Goal: Transaction & Acquisition: Purchase product/service

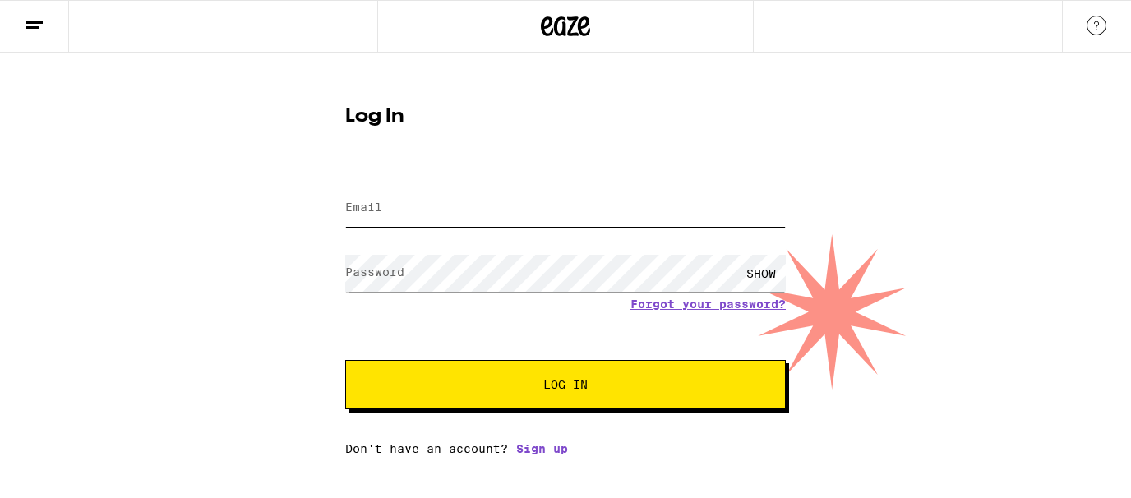
type input "[EMAIL_ADDRESS][DOMAIN_NAME]"
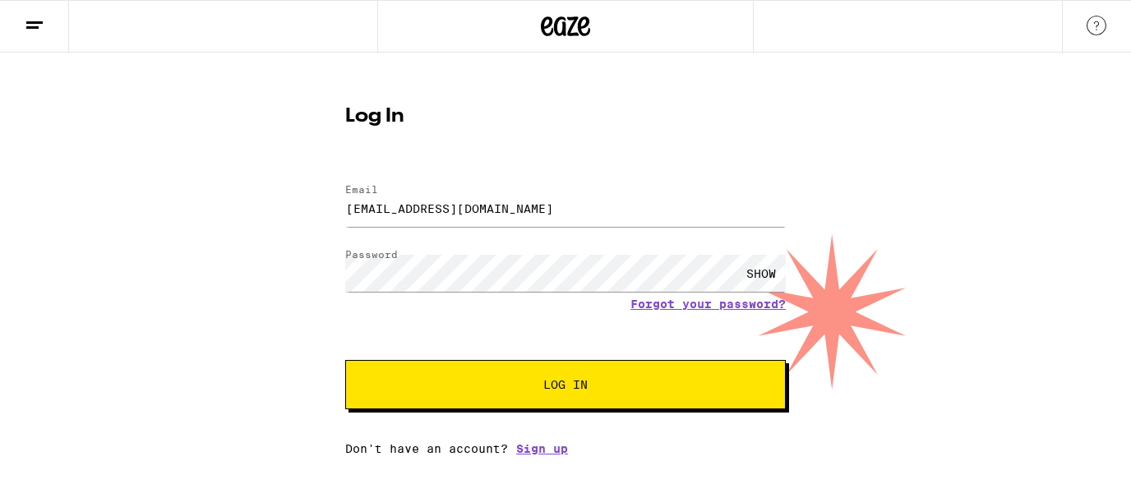
click at [608, 395] on button "Log In" at bounding box center [565, 384] width 440 height 49
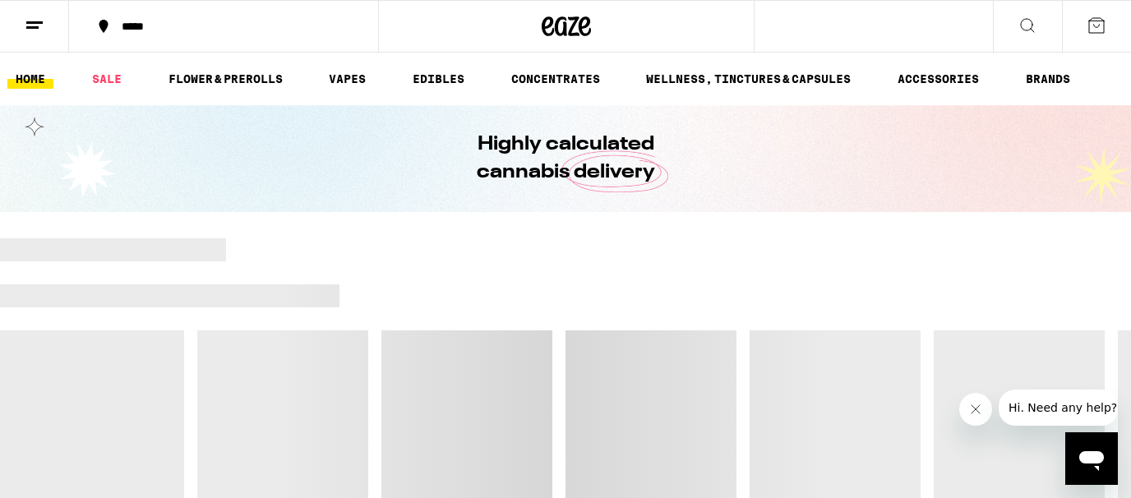
click at [224, 25] on div "*****" at bounding box center [233, 27] width 240 height 12
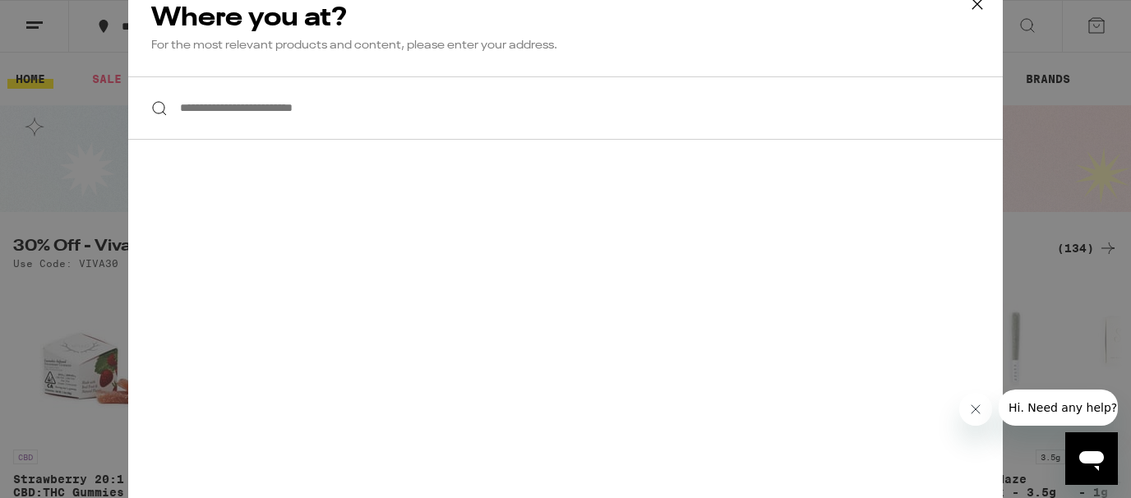
click at [303, 115] on input "**********" at bounding box center [565, 107] width 874 height 63
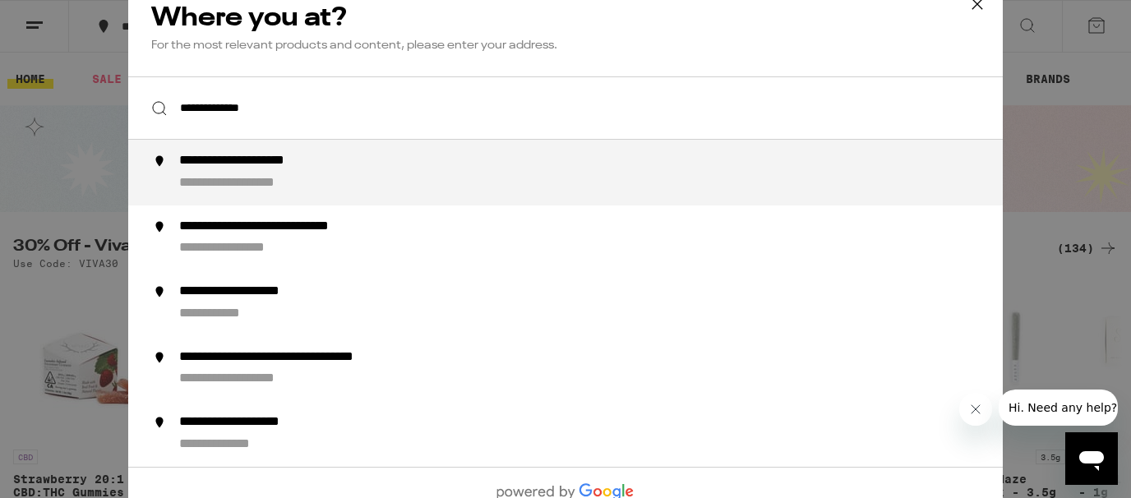
click at [335, 164] on div "**********" at bounding box center [268, 161] width 178 height 17
type input "**********"
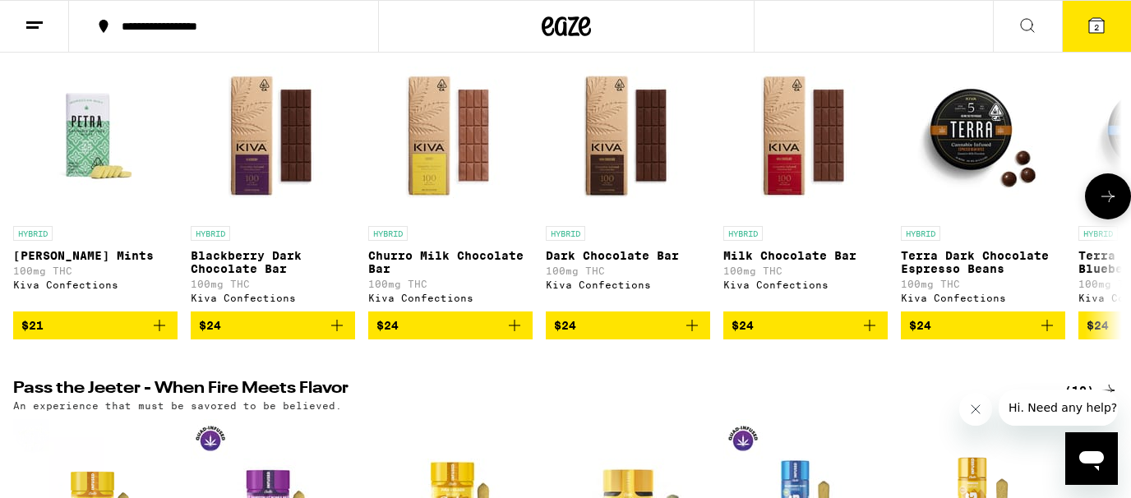
scroll to position [614, 0]
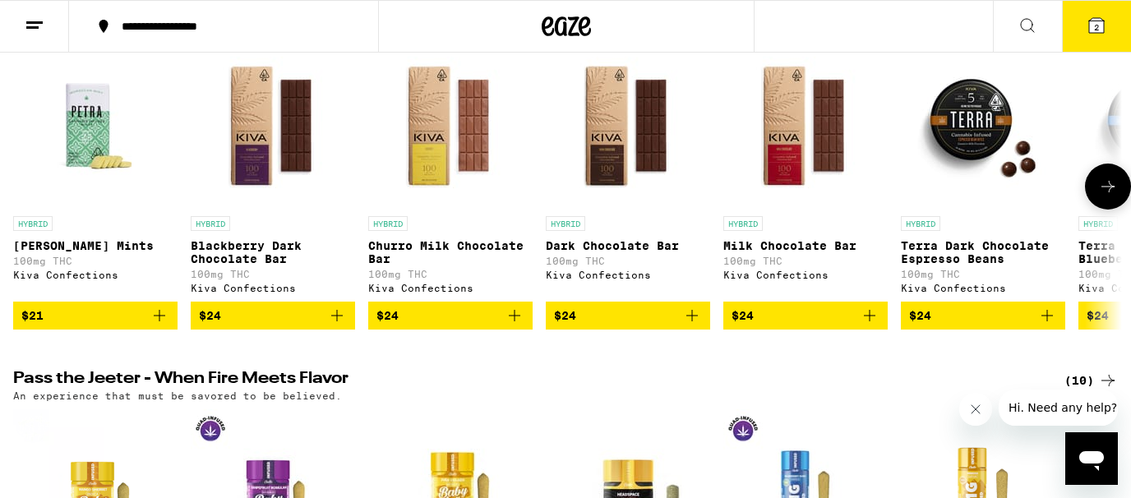
click at [1114, 196] on icon at bounding box center [1108, 187] width 20 height 20
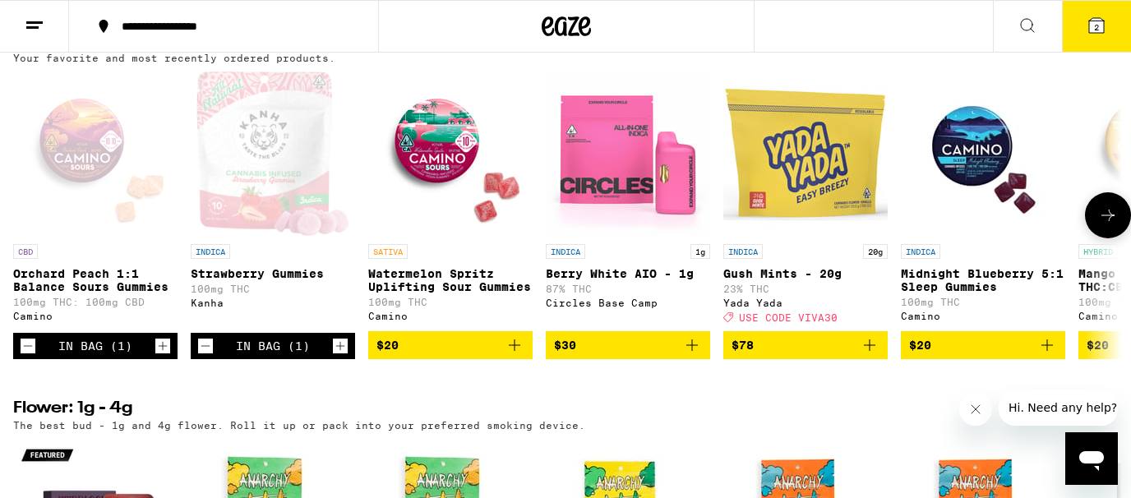
scroll to position [1340, 0]
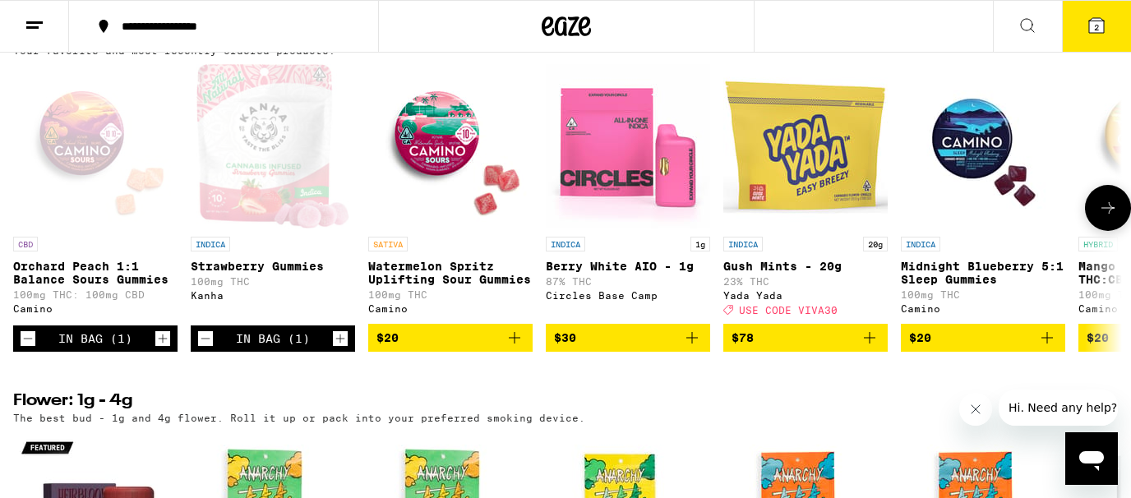
click at [511, 348] on icon "Add to bag" at bounding box center [515, 338] width 20 height 20
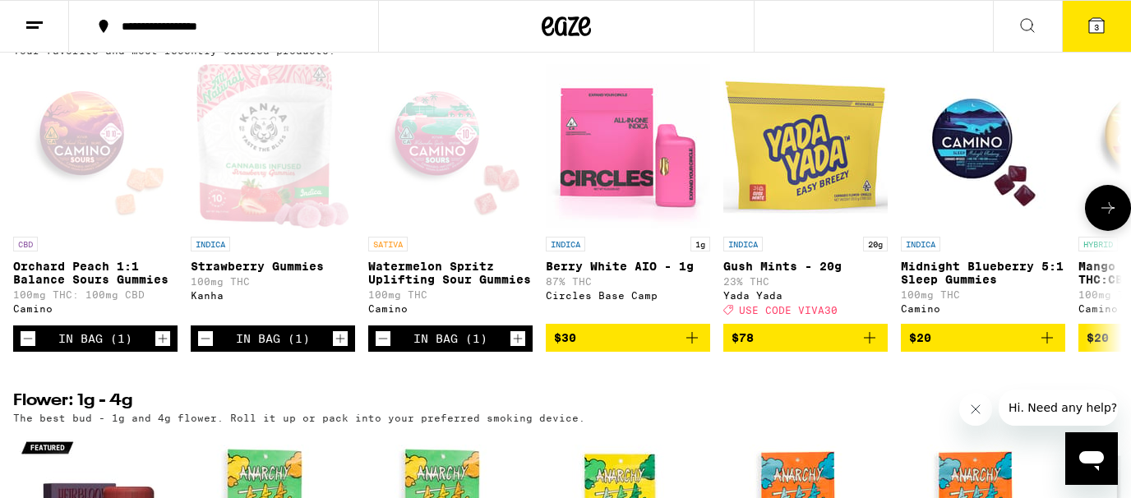
click at [288, 228] on div "Open page for Strawberry Gummies from Kanha" at bounding box center [273, 146] width 154 height 164
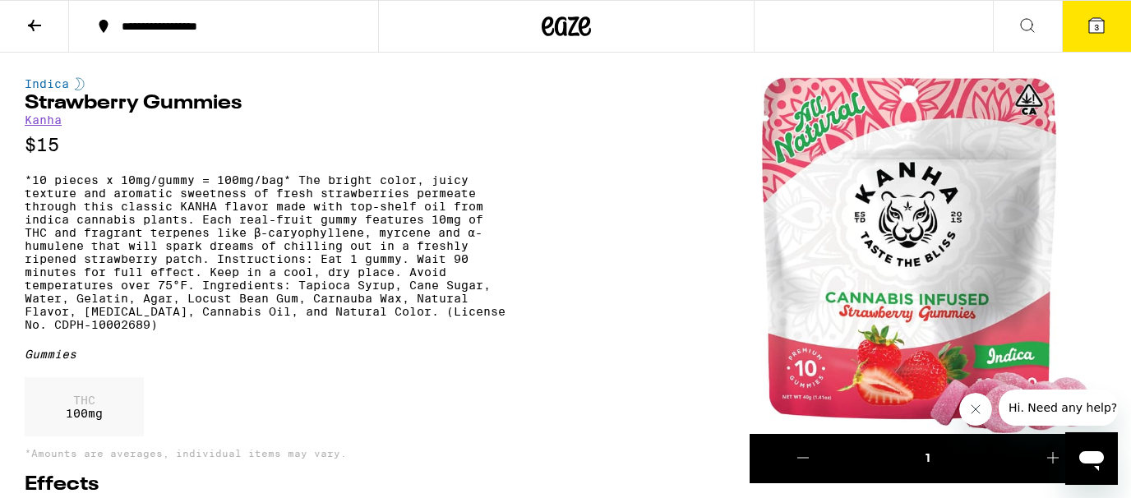
click at [44, 125] on link "Kanha" at bounding box center [43, 119] width 37 height 13
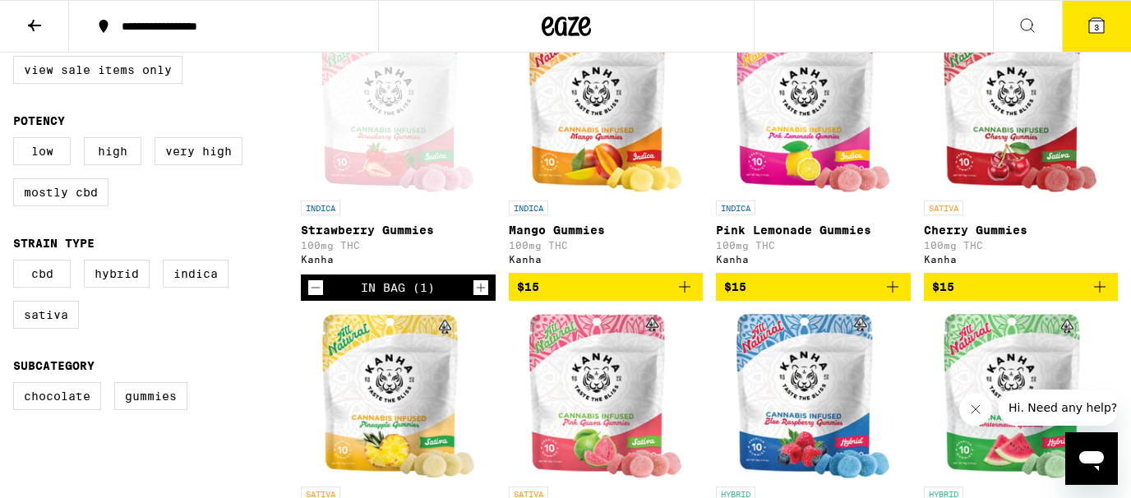
scroll to position [494, 0]
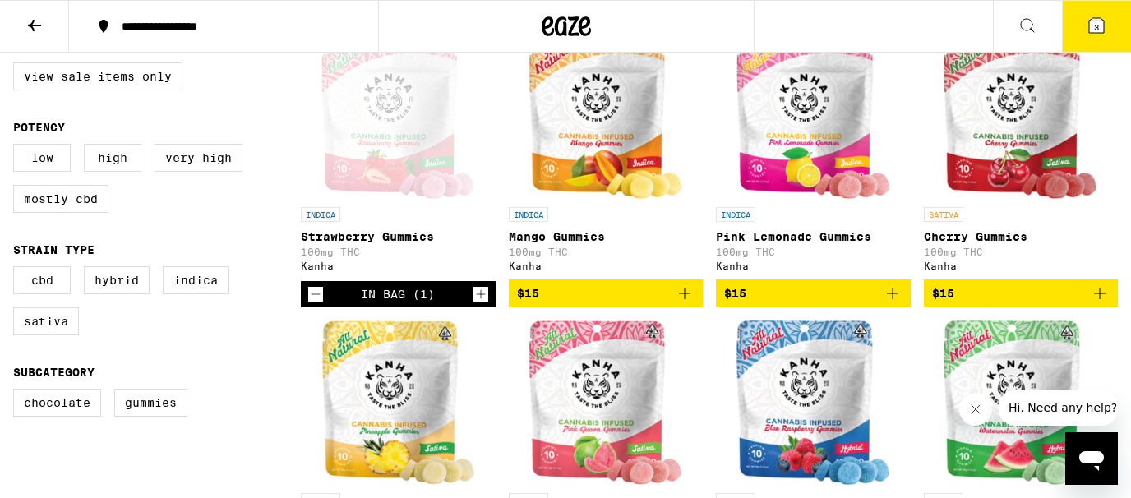
click at [1098, 296] on icon "Add to bag" at bounding box center [1100, 294] width 20 height 20
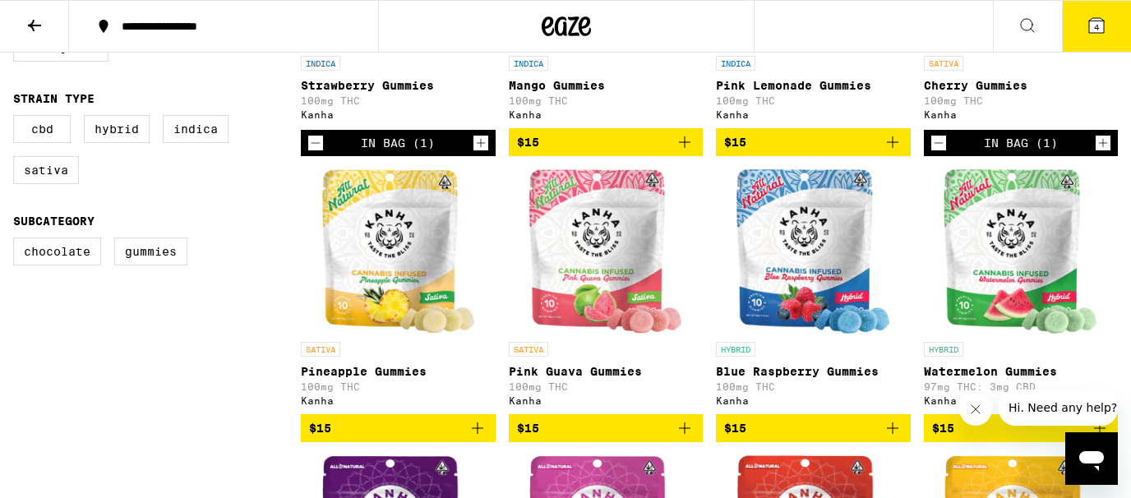
scroll to position [648, 0]
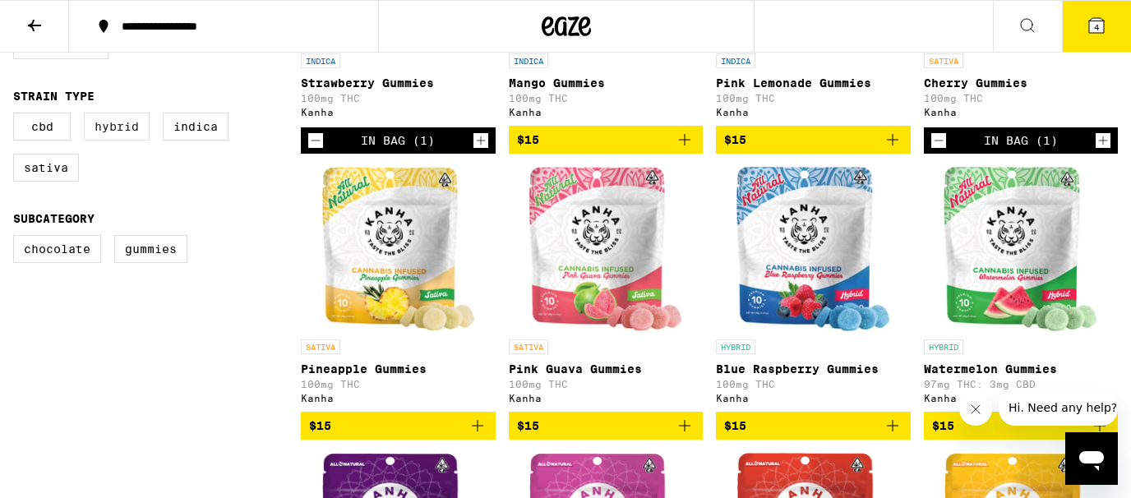
click at [121, 140] on label "Hybrid" at bounding box center [117, 127] width 66 height 28
click at [17, 116] on input "Hybrid" at bounding box center [16, 115] width 1 height 1
checkbox input "true"
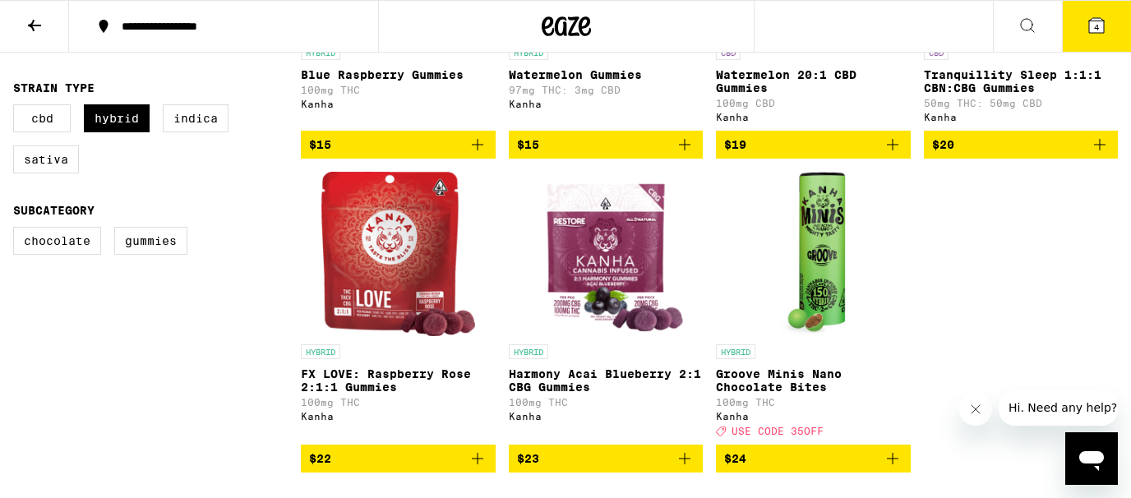
scroll to position [710, 0]
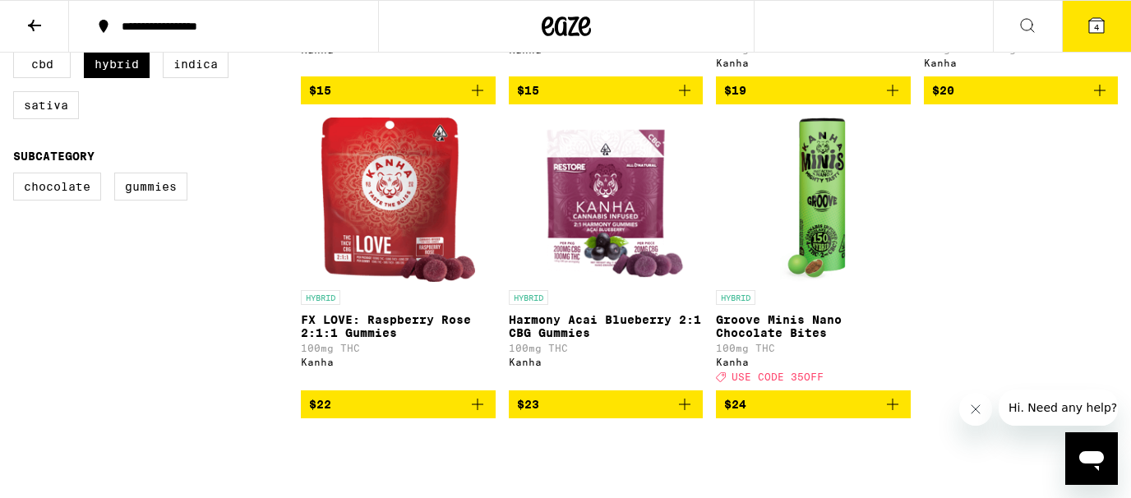
click at [490, 418] on button "$22" at bounding box center [398, 404] width 195 height 28
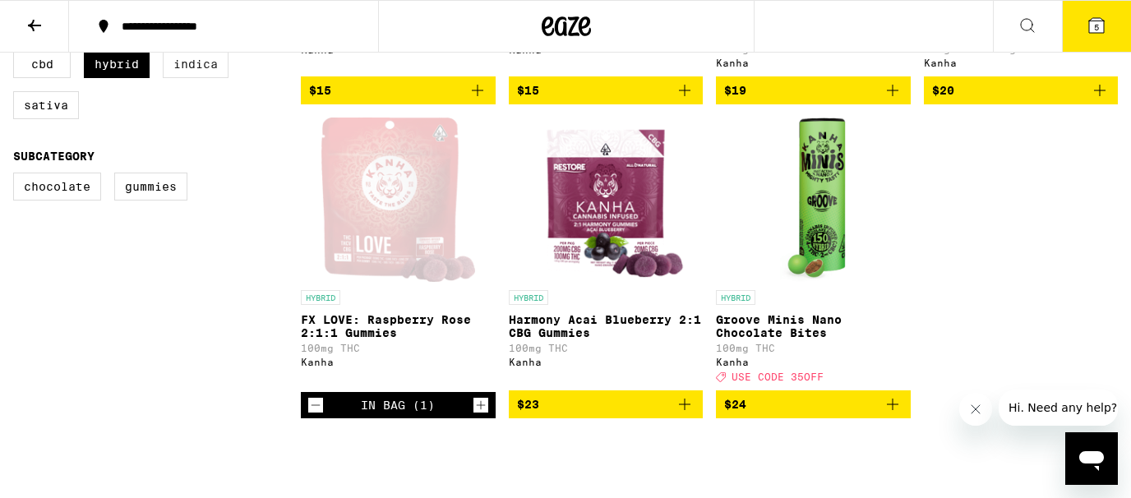
click at [178, 78] on label "Indica" at bounding box center [196, 64] width 66 height 28
click at [17, 53] on input "Indica" at bounding box center [16, 53] width 1 height 1
checkbox input "true"
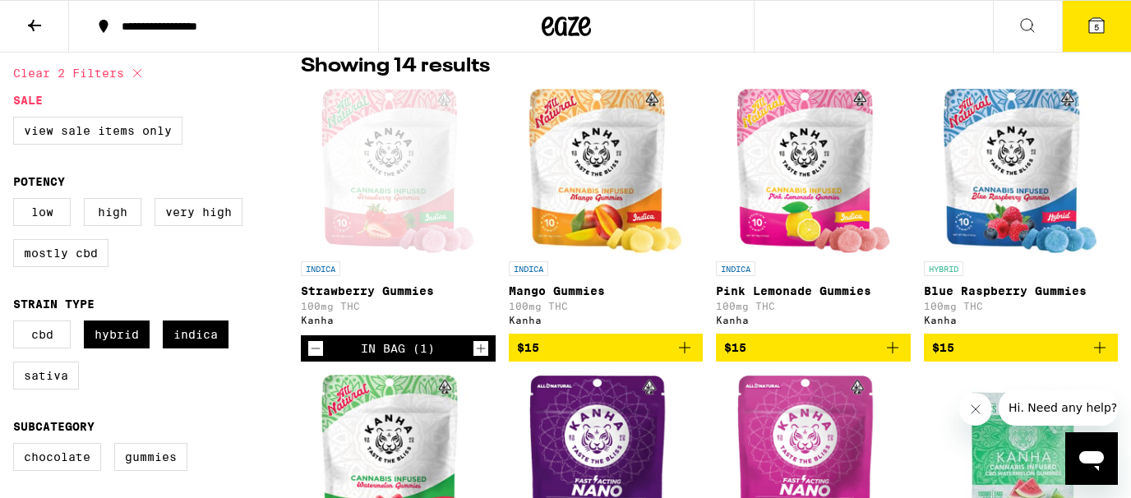
scroll to position [482, 0]
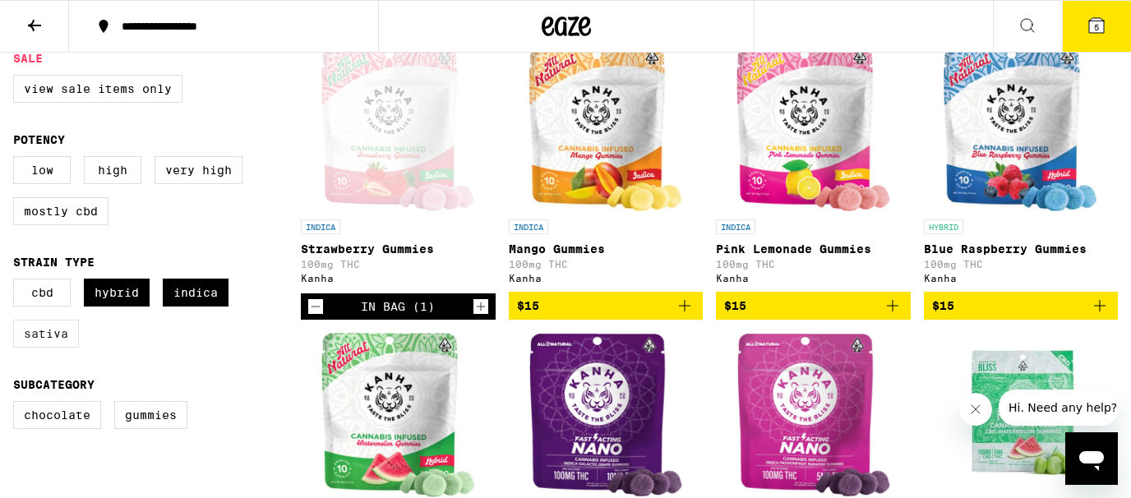
click at [66, 346] on label "Sativa" at bounding box center [46, 334] width 66 height 28
click at [17, 282] on input "Sativa" at bounding box center [16, 281] width 1 height 1
checkbox input "true"
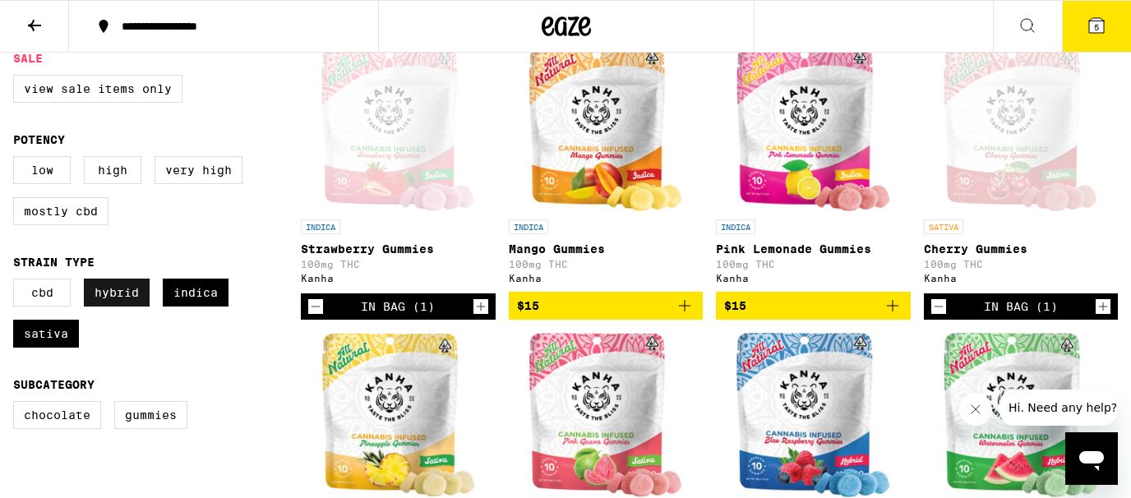
click at [113, 307] on label "Hybrid" at bounding box center [117, 293] width 66 height 28
click at [17, 282] on input "Hybrid" at bounding box center [16, 281] width 1 height 1
checkbox input "false"
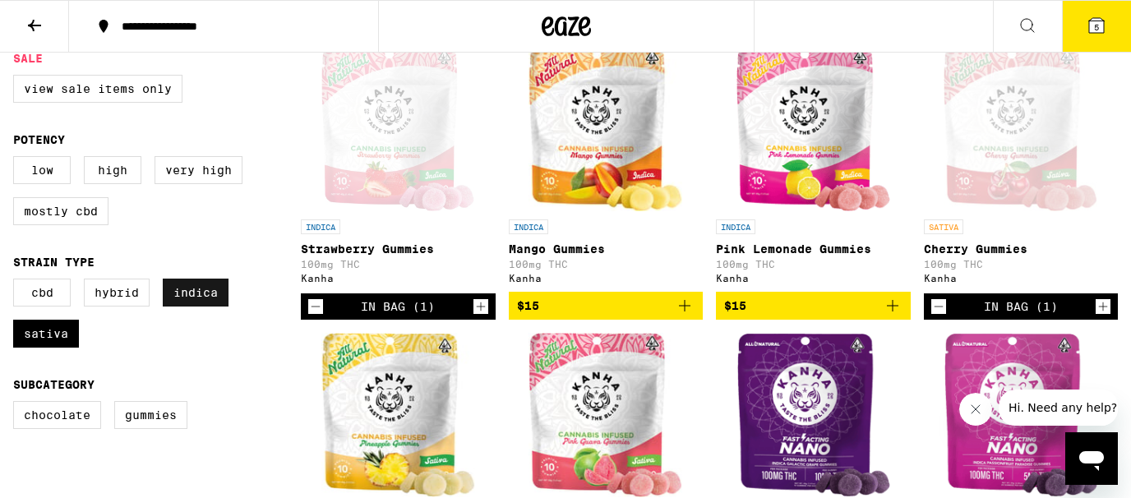
click at [182, 299] on label "Indica" at bounding box center [196, 293] width 66 height 28
click at [17, 282] on input "Indica" at bounding box center [16, 281] width 1 height 1
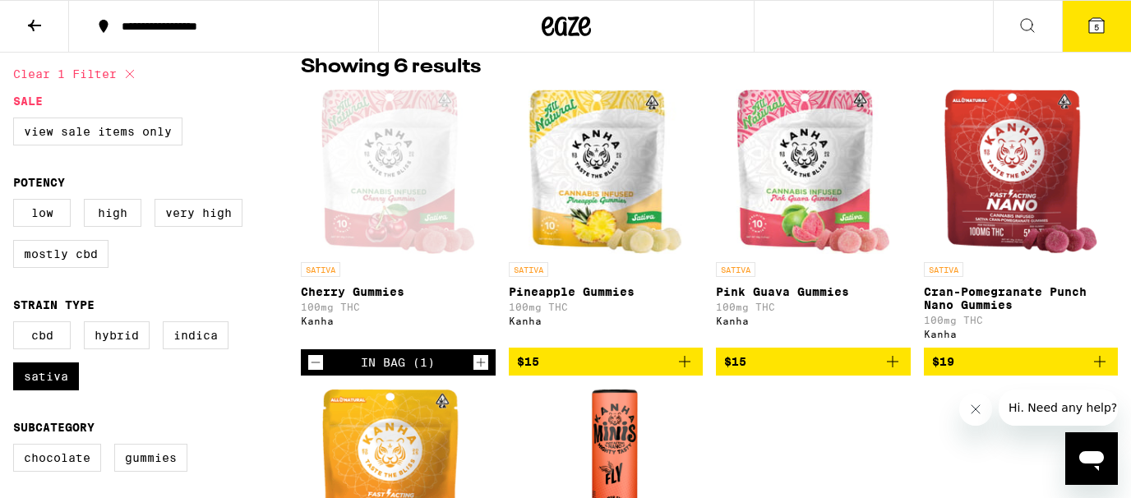
scroll to position [440, 0]
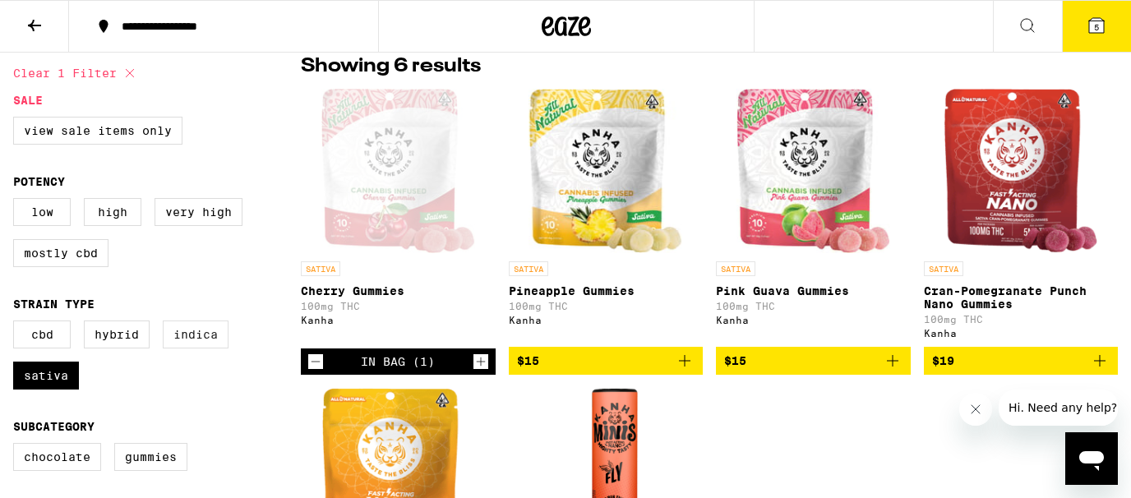
click at [196, 348] on label "Indica" at bounding box center [196, 334] width 66 height 28
click at [17, 324] on input "Indica" at bounding box center [16, 323] width 1 height 1
checkbox input "true"
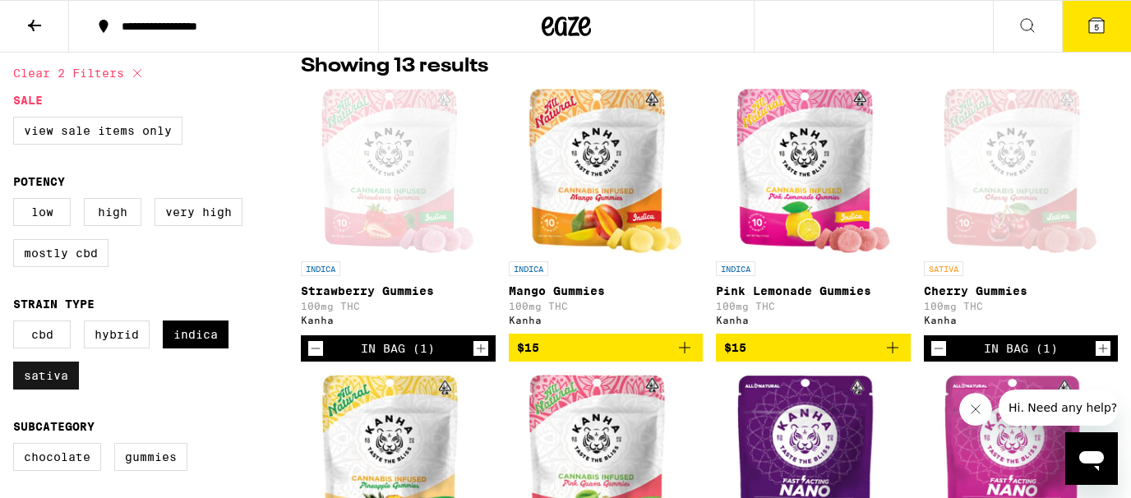
click at [62, 390] on label "Sativa" at bounding box center [46, 376] width 66 height 28
click at [17, 324] on input "Sativa" at bounding box center [16, 323] width 1 height 1
checkbox input "false"
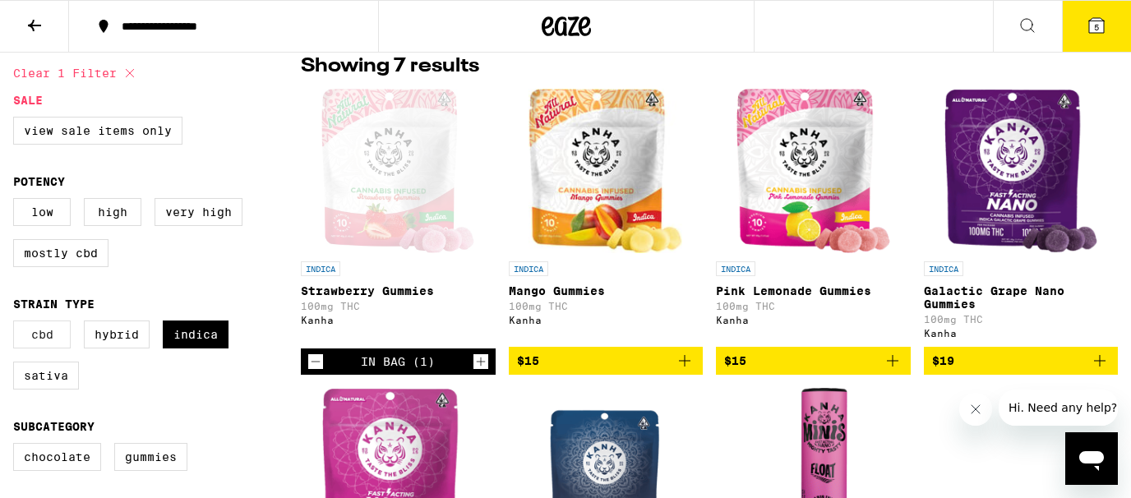
click at [41, 342] on label "CBD" at bounding box center [42, 334] width 58 height 28
click at [17, 324] on input "CBD" at bounding box center [16, 323] width 1 height 1
checkbox input "true"
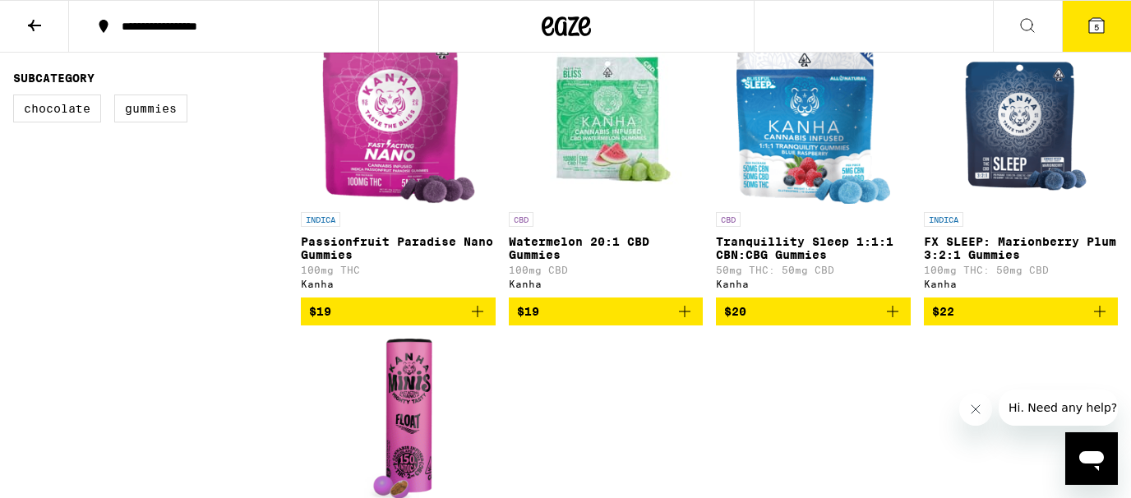
scroll to position [817, 0]
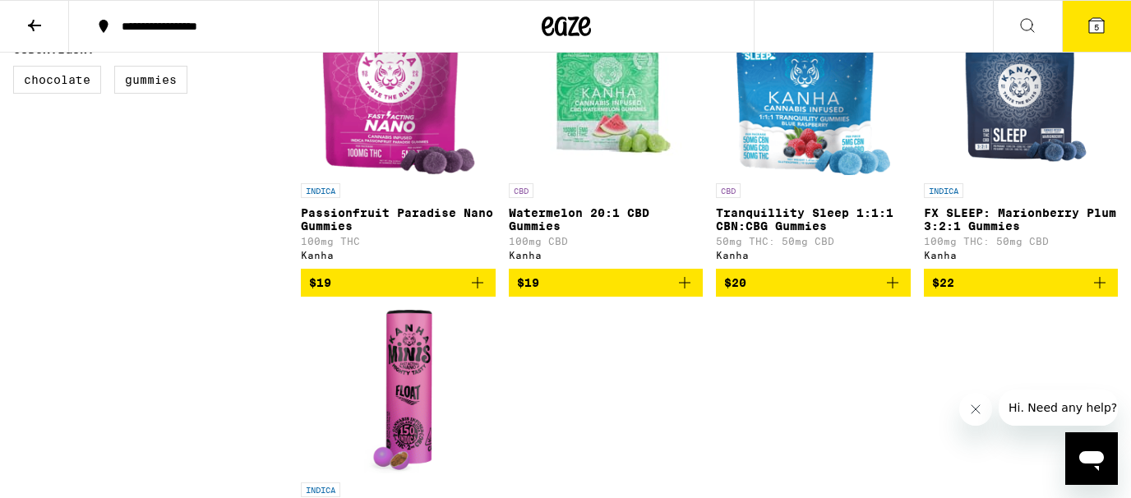
click at [385, 210] on div "INDICA Passionfruit Paradise Nano Gummies 100mg THC Kanha" at bounding box center [398, 221] width 195 height 77
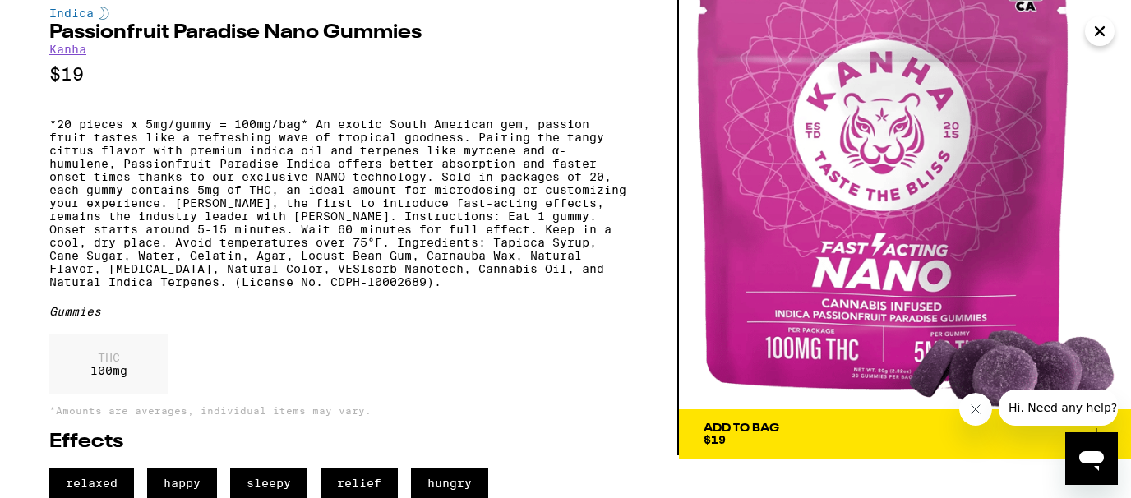
scroll to position [86, 0]
click at [805, 422] on span "Add To Bag $19" at bounding box center [904, 433] width 403 height 23
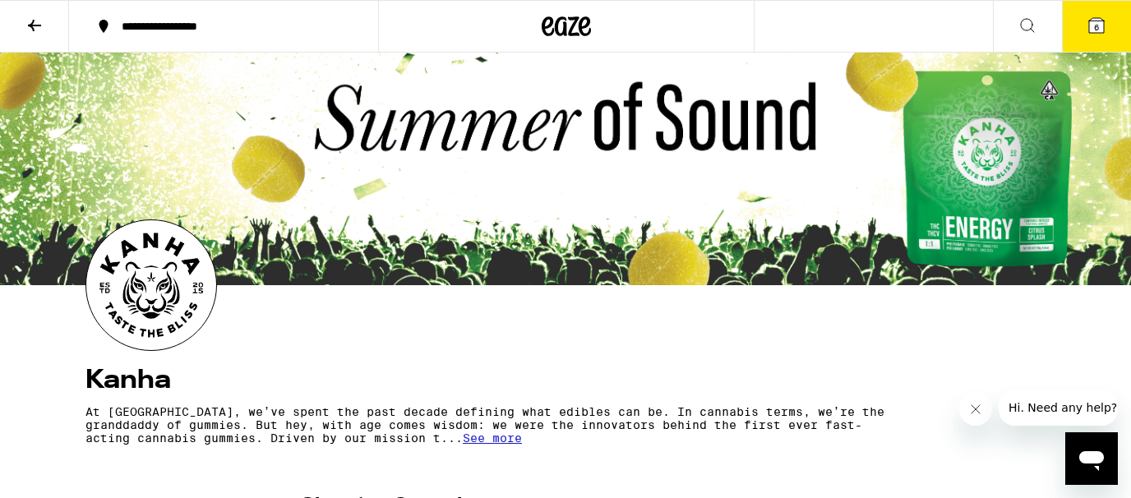
click at [39, 24] on icon at bounding box center [34, 26] width 13 height 12
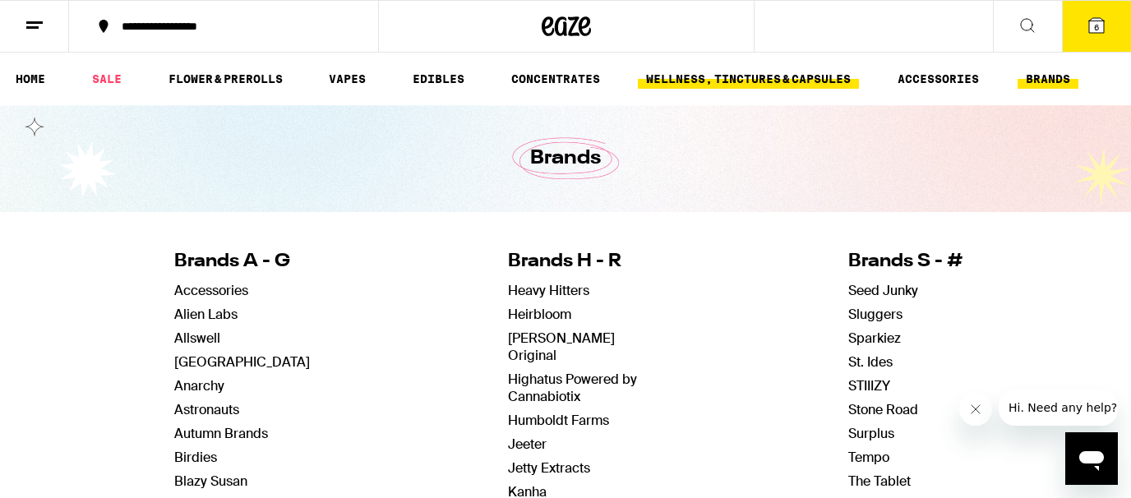
click at [731, 70] on link "WELLNESS, TINCTURES & CAPSULES" at bounding box center [748, 79] width 221 height 20
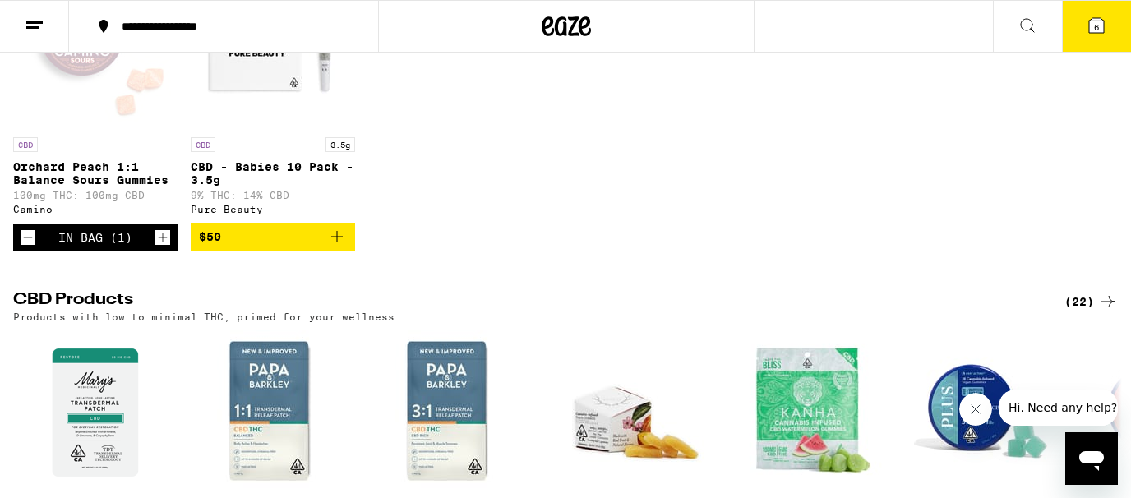
scroll to position [420, 0]
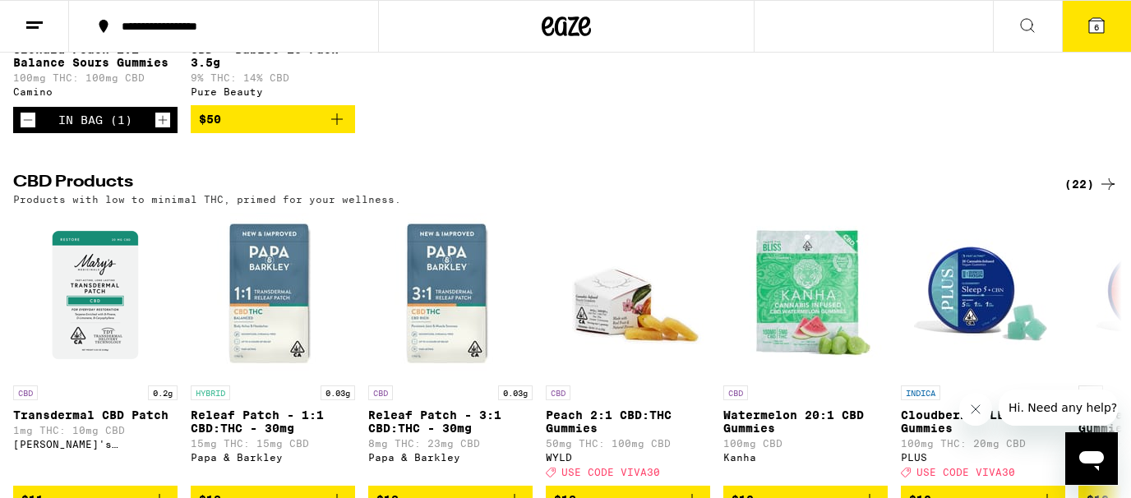
click at [30, 130] on icon "Decrement" at bounding box center [28, 120] width 15 height 20
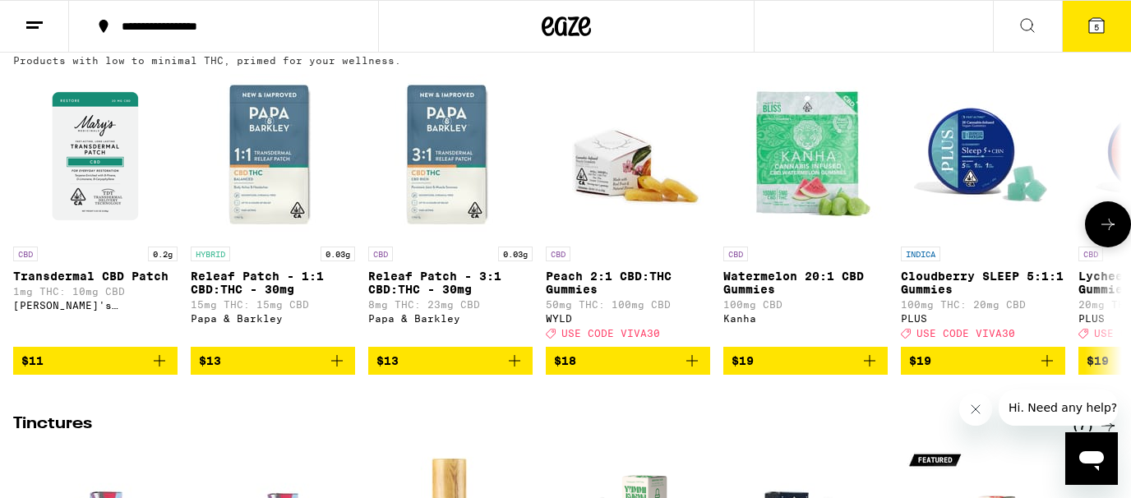
scroll to position [579, 0]
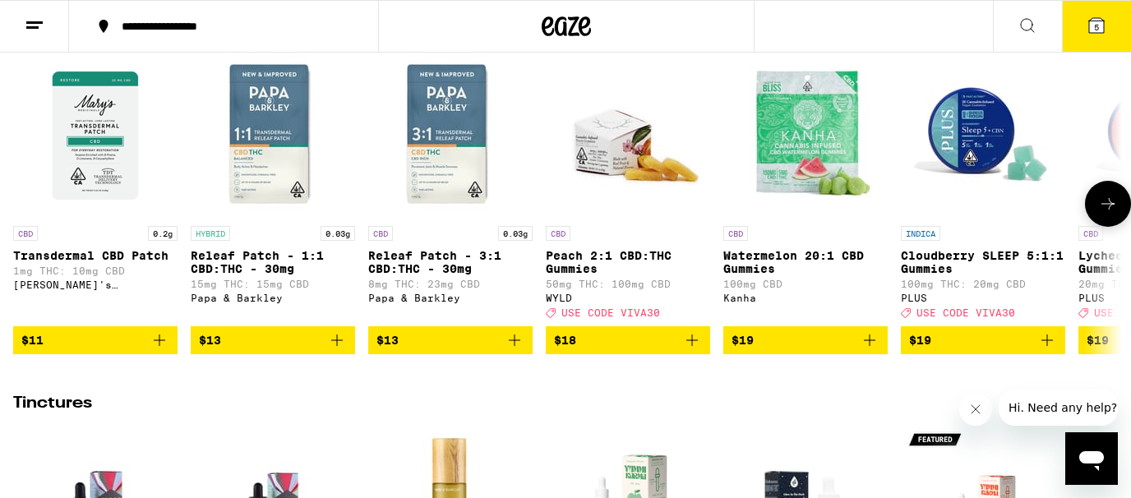
click at [1100, 214] on icon at bounding box center [1108, 204] width 20 height 20
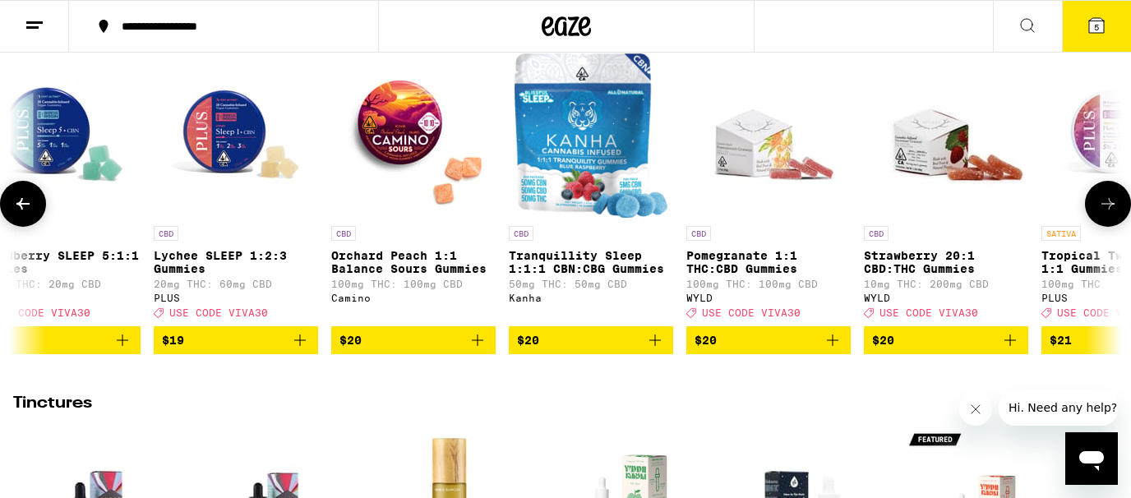
scroll to position [0, 925]
click at [1100, 214] on icon at bounding box center [1108, 204] width 20 height 20
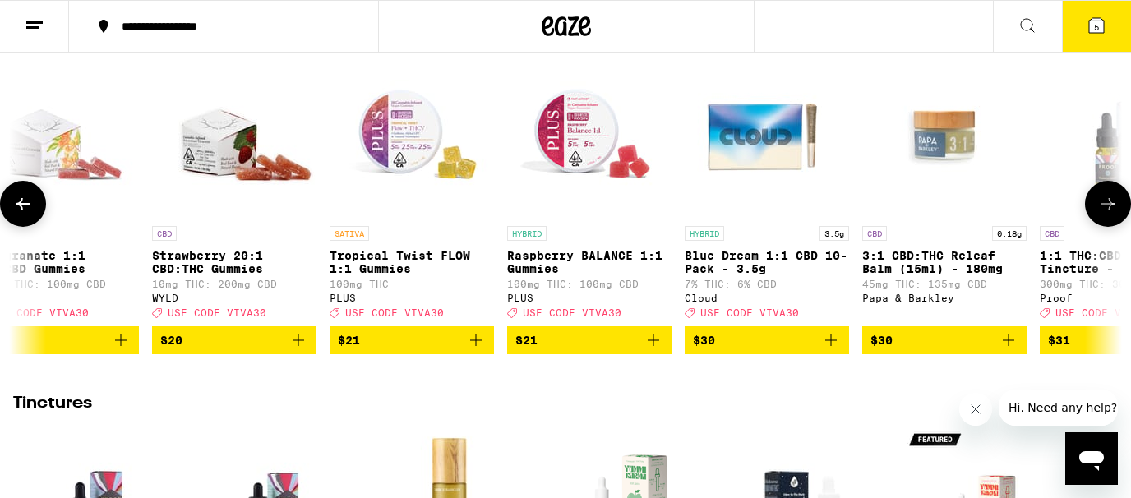
scroll to position [0, 1851]
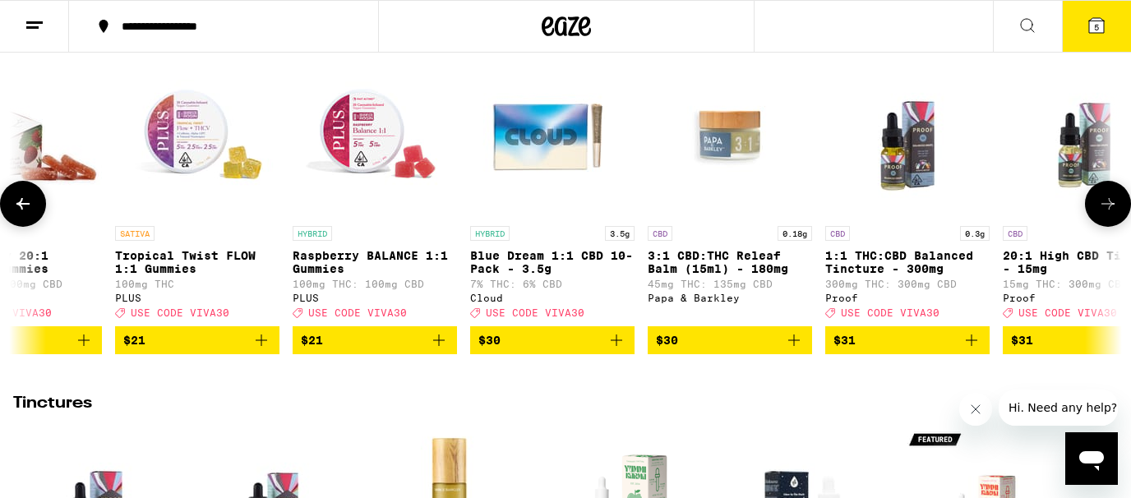
click at [1100, 214] on icon at bounding box center [1108, 204] width 20 height 20
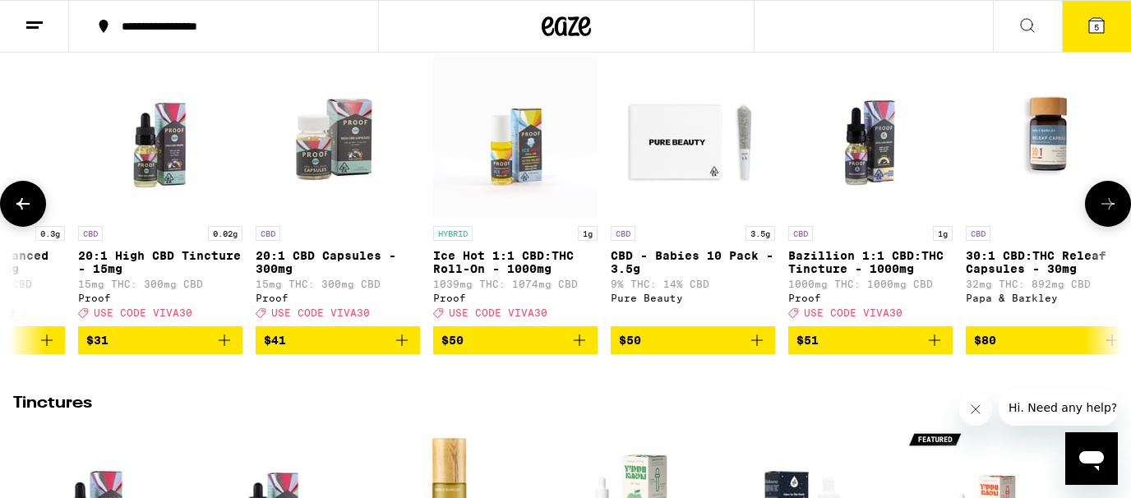
scroll to position [0, 2776]
click at [1100, 214] on icon at bounding box center [1108, 204] width 20 height 20
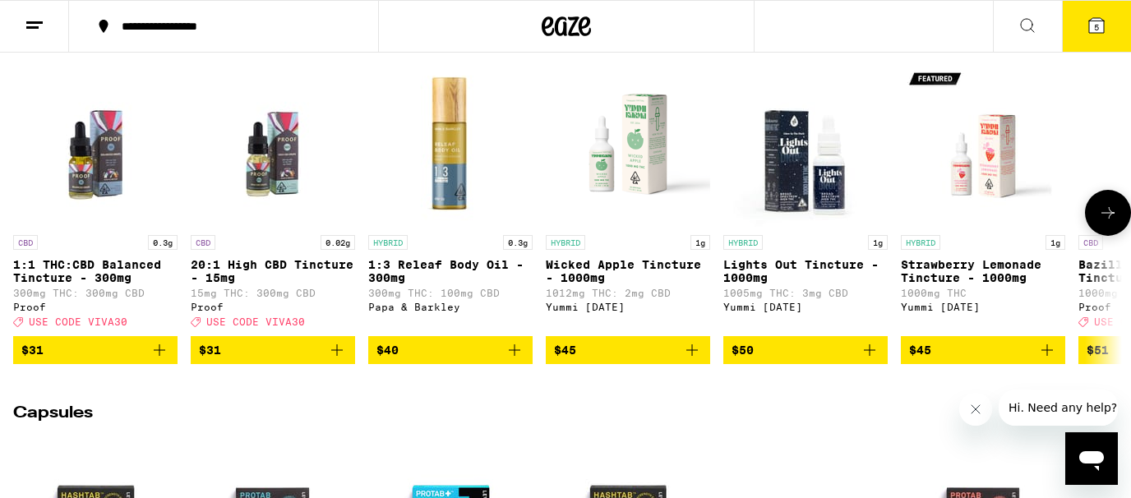
scroll to position [941, 0]
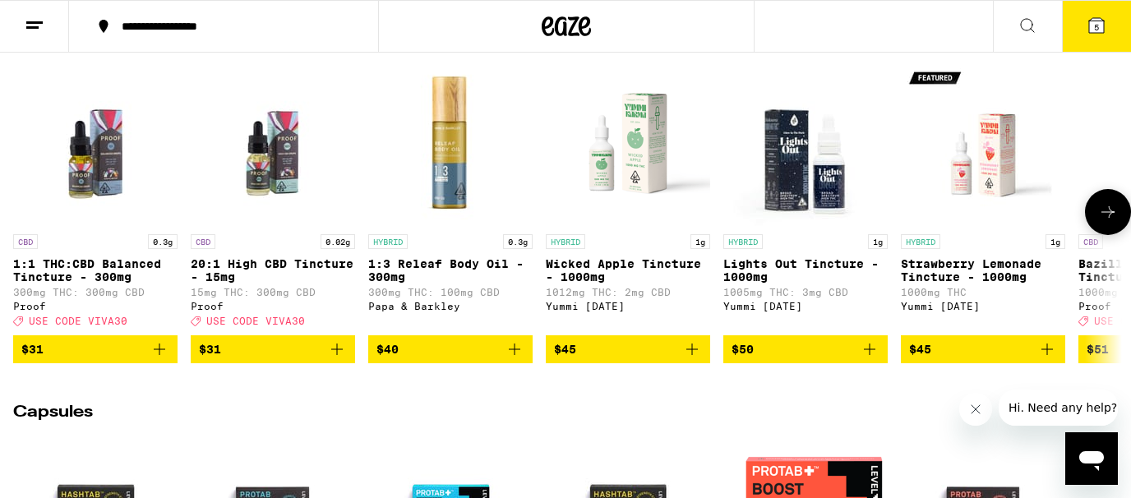
click at [1107, 222] on icon at bounding box center [1108, 212] width 20 height 20
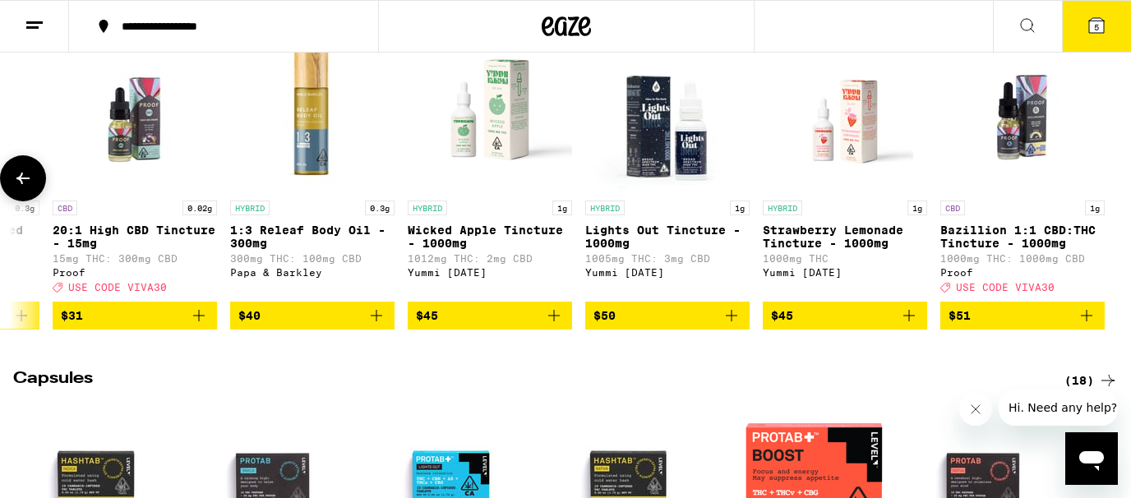
scroll to position [977, 0]
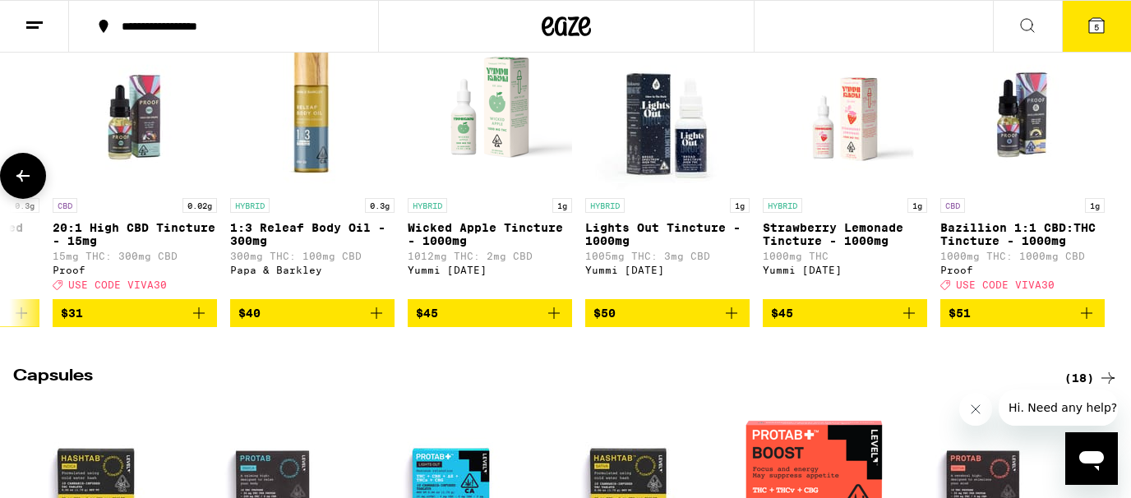
click at [869, 247] on p "Strawberry Lemonade Tincture - 1000mg" at bounding box center [845, 234] width 164 height 26
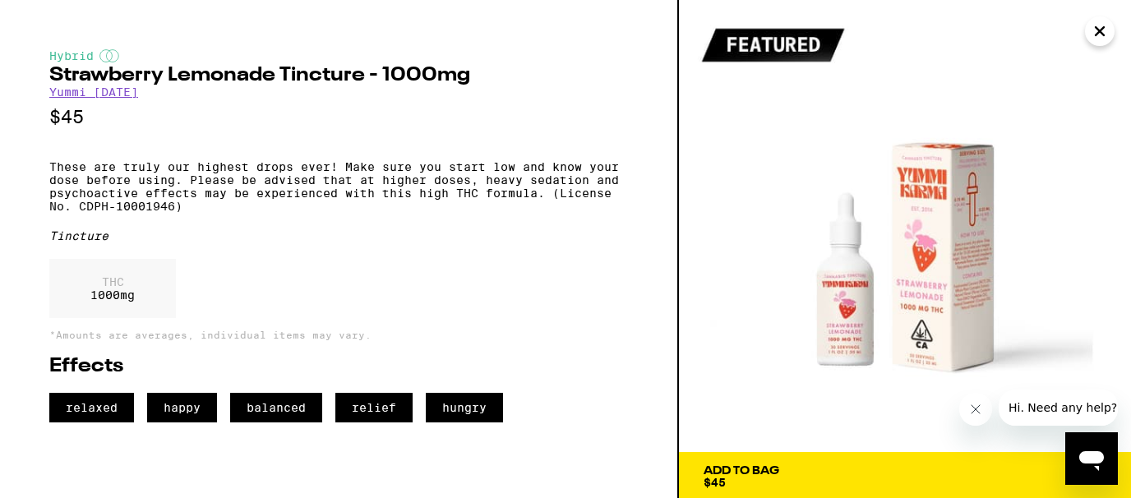
scroll to position [3, 0]
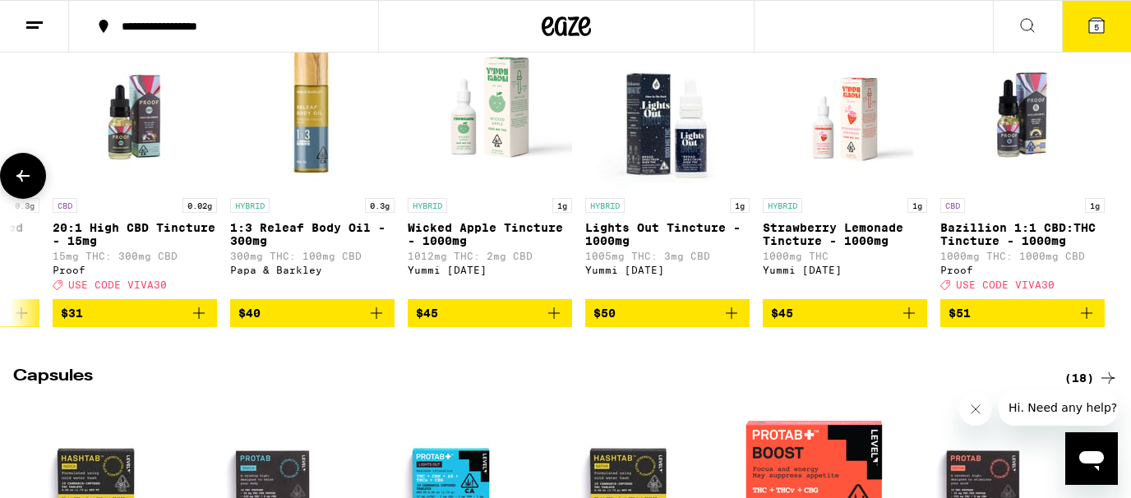
click at [527, 247] on p "Wicked Apple Tincture - 1000mg" at bounding box center [490, 234] width 164 height 26
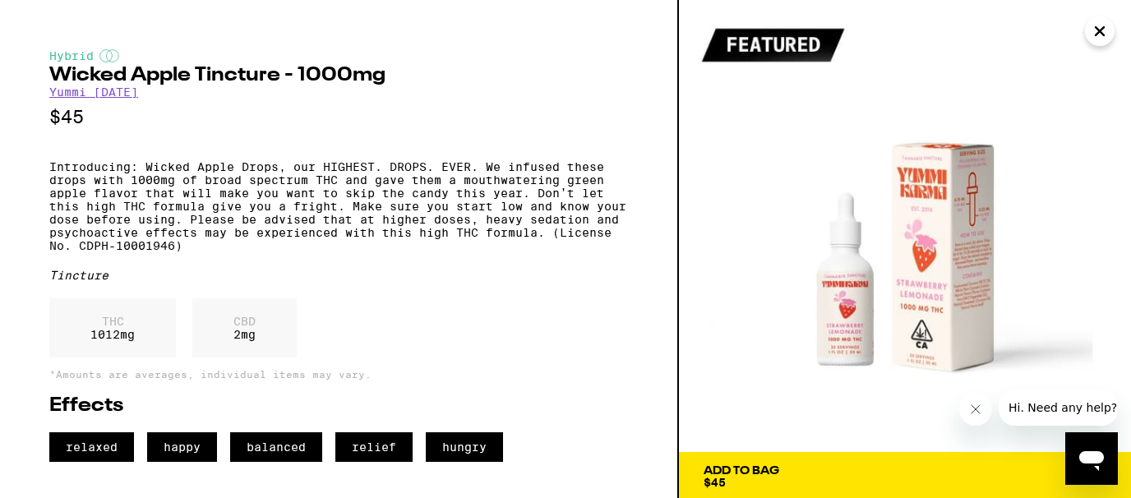
scroll to position [3, 0]
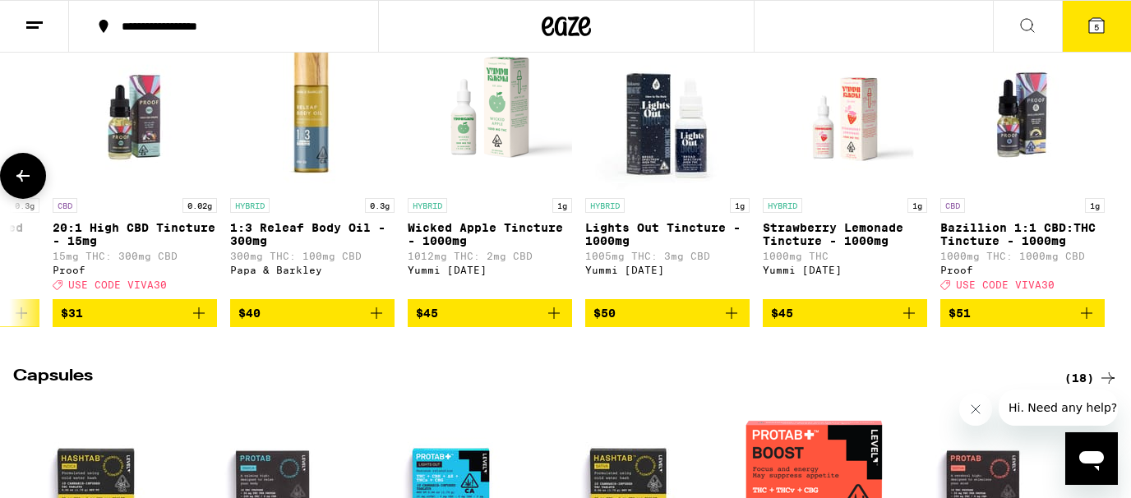
click at [30, 186] on icon at bounding box center [23, 176] width 20 height 20
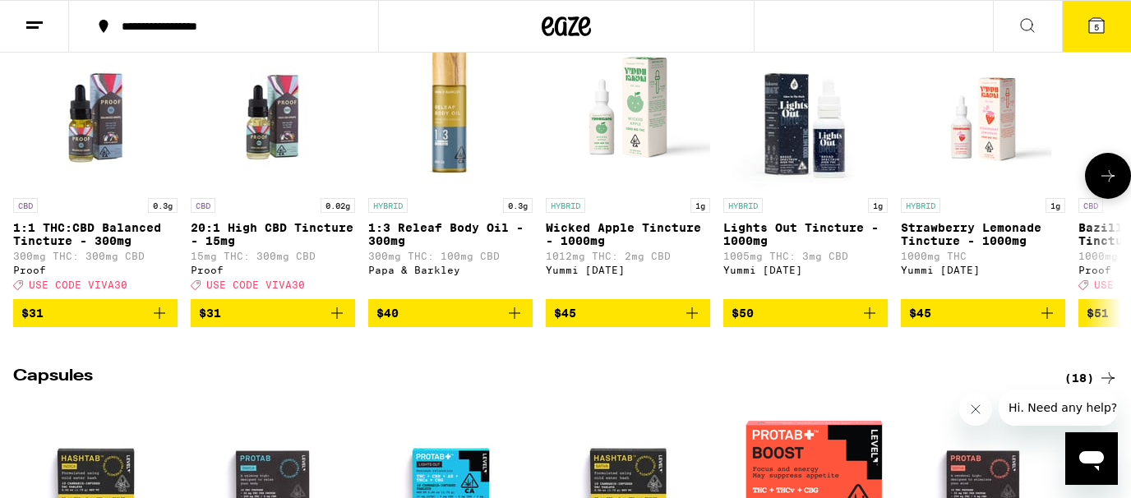
click at [111, 247] on p "1:1 THC:CBD Balanced Tincture - 300mg" at bounding box center [95, 234] width 164 height 26
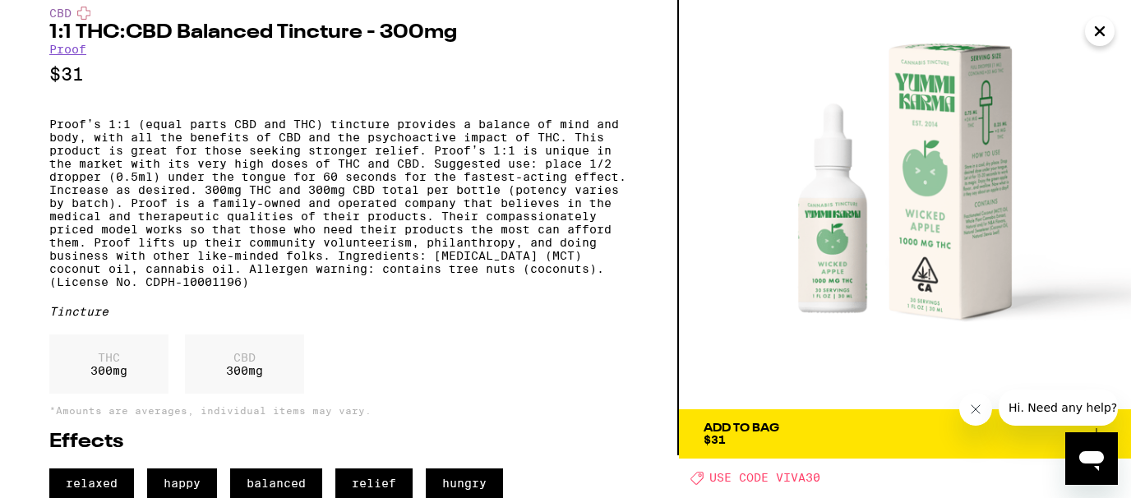
scroll to position [86, 0]
click at [802, 422] on span "Add To Bag $31" at bounding box center [904, 433] width 403 height 23
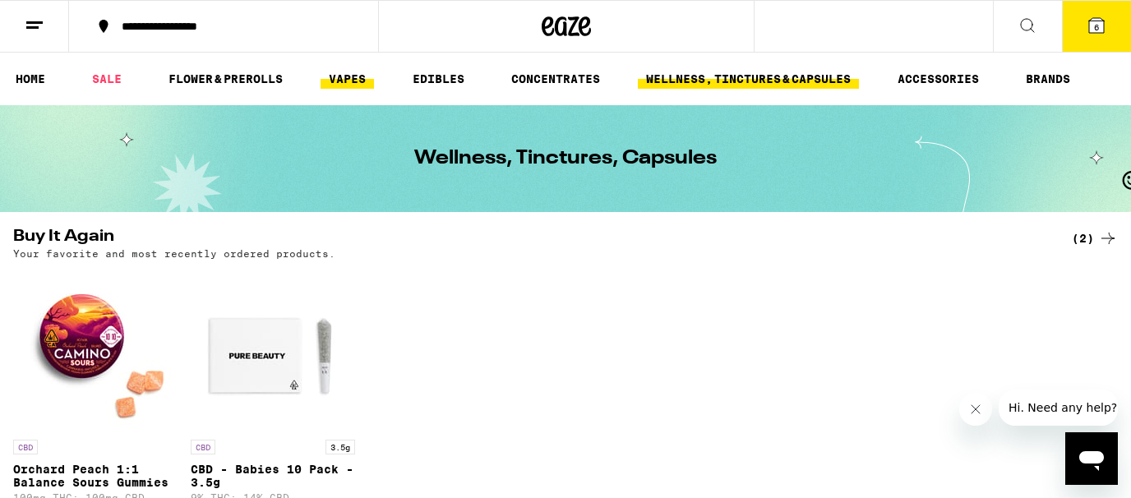
click at [344, 74] on link "VAPES" at bounding box center [346, 79] width 53 height 20
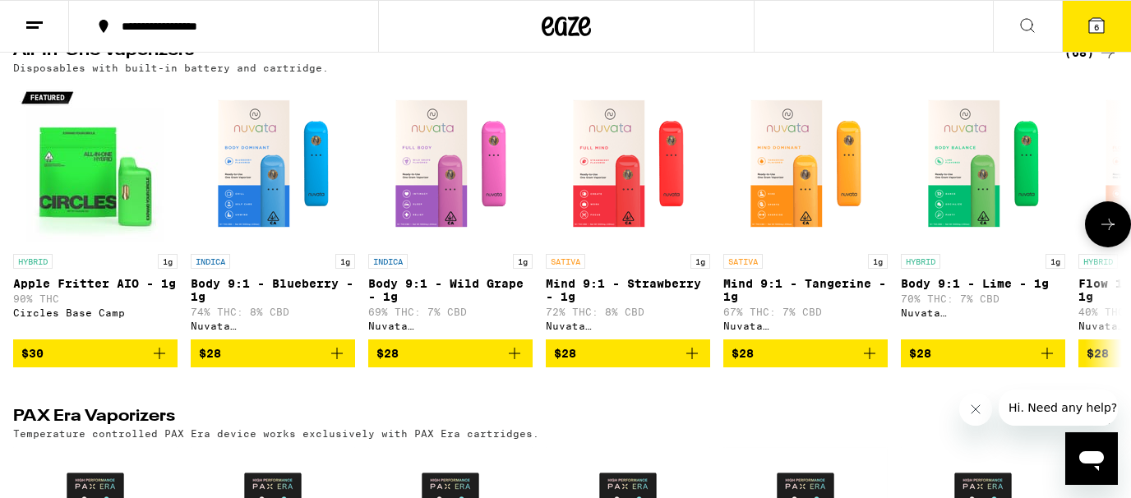
scroll to position [551, 0]
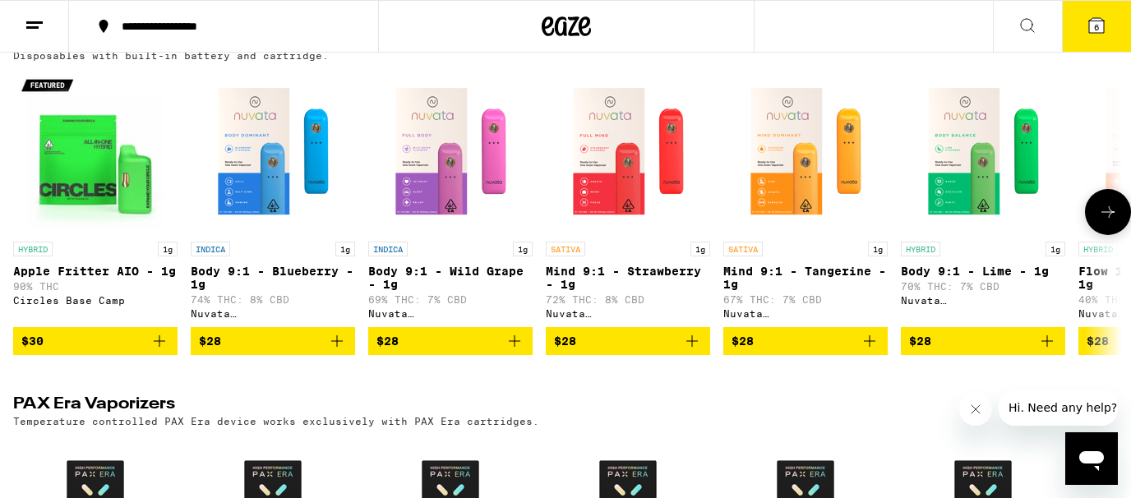
click at [1103, 222] on icon at bounding box center [1108, 212] width 20 height 20
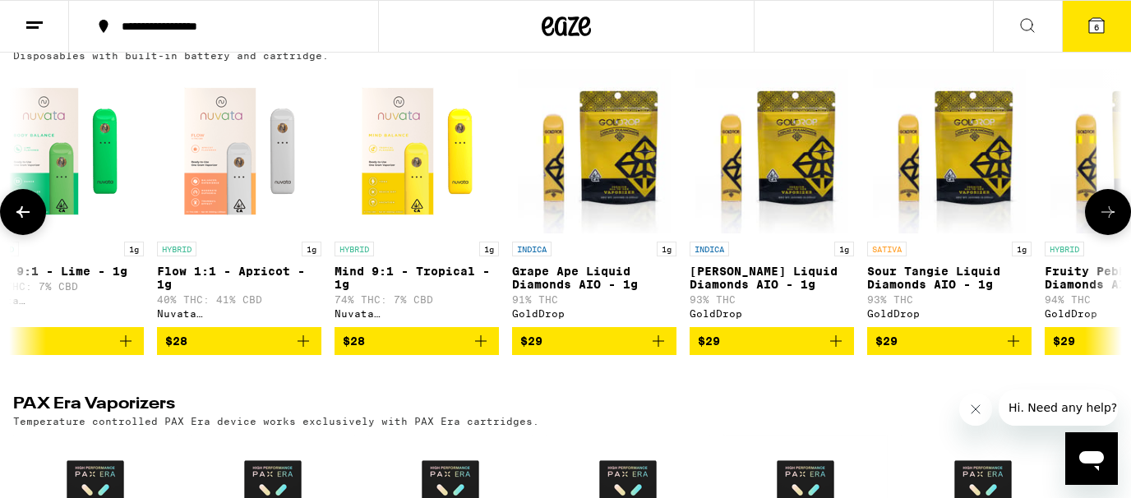
scroll to position [0, 925]
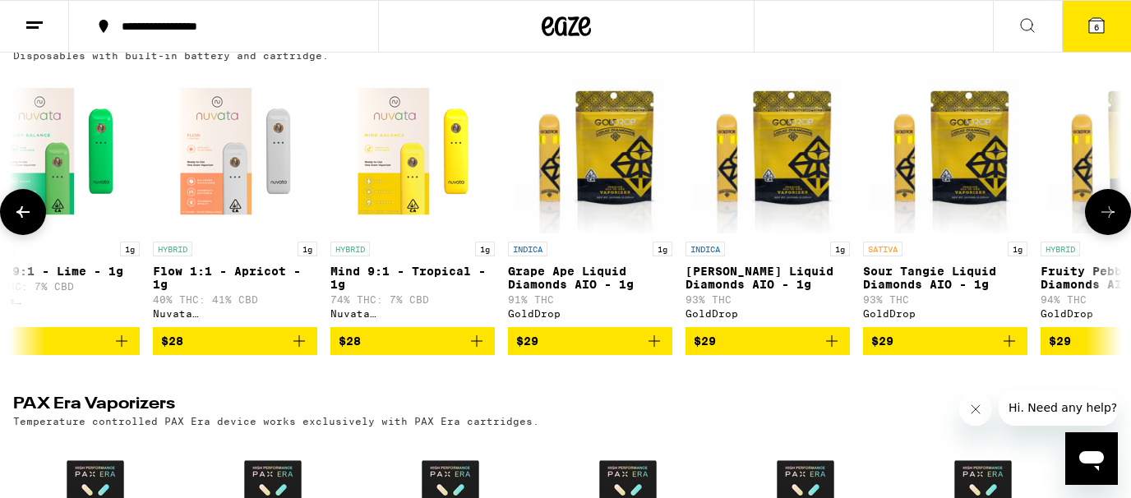
click at [298, 347] on icon "Add to bag" at bounding box center [299, 341] width 12 height 12
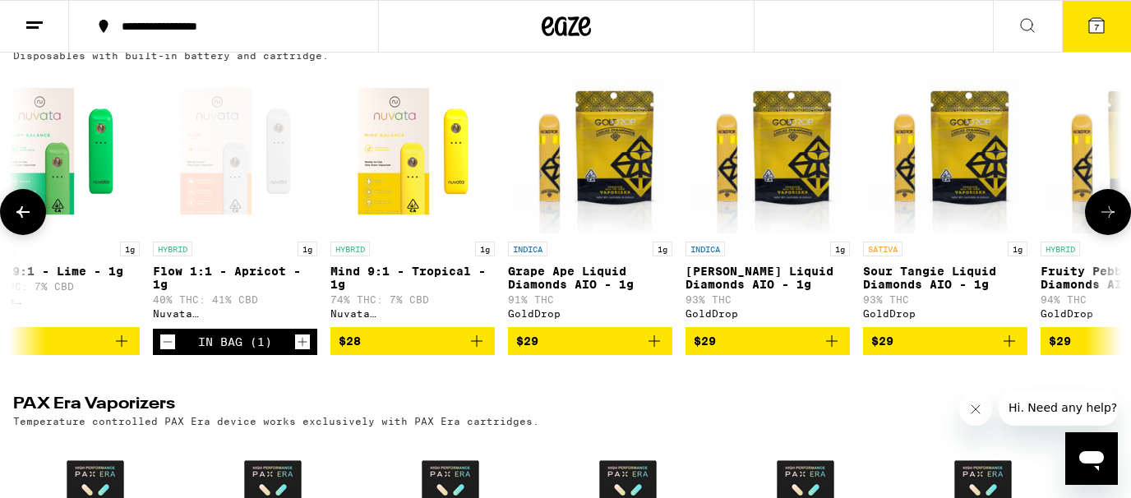
click at [1102, 222] on icon at bounding box center [1108, 212] width 20 height 20
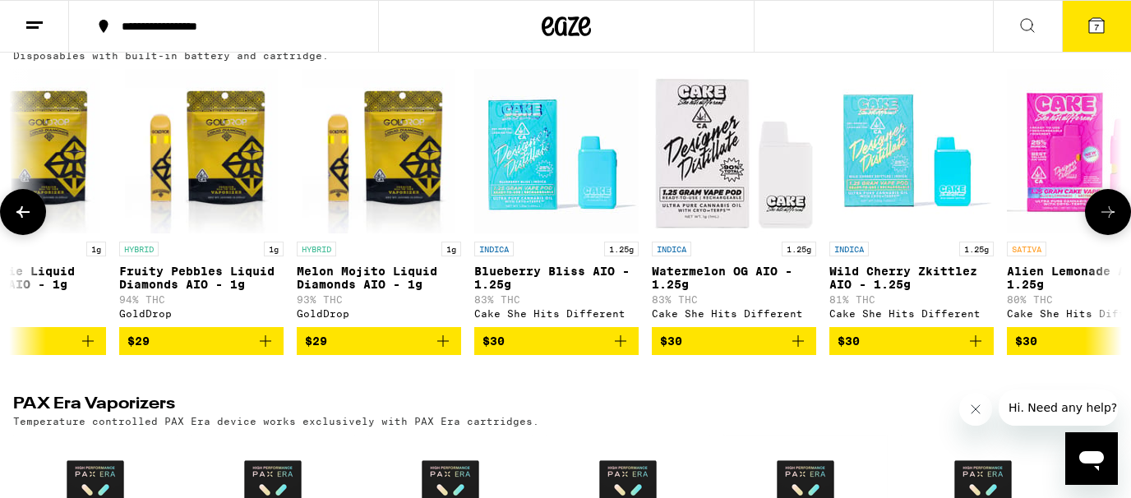
scroll to position [0, 1851]
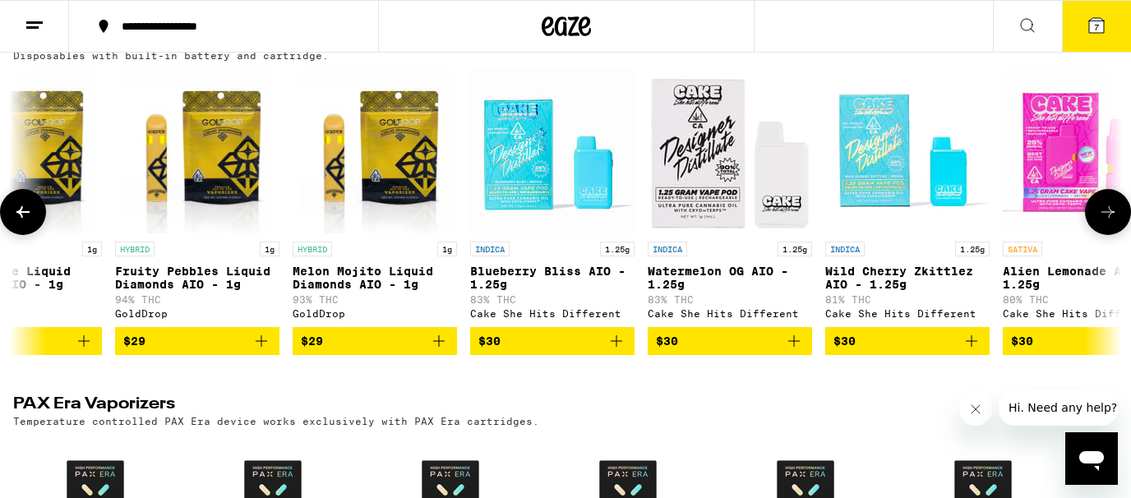
click at [1104, 222] on icon at bounding box center [1108, 212] width 20 height 20
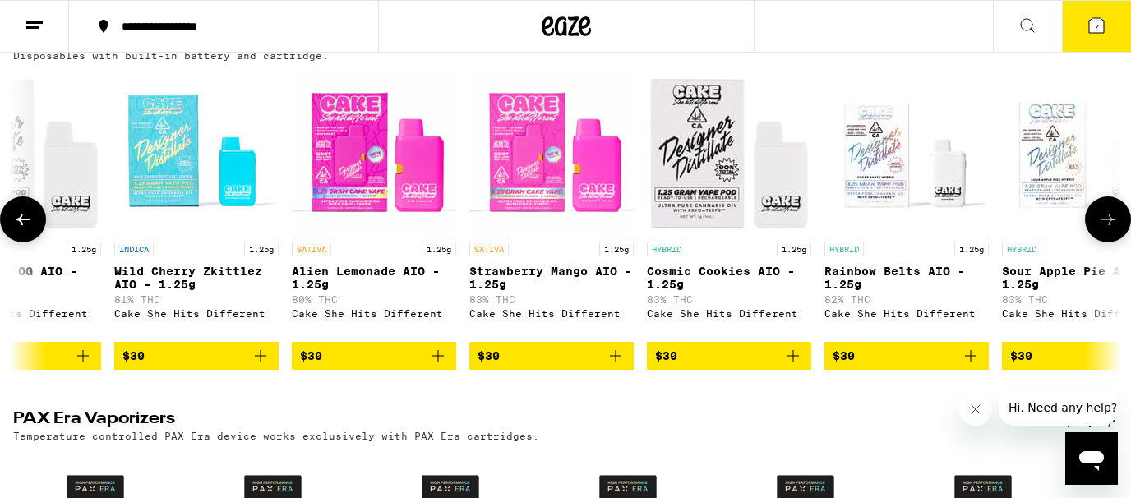
scroll to position [0, 2776]
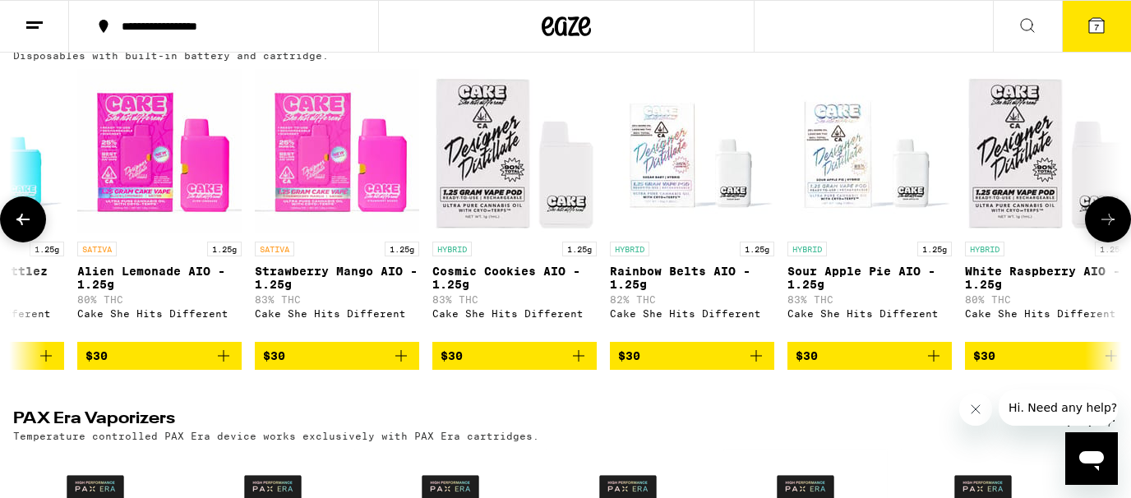
click at [1104, 222] on button at bounding box center [1108, 219] width 46 height 46
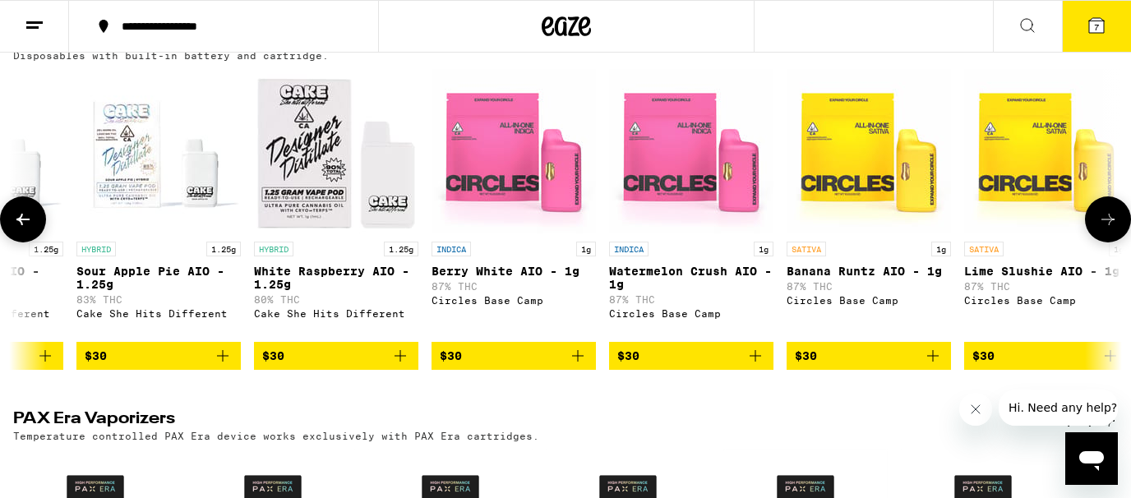
scroll to position [0, 3701]
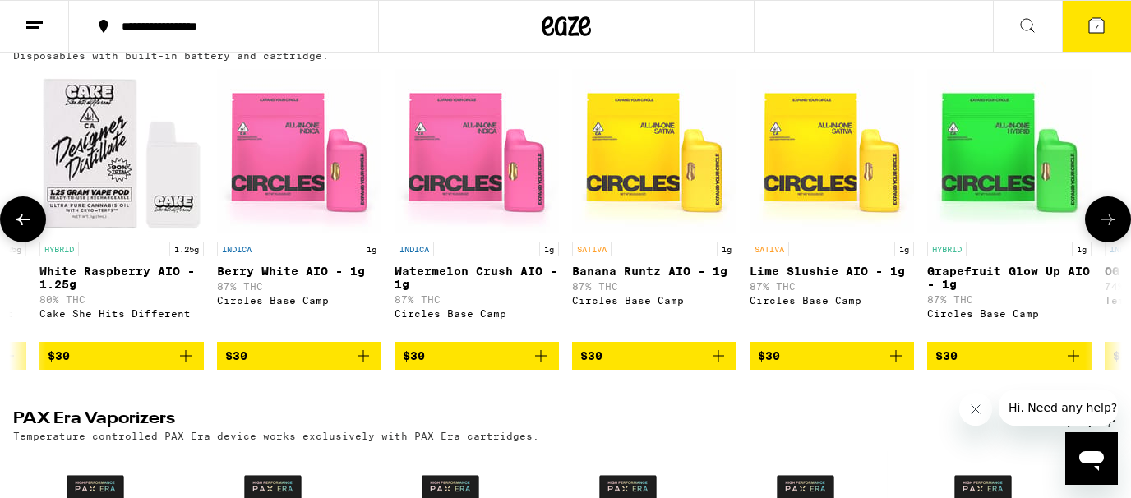
click at [1104, 222] on button at bounding box center [1108, 219] width 46 height 46
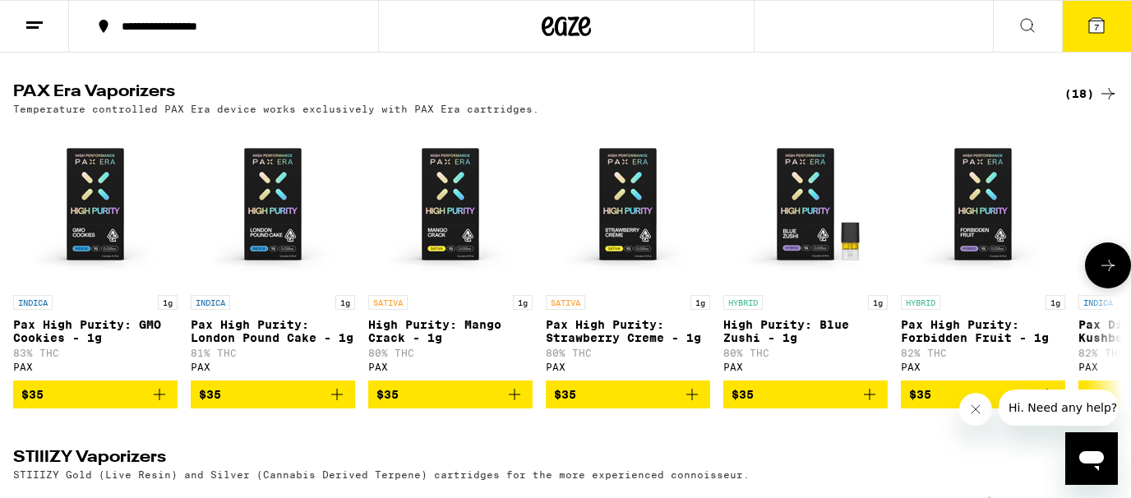
scroll to position [0, 0]
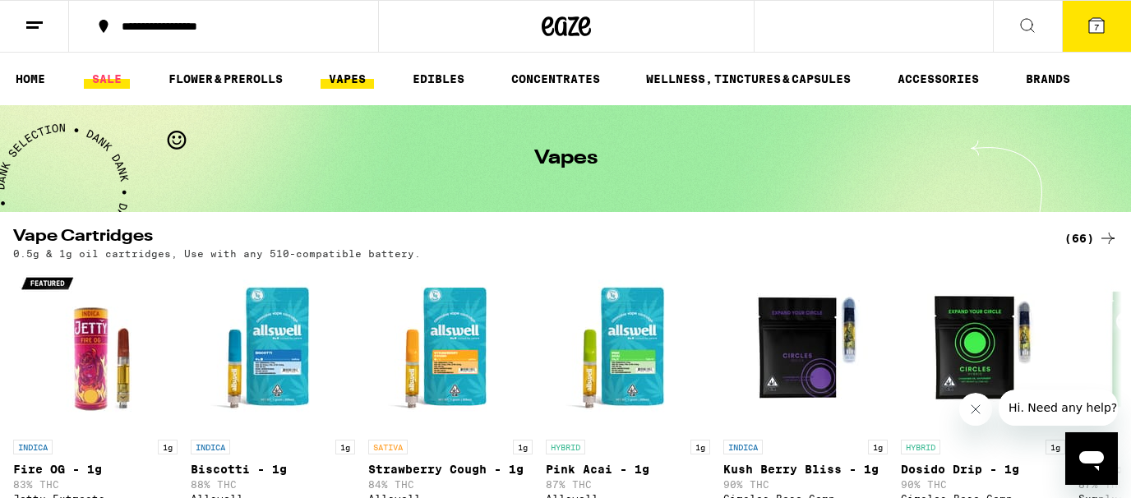
click at [96, 81] on link "SALE" at bounding box center [107, 79] width 46 height 20
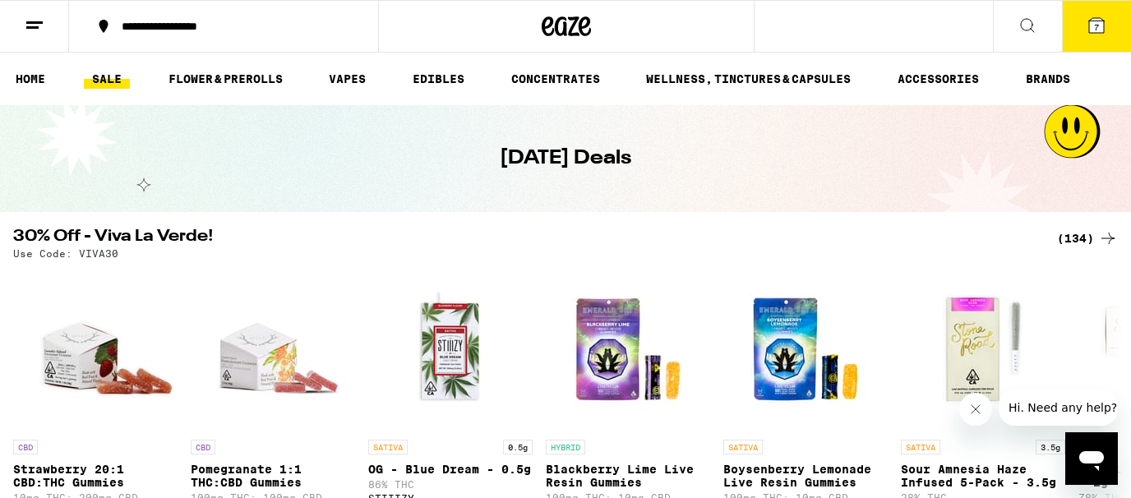
click at [1014, 32] on button at bounding box center [1027, 27] width 69 height 52
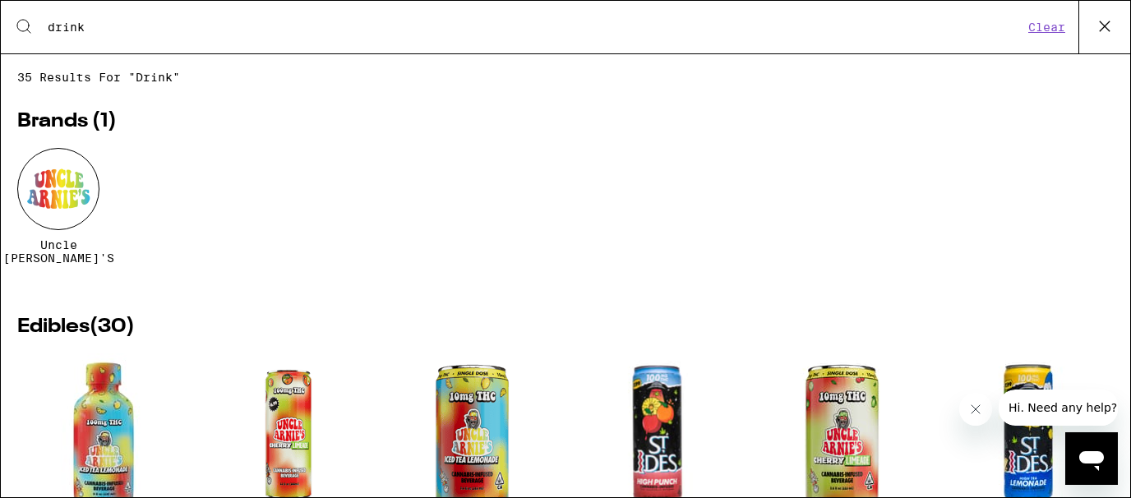
type input "drink"
click at [1053, 21] on button "Clear" at bounding box center [1046, 27] width 47 height 15
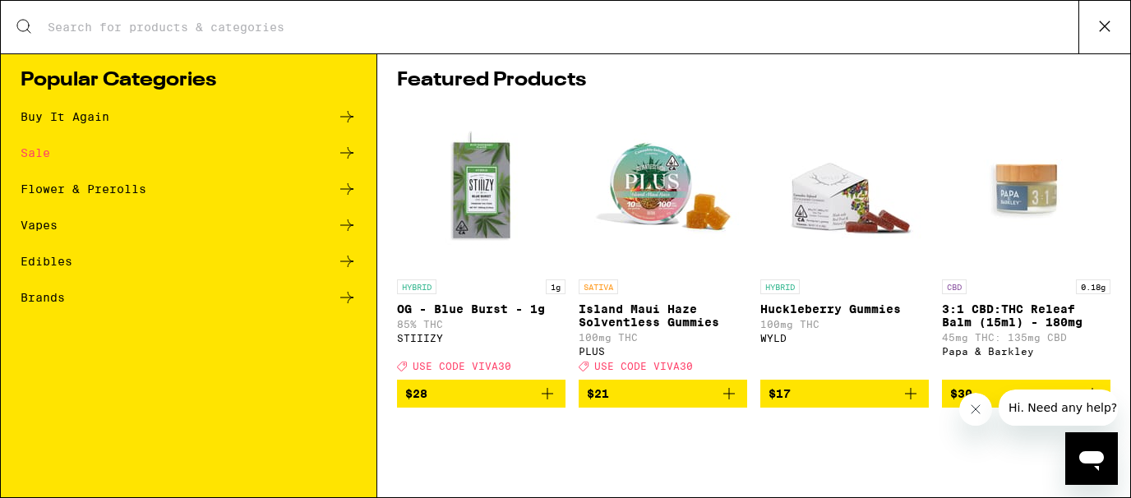
click at [1089, 34] on button at bounding box center [1104, 27] width 52 height 53
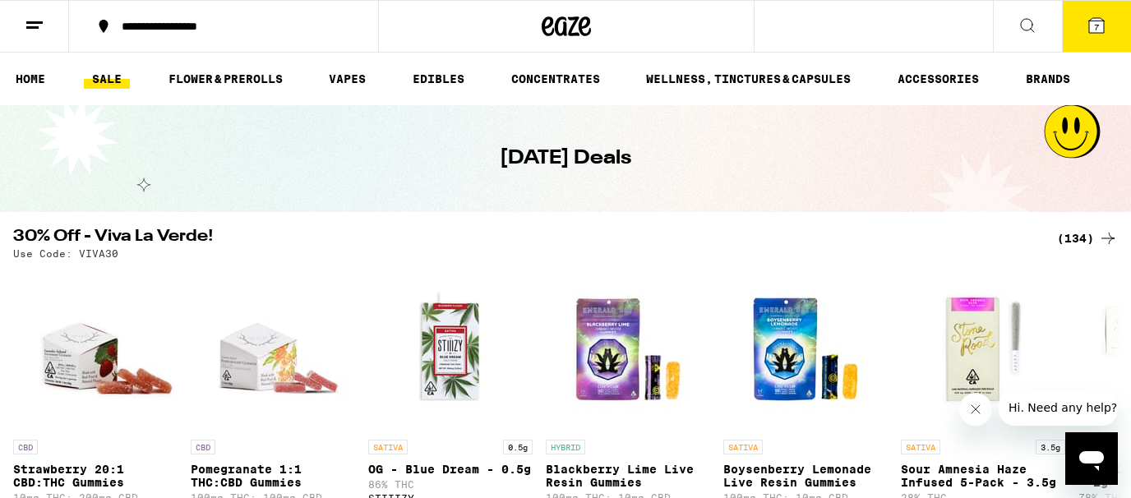
click at [1091, 33] on icon at bounding box center [1096, 26] width 20 height 20
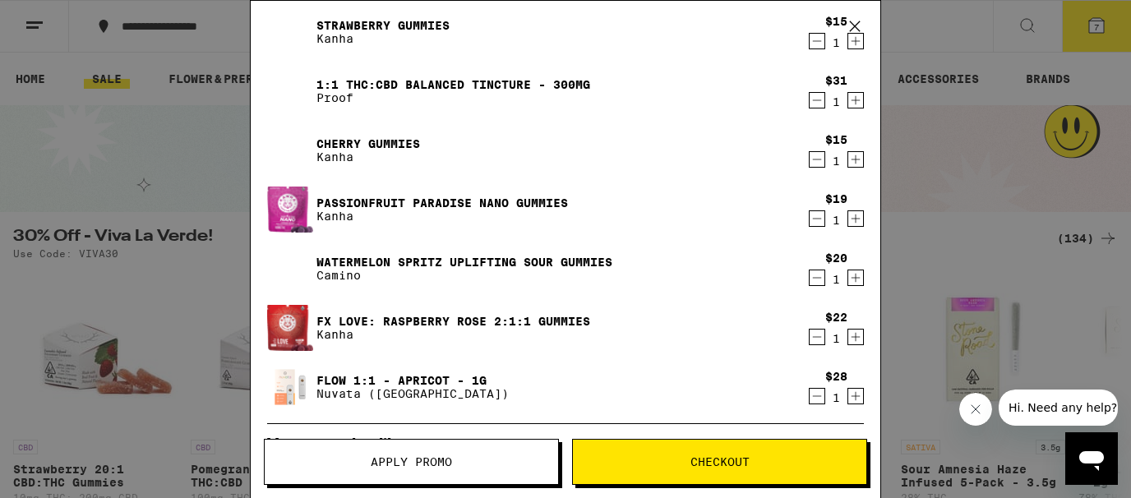
scroll to position [48, 0]
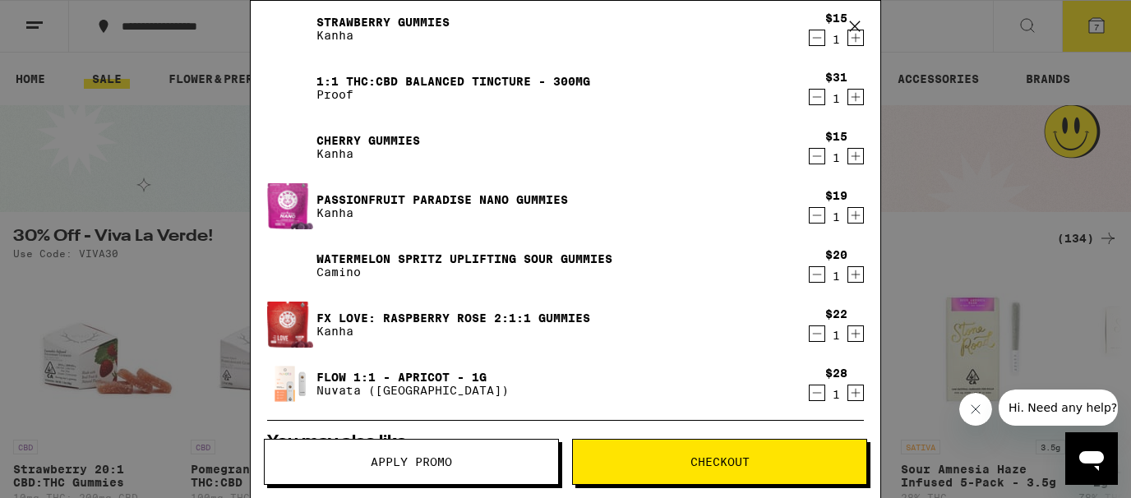
click at [818, 393] on icon "Decrement" at bounding box center [816, 393] width 15 height 20
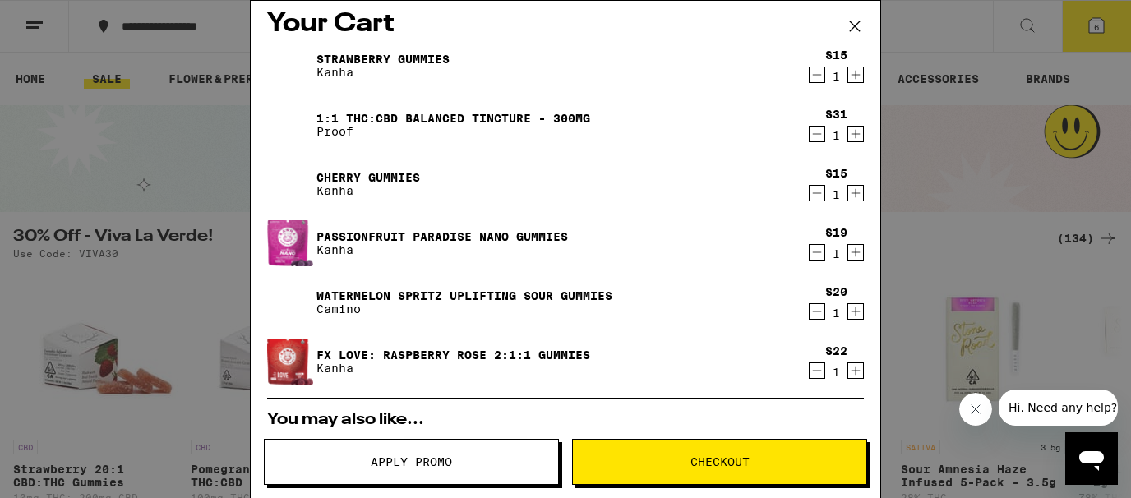
scroll to position [9, 0]
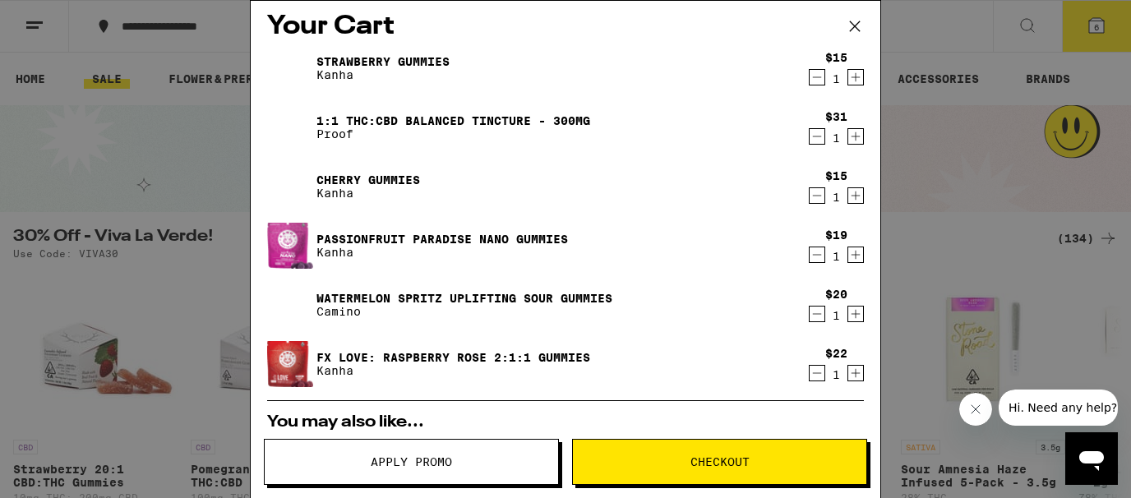
click at [554, 351] on link "FX LOVE: Raspberry Rose 2:1:1 Gummies" at bounding box center [453, 357] width 274 height 13
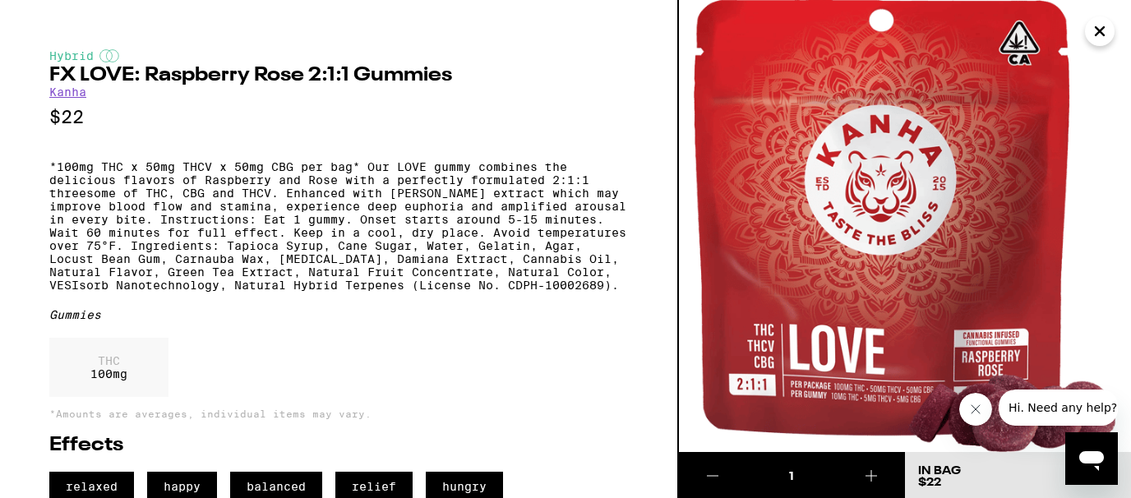
click at [1092, 36] on icon "Close" at bounding box center [1100, 31] width 20 height 25
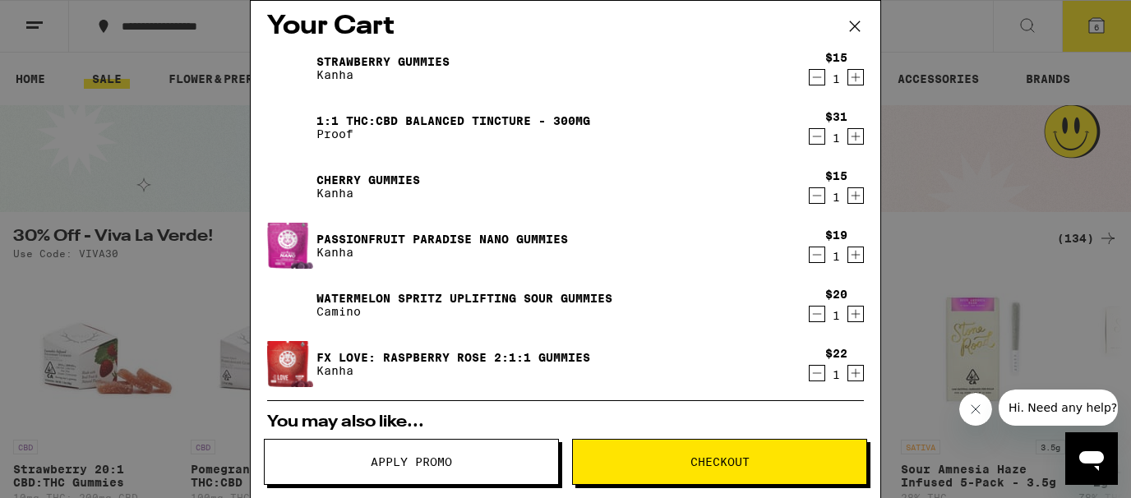
click at [549, 236] on link "Passionfruit Paradise Nano Gummies" at bounding box center [441, 239] width 251 height 13
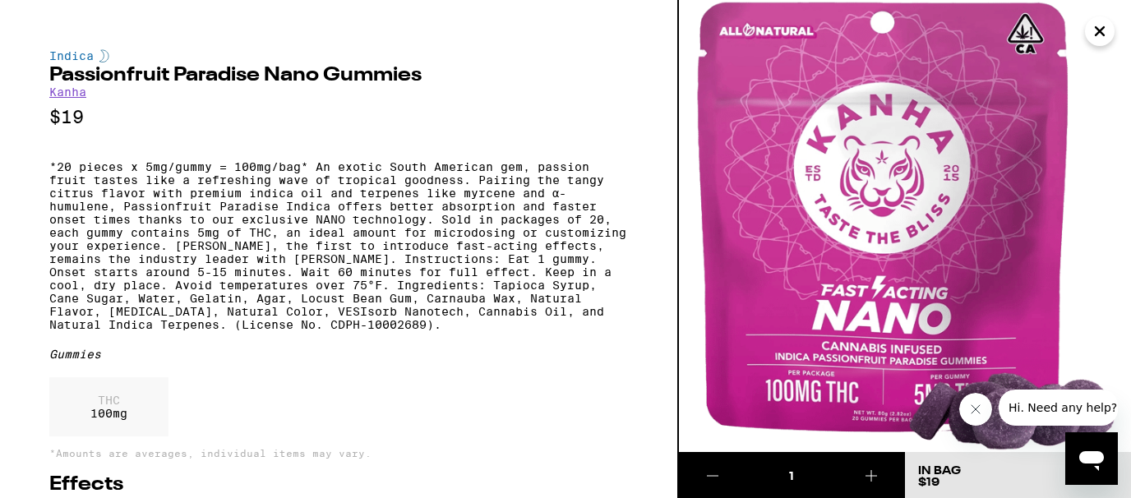
click at [1104, 35] on icon "Close" at bounding box center [1099, 31] width 8 height 8
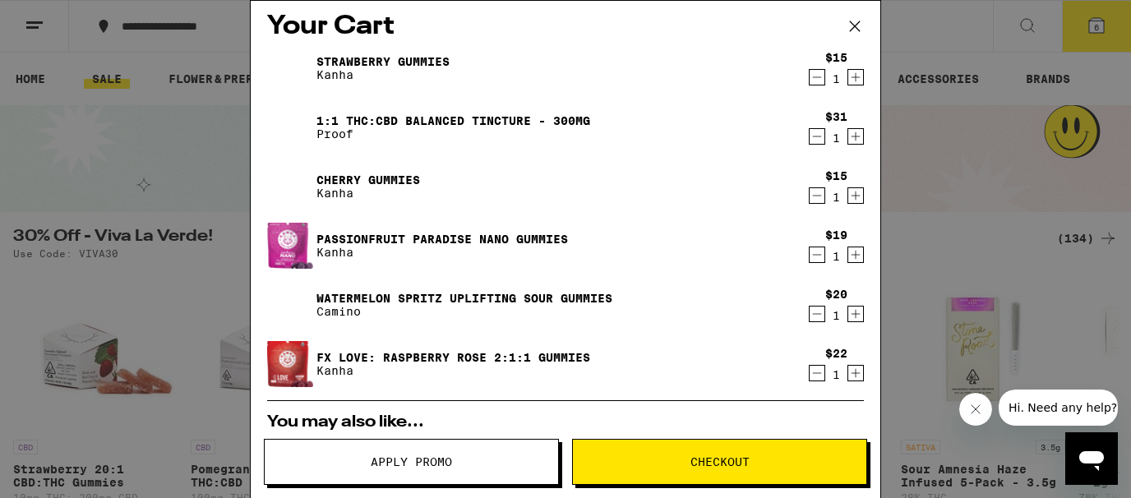
click at [819, 317] on icon "Decrement" at bounding box center [816, 314] width 15 height 20
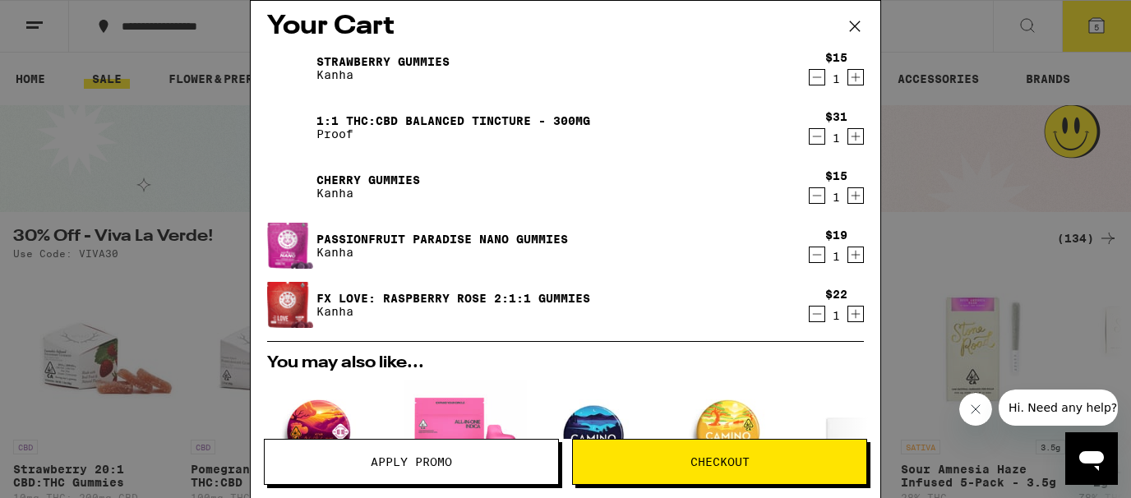
click at [820, 257] on icon "Decrement" at bounding box center [816, 255] width 15 height 20
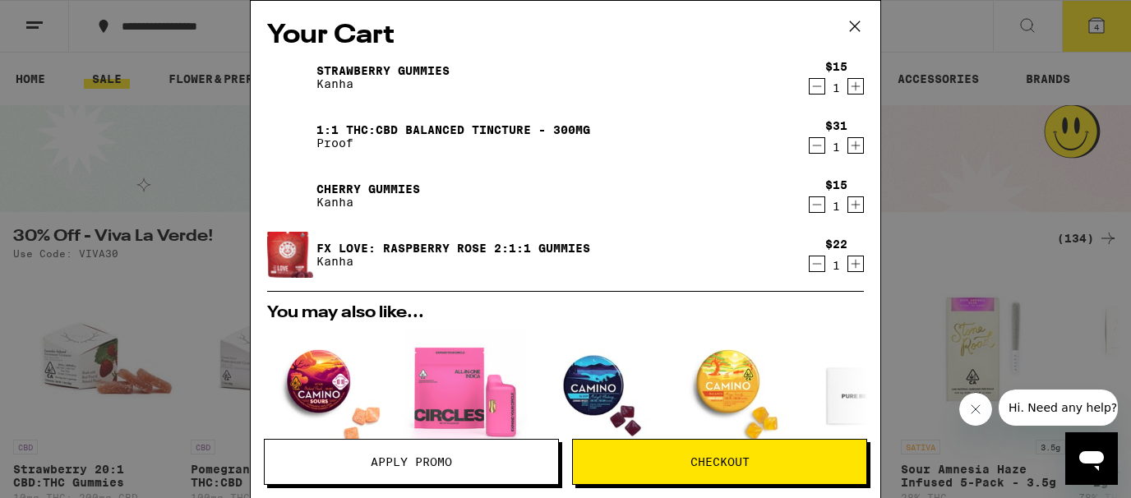
click at [558, 129] on link "1:1 THC:CBD Balanced Tincture - 300mg" at bounding box center [453, 129] width 274 height 13
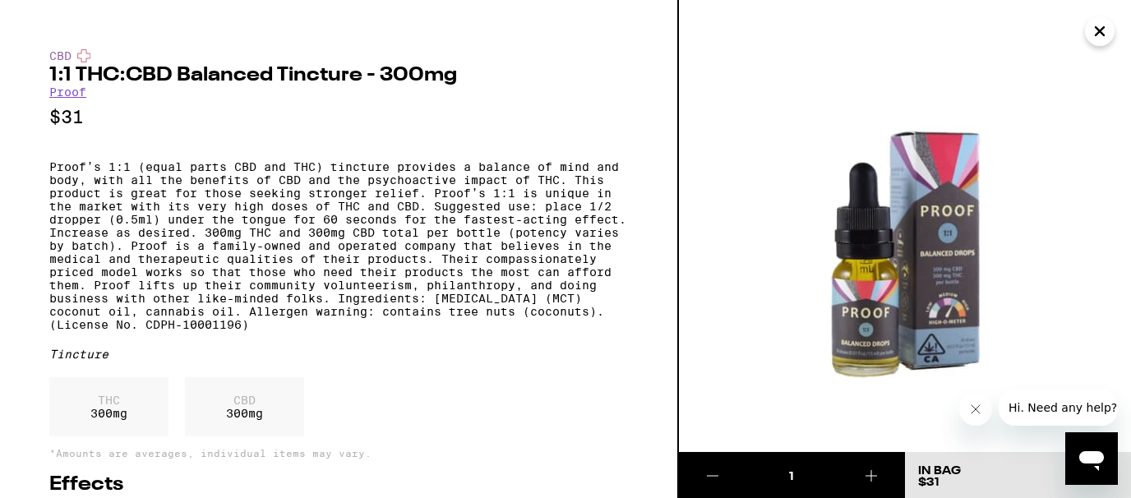
click at [1093, 30] on icon "Close" at bounding box center [1100, 31] width 20 height 25
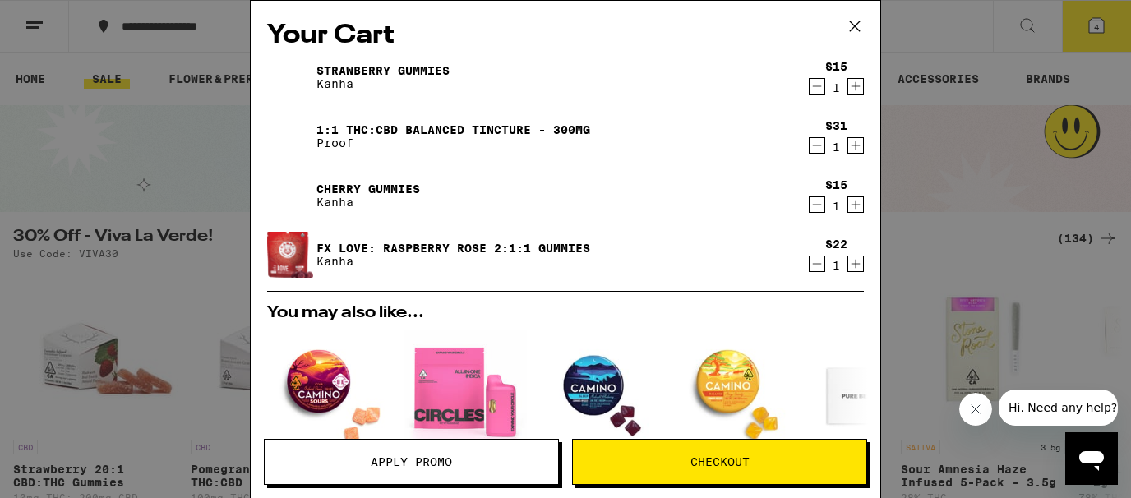
click at [858, 31] on icon at bounding box center [854, 26] width 25 height 25
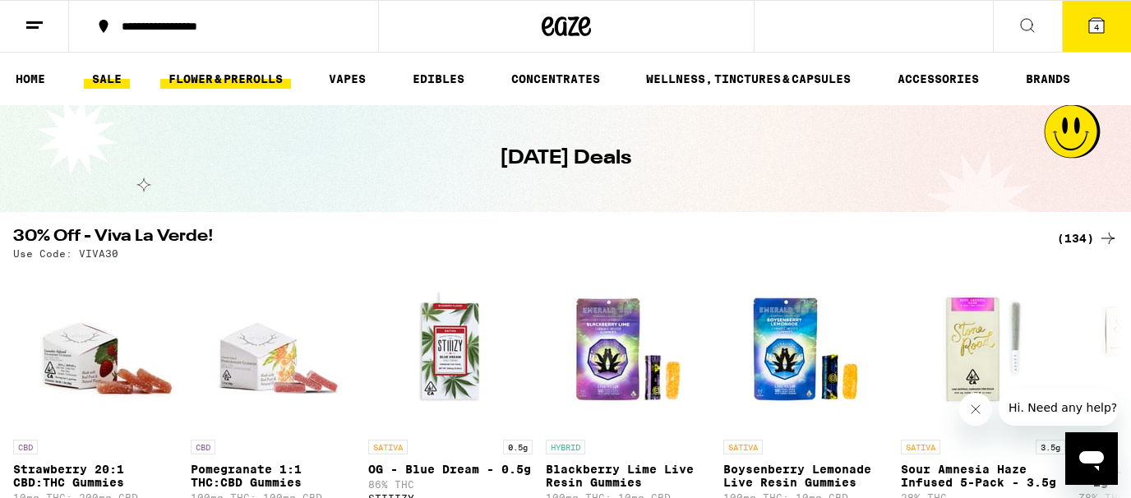
click at [225, 82] on link "FLOWER & PREROLLS" at bounding box center [225, 79] width 131 height 20
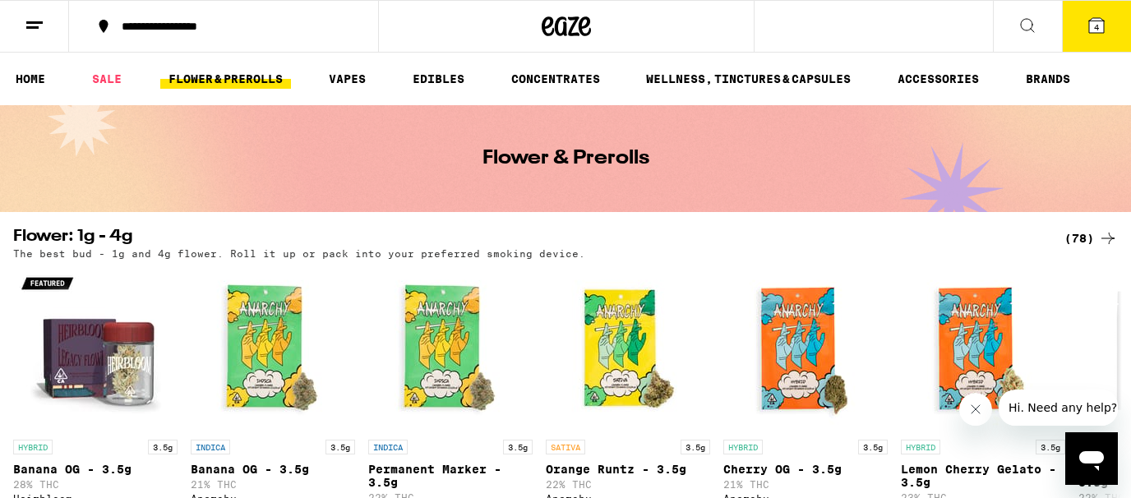
click at [220, 124] on div "Flower & Prerolls" at bounding box center [565, 158] width 1131 height 107
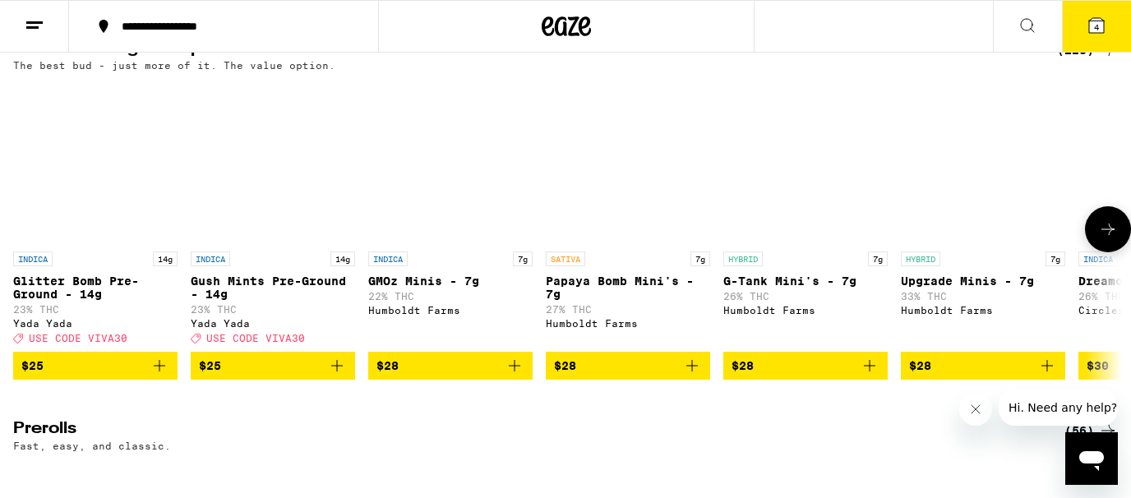
scroll to position [514, 0]
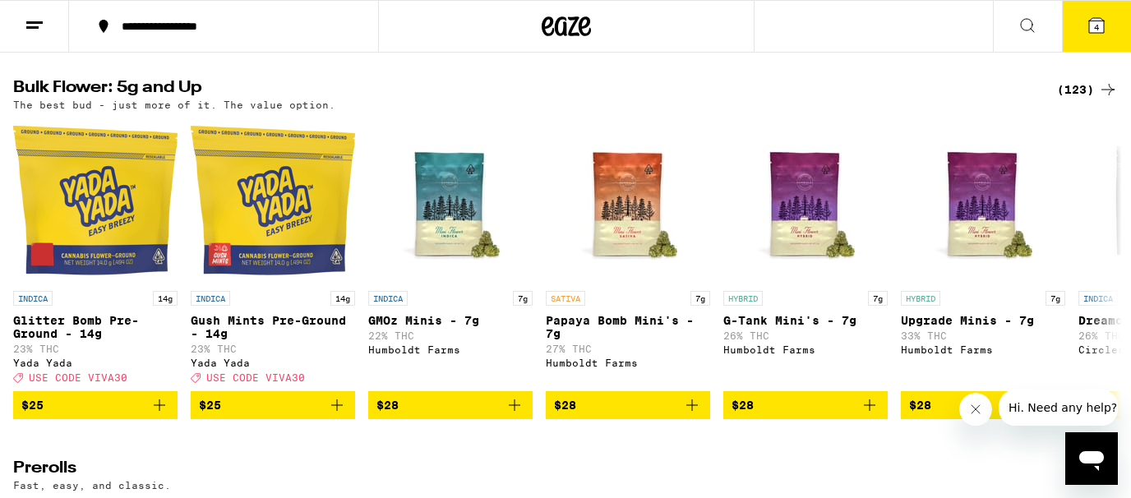
click at [1088, 99] on div "(123)" at bounding box center [1087, 90] width 61 height 20
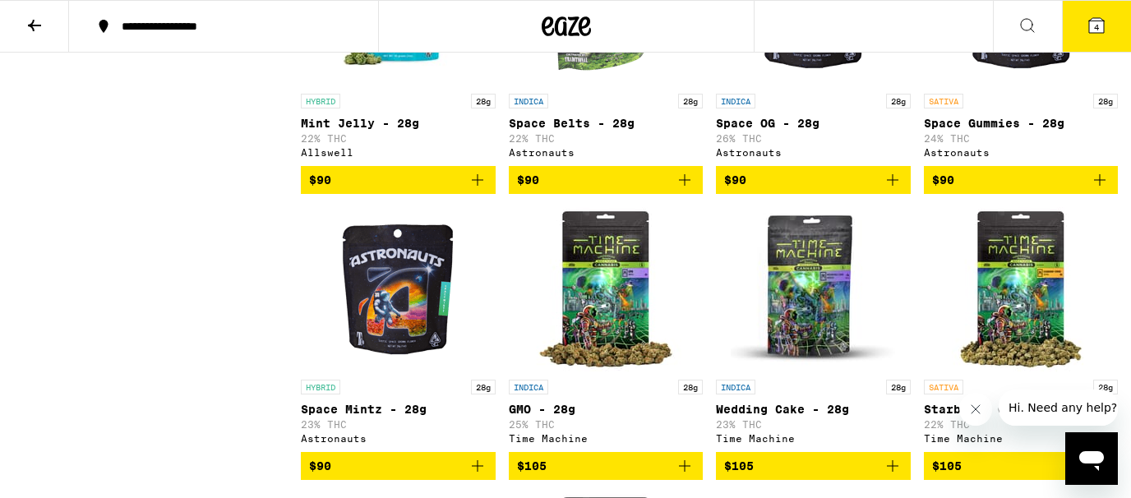
scroll to position [6338, 0]
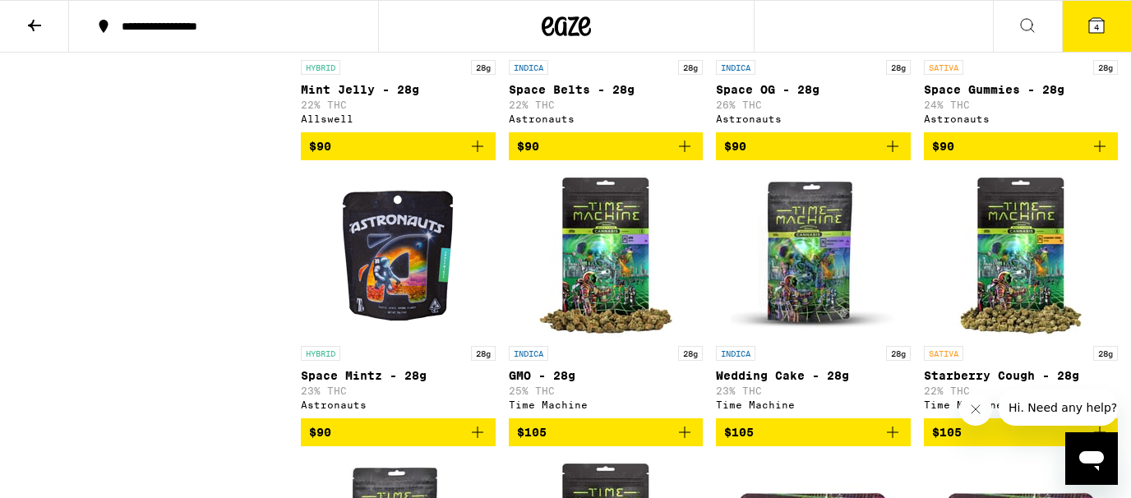
click at [809, 156] on span "$90" at bounding box center [813, 146] width 178 height 20
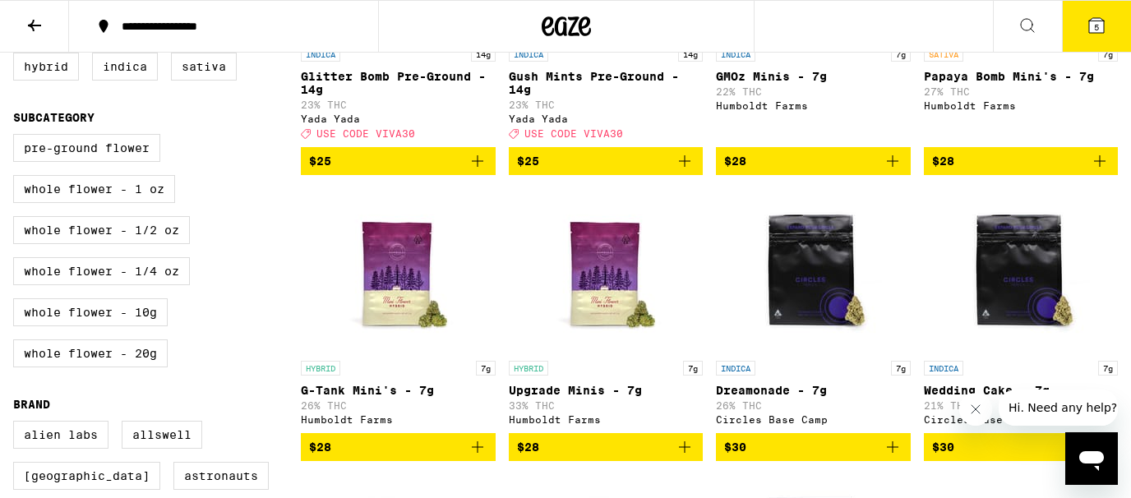
scroll to position [0, 0]
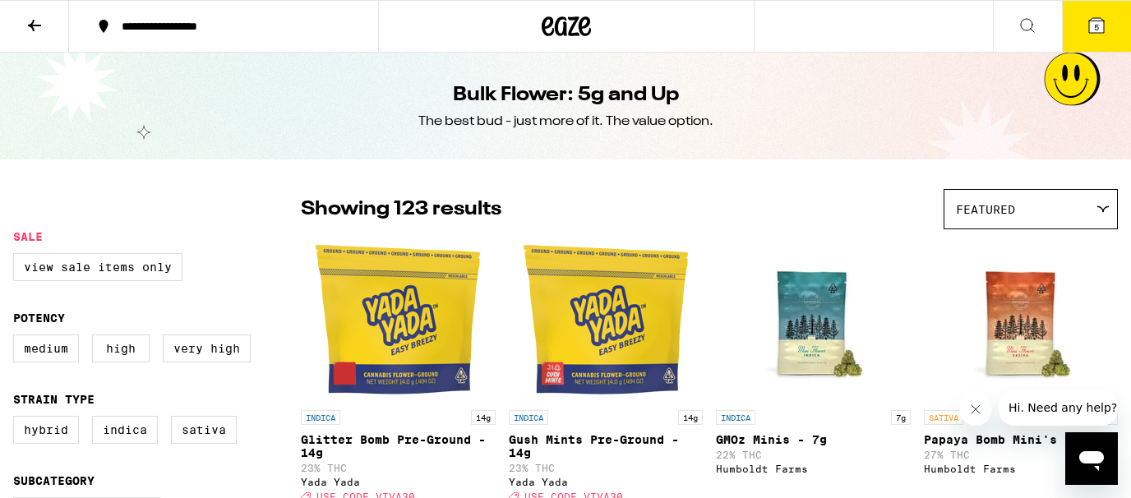
click at [46, 29] on button at bounding box center [34, 27] width 69 height 52
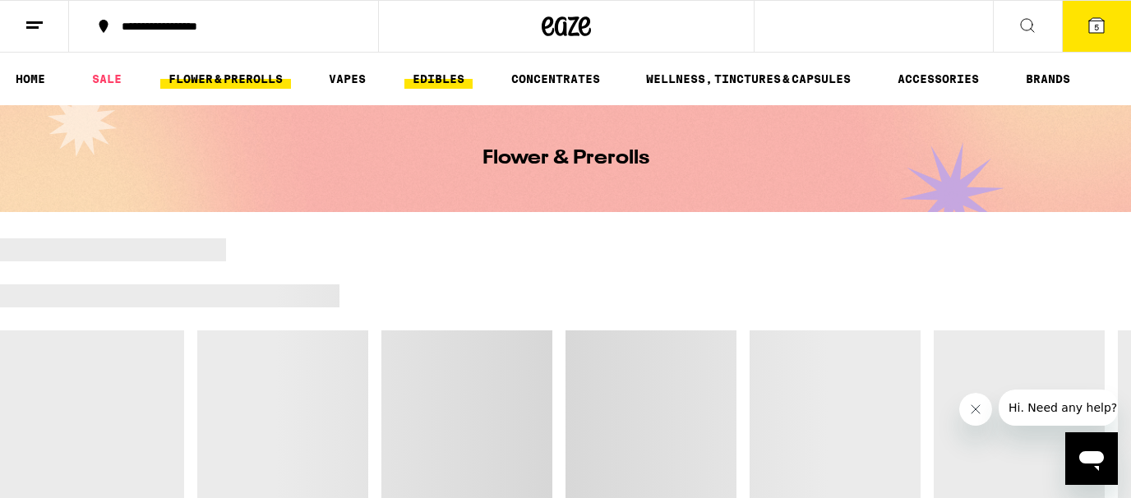
click at [427, 80] on link "EDIBLES" at bounding box center [438, 79] width 68 height 20
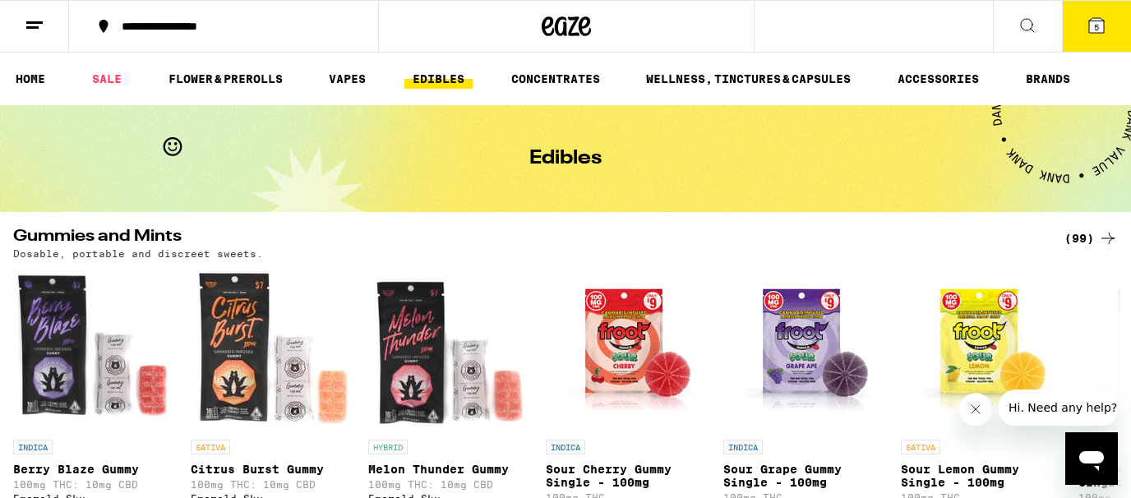
click at [1098, 237] on icon at bounding box center [1108, 238] width 20 height 20
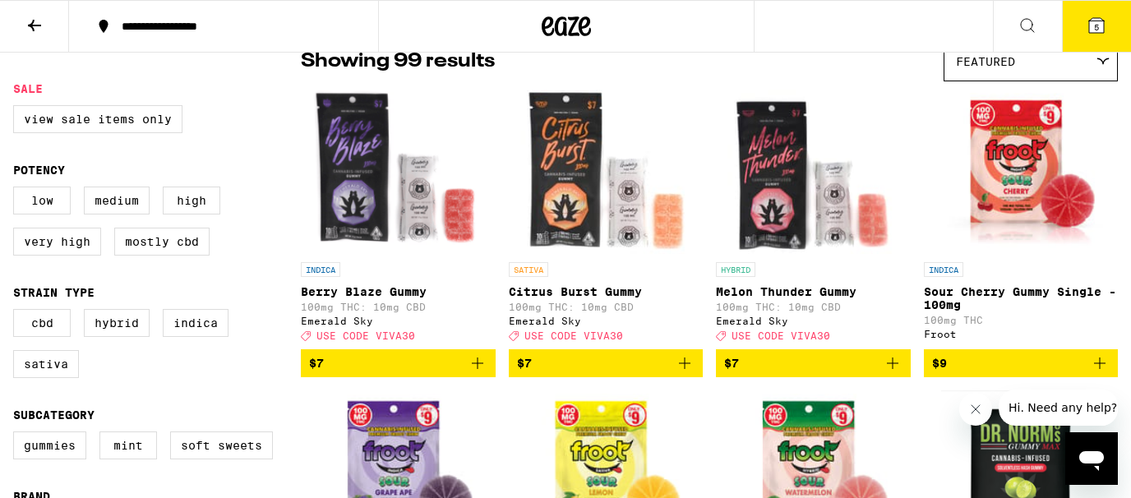
scroll to position [138, 0]
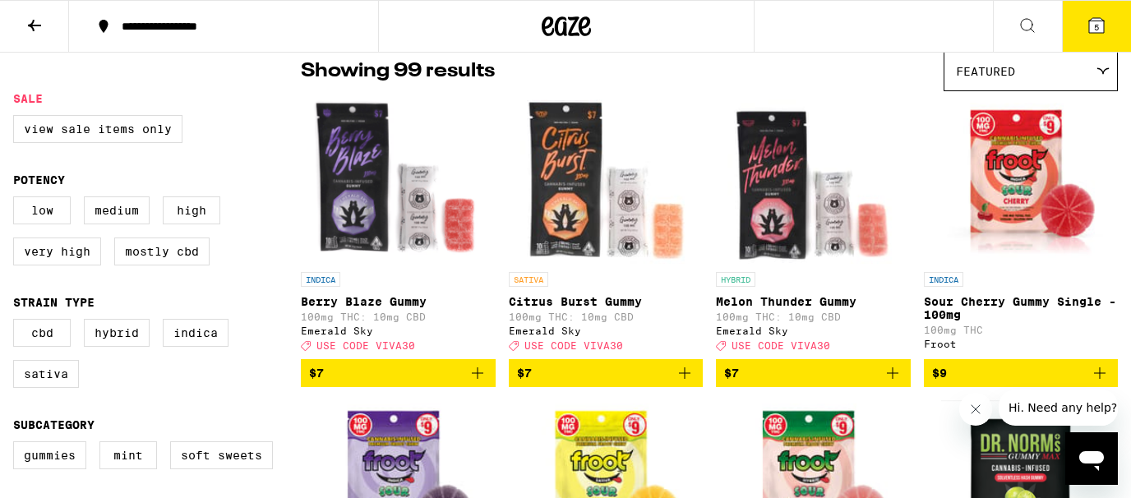
click at [371, 195] on img "Open page for Berry Blaze Gummy from Emerald Sky" at bounding box center [398, 181] width 175 height 164
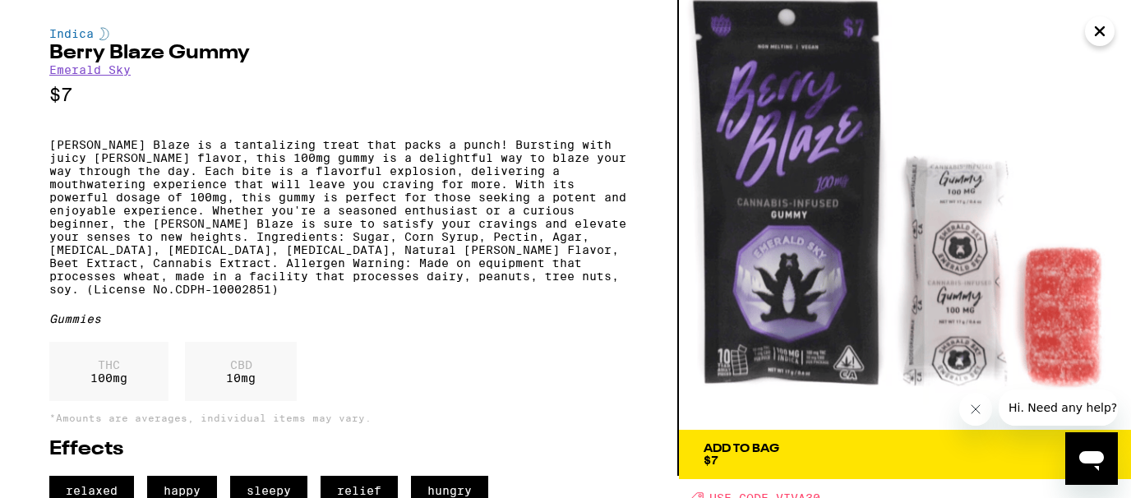
scroll to position [9, 0]
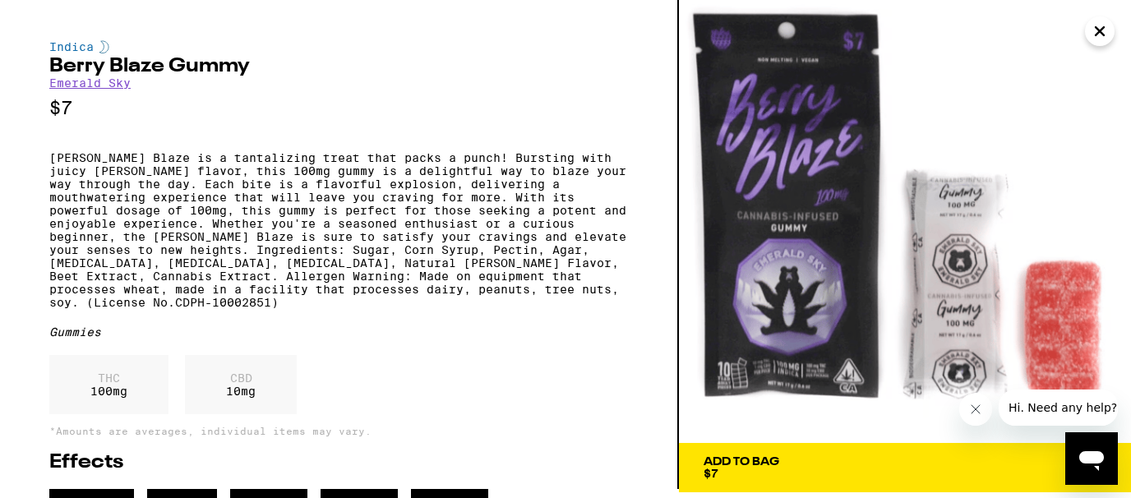
click at [1104, 27] on icon "Close" at bounding box center [1099, 31] width 8 height 8
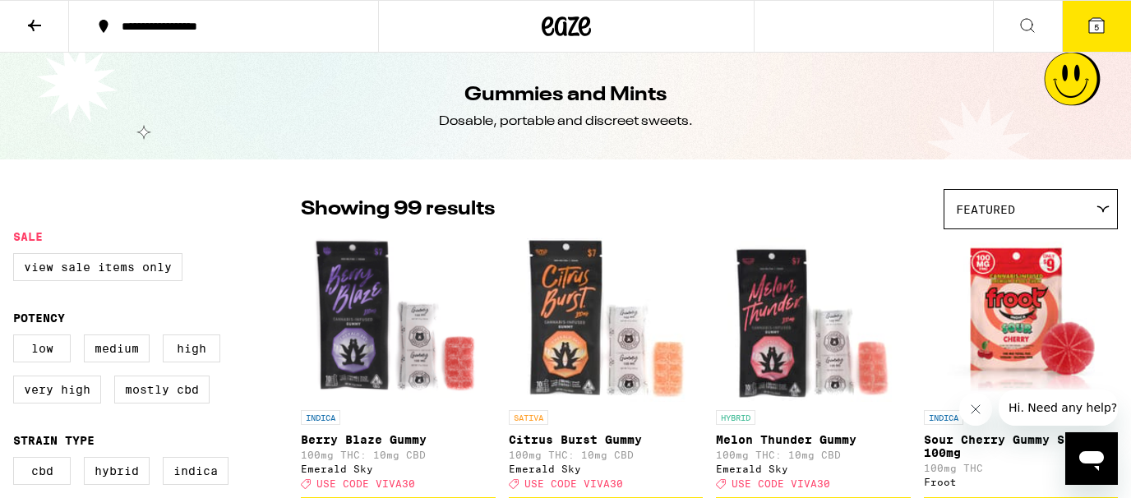
click at [44, 25] on icon at bounding box center [35, 26] width 20 height 20
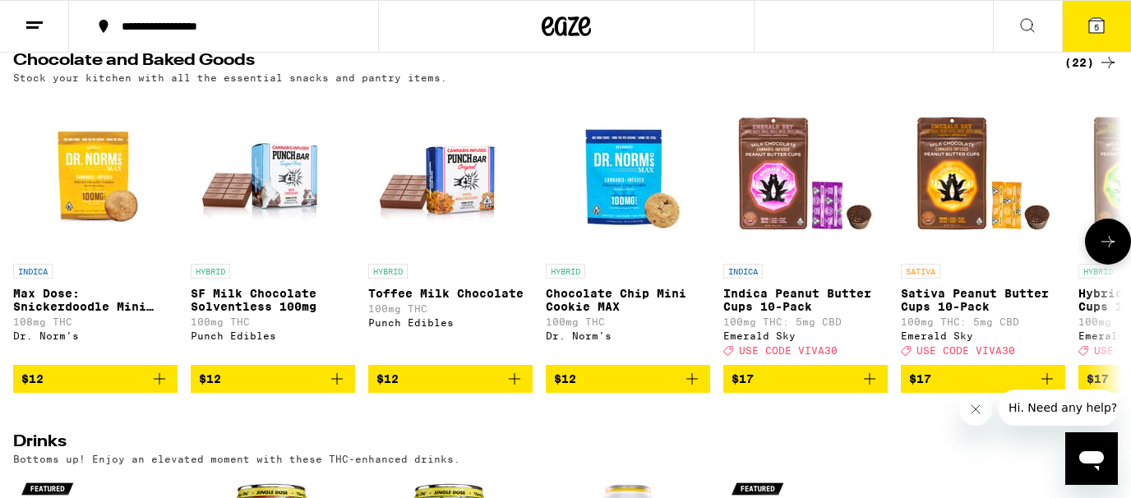
scroll to position [583, 0]
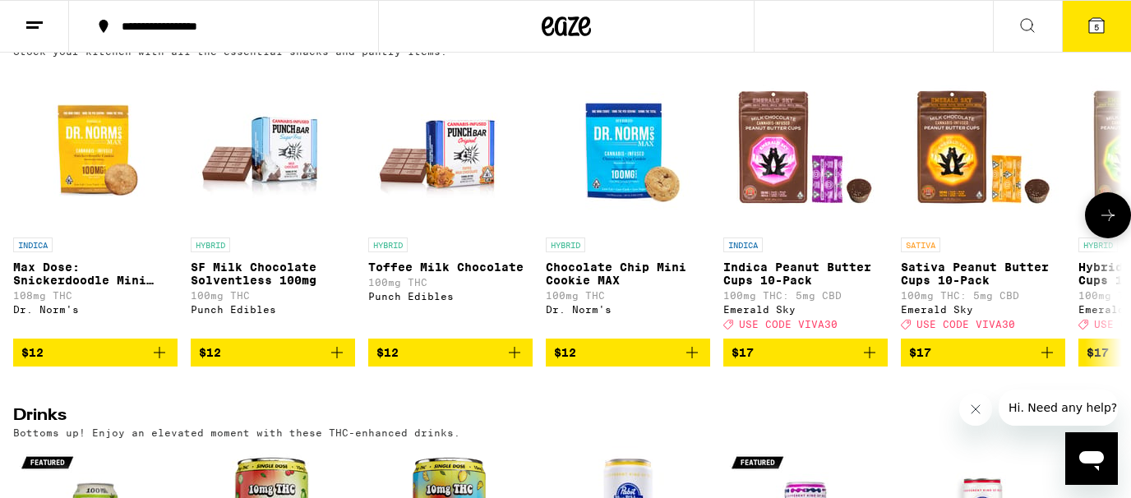
click at [1106, 225] on icon at bounding box center [1108, 215] width 20 height 20
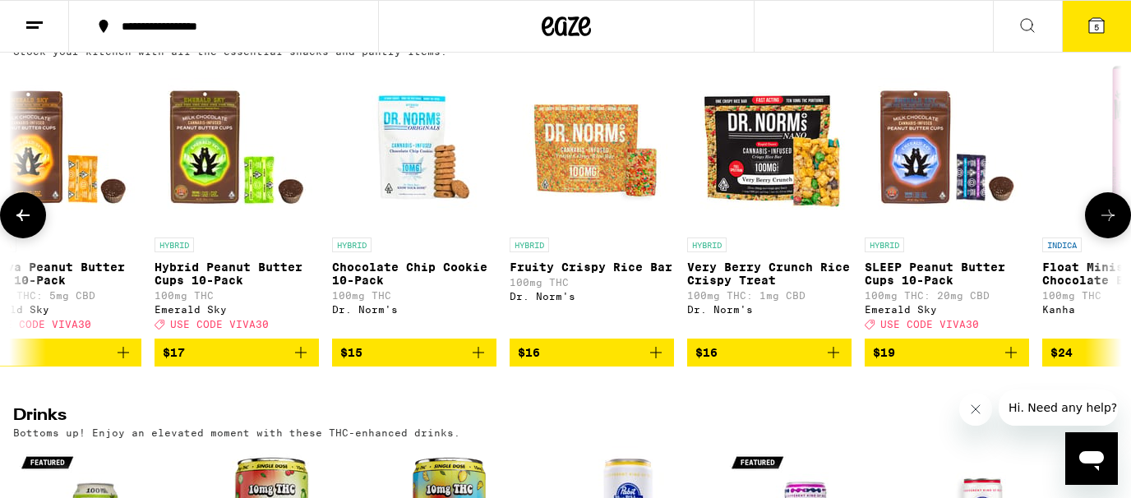
scroll to position [0, 925]
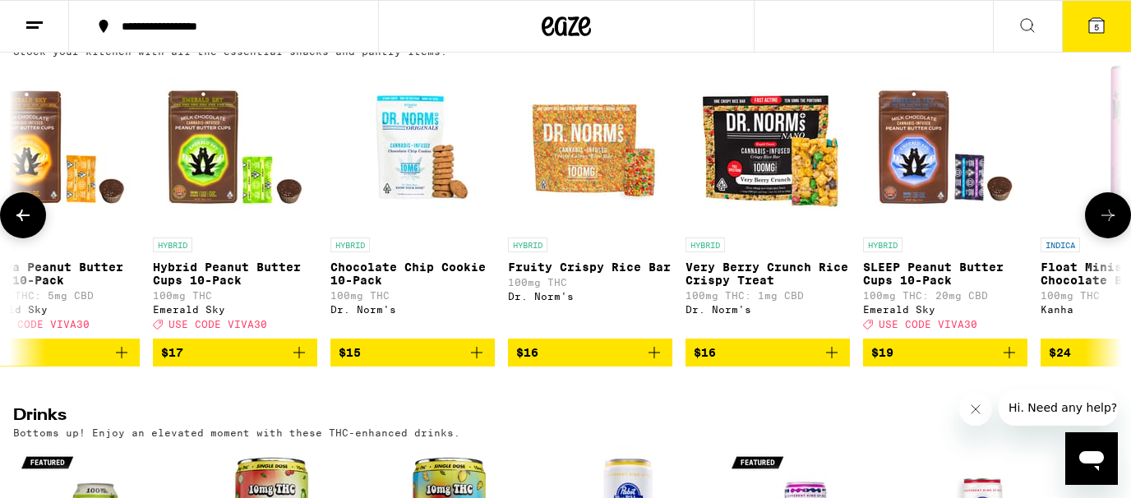
click at [1106, 225] on icon at bounding box center [1108, 215] width 20 height 20
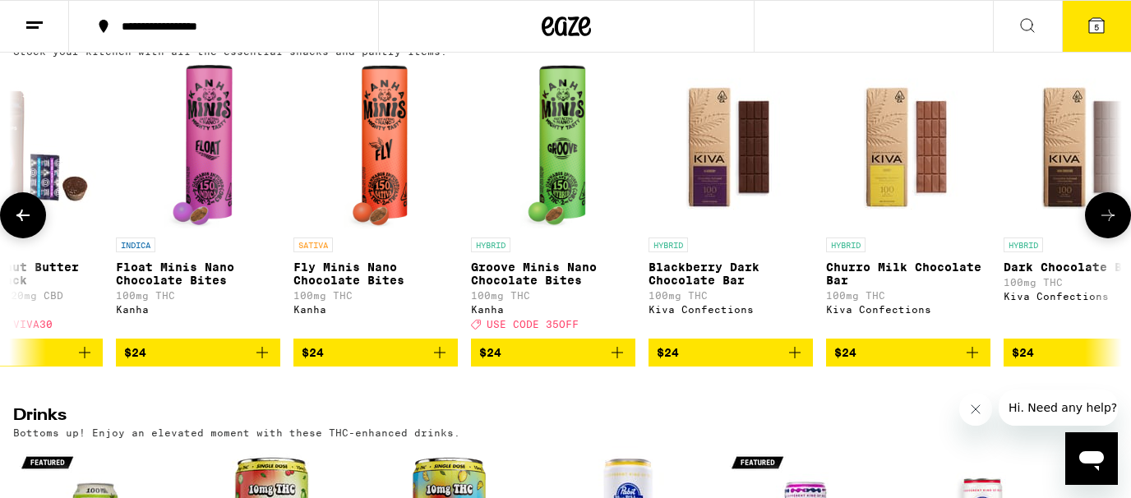
scroll to position [0, 1851]
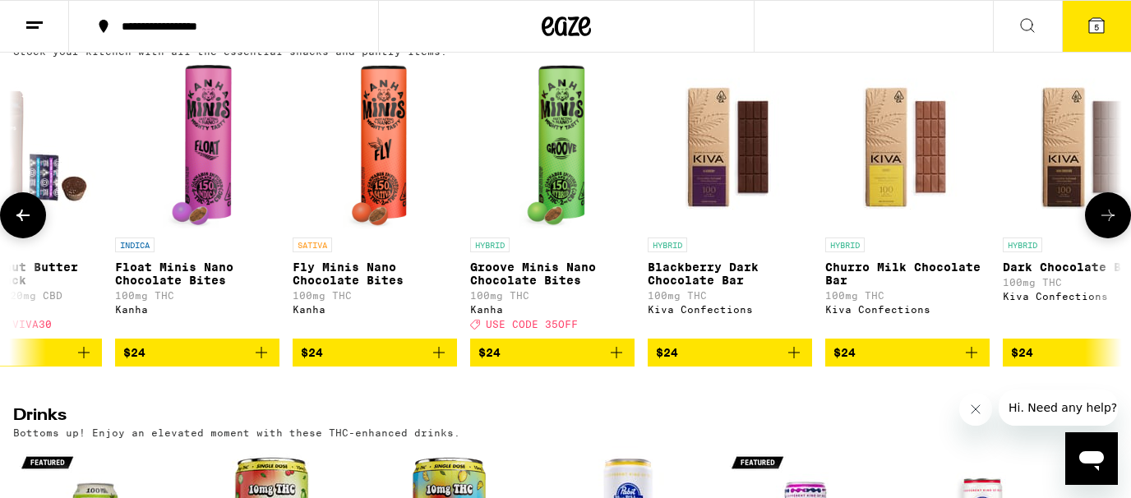
click at [1106, 225] on icon at bounding box center [1108, 215] width 20 height 20
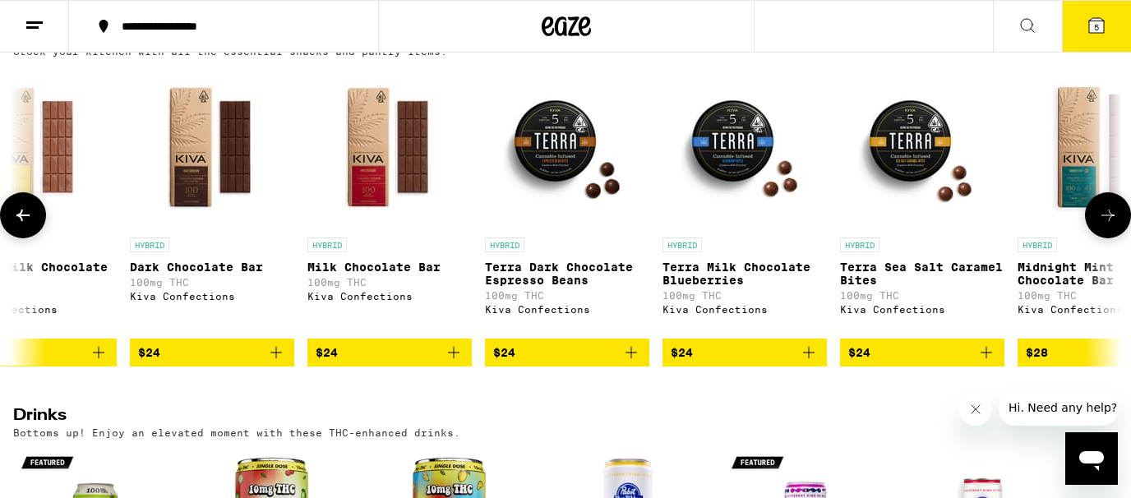
scroll to position [0, 2776]
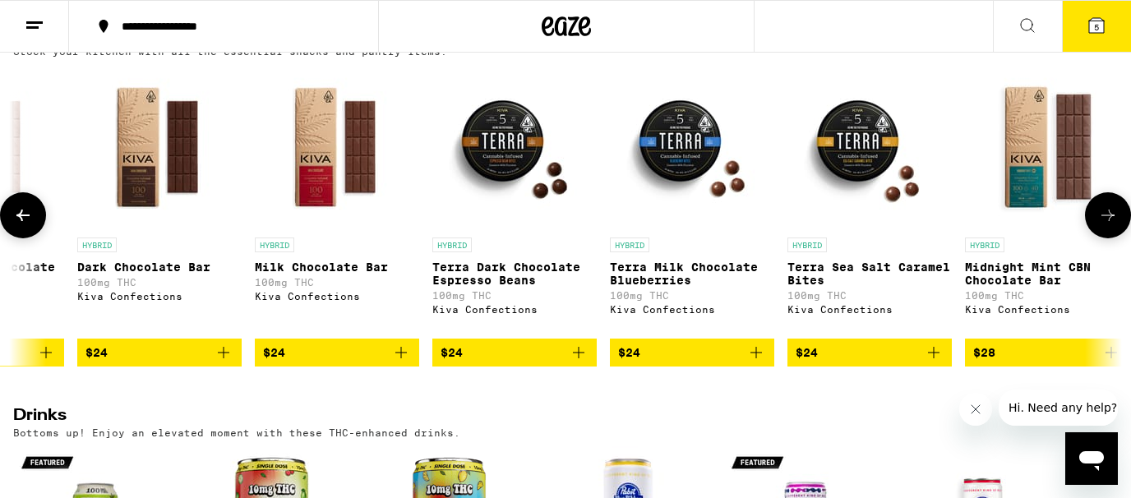
click at [1106, 225] on icon at bounding box center [1108, 215] width 20 height 20
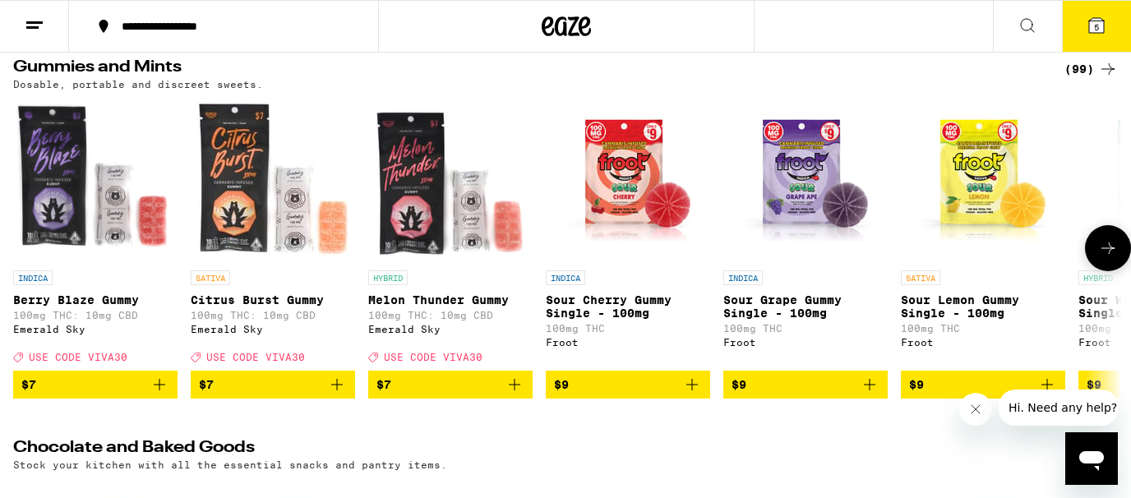
scroll to position [168, 0]
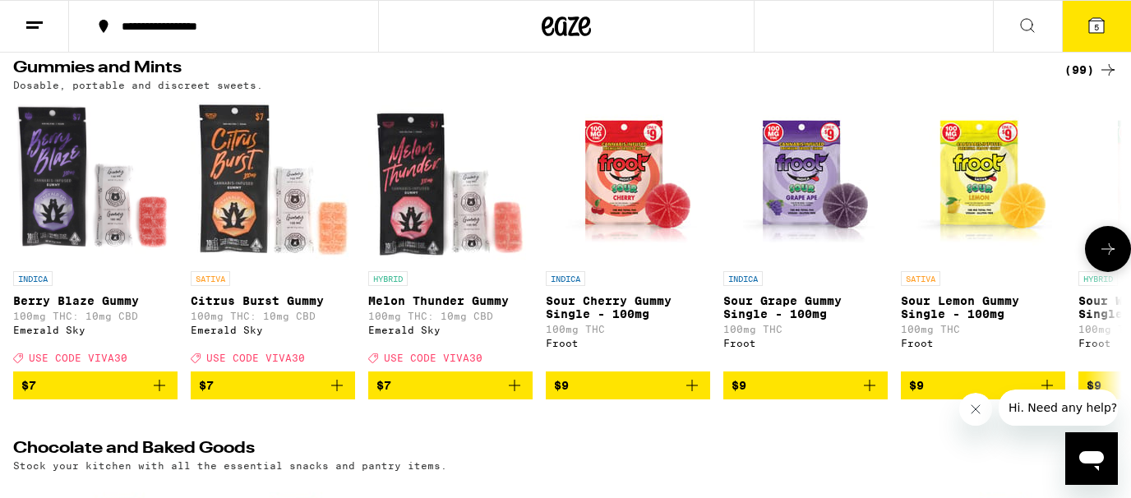
click at [1100, 259] on icon at bounding box center [1108, 249] width 20 height 20
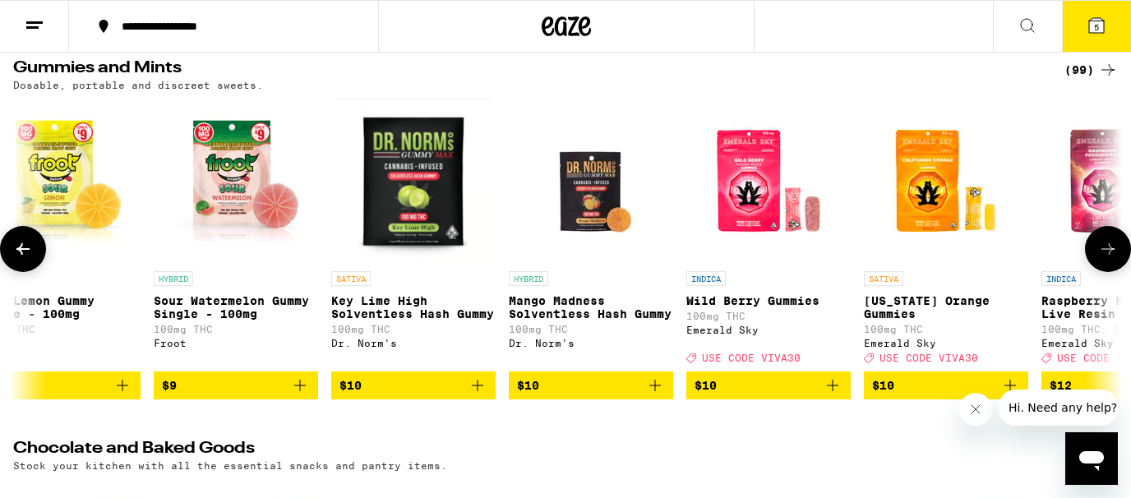
scroll to position [0, 925]
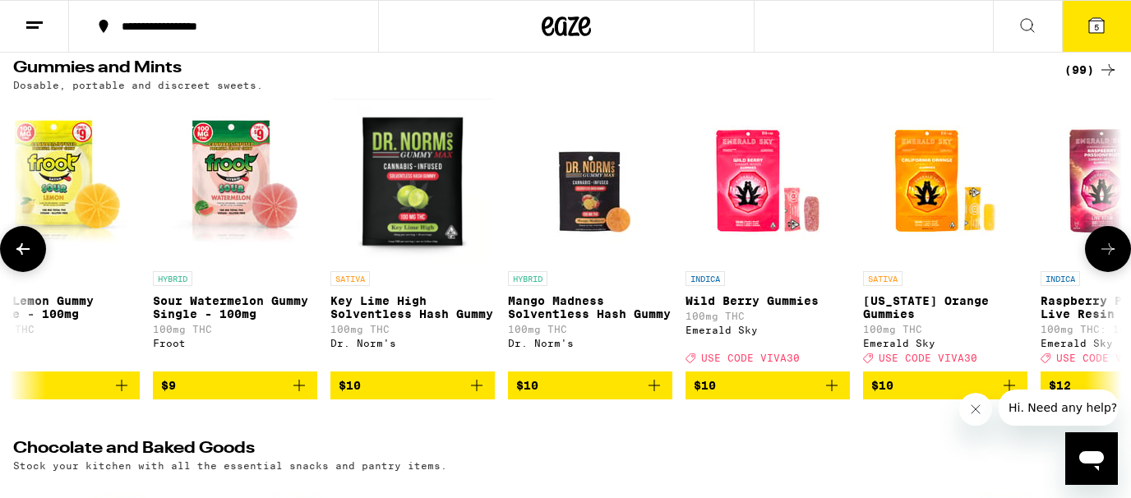
click at [1100, 259] on icon at bounding box center [1108, 249] width 20 height 20
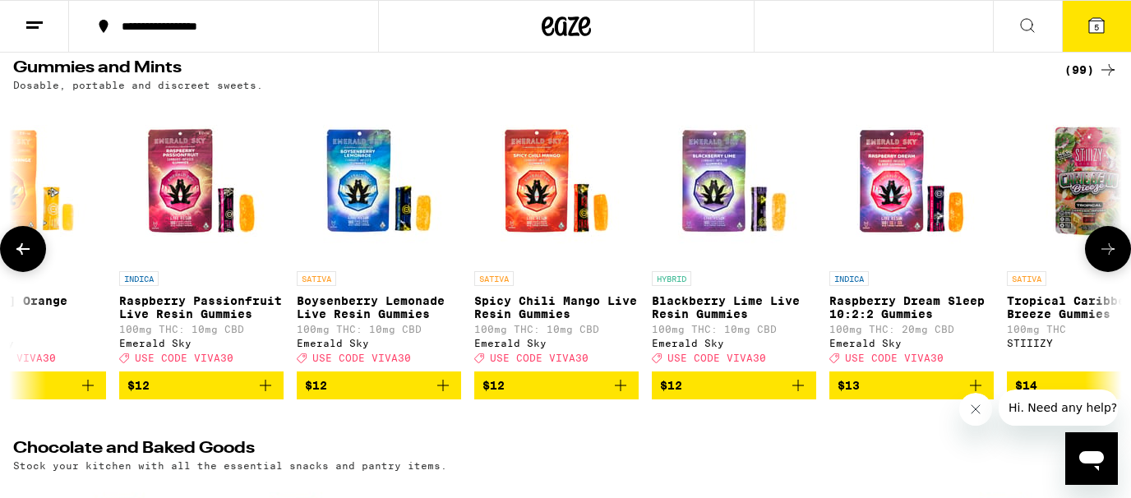
scroll to position [0, 1851]
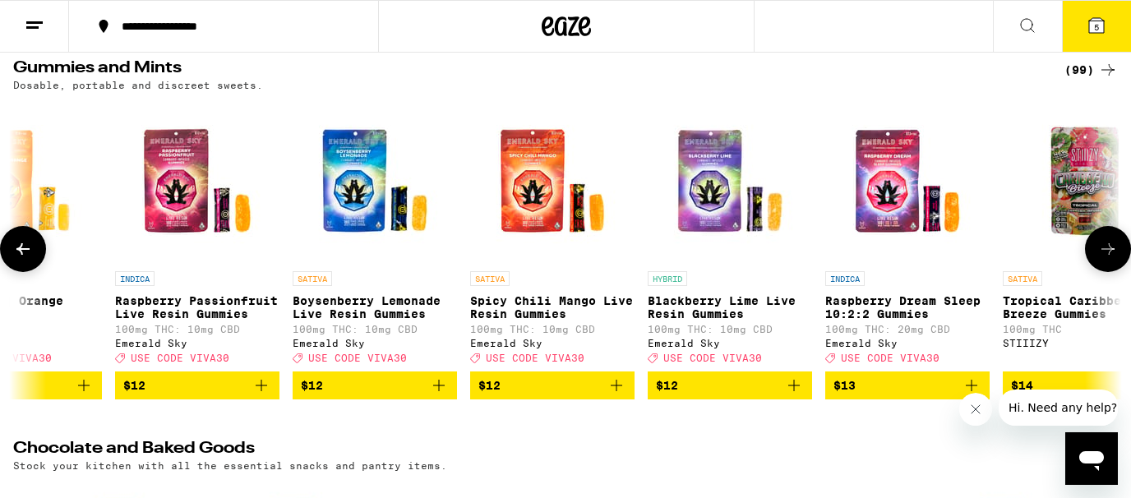
click at [1100, 259] on icon at bounding box center [1108, 249] width 20 height 20
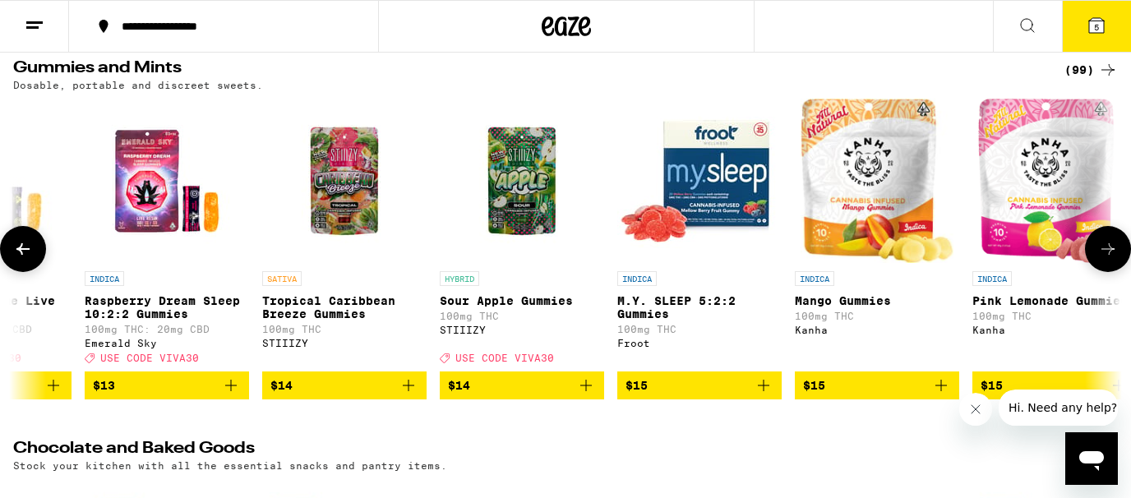
scroll to position [0, 2776]
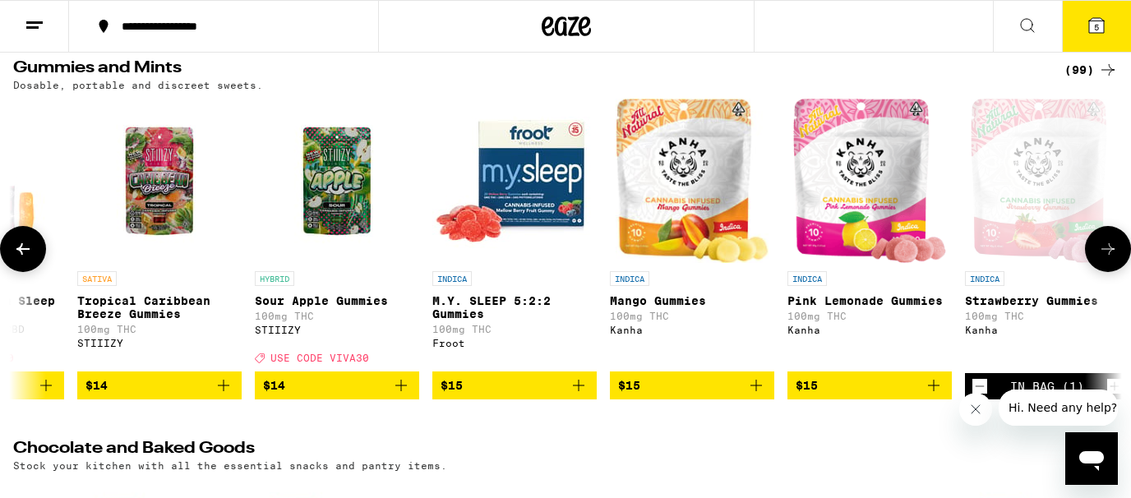
click at [1100, 259] on icon at bounding box center [1108, 249] width 20 height 20
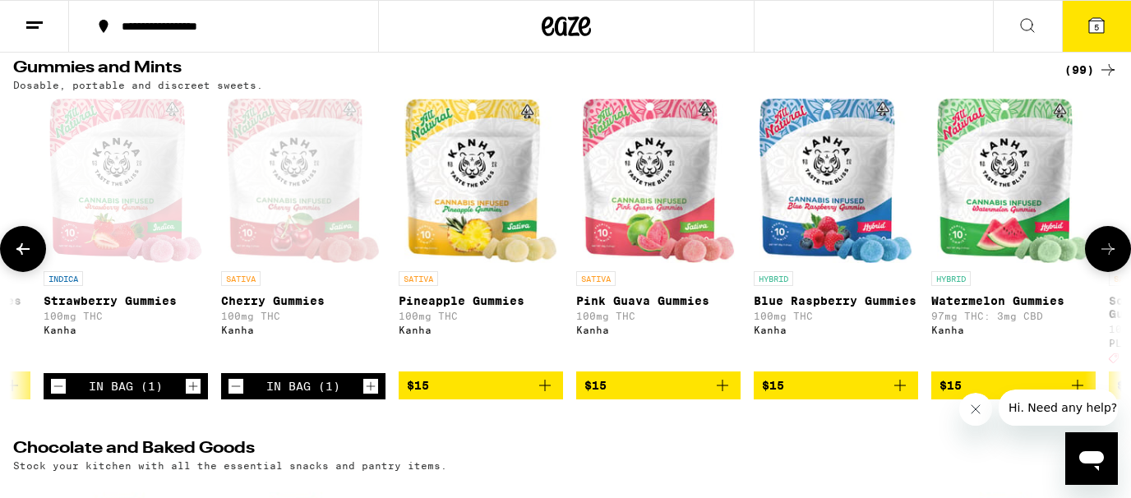
scroll to position [0, 3701]
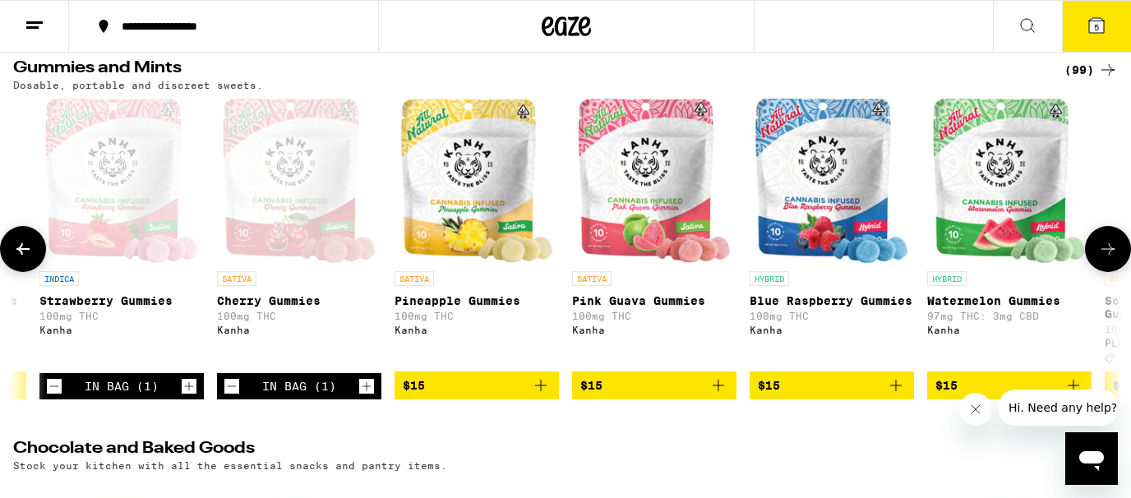
click at [1100, 259] on icon at bounding box center [1108, 249] width 20 height 20
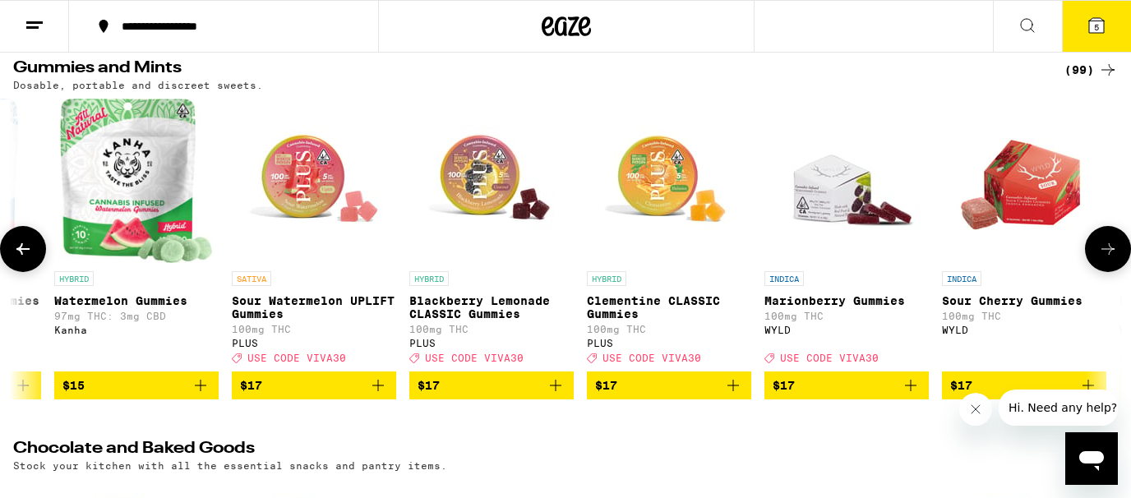
scroll to position [0, 4627]
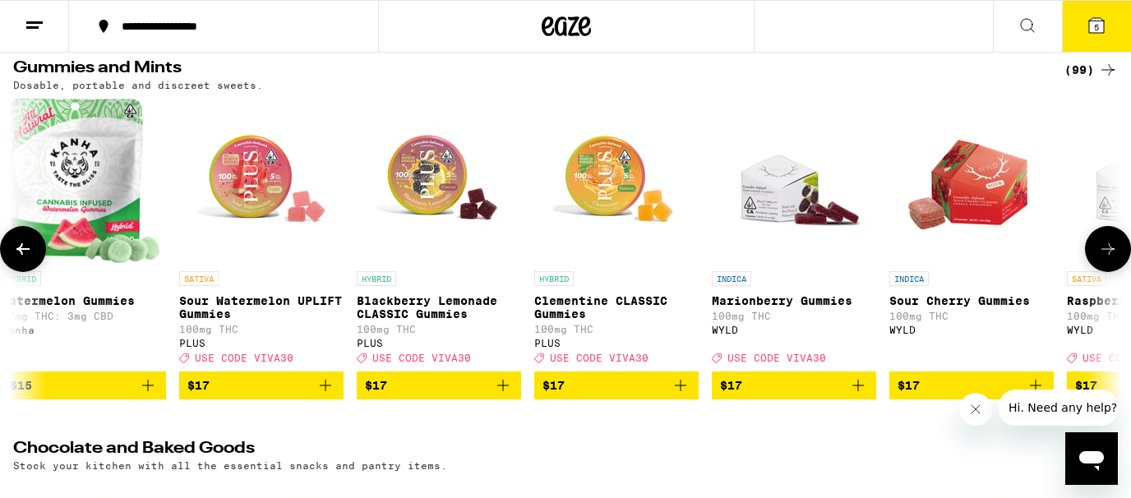
click at [1100, 259] on icon at bounding box center [1108, 249] width 20 height 20
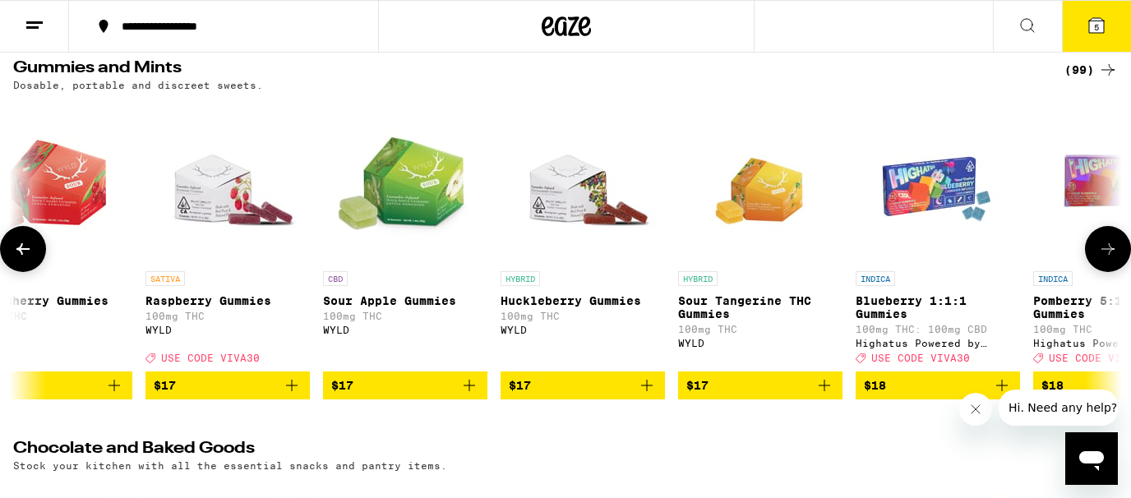
scroll to position [0, 5552]
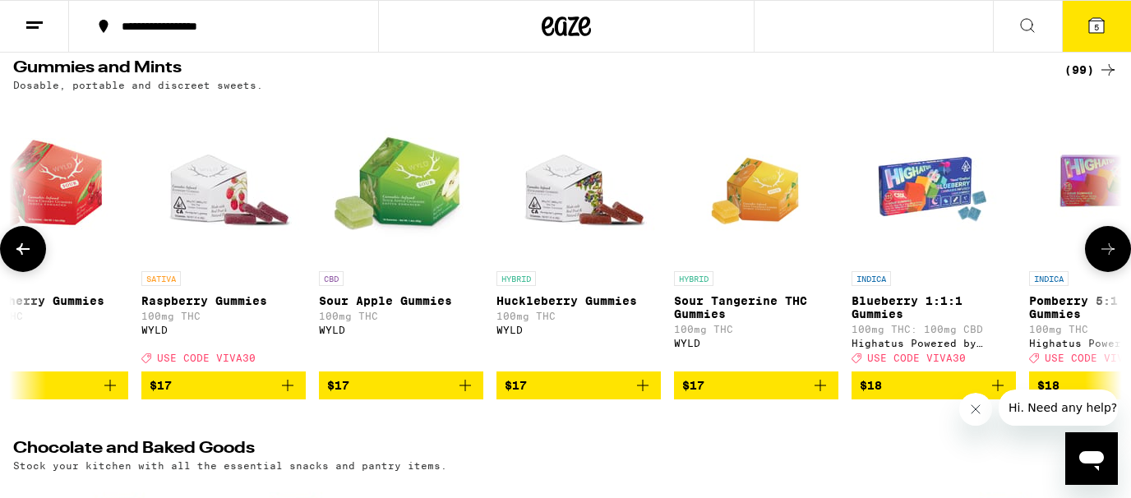
click at [1100, 259] on icon at bounding box center [1108, 249] width 20 height 20
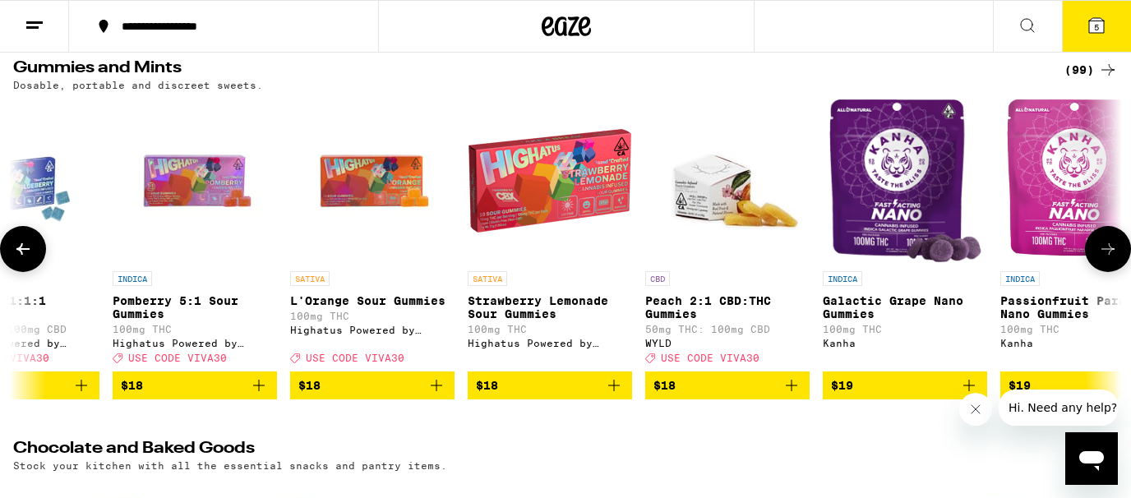
scroll to position [0, 6477]
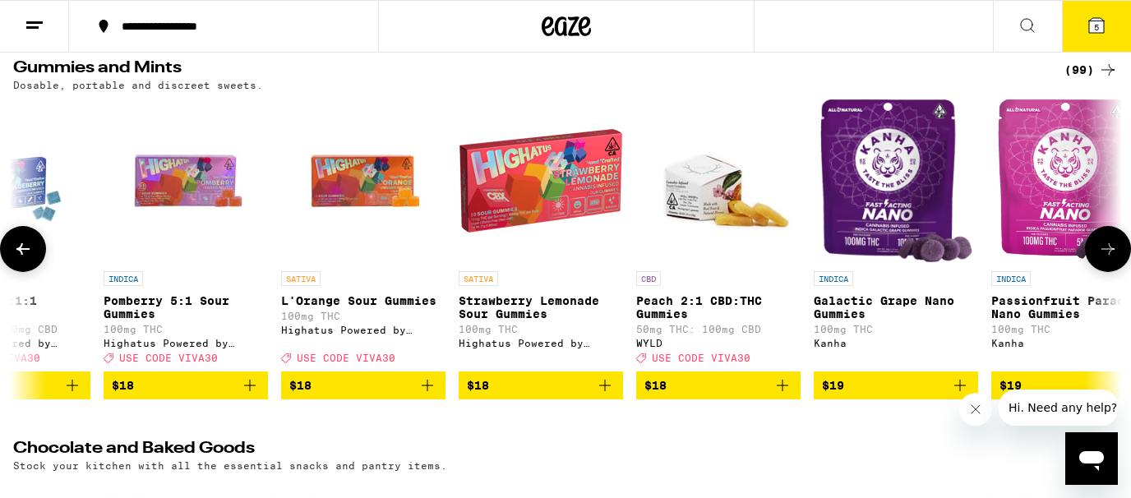
click at [1100, 259] on icon at bounding box center [1108, 249] width 20 height 20
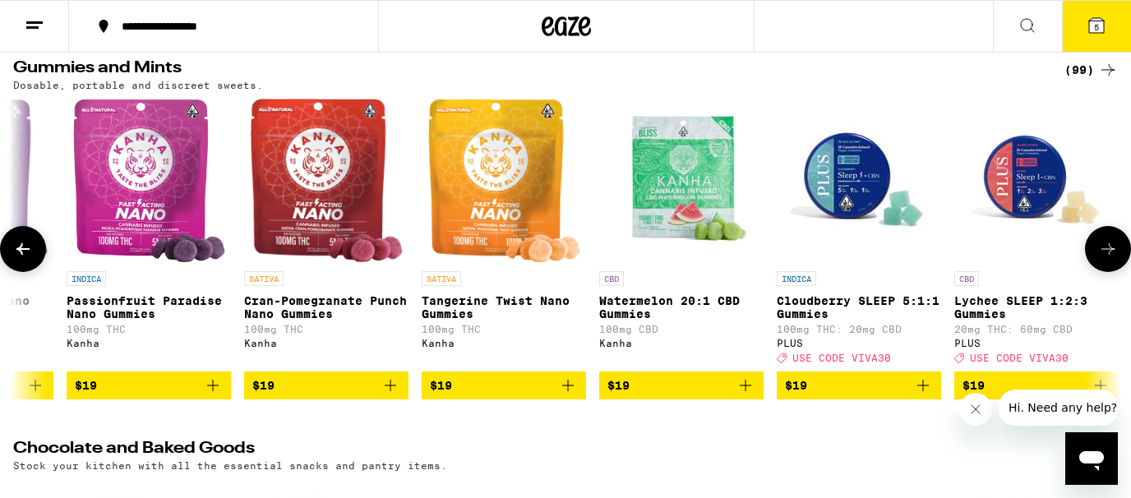
scroll to position [0, 7403]
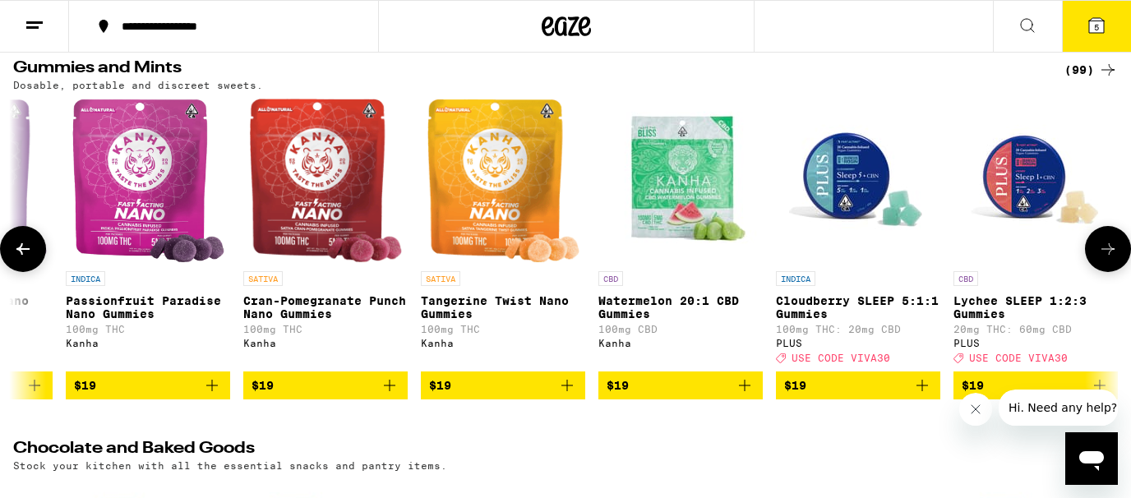
click at [1100, 259] on icon at bounding box center [1108, 249] width 20 height 20
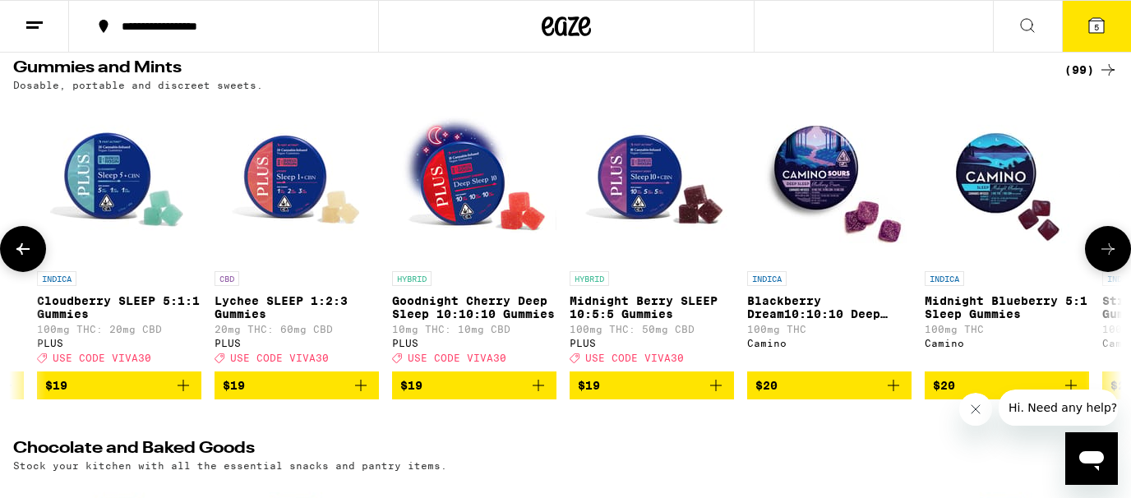
scroll to position [0, 8328]
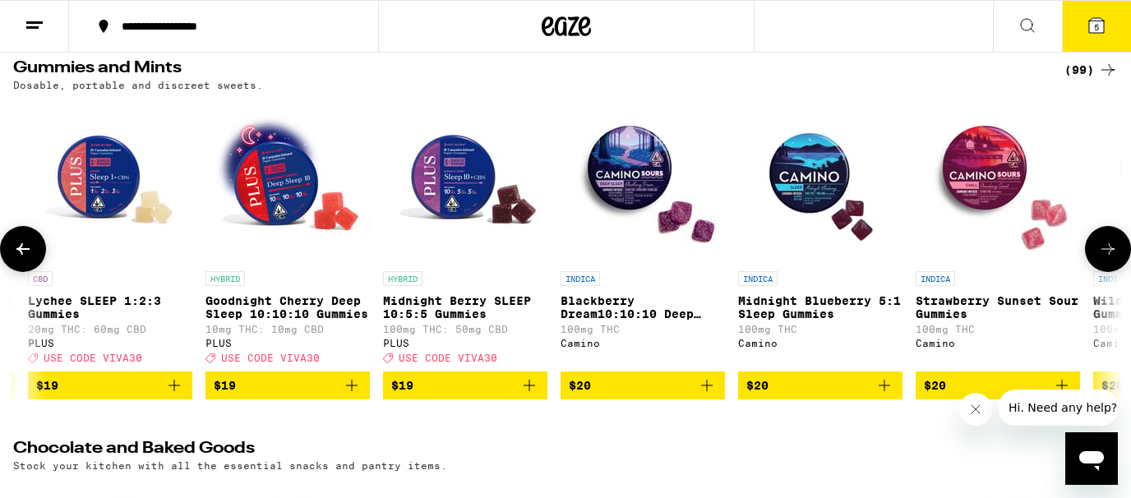
click at [1100, 259] on icon at bounding box center [1108, 249] width 20 height 20
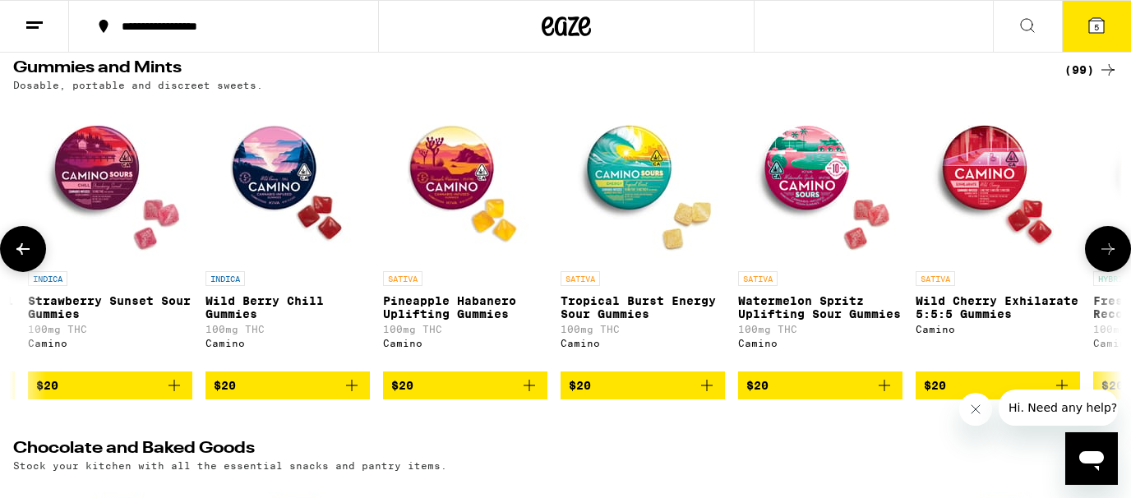
scroll to position [0, 9253]
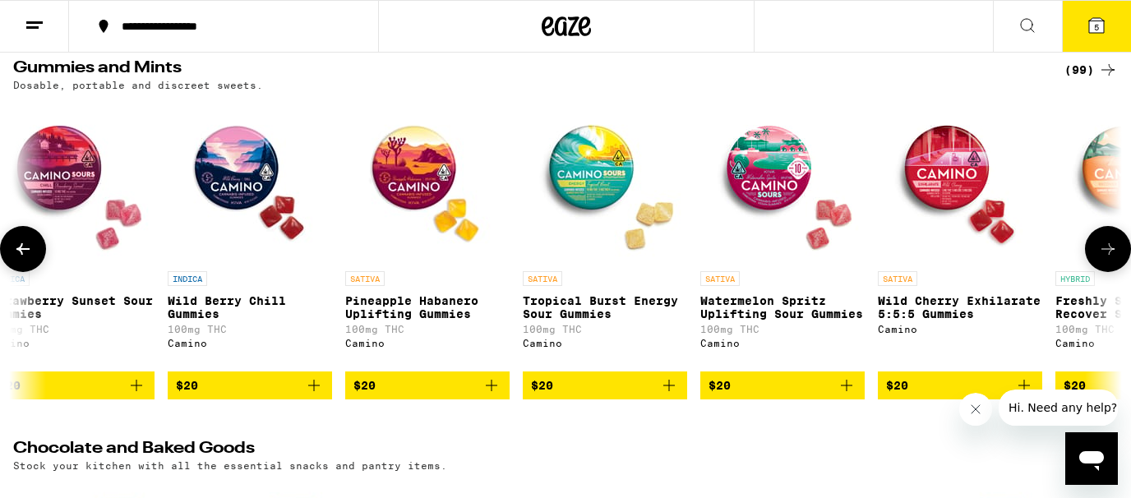
click at [1100, 259] on icon at bounding box center [1108, 249] width 20 height 20
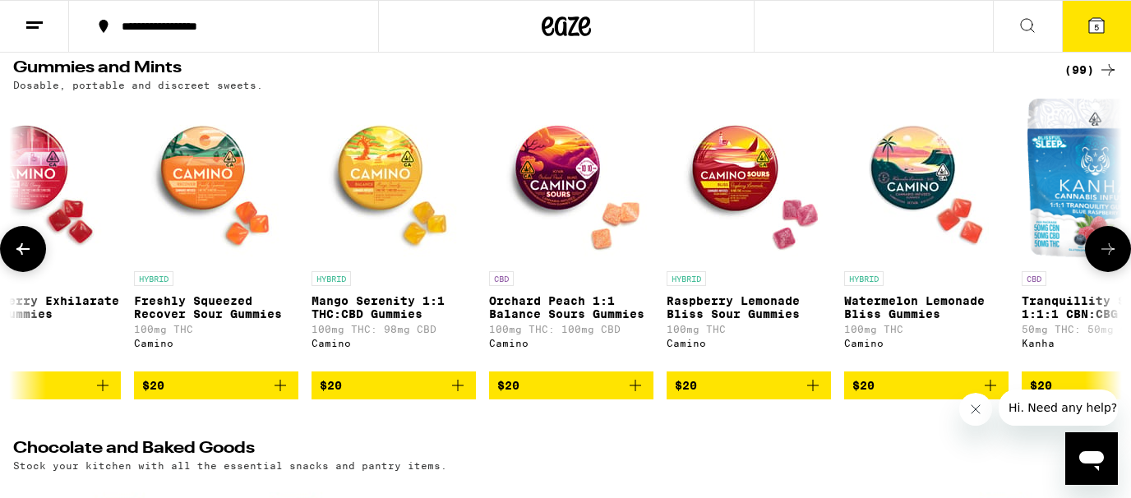
scroll to position [0, 10179]
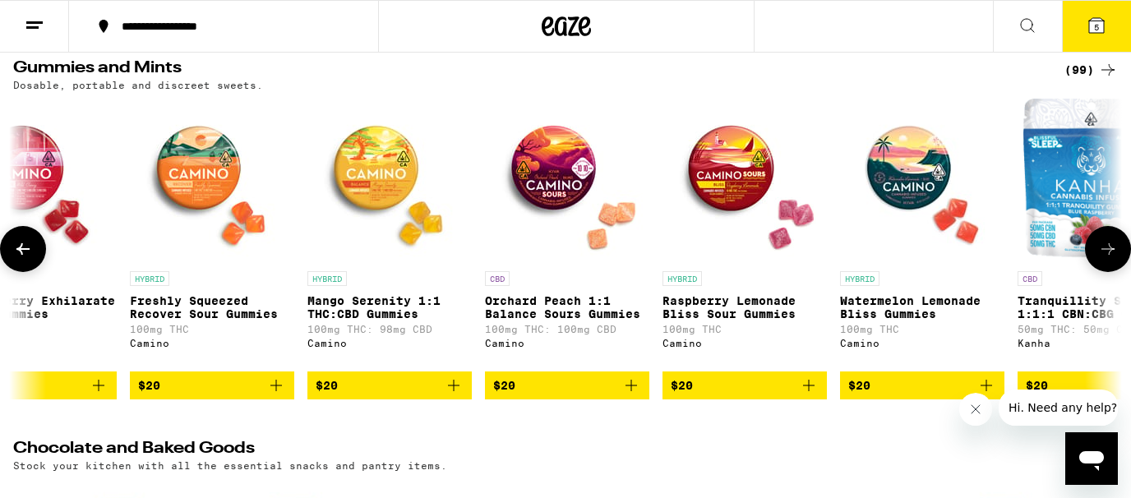
click at [1100, 259] on icon at bounding box center [1108, 249] width 20 height 20
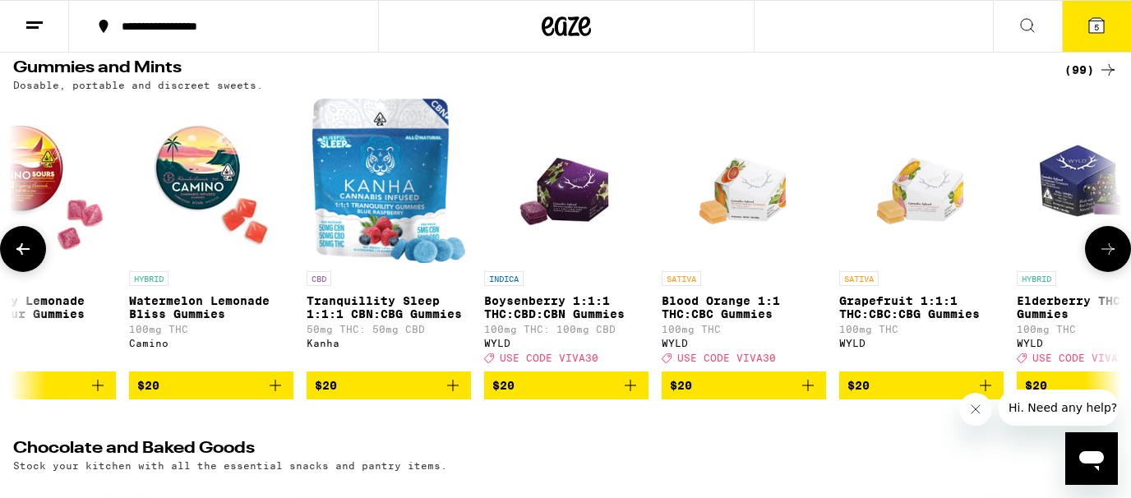
scroll to position [0, 11104]
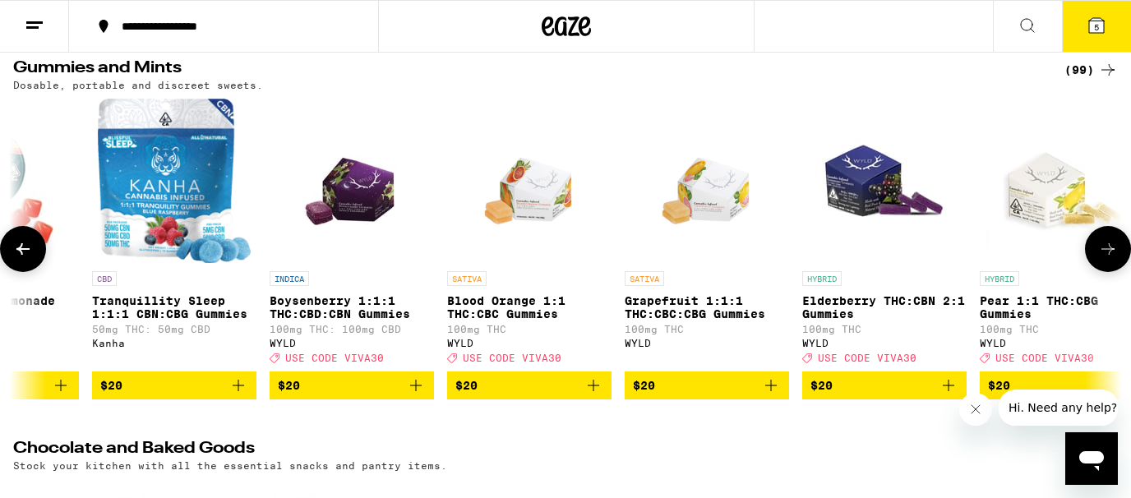
click at [1100, 259] on icon at bounding box center [1108, 249] width 20 height 20
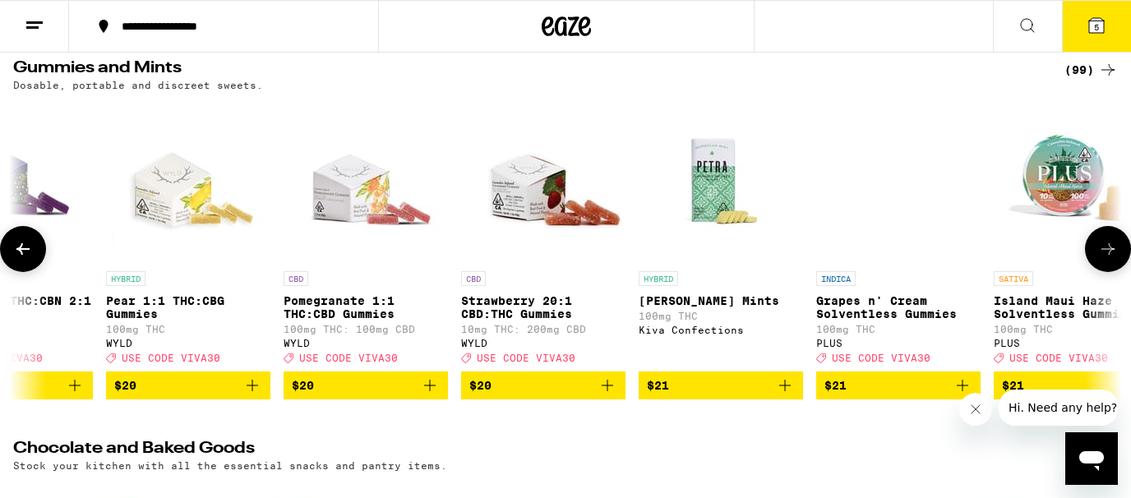
scroll to position [0, 12029]
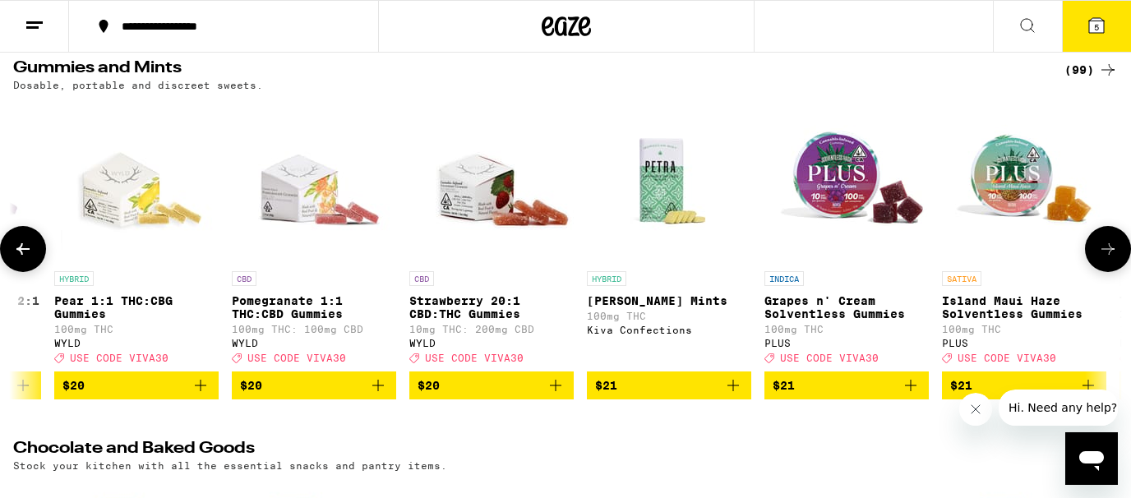
click at [842, 190] on img "Open page for Grapes n' Cream Solventless Gummies from PLUS" at bounding box center [846, 181] width 164 height 164
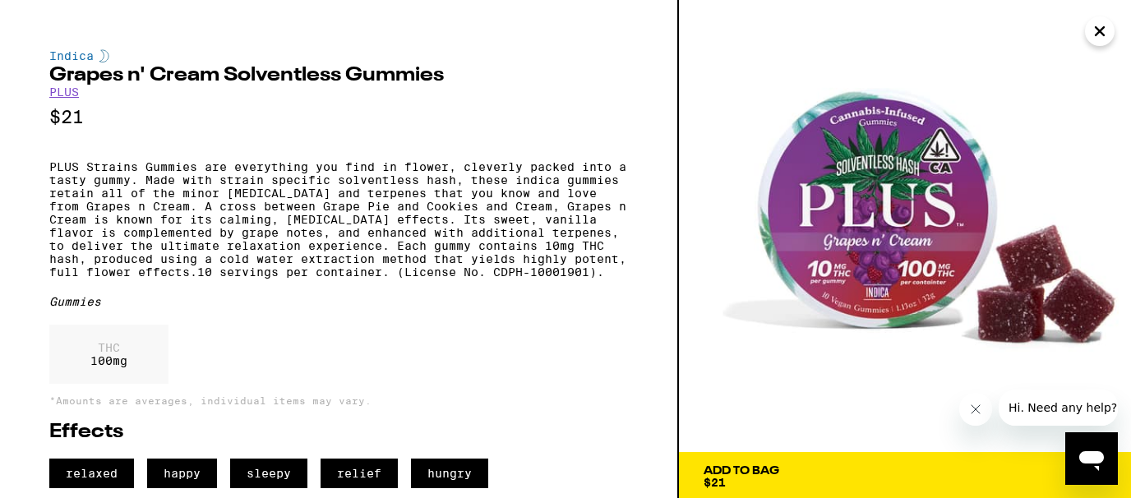
click at [1104, 35] on icon "Close" at bounding box center [1099, 31] width 8 height 8
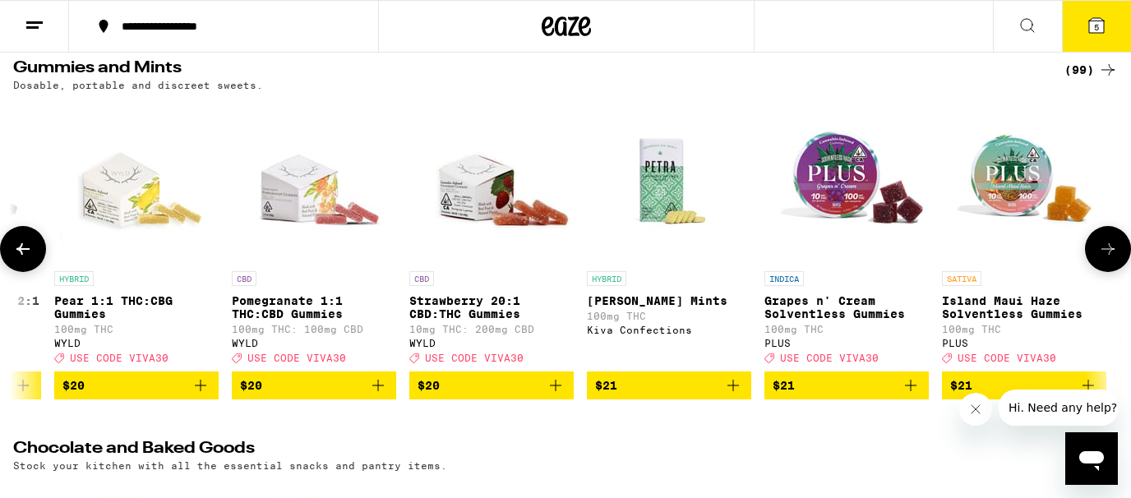
click at [1103, 248] on icon at bounding box center [1108, 249] width 20 height 20
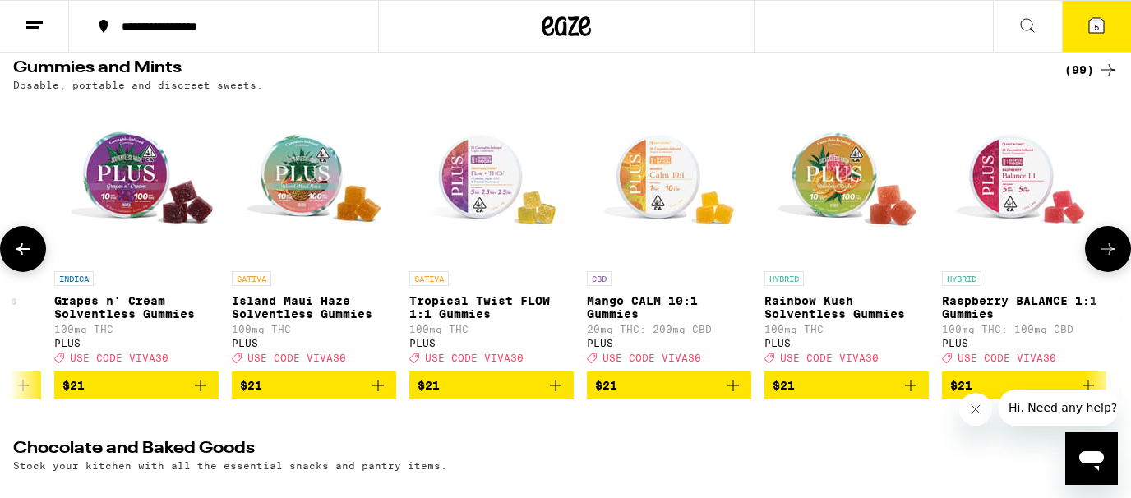
scroll to position [0, 12955]
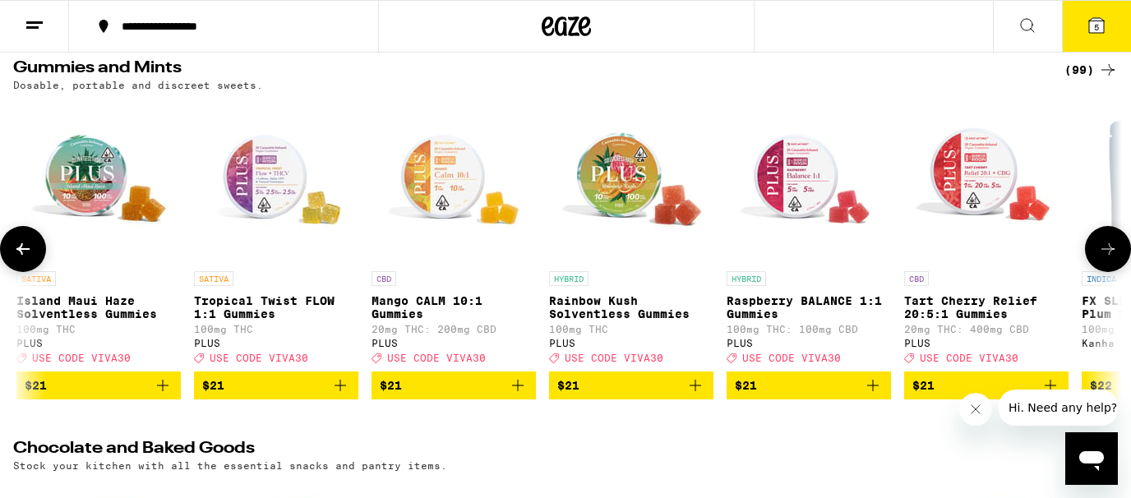
click at [1103, 248] on icon at bounding box center [1108, 249] width 20 height 20
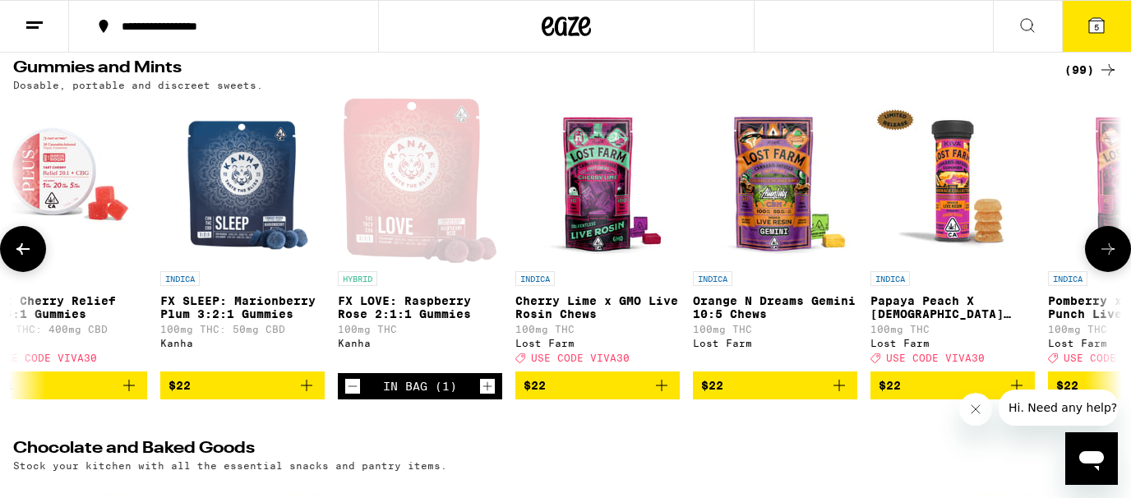
scroll to position [0, 13880]
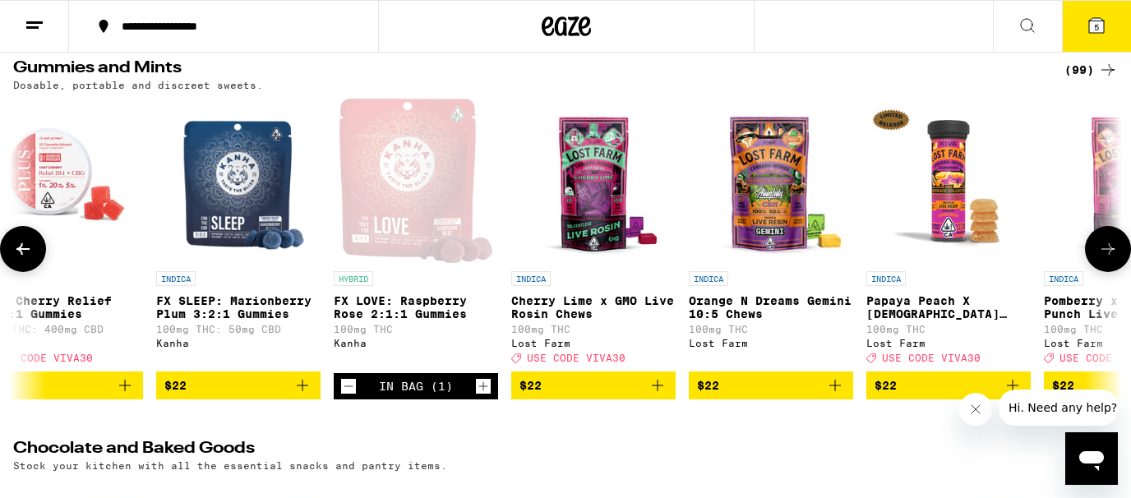
click at [1103, 248] on icon at bounding box center [1108, 249] width 20 height 20
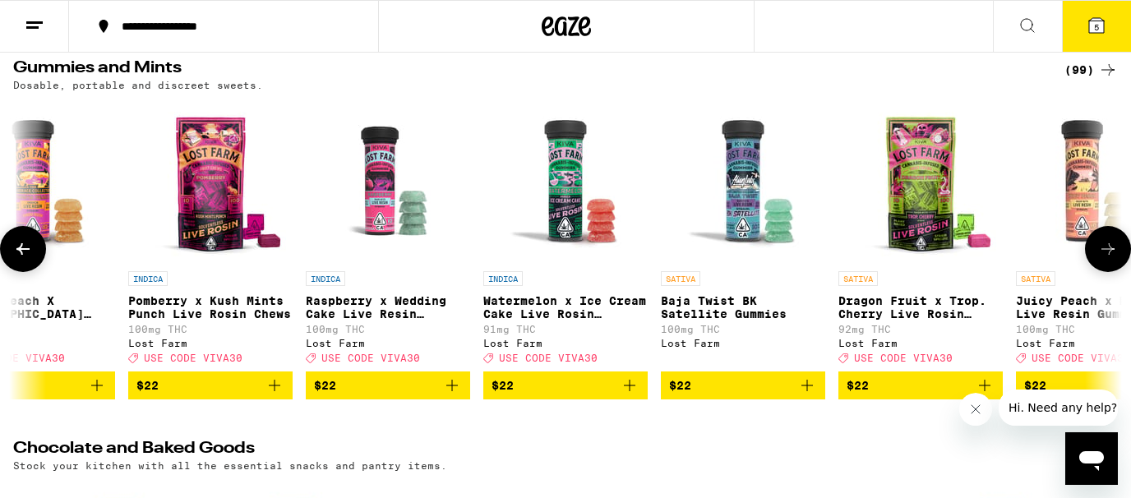
scroll to position [0, 14805]
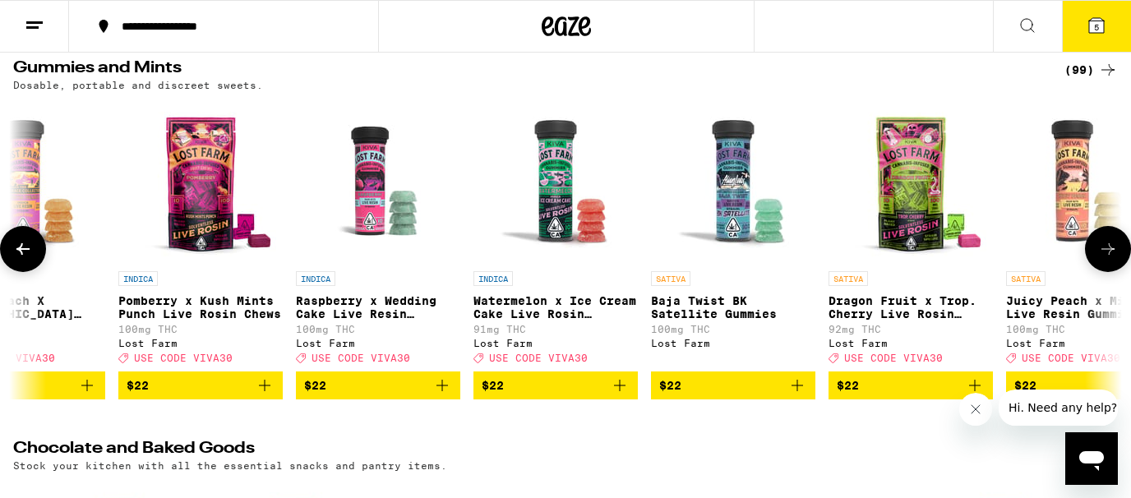
click at [1103, 248] on icon at bounding box center [1108, 249] width 20 height 20
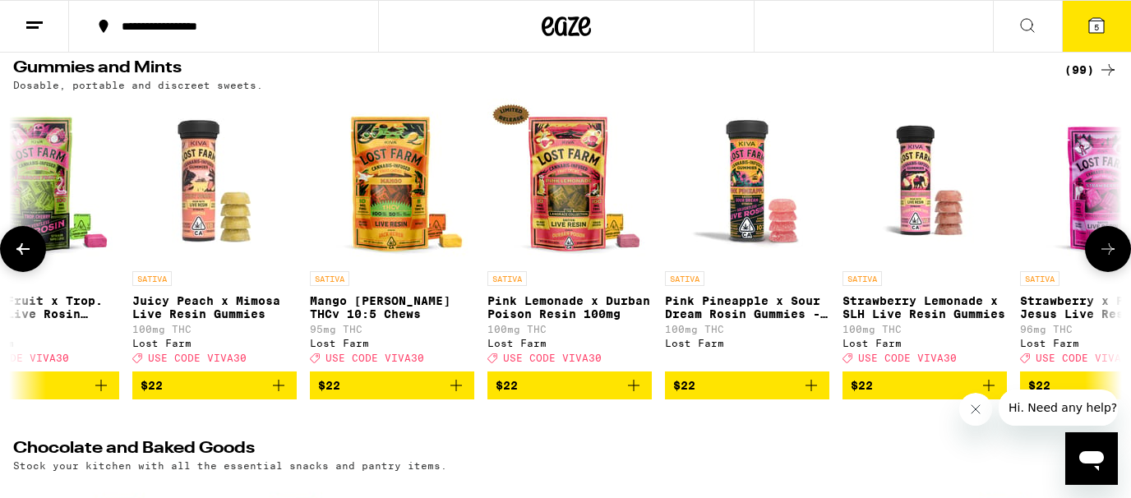
scroll to position [0, 15731]
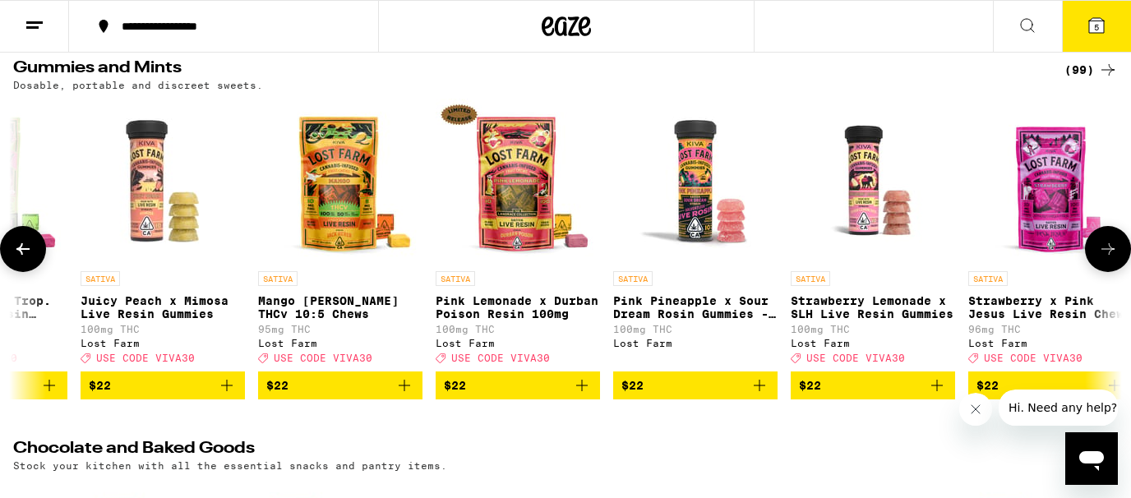
click at [1103, 248] on icon at bounding box center [1108, 249] width 20 height 20
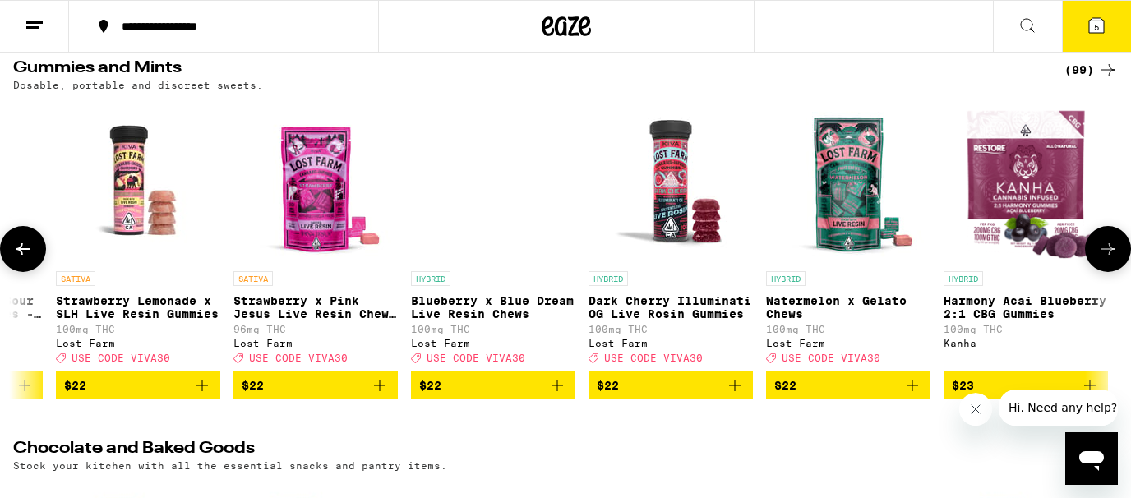
scroll to position [0, 16469]
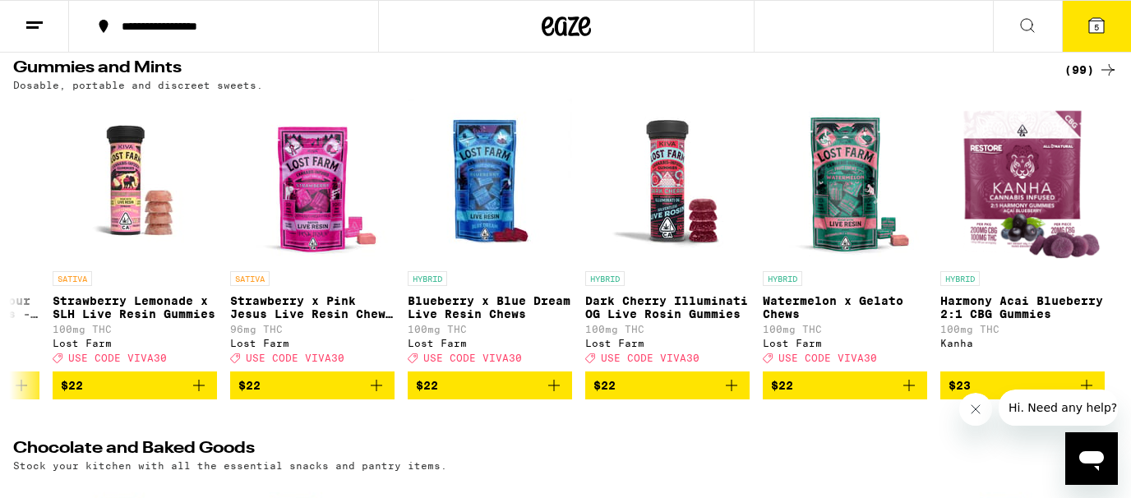
click at [1103, 28] on icon at bounding box center [1096, 25] width 15 height 15
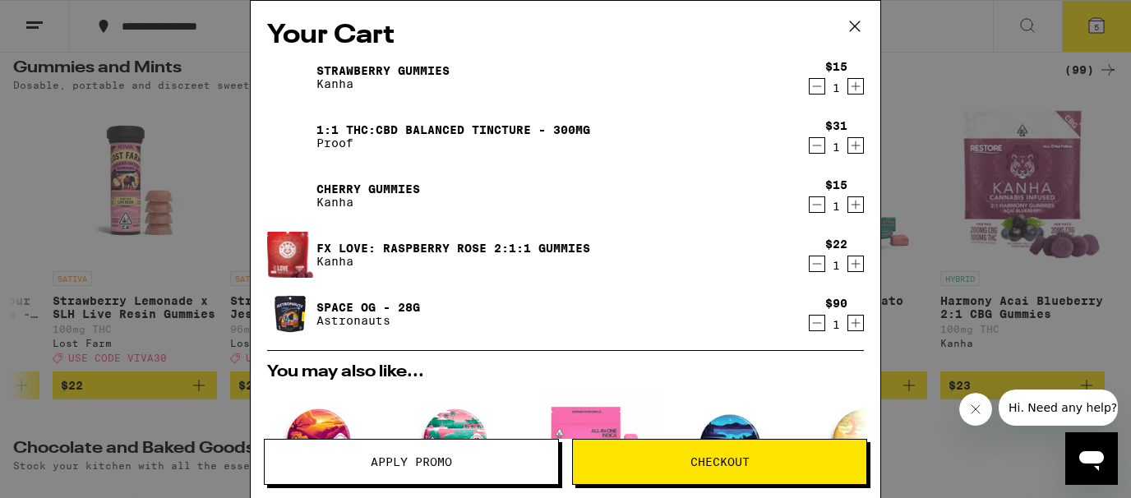
click at [860, 25] on icon at bounding box center [854, 26] width 25 height 25
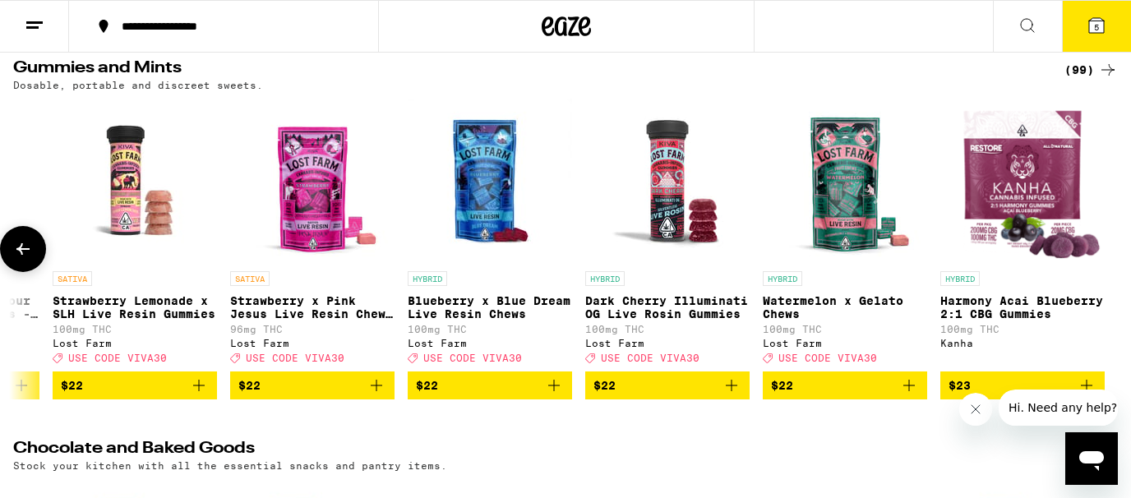
click at [12, 255] on button at bounding box center [23, 249] width 46 height 46
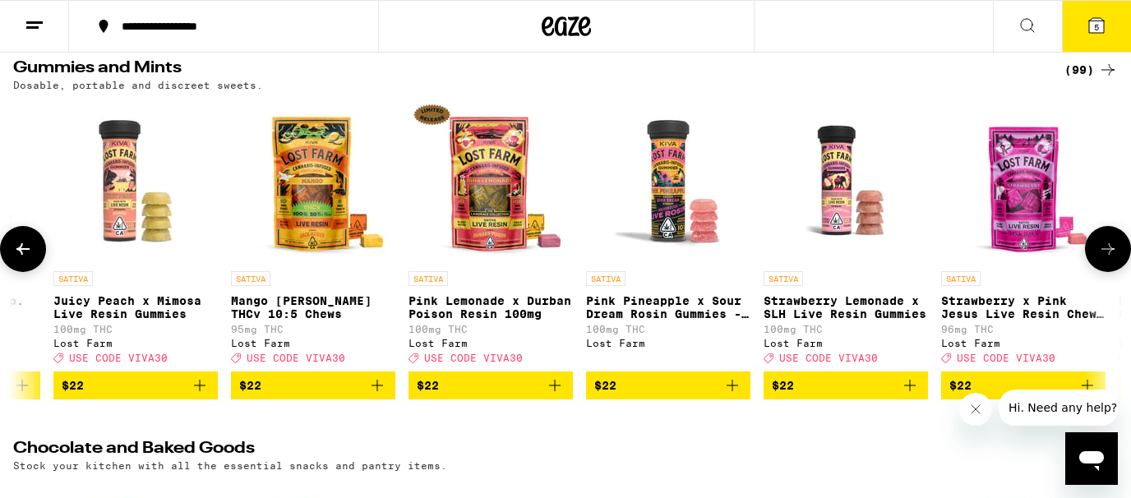
click at [12, 255] on button at bounding box center [23, 249] width 46 height 46
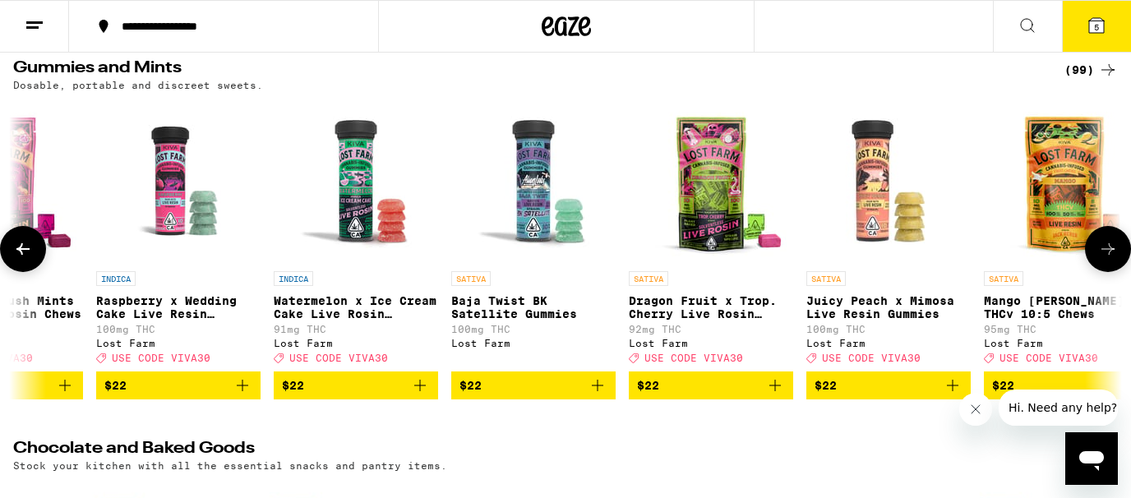
click at [12, 255] on button at bounding box center [23, 249] width 46 height 46
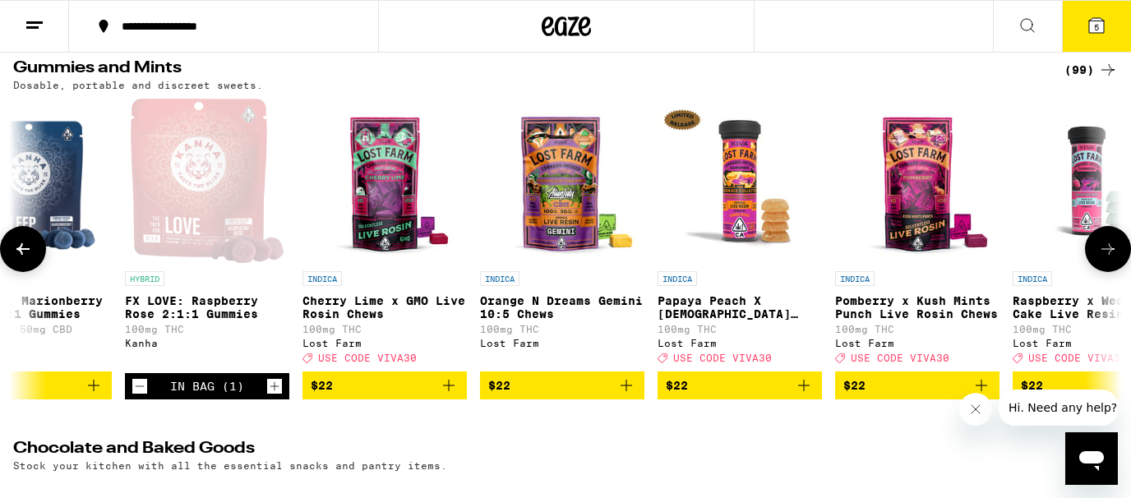
click at [12, 255] on button at bounding box center [23, 249] width 46 height 46
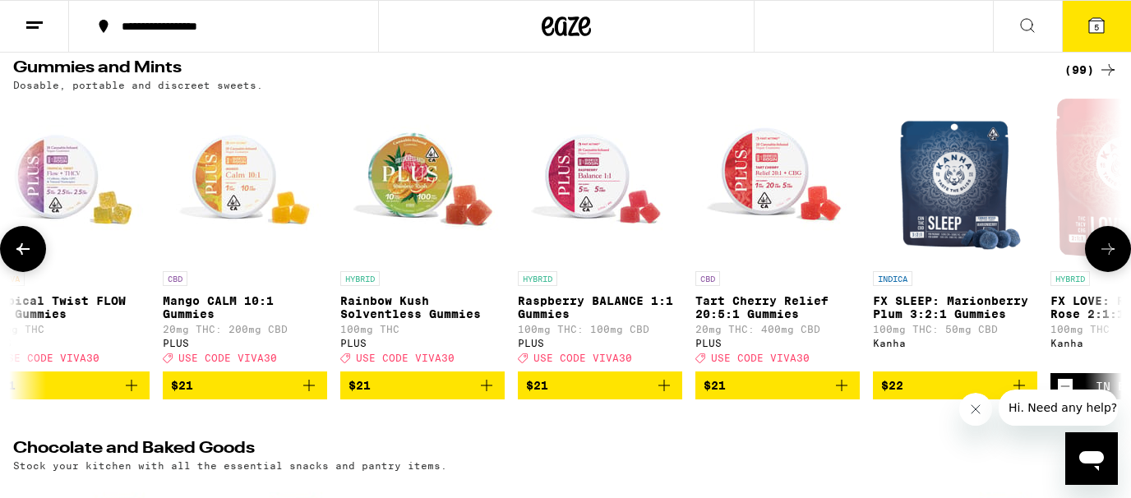
click at [12, 255] on button at bounding box center [23, 249] width 46 height 46
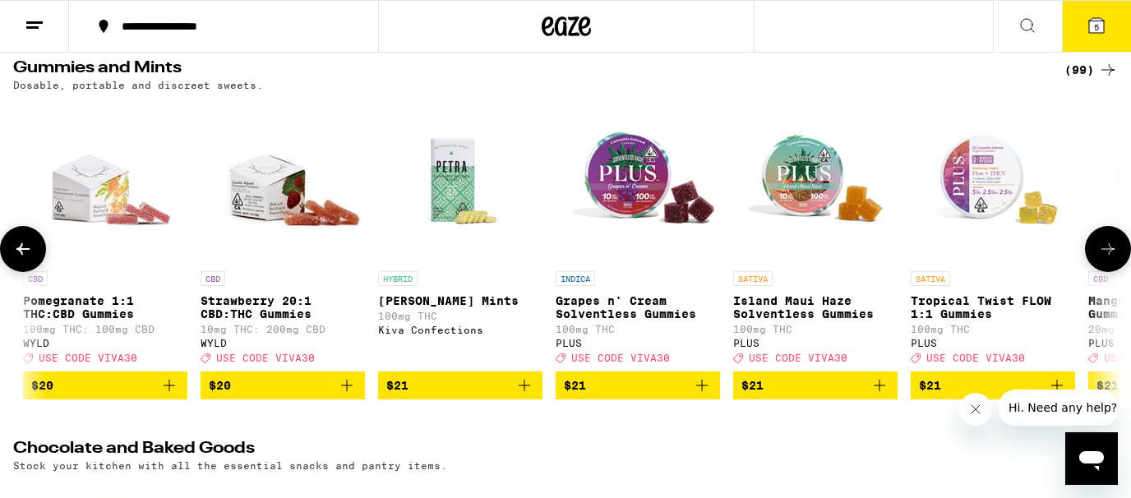
click at [12, 255] on button at bounding box center [23, 249] width 46 height 46
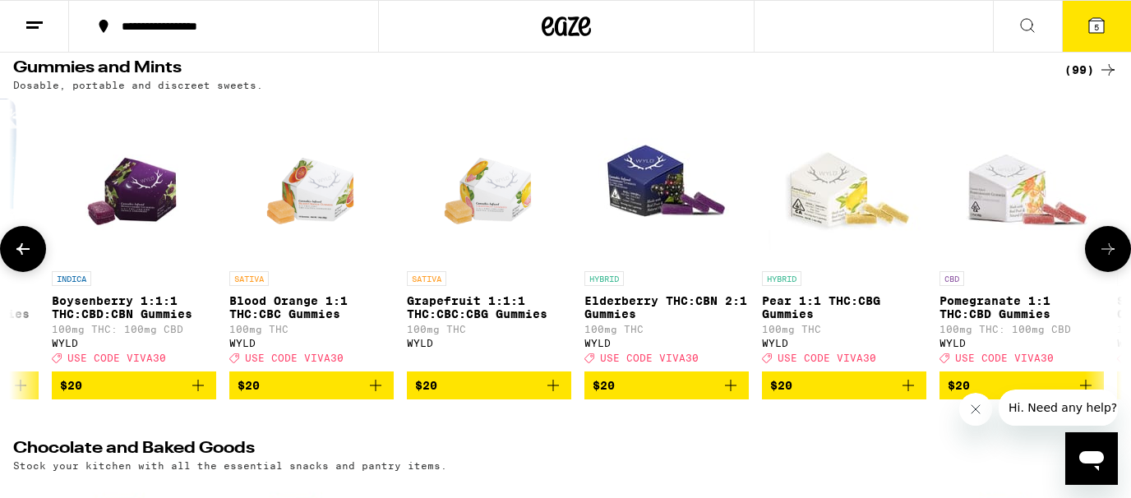
click at [12, 255] on button at bounding box center [23, 249] width 46 height 46
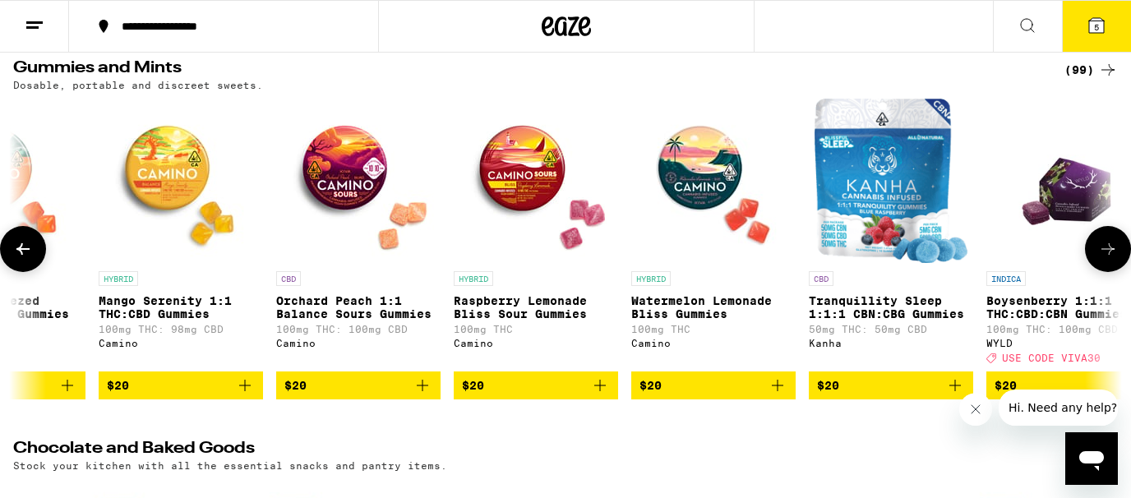
click at [12, 255] on button at bounding box center [23, 249] width 46 height 46
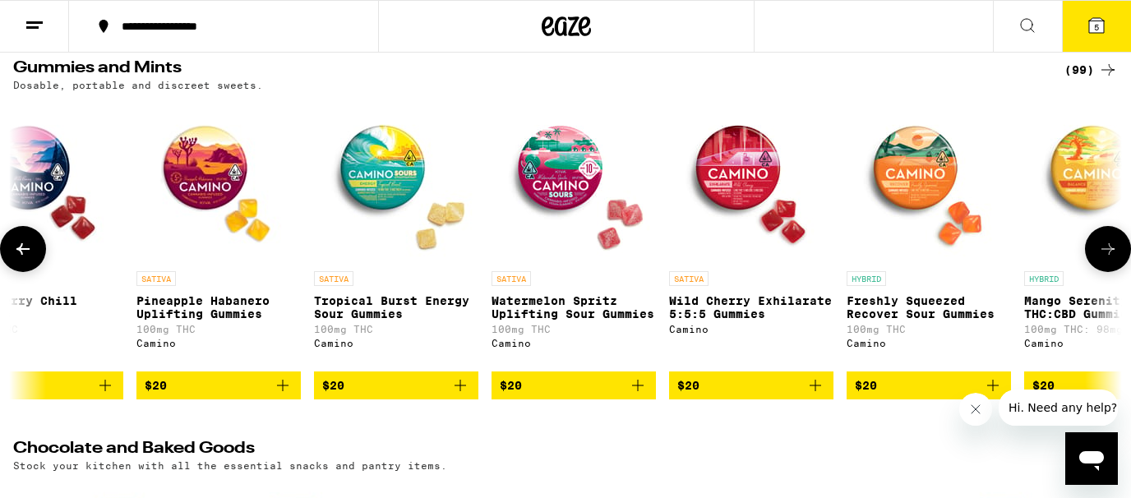
click at [12, 255] on button at bounding box center [23, 249] width 46 height 46
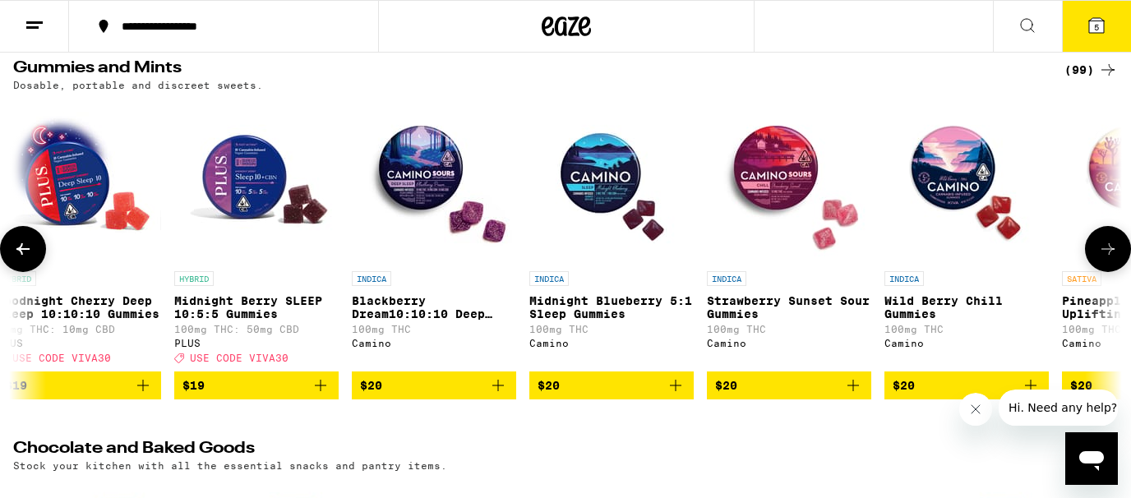
click at [12, 255] on button at bounding box center [23, 249] width 46 height 46
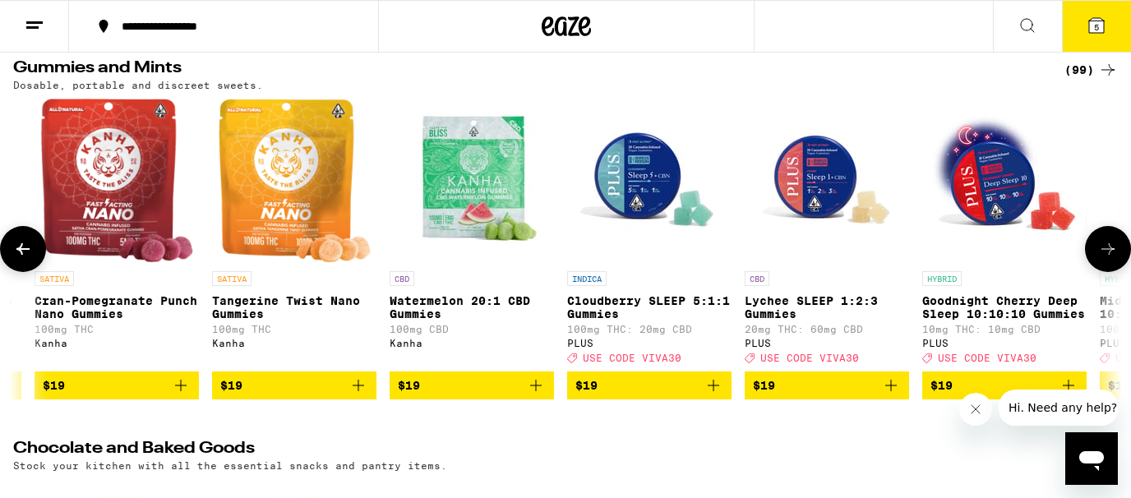
click at [12, 255] on button at bounding box center [23, 249] width 46 height 46
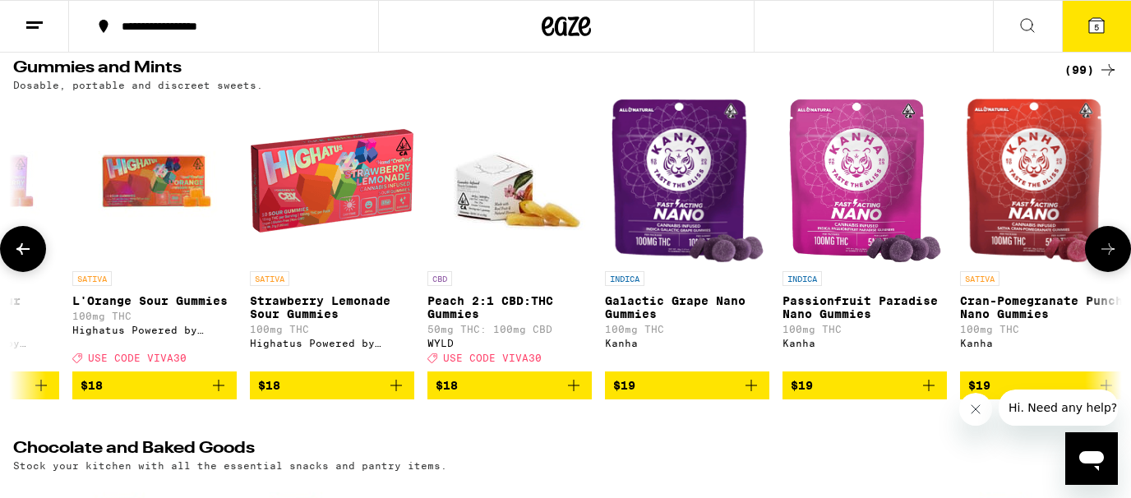
click at [12, 255] on button at bounding box center [23, 249] width 46 height 46
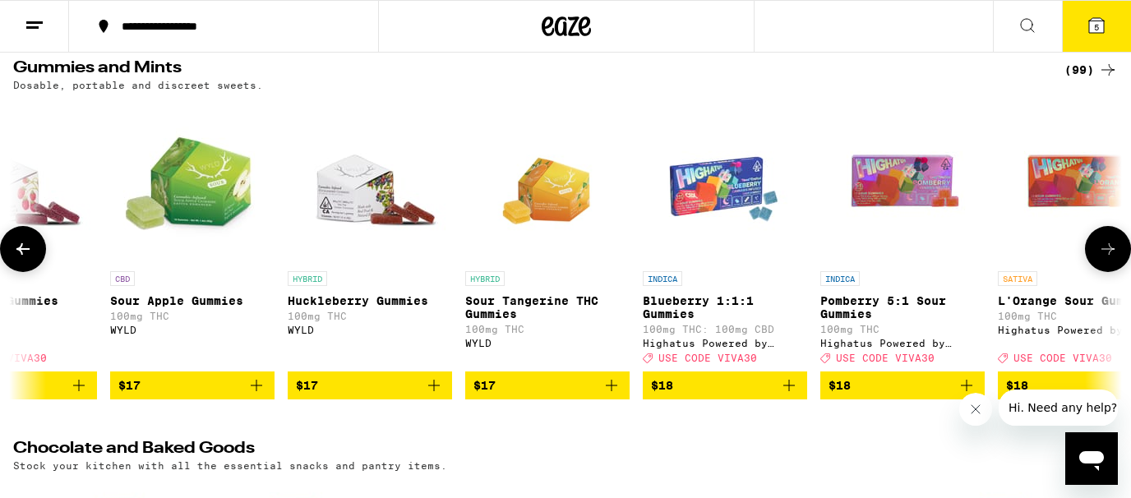
click at [12, 255] on button at bounding box center [23, 249] width 46 height 46
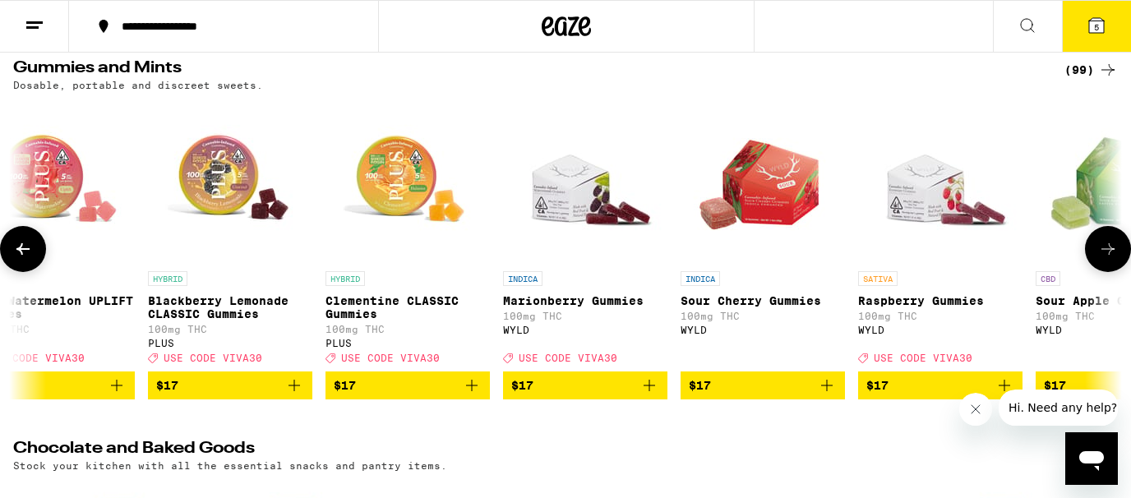
click at [12, 255] on button at bounding box center [23, 249] width 46 height 46
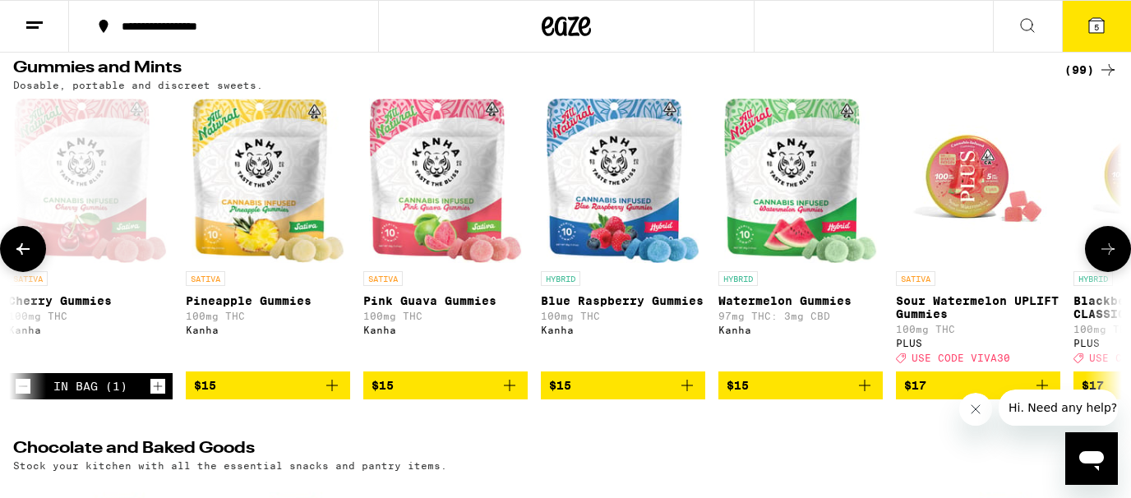
click at [12, 255] on button at bounding box center [23, 249] width 46 height 46
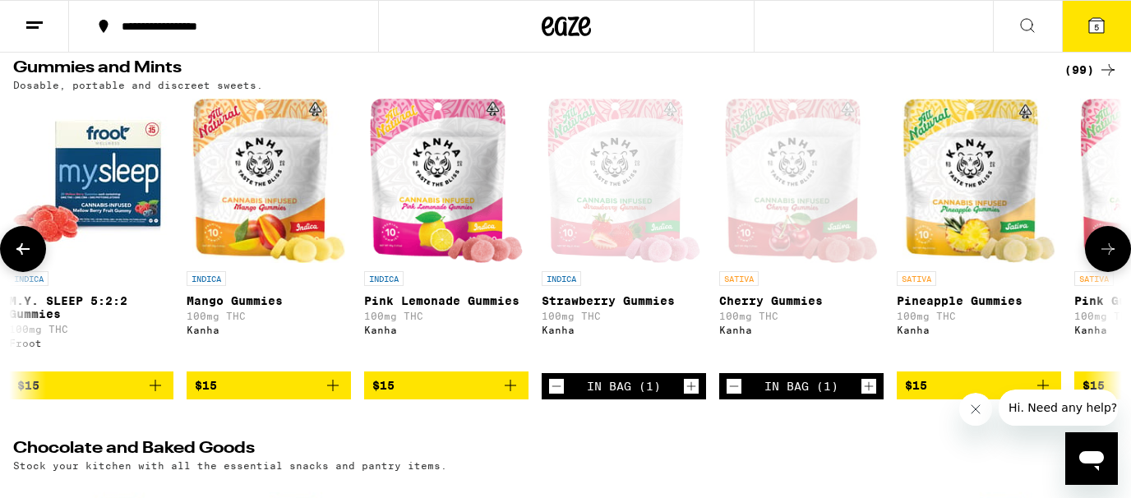
scroll to position [0, 2985]
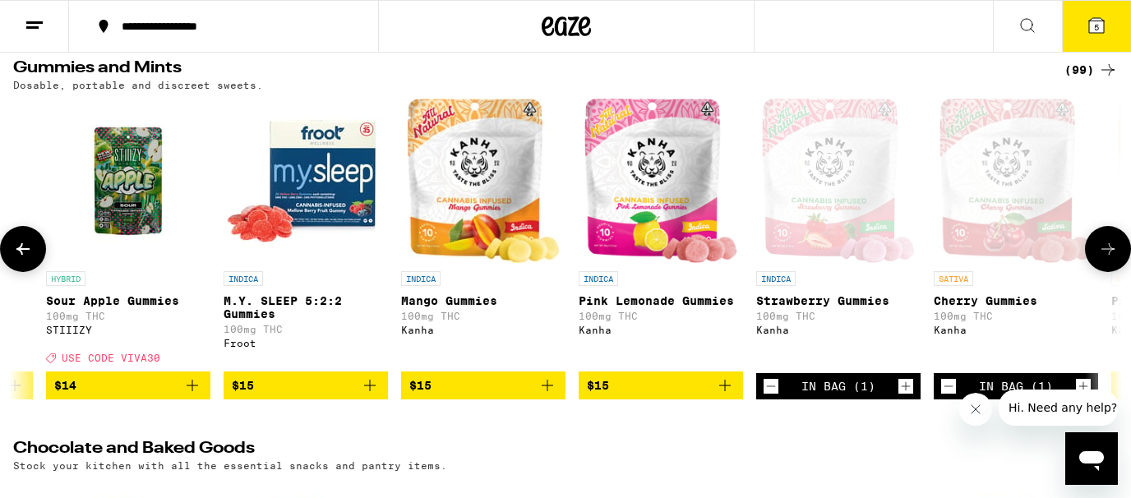
click at [12, 255] on button at bounding box center [23, 249] width 46 height 46
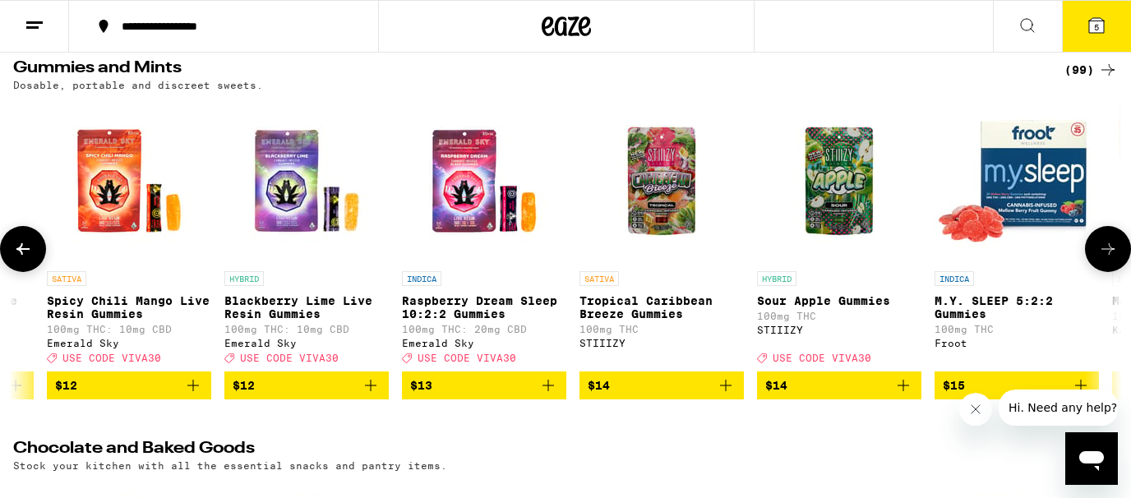
scroll to position [0, 2059]
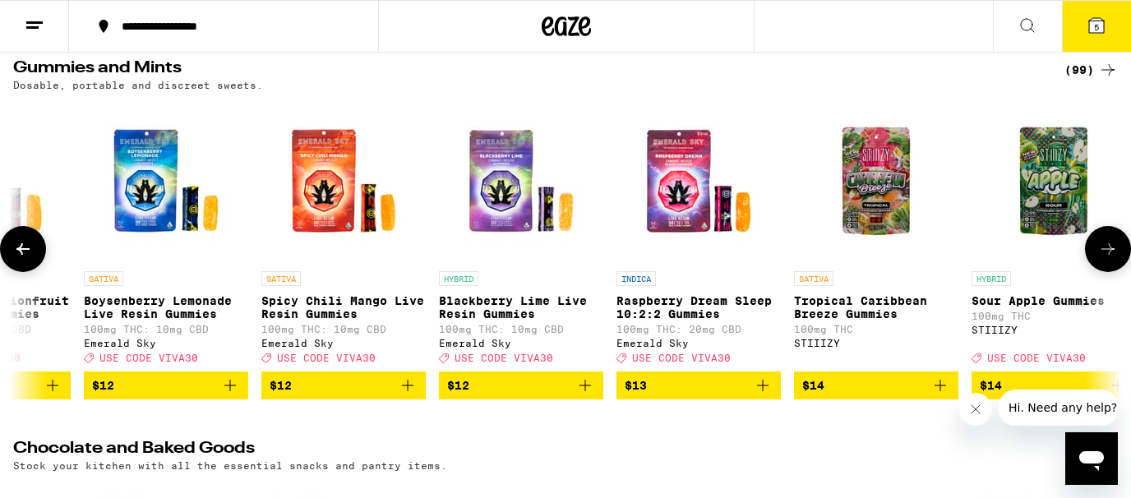
click at [12, 255] on button at bounding box center [23, 249] width 46 height 46
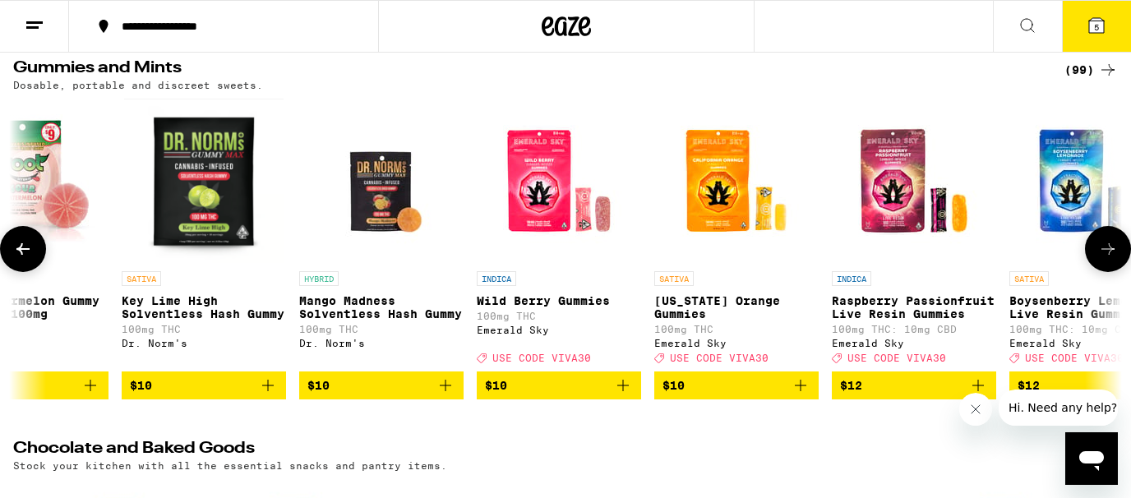
click at [12, 255] on button at bounding box center [23, 249] width 46 height 46
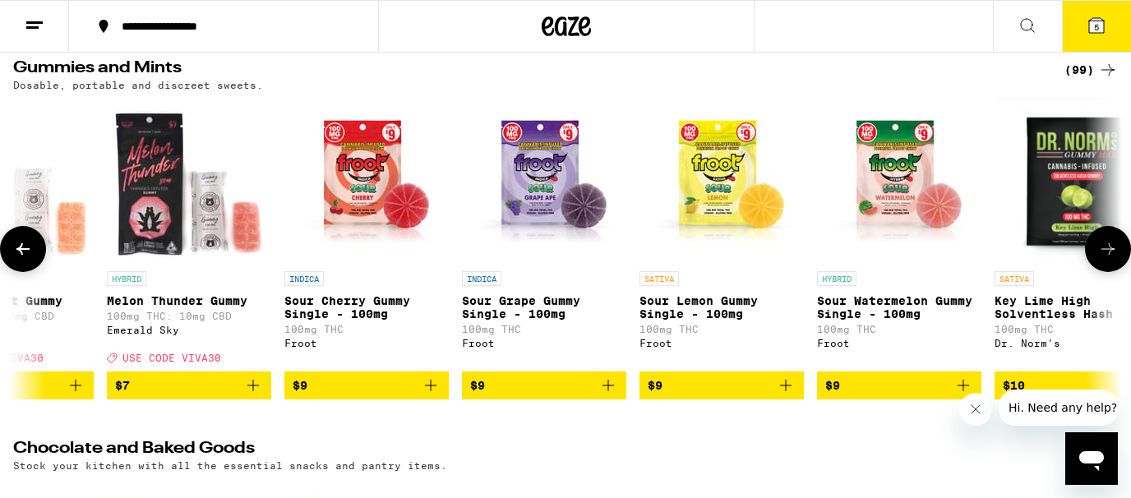
scroll to position [0, 209]
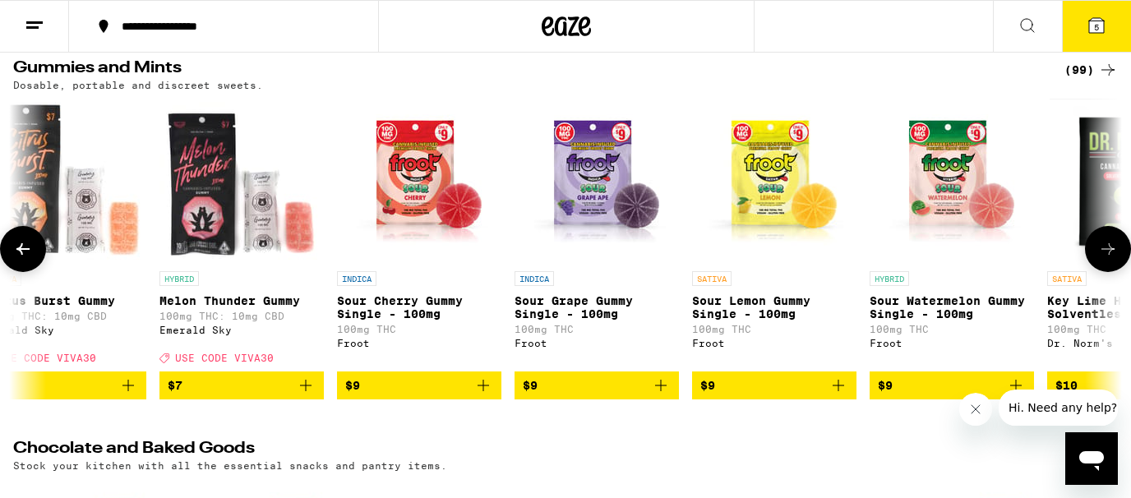
click at [1107, 255] on icon at bounding box center [1108, 249] width 20 height 20
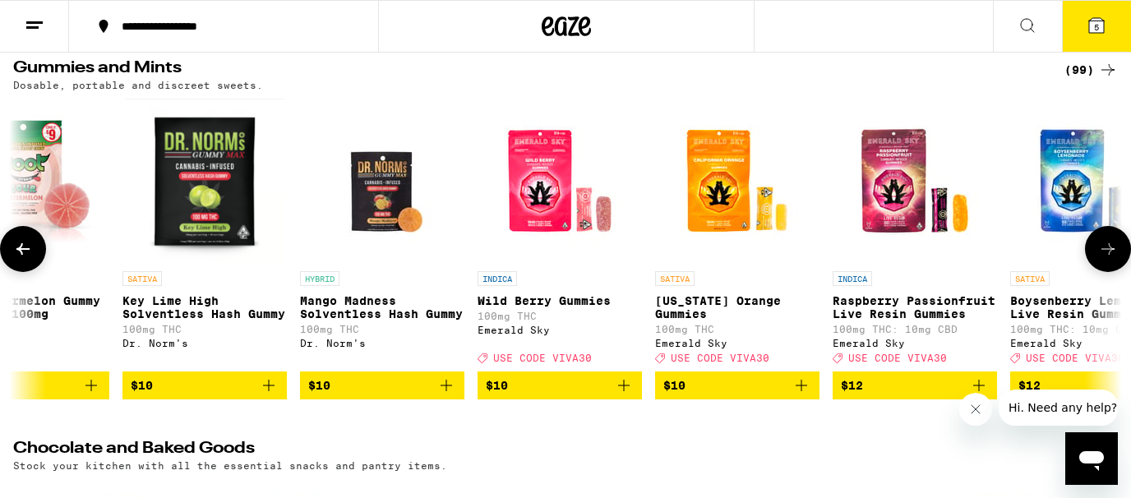
scroll to position [0, 1134]
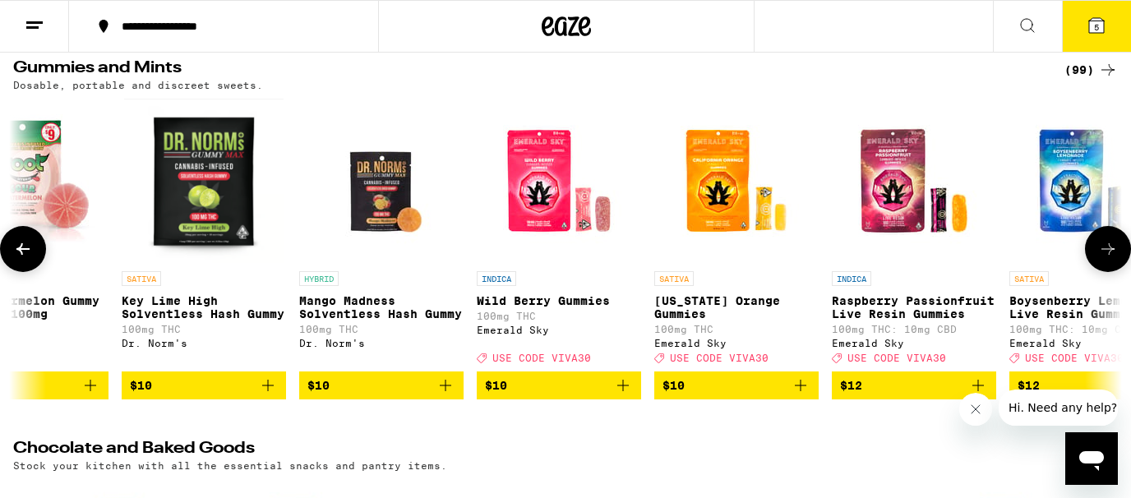
click at [1108, 259] on icon at bounding box center [1108, 249] width 20 height 20
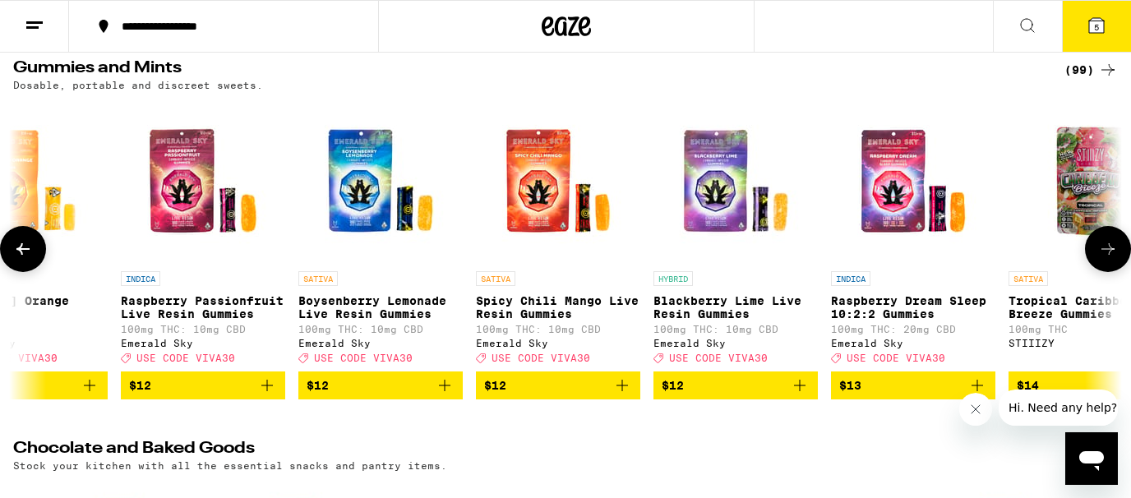
scroll to position [0, 2059]
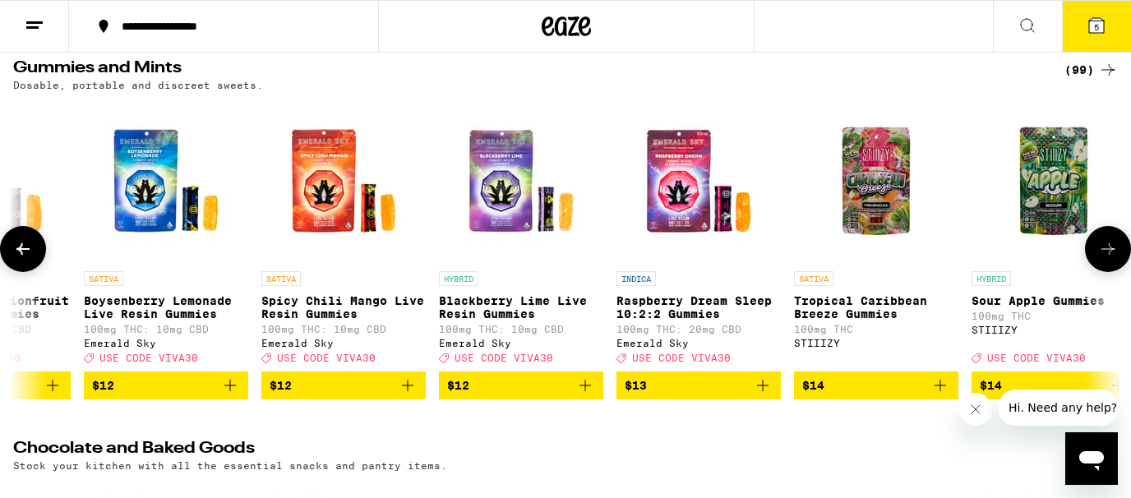
click at [1108, 259] on icon at bounding box center [1108, 249] width 20 height 20
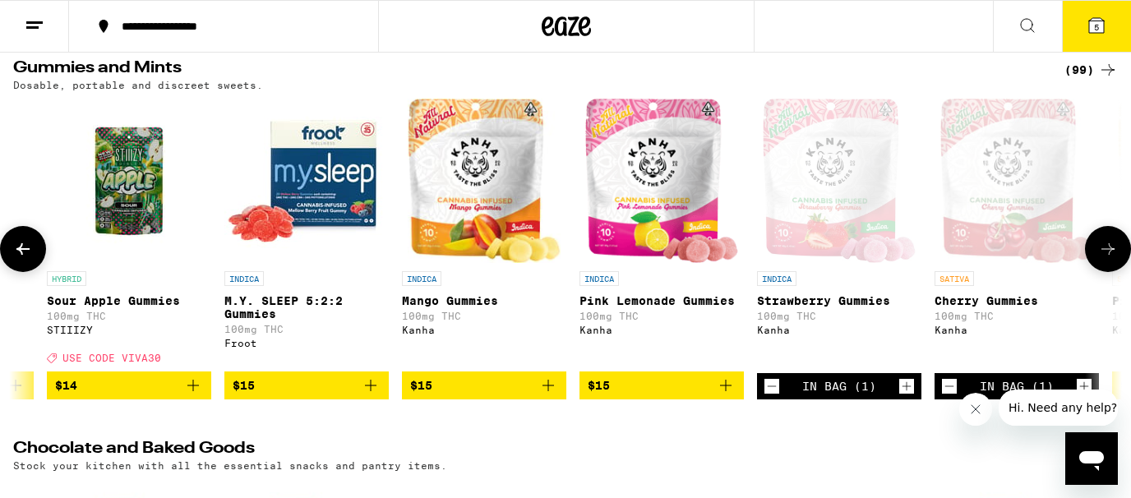
scroll to position [0, 2985]
click at [1108, 259] on icon at bounding box center [1108, 249] width 20 height 20
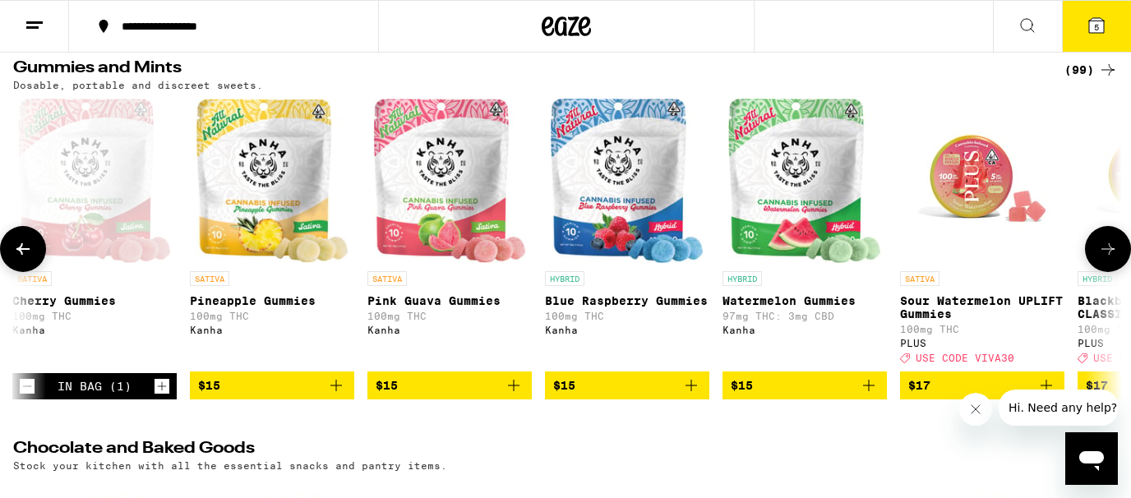
scroll to position [0, 3910]
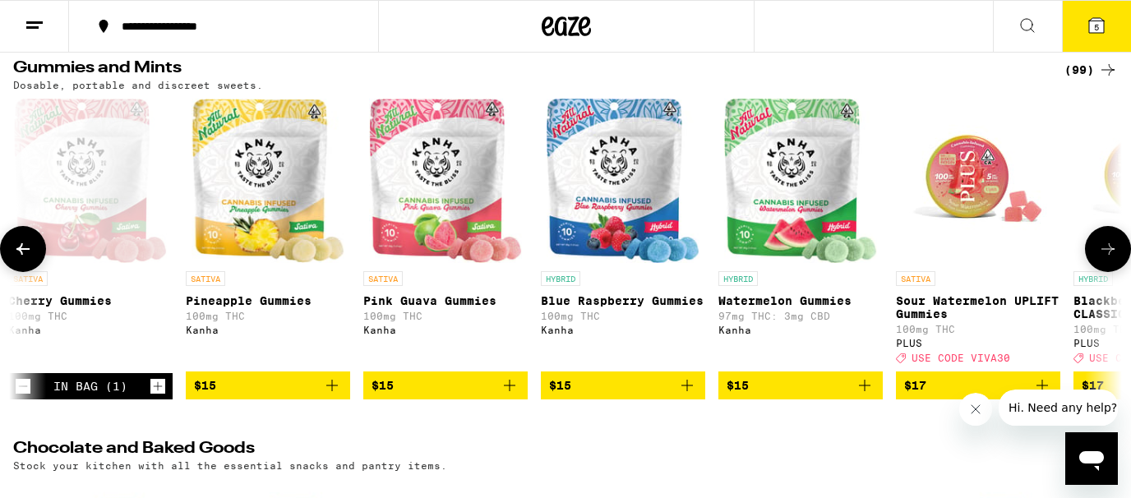
click at [1108, 259] on icon at bounding box center [1108, 249] width 20 height 20
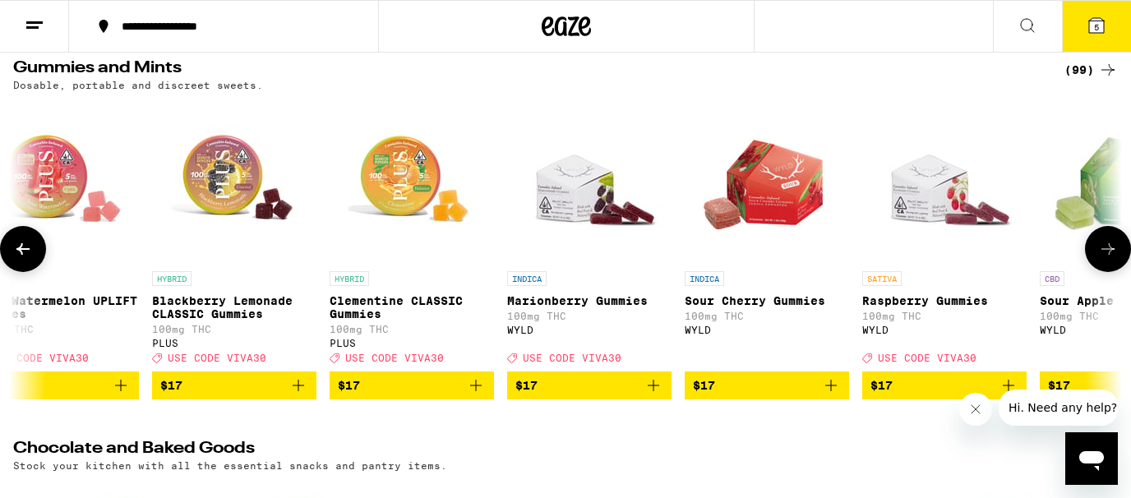
scroll to position [0, 4835]
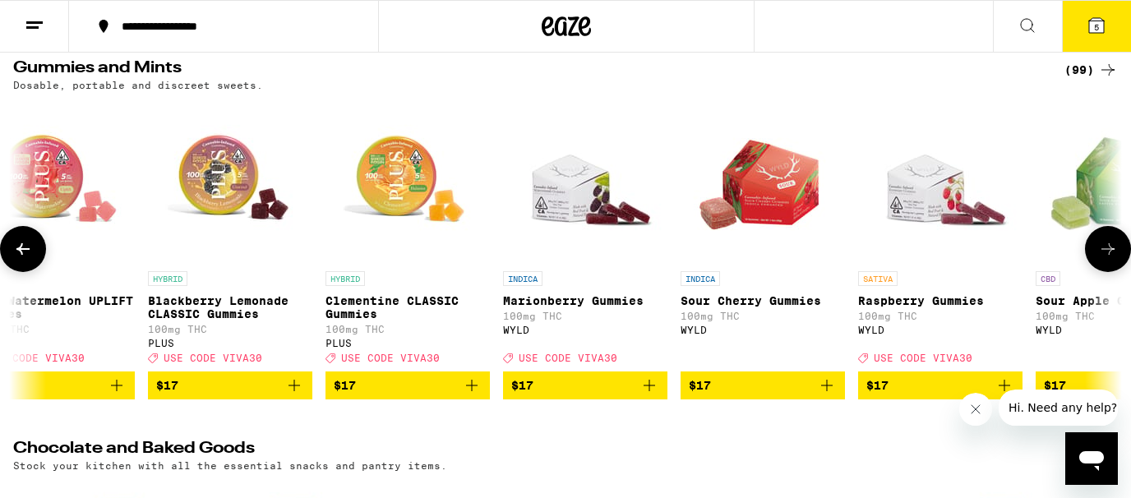
click at [1108, 259] on icon at bounding box center [1108, 249] width 20 height 20
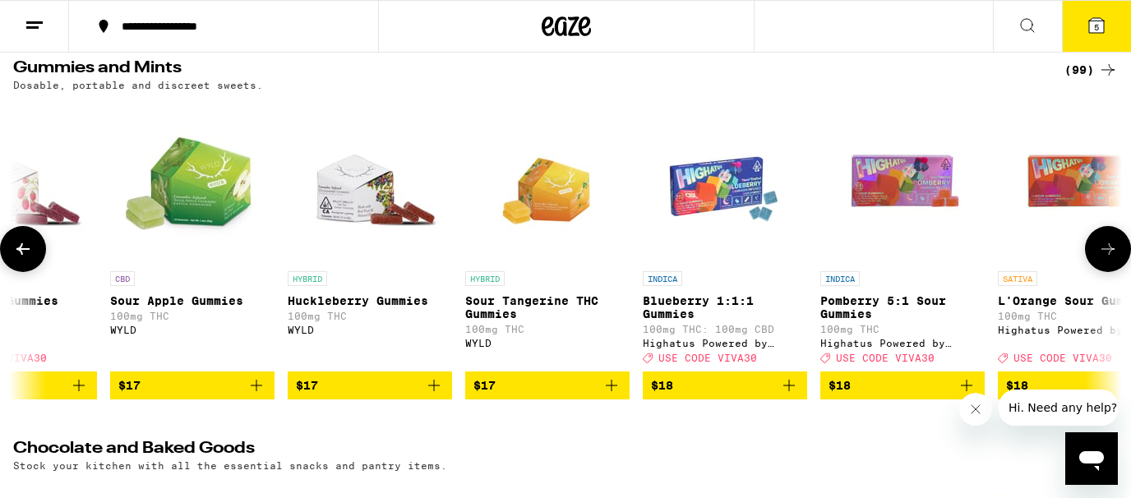
click at [1108, 259] on icon at bounding box center [1108, 249] width 20 height 20
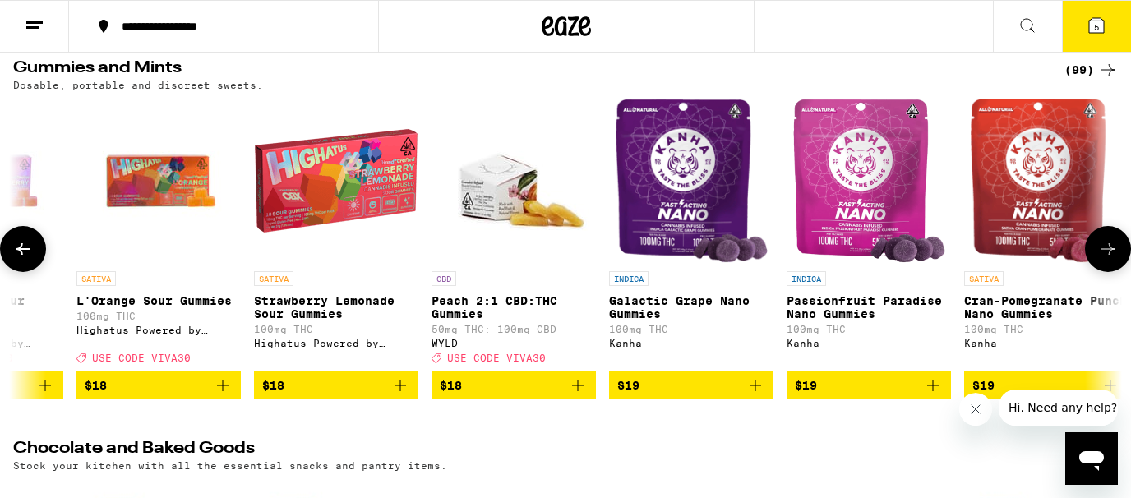
scroll to position [0, 6686]
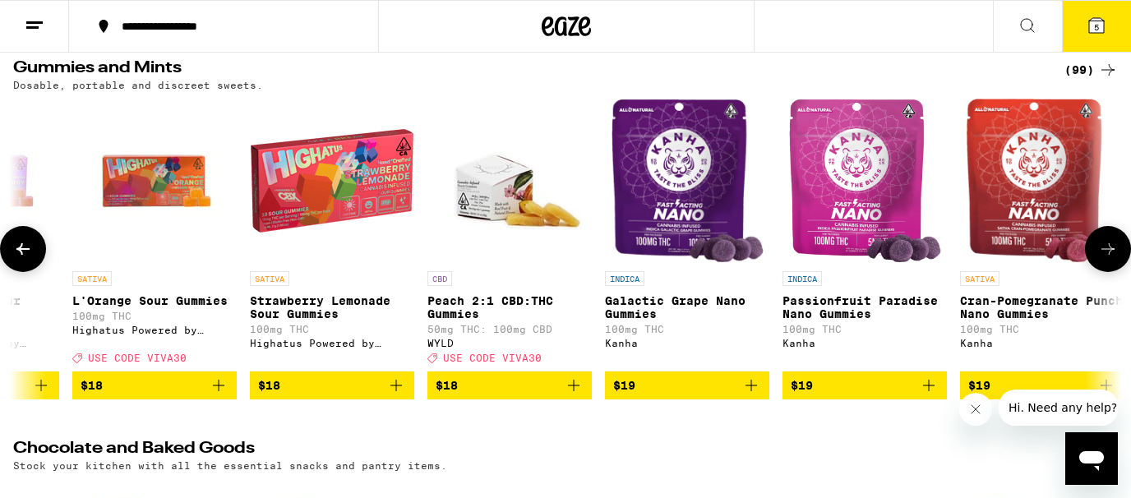
click at [1108, 259] on icon at bounding box center [1108, 249] width 20 height 20
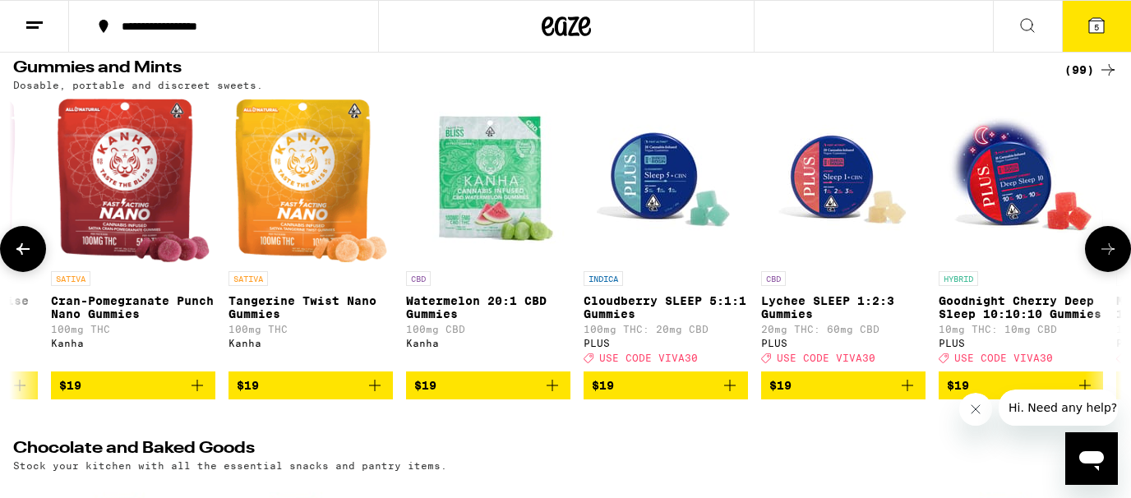
scroll to position [0, 7611]
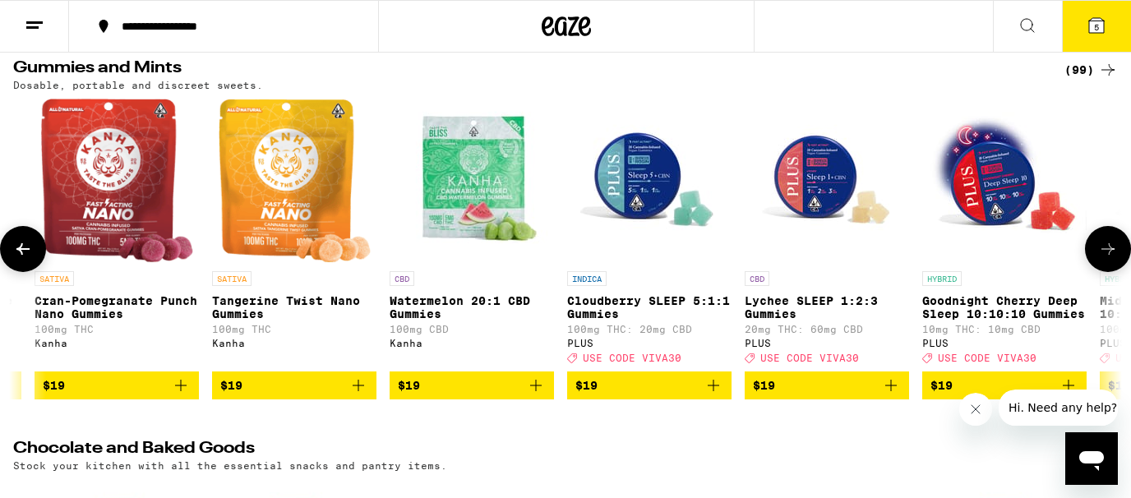
click at [1108, 259] on icon at bounding box center [1108, 249] width 20 height 20
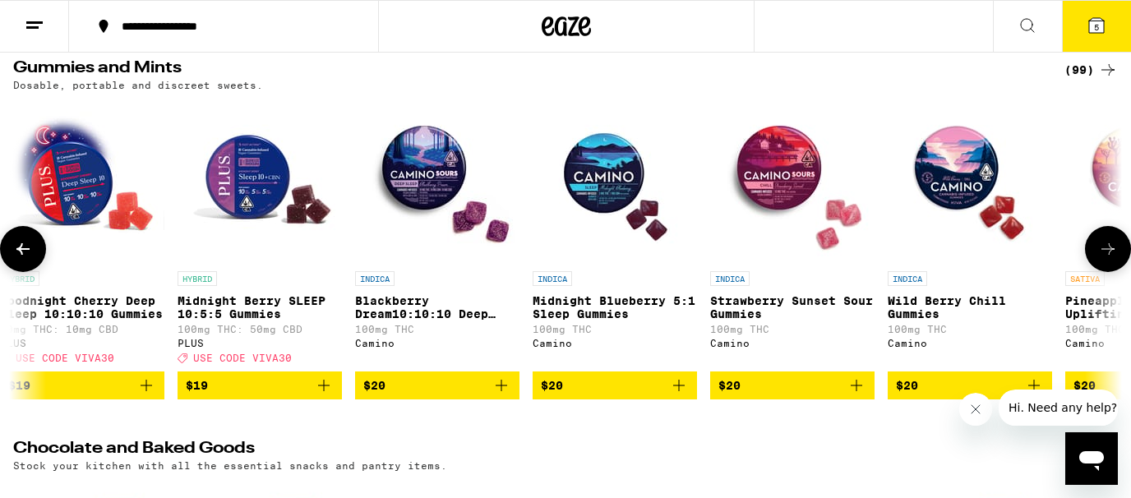
scroll to position [0, 8537]
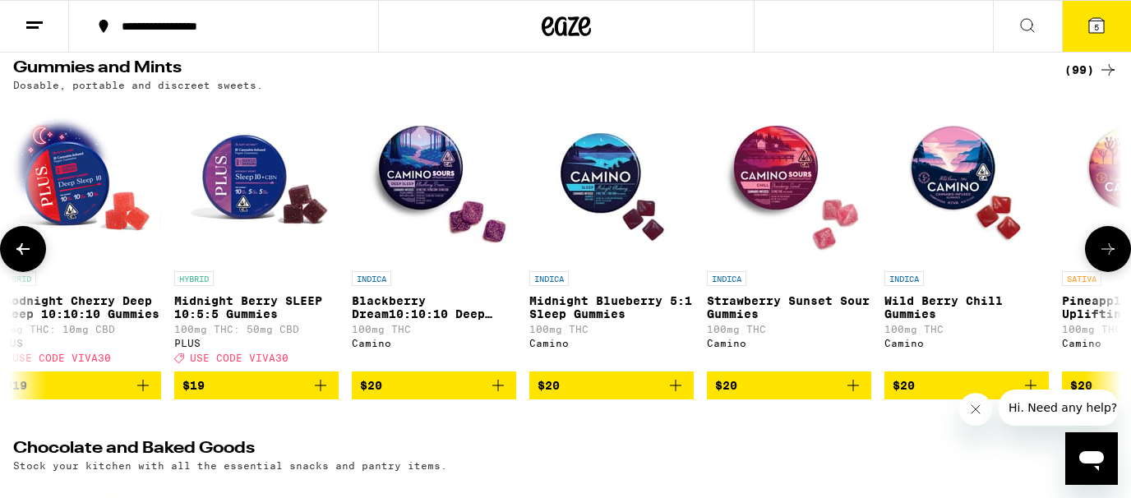
click at [425, 178] on img "Open page for Blackberry Dream10:10:10 Deep Sleep Gummies from Camino" at bounding box center [434, 181] width 164 height 164
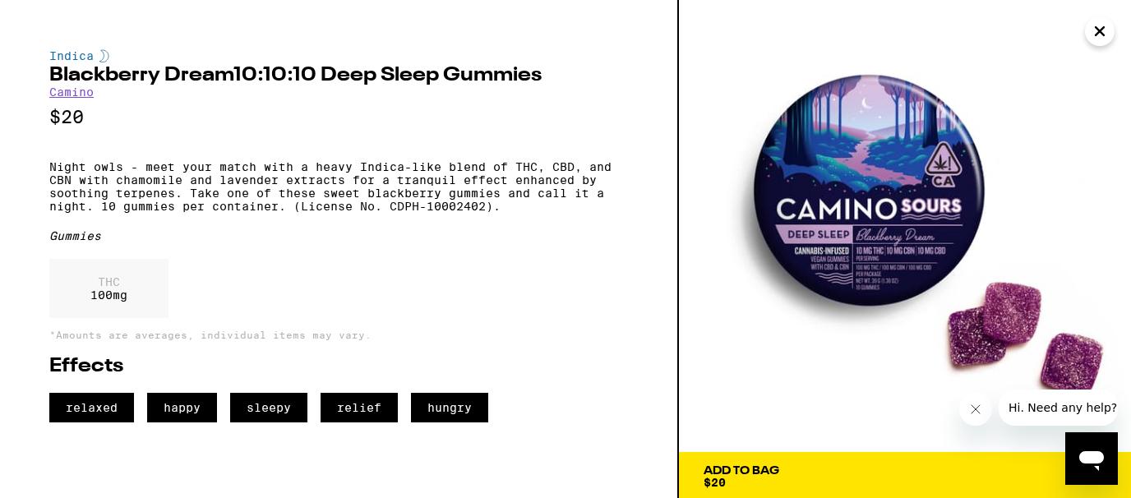
click at [1092, 28] on icon "Close" at bounding box center [1100, 31] width 20 height 25
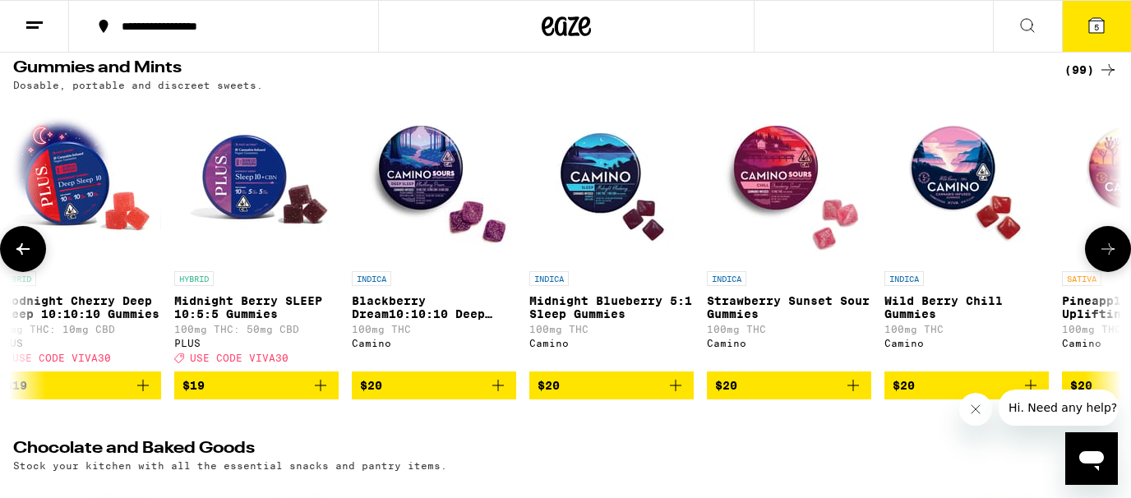
click at [593, 191] on img "Open page for Midnight Blueberry 5:1 Sleep Gummies from Camino" at bounding box center [611, 181] width 164 height 164
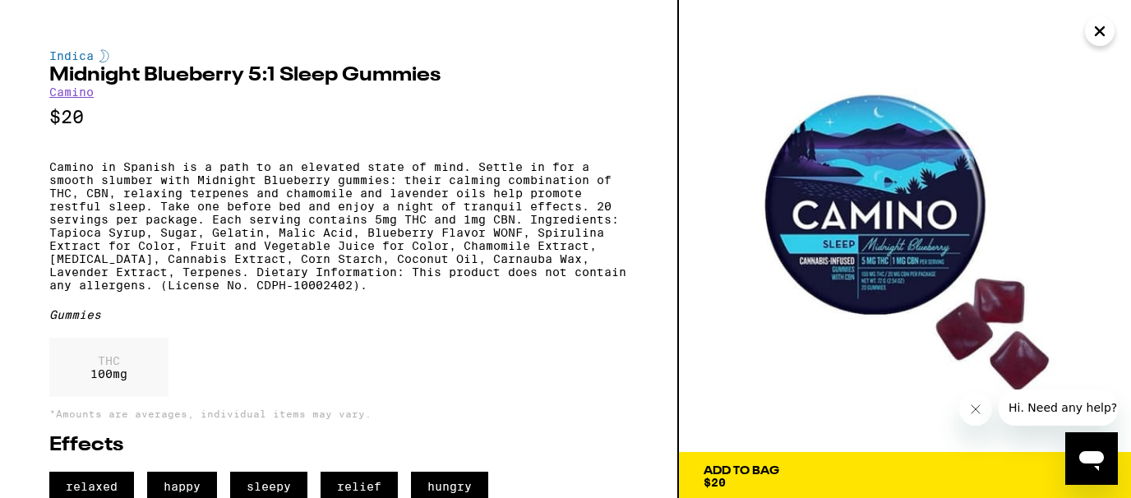
click at [1095, 27] on icon "Close" at bounding box center [1099, 31] width 8 height 8
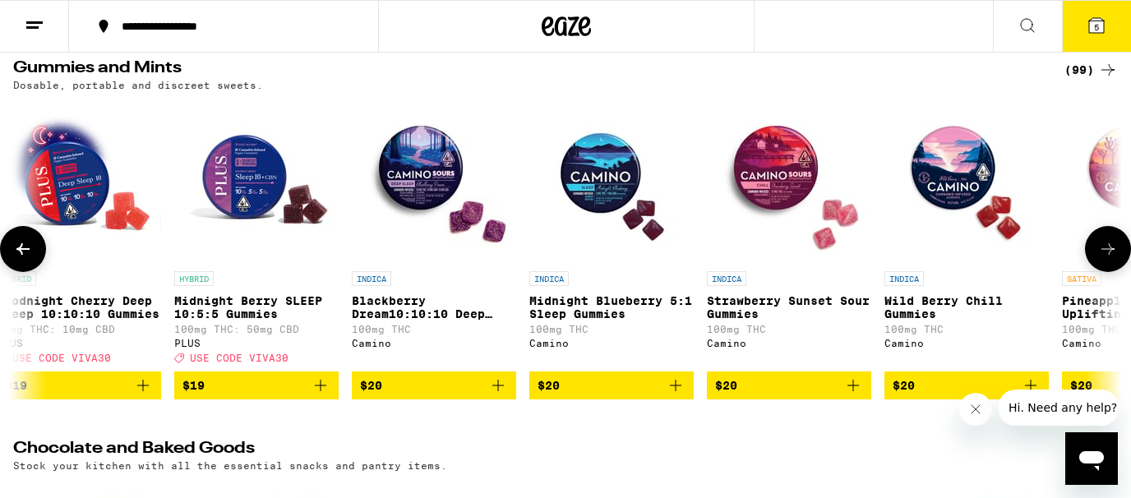
click at [459, 187] on img "Open page for Blackberry Dream10:10:10 Deep Sleep Gummies from Camino" at bounding box center [434, 181] width 164 height 164
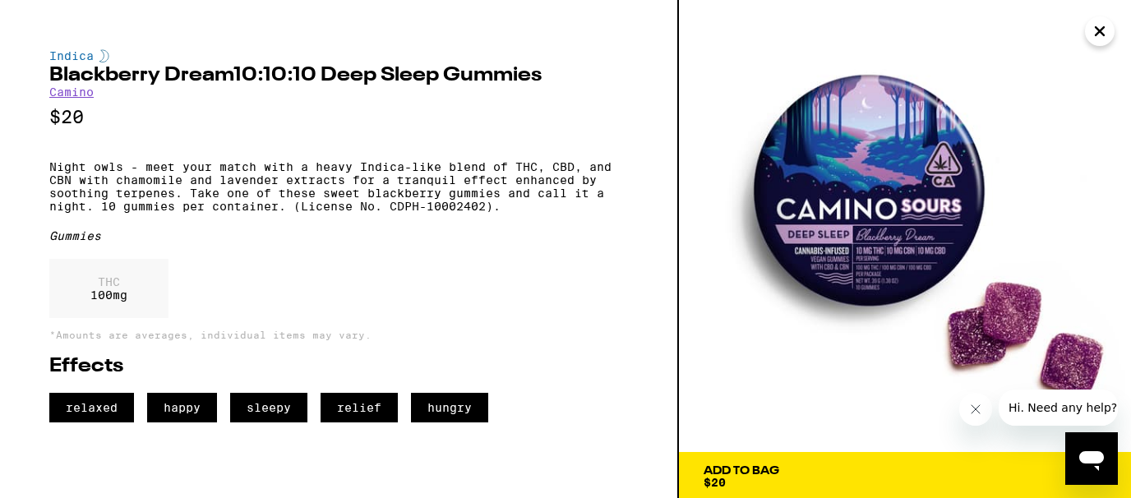
click at [1104, 31] on icon "Close" at bounding box center [1100, 31] width 20 height 25
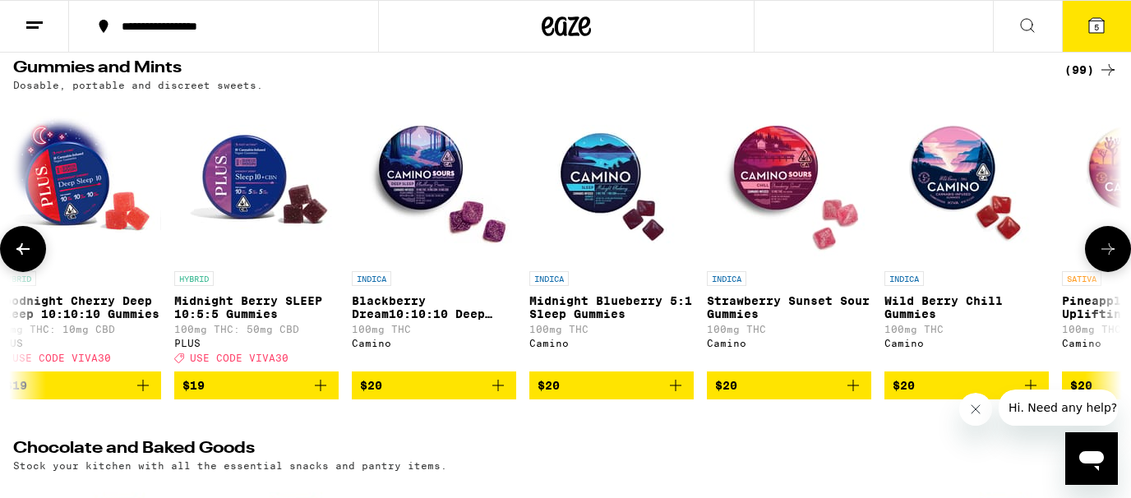
click at [775, 188] on img "Open page for Strawberry Sunset Sour Gummies from Camino" at bounding box center [789, 181] width 164 height 164
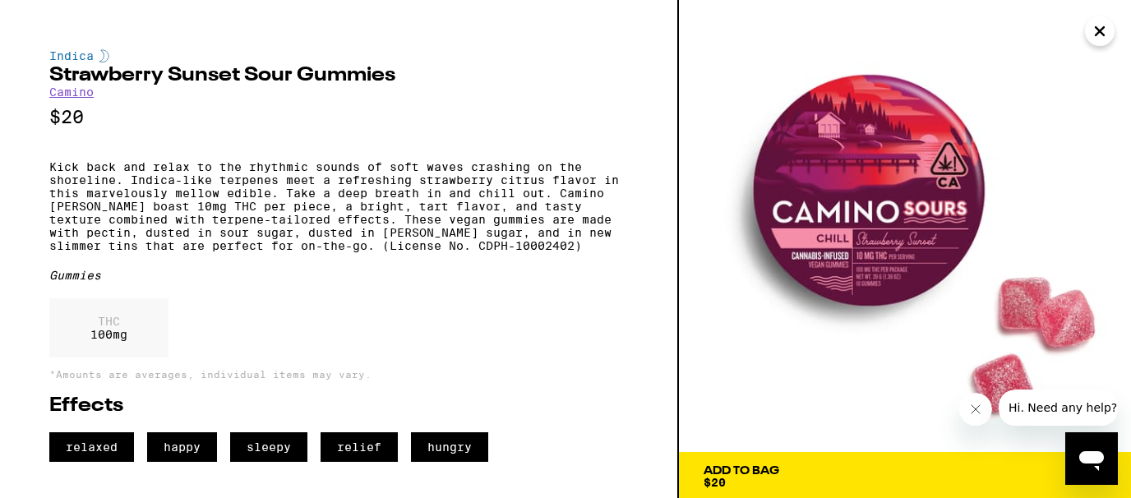
click at [1106, 26] on icon "Close" at bounding box center [1100, 31] width 20 height 25
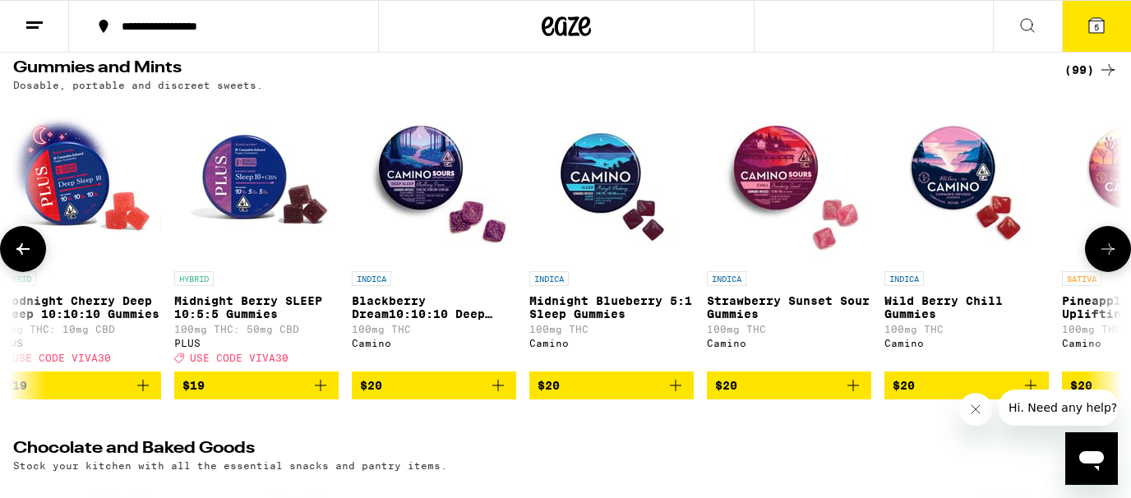
click at [952, 175] on img "Open page for Wild Berry Chill Gummies from Camino" at bounding box center [966, 181] width 164 height 164
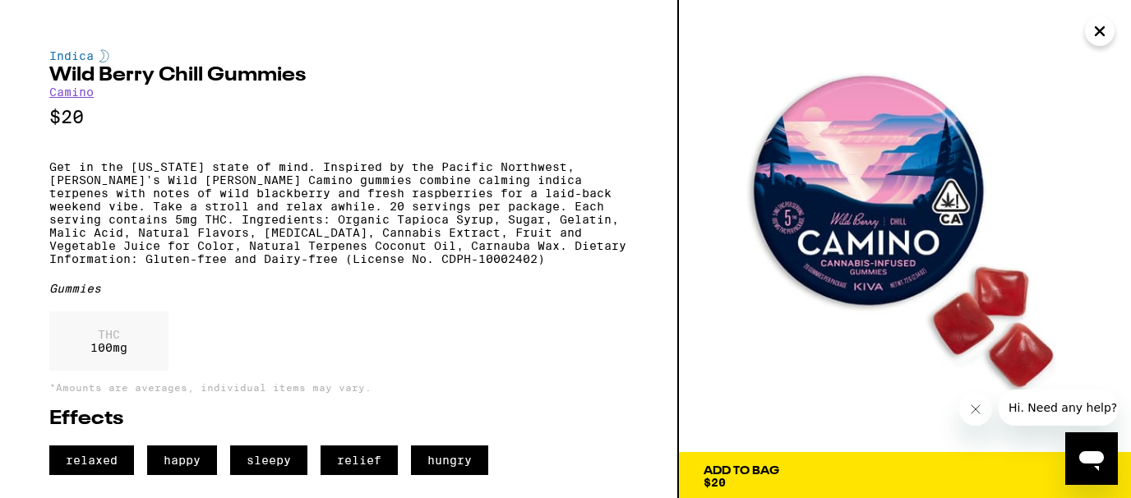
click at [1102, 32] on icon "Close" at bounding box center [1100, 31] width 20 height 25
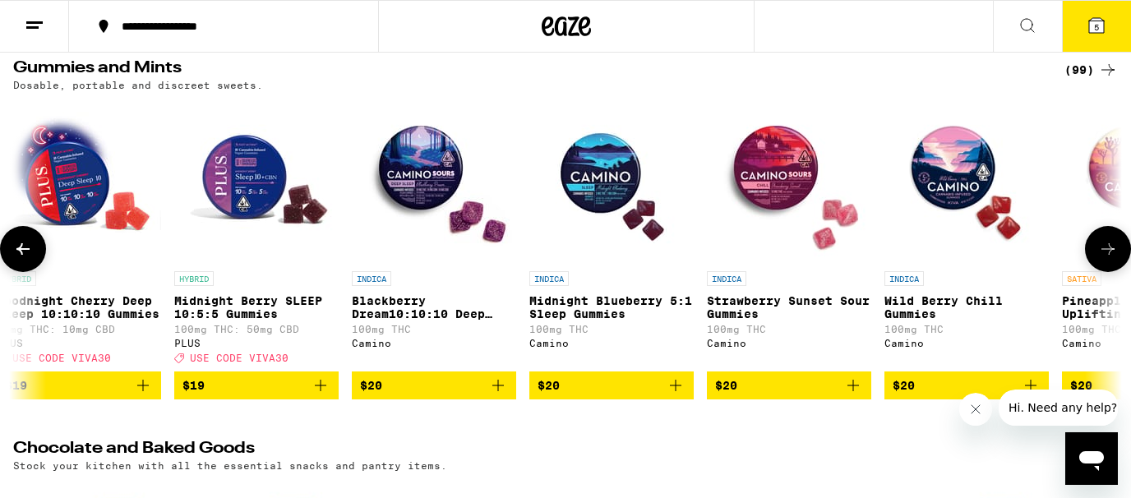
click at [21, 255] on icon at bounding box center [22, 249] width 13 height 12
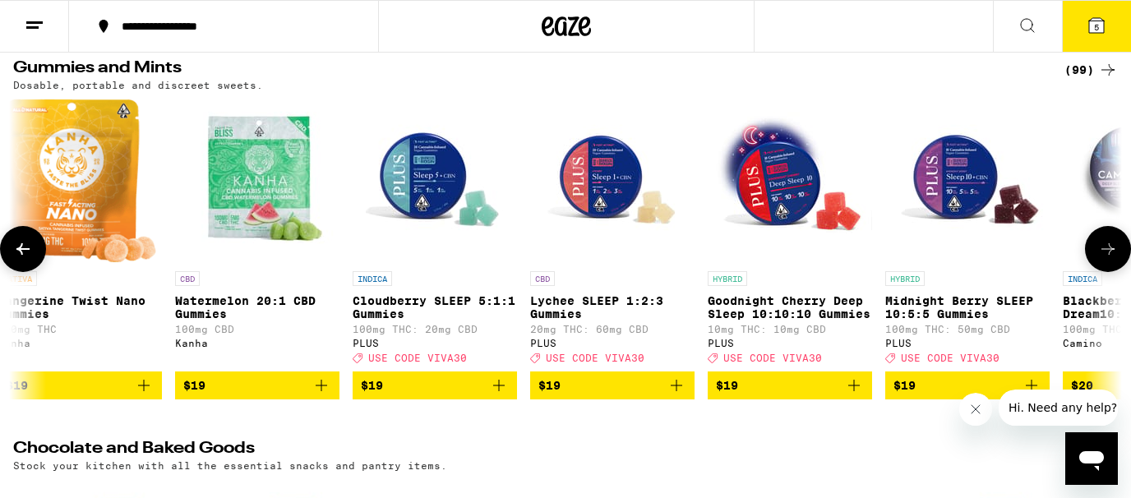
scroll to position [0, 7611]
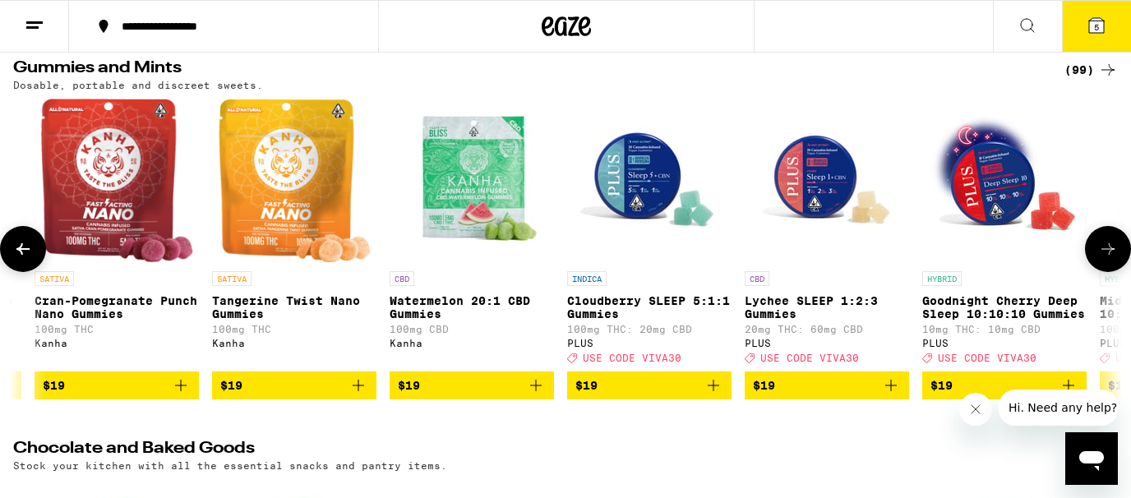
click at [21, 255] on icon at bounding box center [22, 249] width 13 height 12
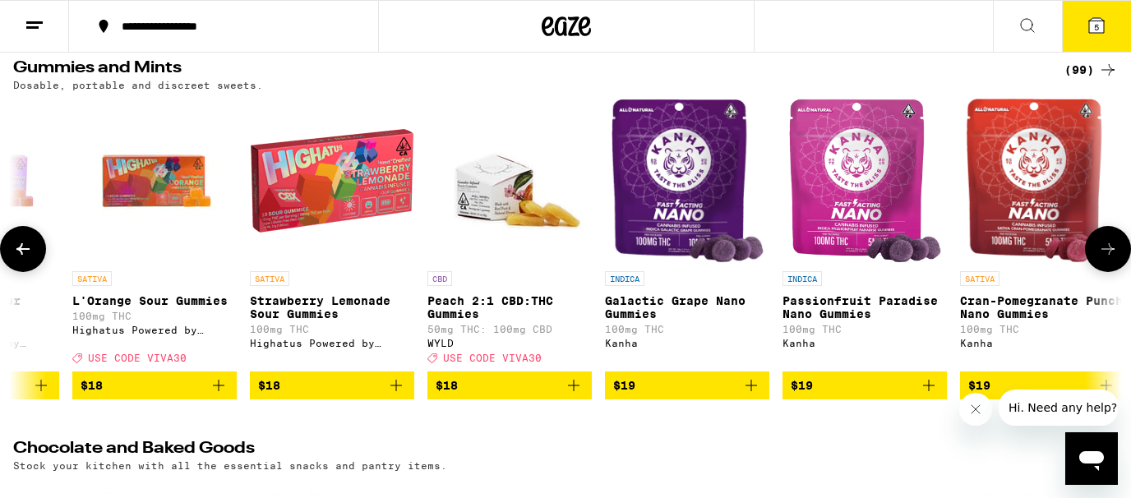
click at [21, 255] on icon at bounding box center [22, 249] width 13 height 12
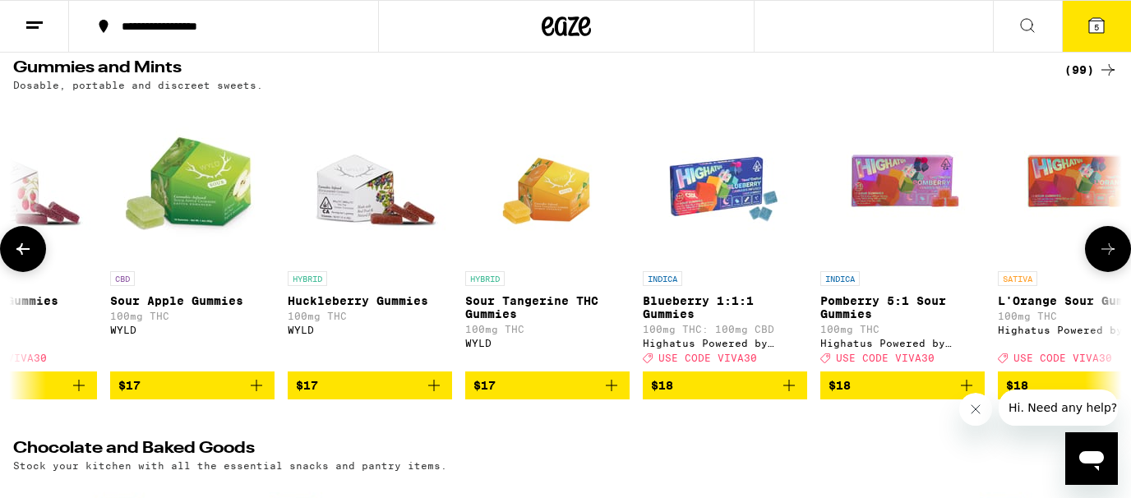
click at [21, 255] on icon at bounding box center [22, 249] width 13 height 12
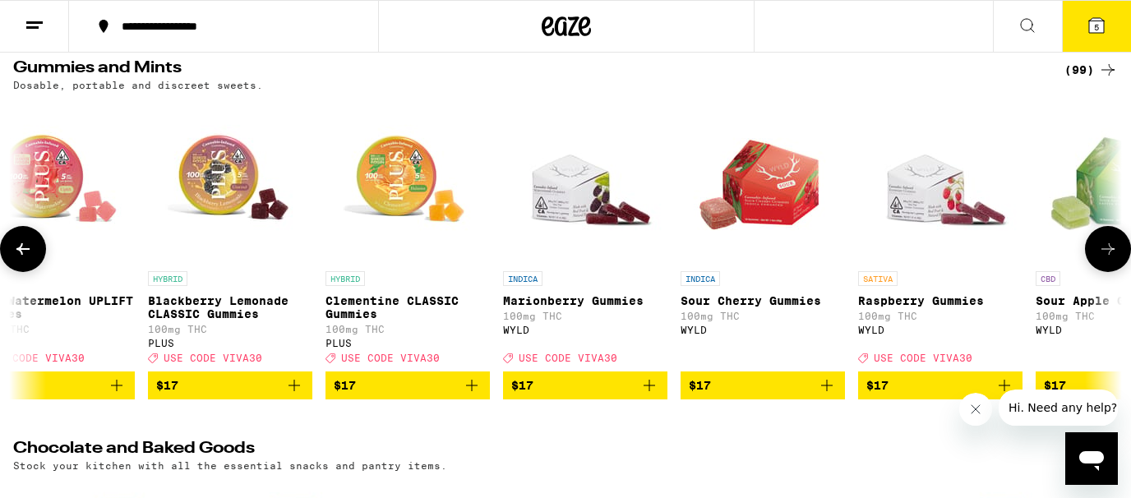
click at [21, 255] on icon at bounding box center [22, 249] width 13 height 12
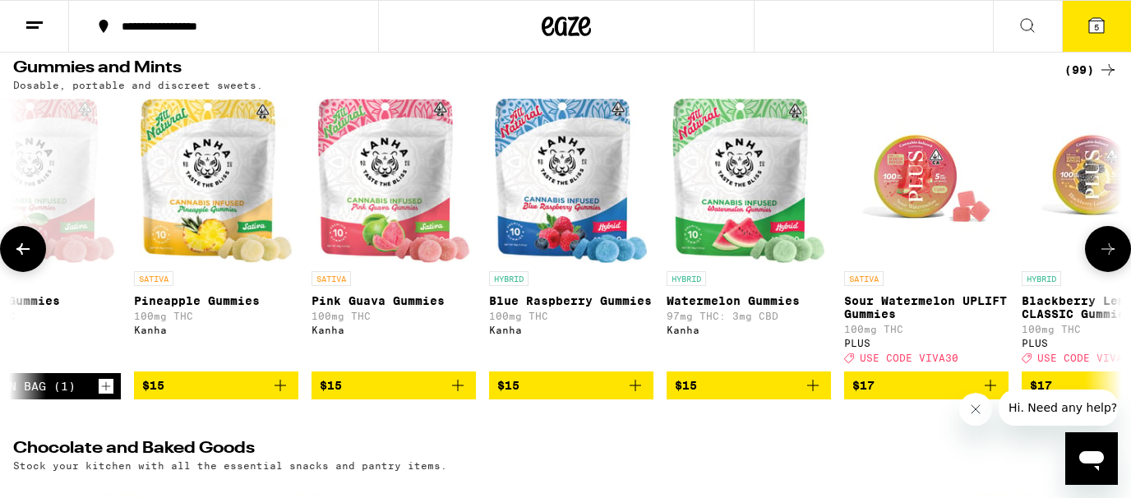
scroll to position [0, 3910]
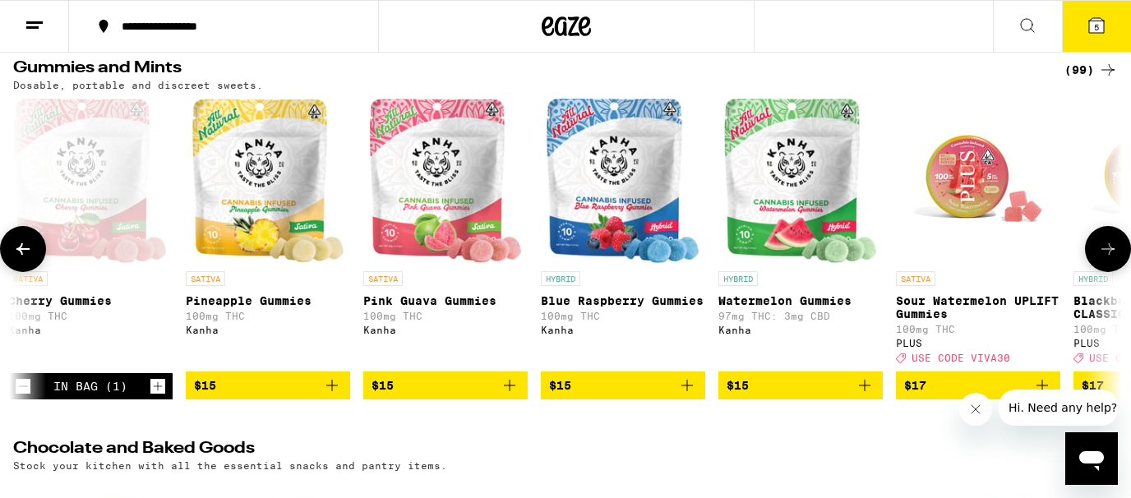
click at [21, 255] on icon at bounding box center [22, 249] width 13 height 12
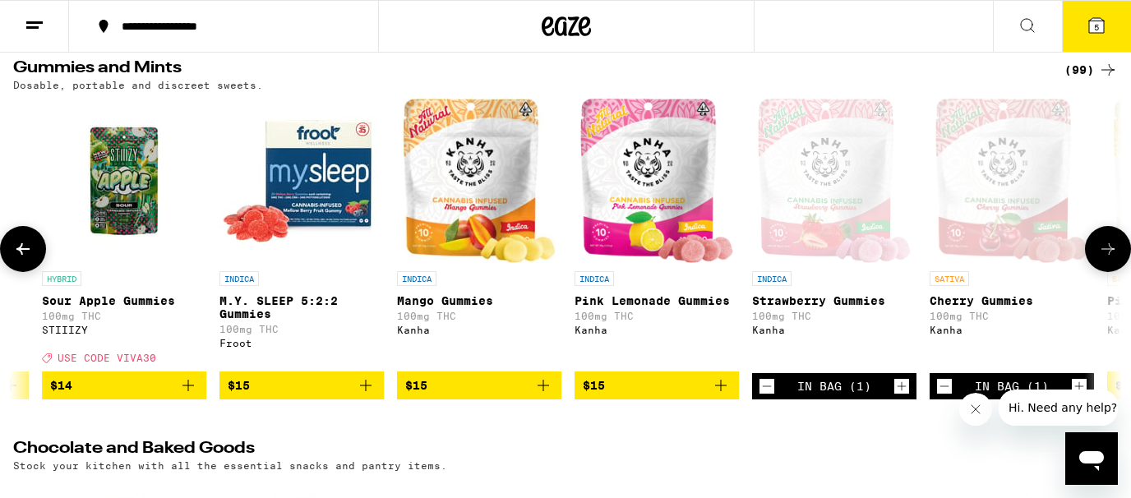
scroll to position [0, 2985]
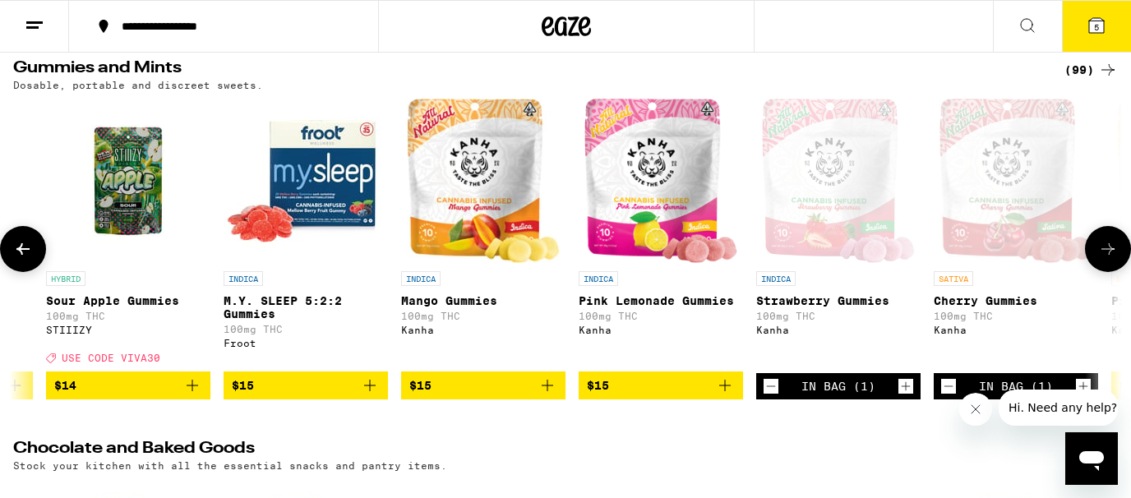
click at [130, 205] on img "Open page for Sour Apple Gummies from STIIIZY" at bounding box center [128, 181] width 164 height 164
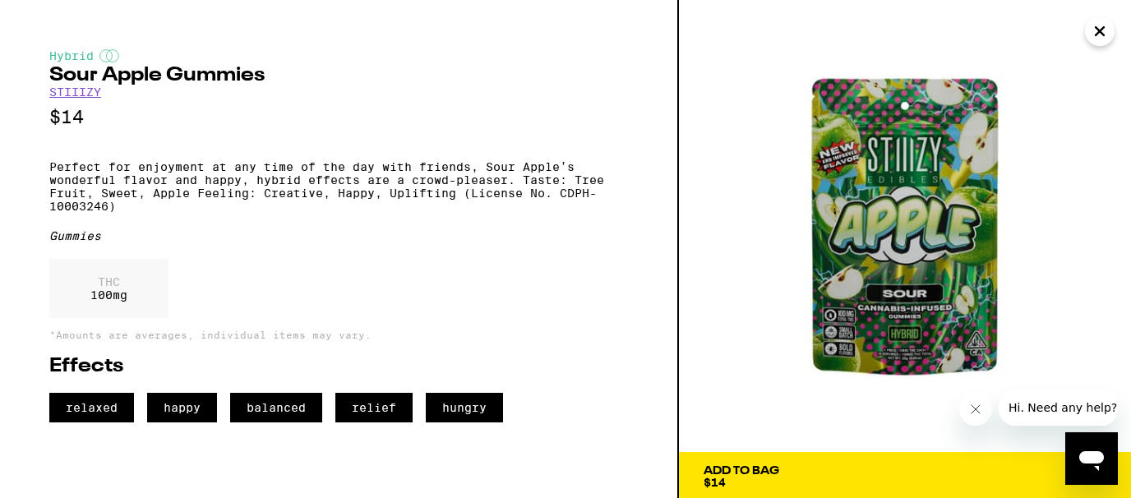
click at [1094, 25] on icon "Close" at bounding box center [1100, 31] width 20 height 25
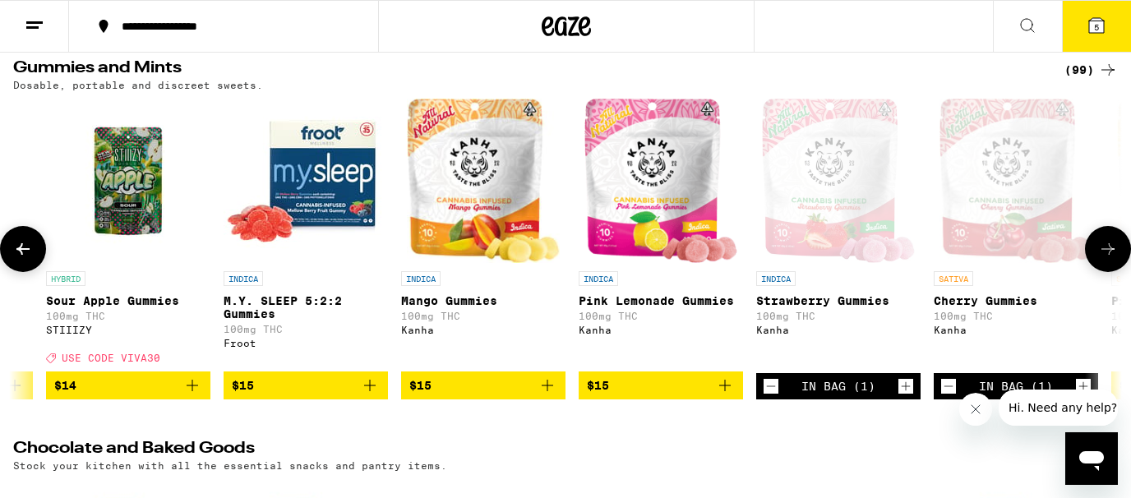
click at [12, 260] on button at bounding box center [23, 249] width 46 height 46
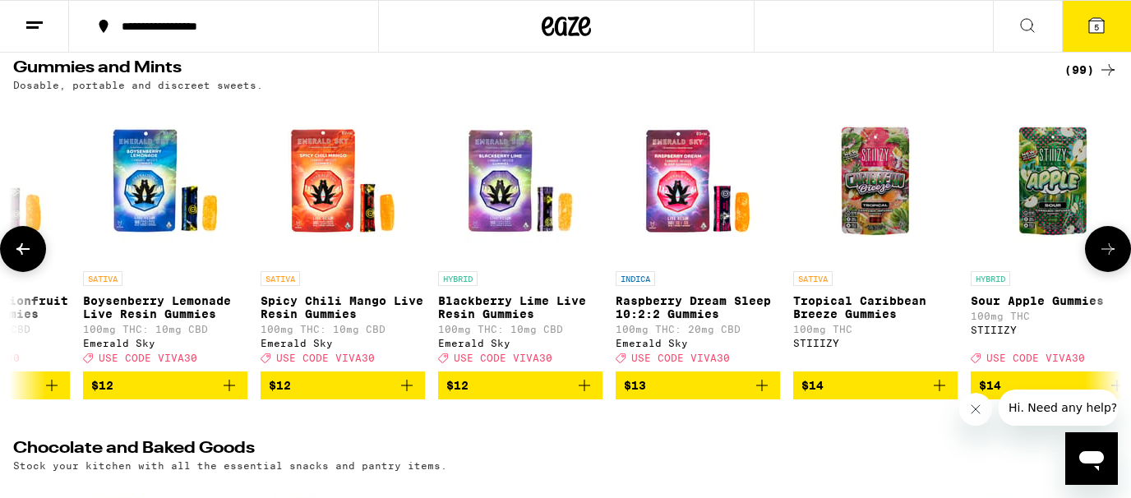
scroll to position [0, 2059]
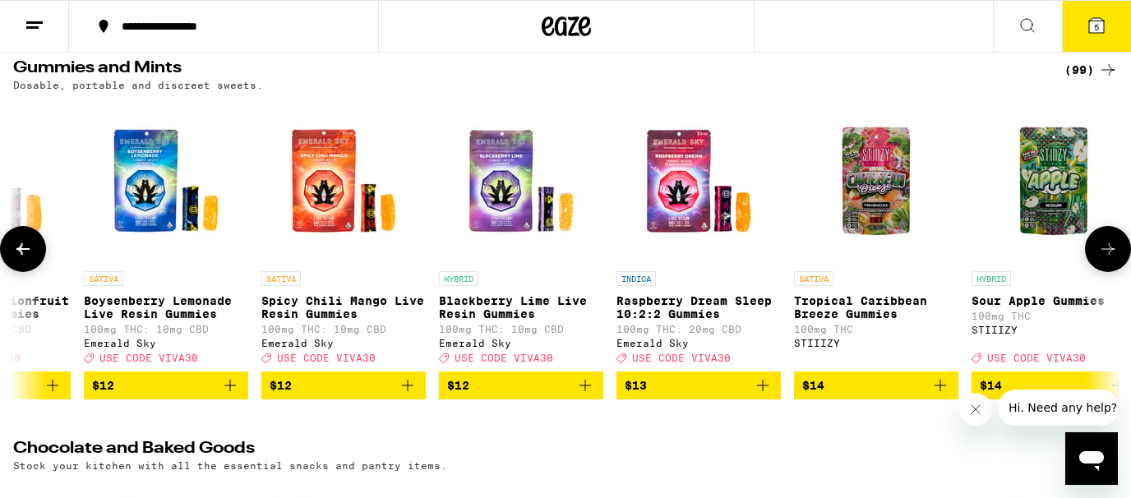
click at [1114, 245] on button at bounding box center [1108, 249] width 46 height 46
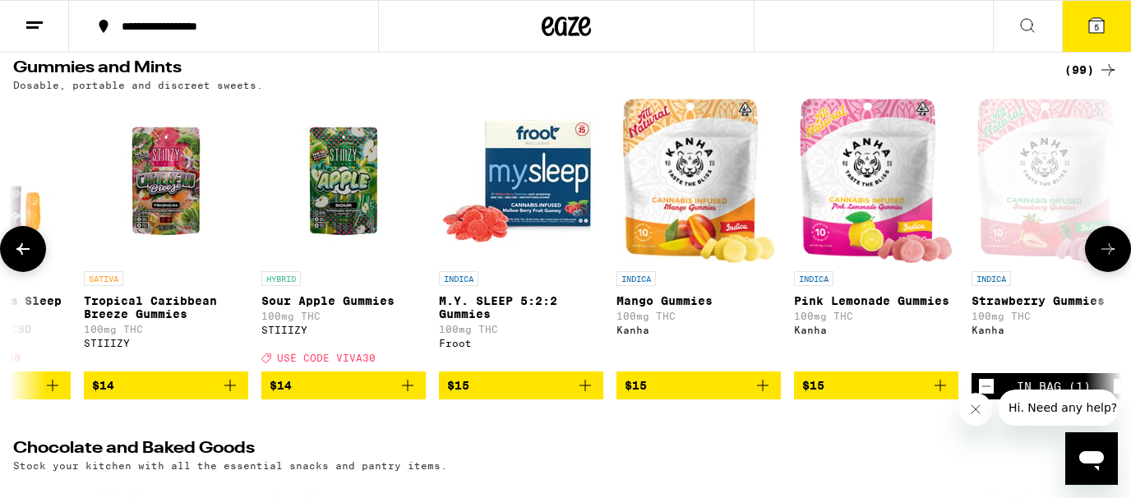
scroll to position [0, 2985]
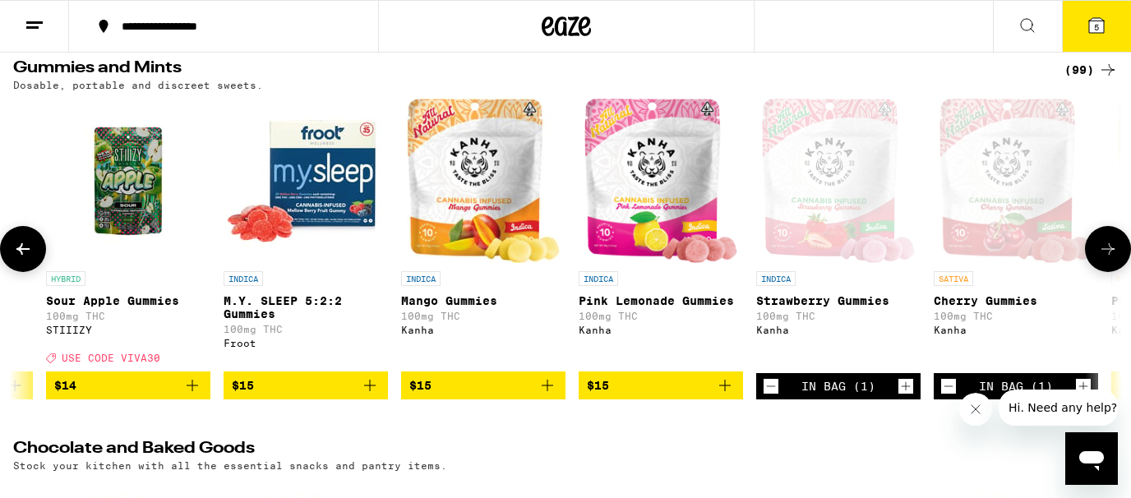
click at [517, 395] on span "$15" at bounding box center [483, 386] width 148 height 20
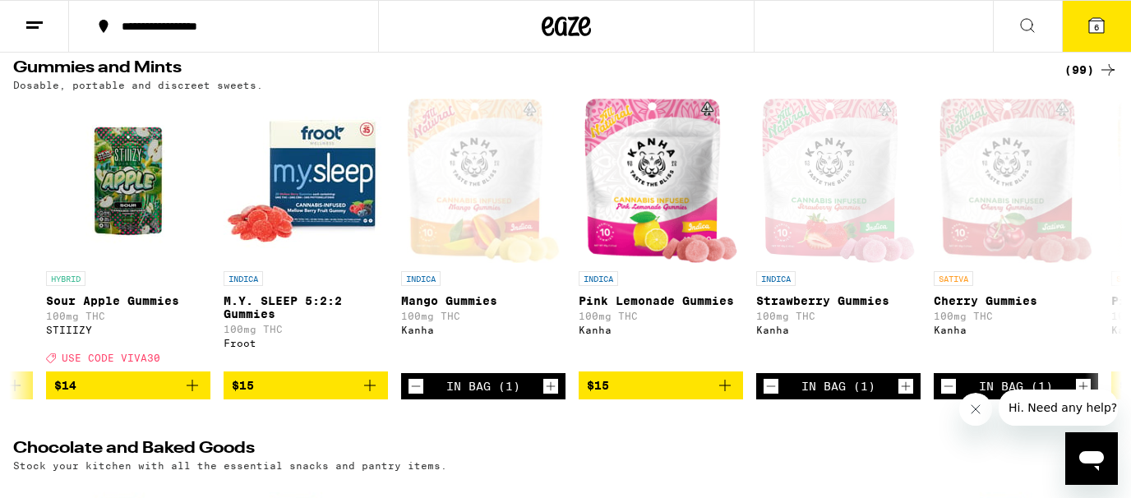
click at [1103, 33] on icon at bounding box center [1096, 26] width 20 height 20
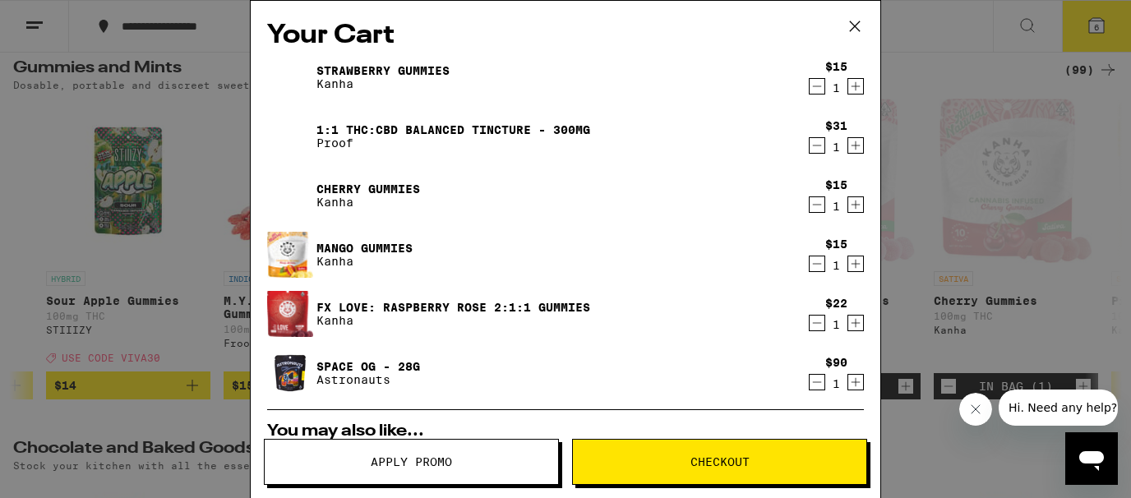
click at [819, 268] on icon "Decrement" at bounding box center [816, 264] width 15 height 20
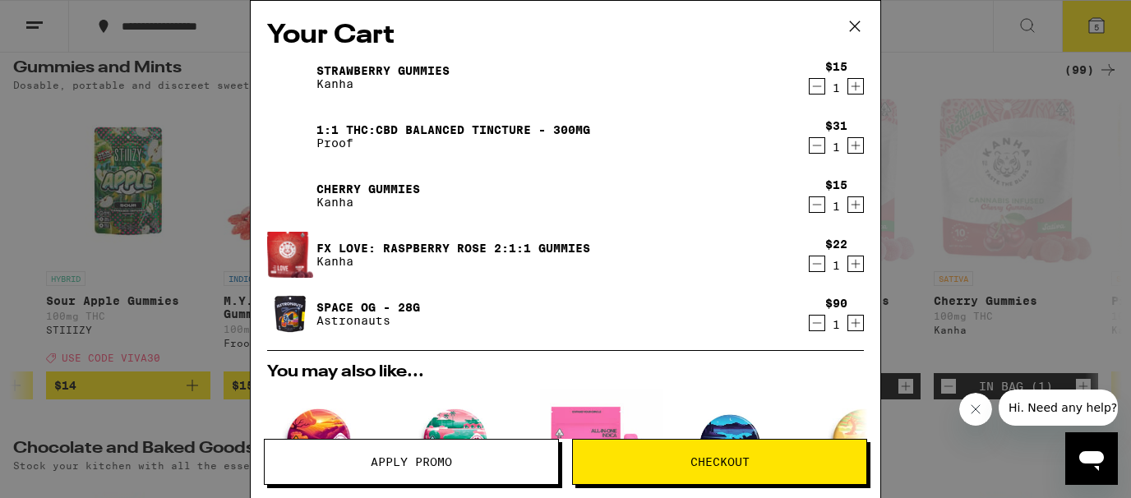
click at [854, 25] on icon at bounding box center [855, 26] width 10 height 10
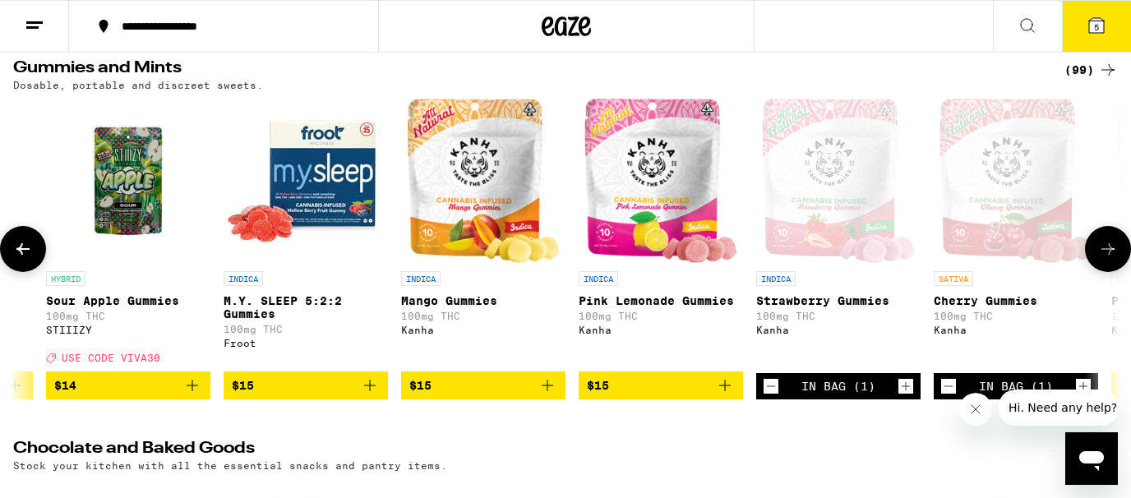
click at [1105, 259] on icon at bounding box center [1108, 249] width 20 height 20
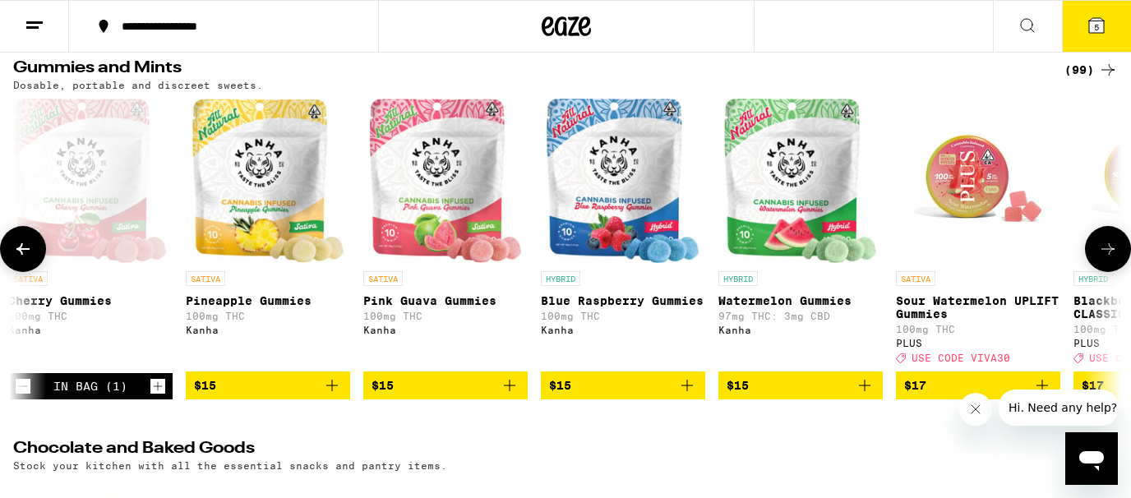
click at [1105, 259] on icon at bounding box center [1108, 249] width 20 height 20
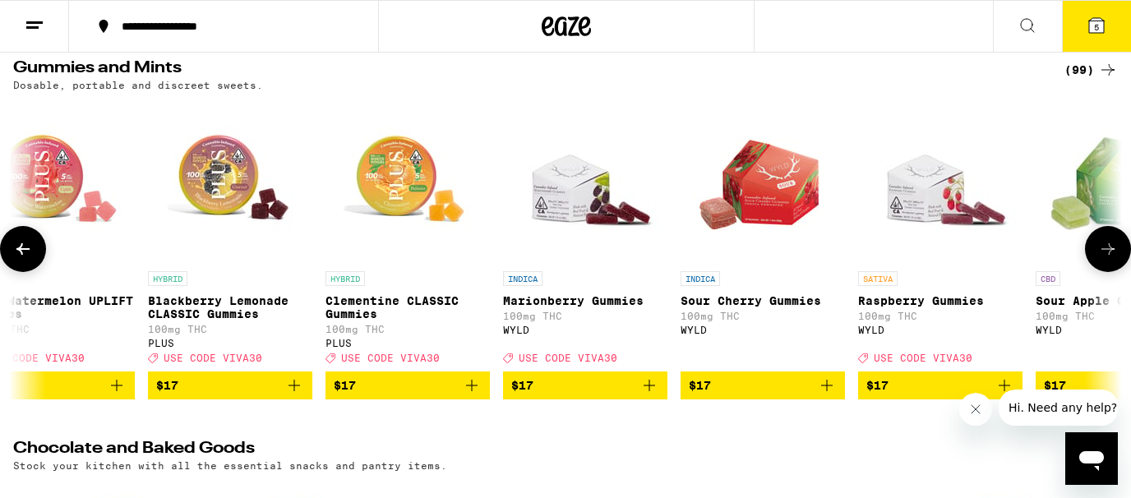
click at [1105, 259] on icon at bounding box center [1108, 249] width 20 height 20
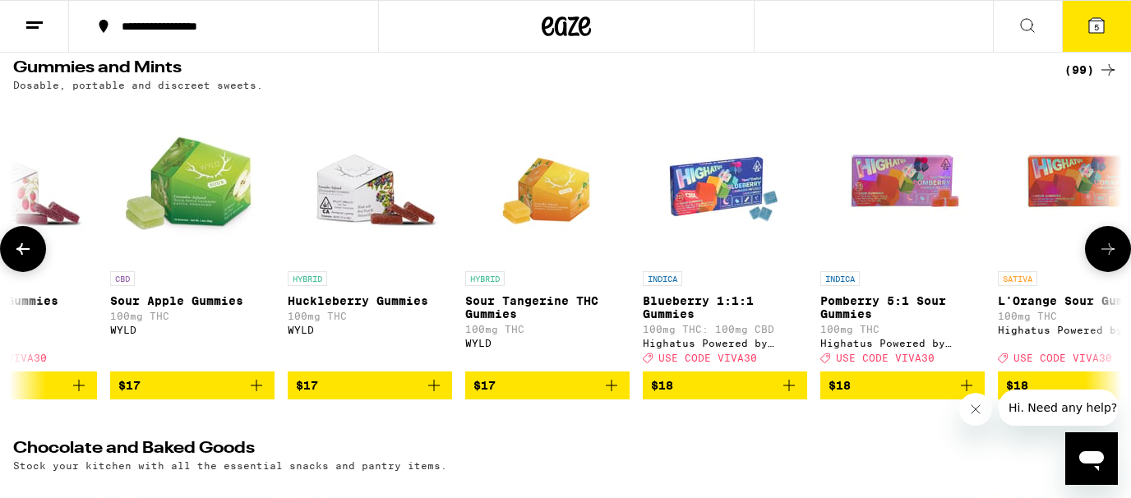
click at [1121, 251] on button at bounding box center [1108, 249] width 46 height 46
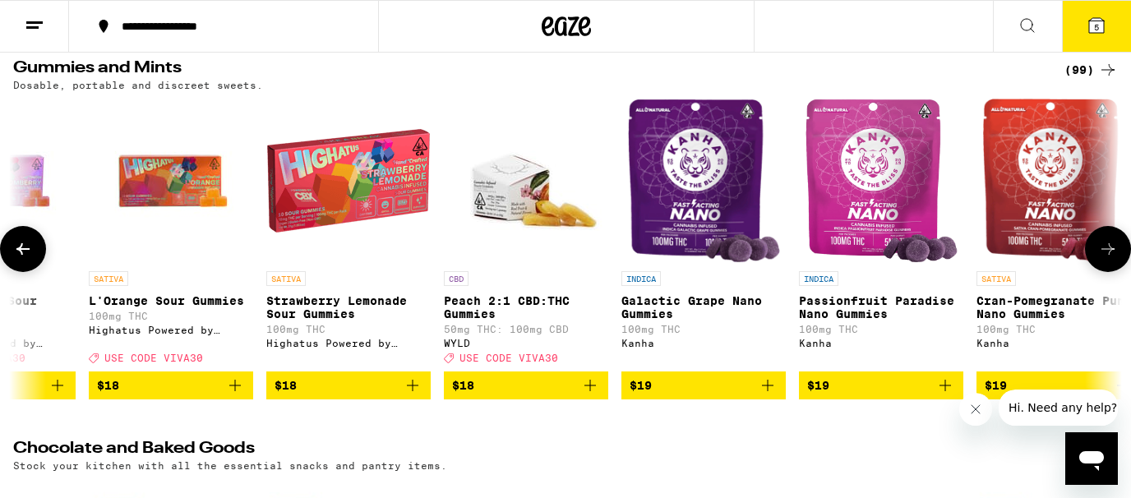
click at [1121, 251] on button at bounding box center [1108, 249] width 46 height 46
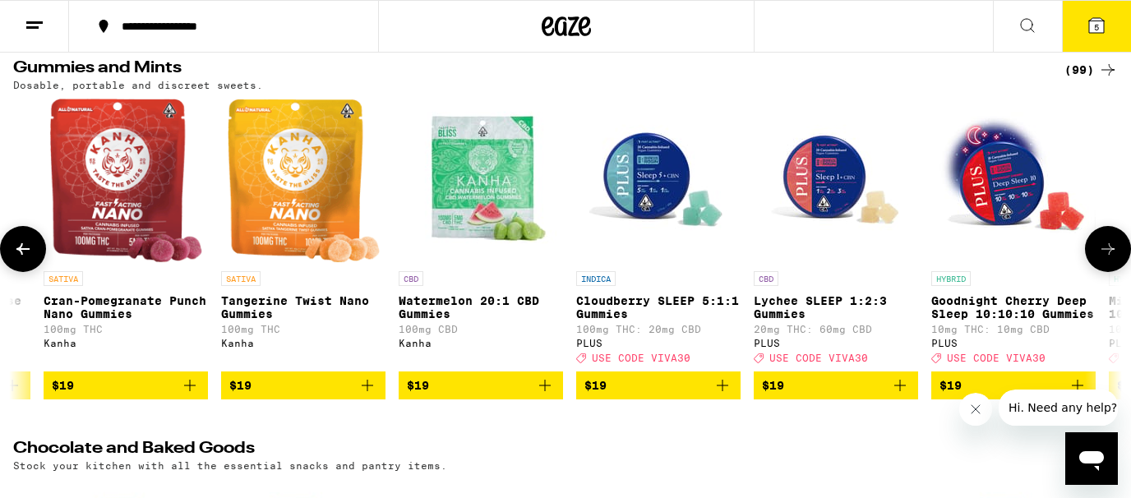
click at [1121, 251] on button at bounding box center [1108, 249] width 46 height 46
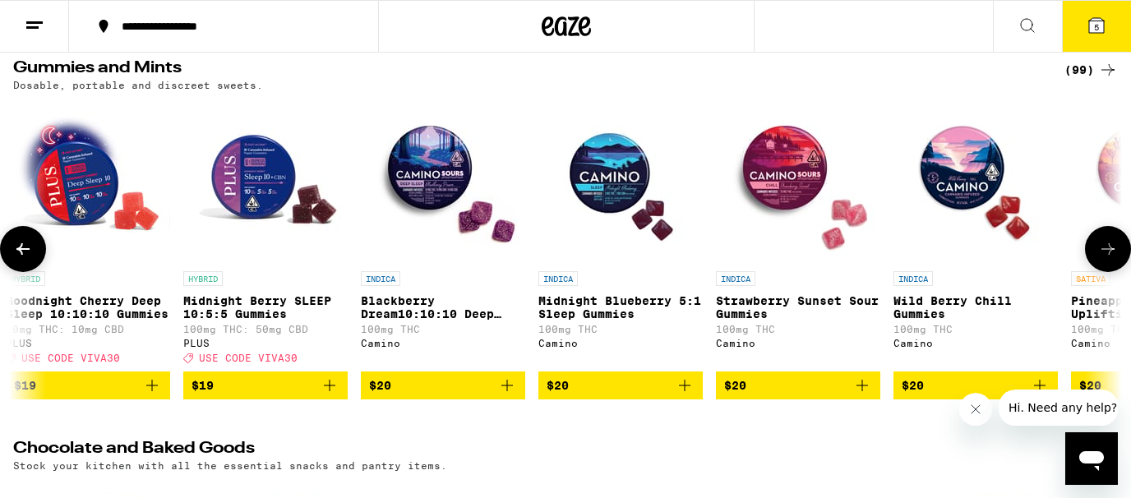
click at [1121, 251] on button at bounding box center [1108, 249] width 46 height 46
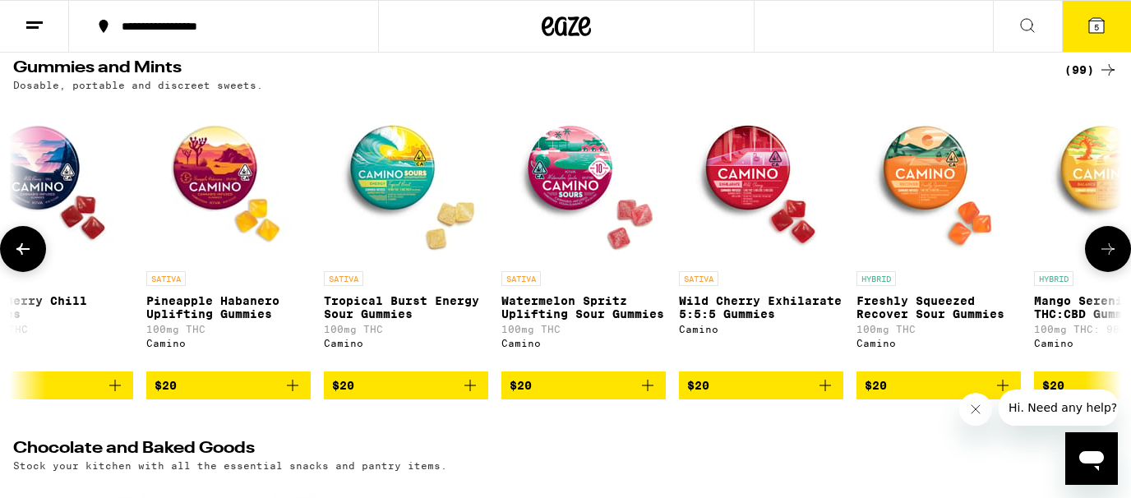
click at [1121, 251] on button at bounding box center [1108, 249] width 46 height 46
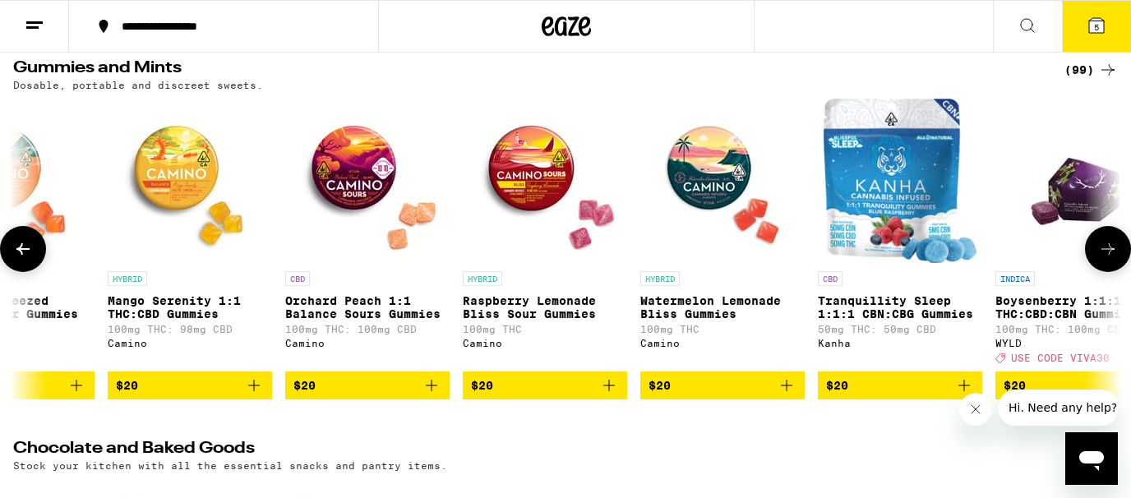
click at [1121, 251] on button at bounding box center [1108, 249] width 46 height 46
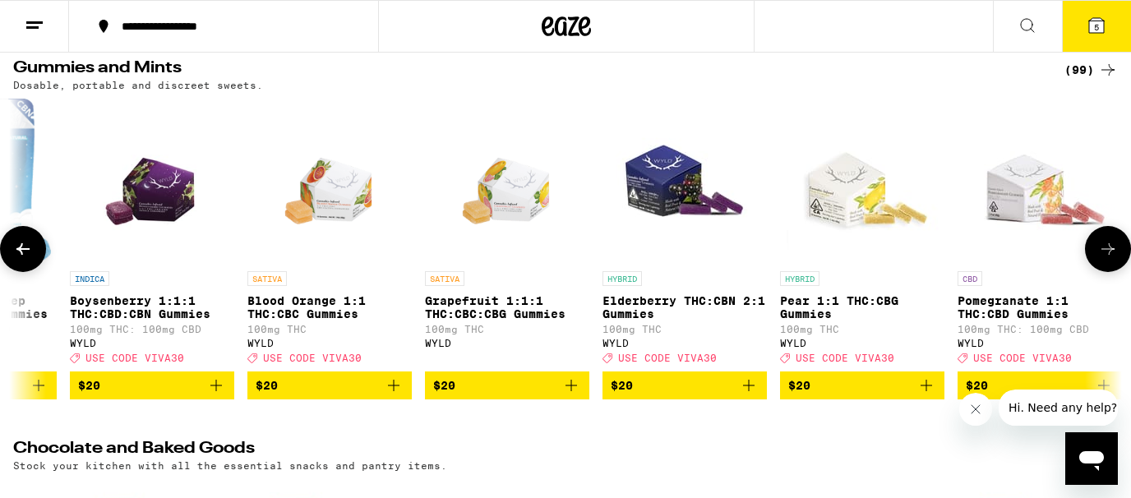
click at [1121, 251] on button at bounding box center [1108, 249] width 46 height 46
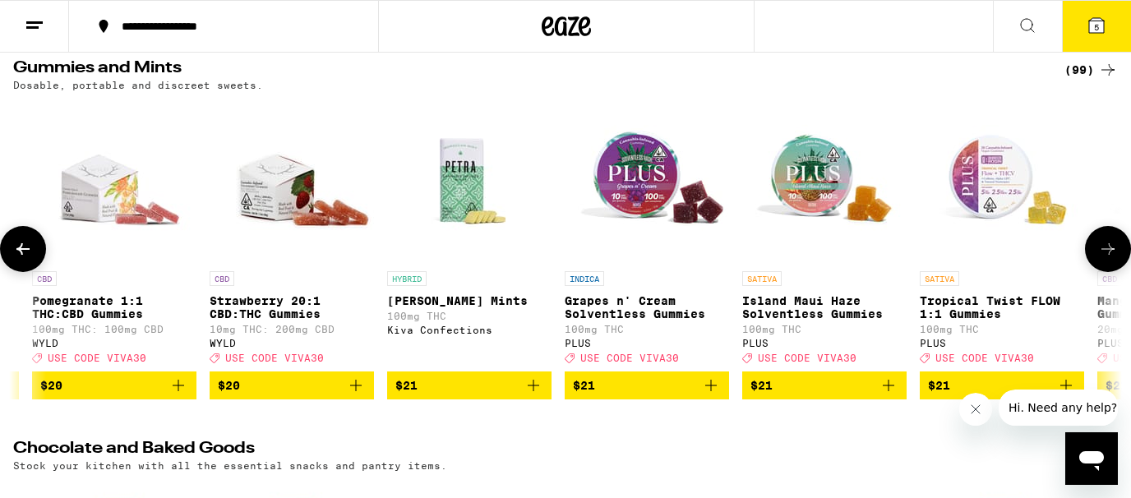
click at [1121, 251] on button at bounding box center [1108, 249] width 46 height 46
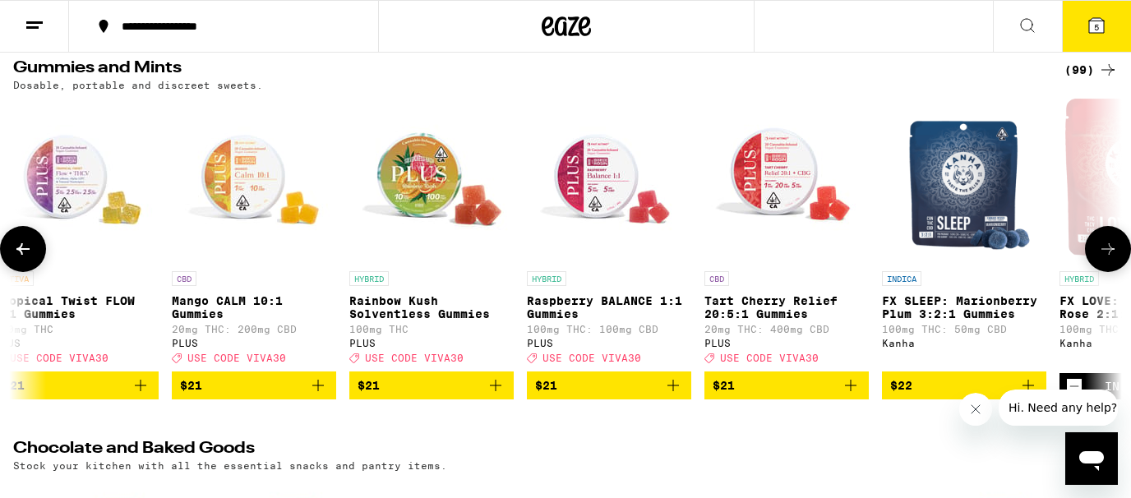
click at [1121, 251] on button at bounding box center [1108, 249] width 46 height 46
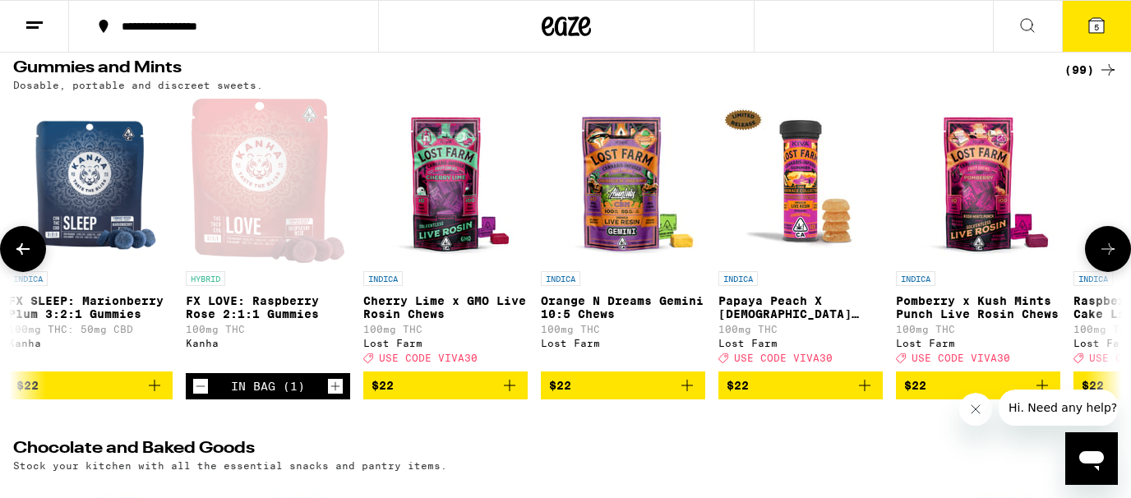
scroll to position [0, 14080]
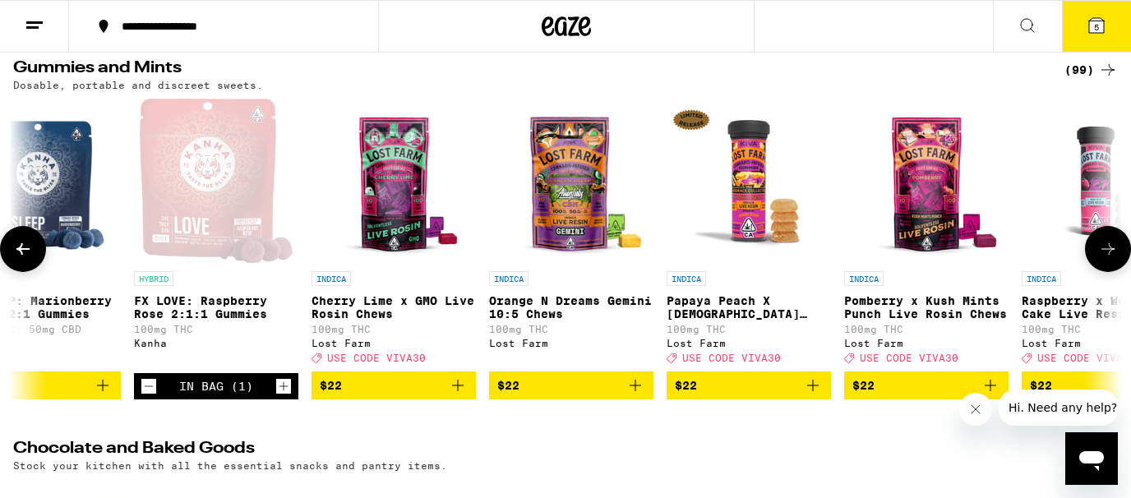
click at [1121, 251] on button at bounding box center [1108, 249] width 46 height 46
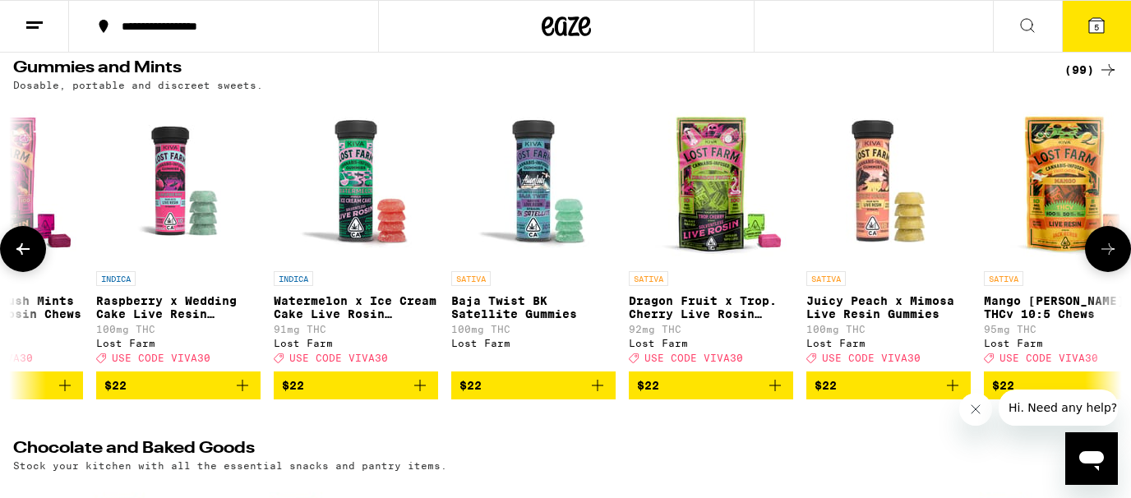
click at [1121, 251] on button at bounding box center [1108, 249] width 46 height 46
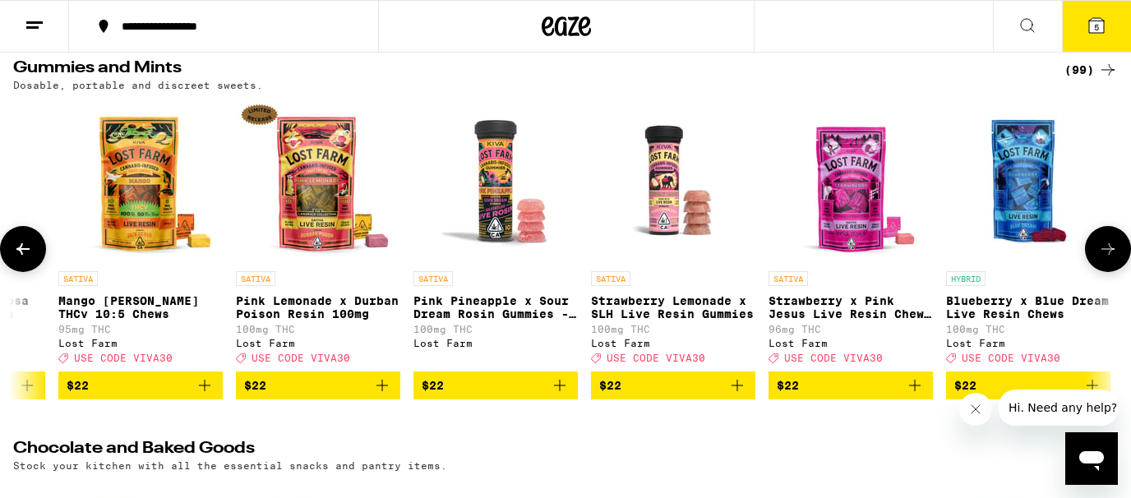
click at [1121, 251] on button at bounding box center [1108, 249] width 46 height 46
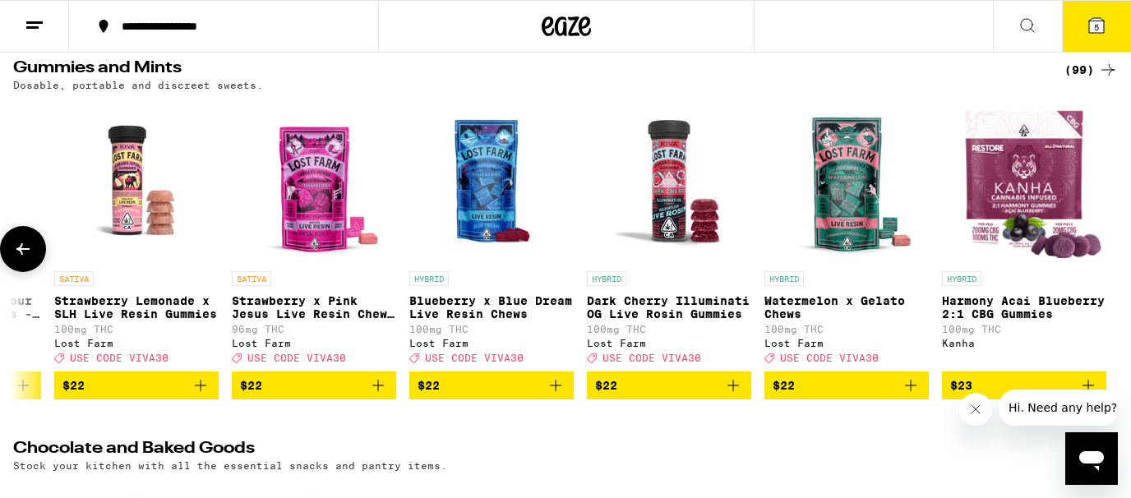
scroll to position [0, 16469]
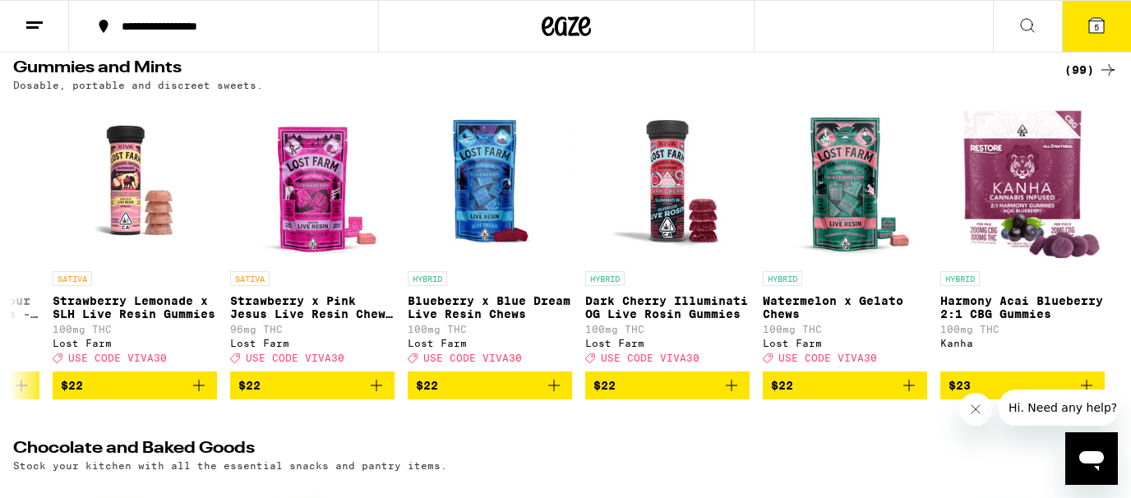
click at [1104, 33] on icon at bounding box center [1096, 26] width 20 height 20
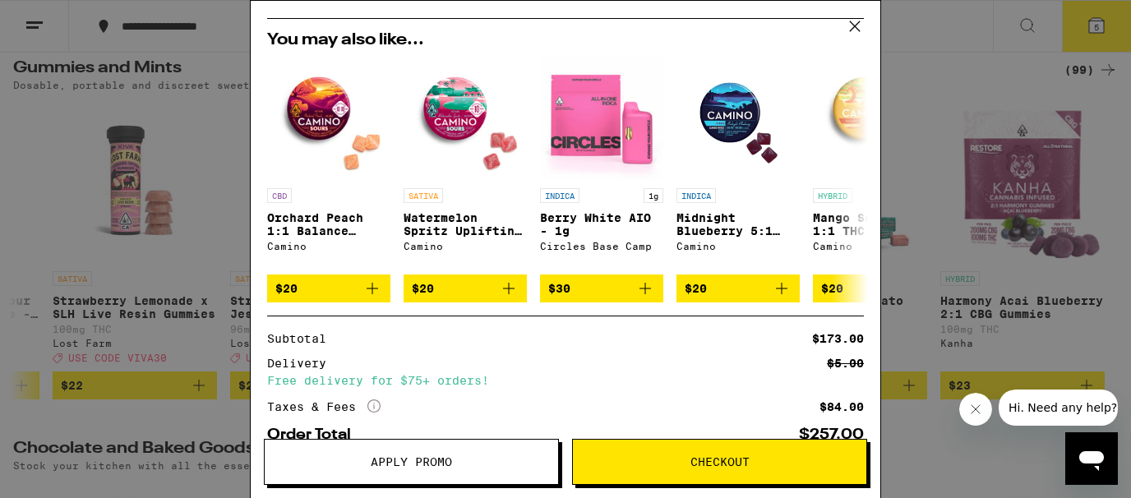
scroll to position [437, 0]
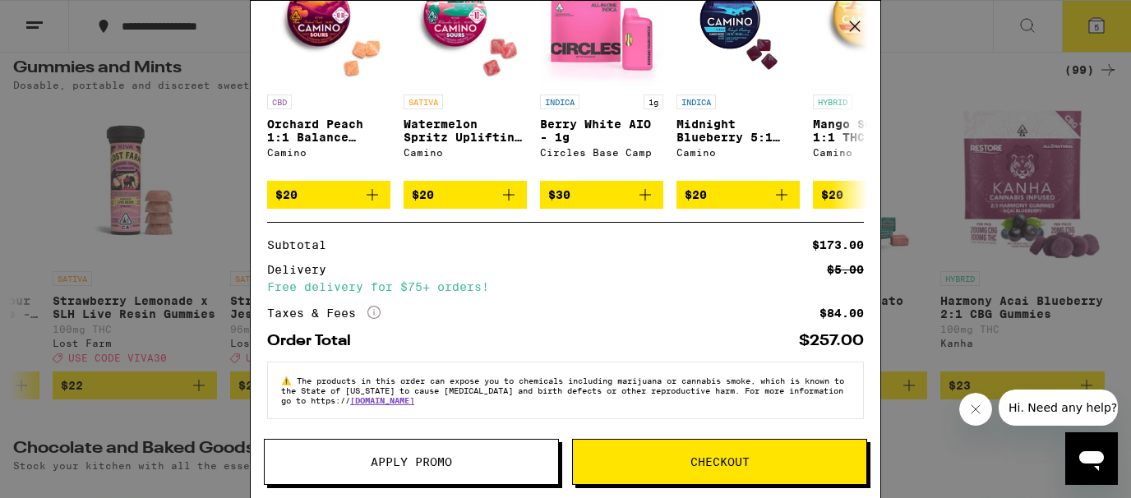
click at [689, 445] on button "Checkout" at bounding box center [719, 462] width 295 height 46
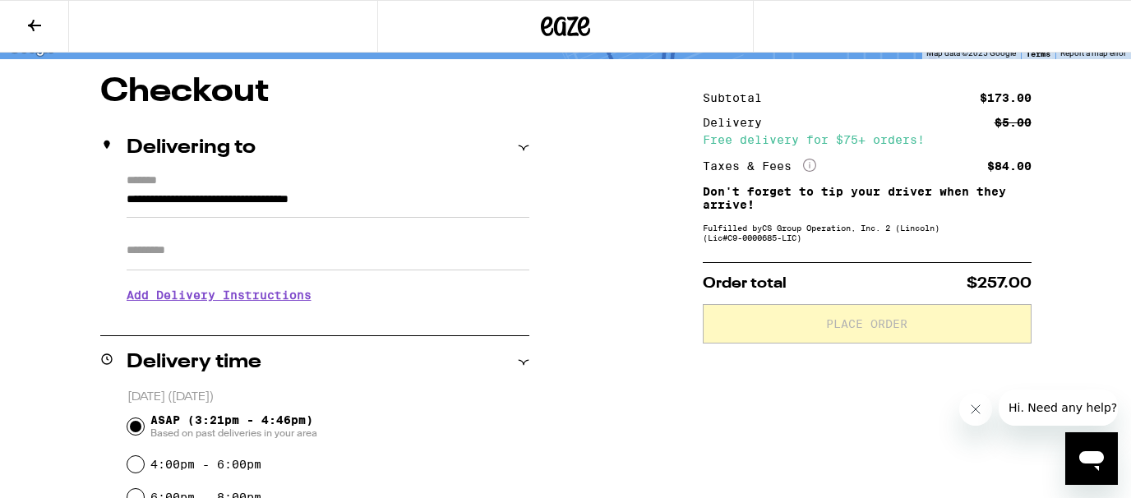
scroll to position [126, 0]
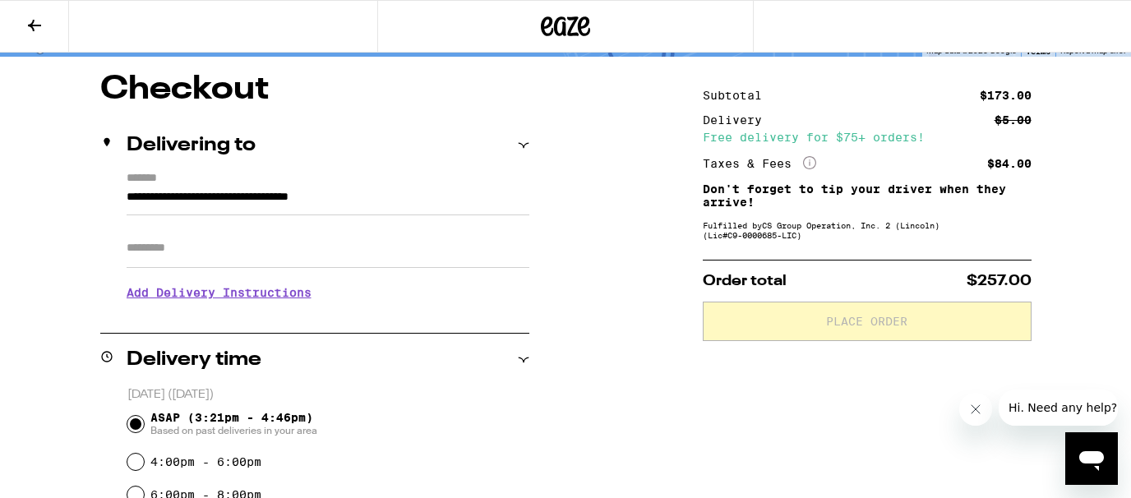
click at [374, 256] on input "Apt/Suite" at bounding box center [328, 247] width 403 height 39
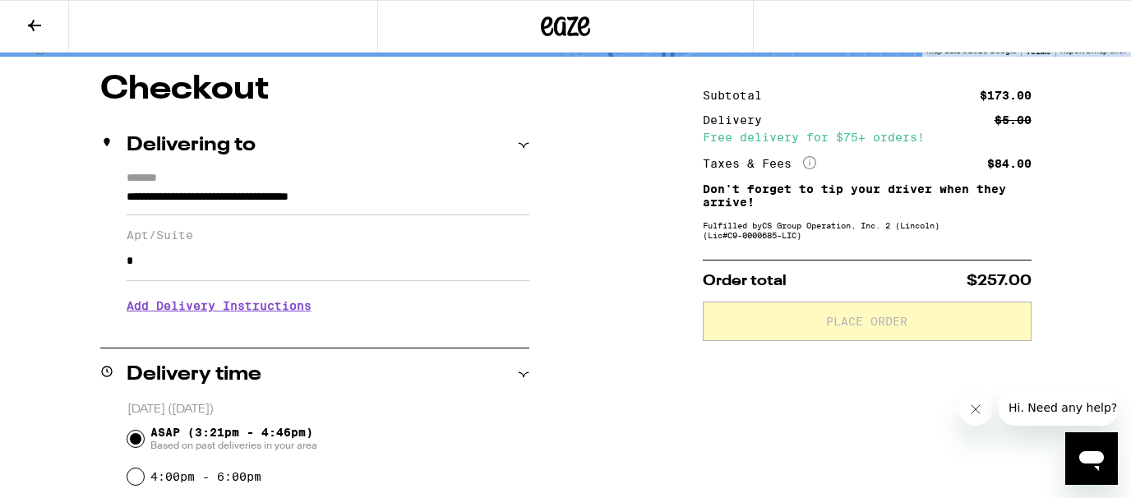
type input "*"
click at [408, 261] on input "*" at bounding box center [328, 261] width 403 height 39
type input "*****"
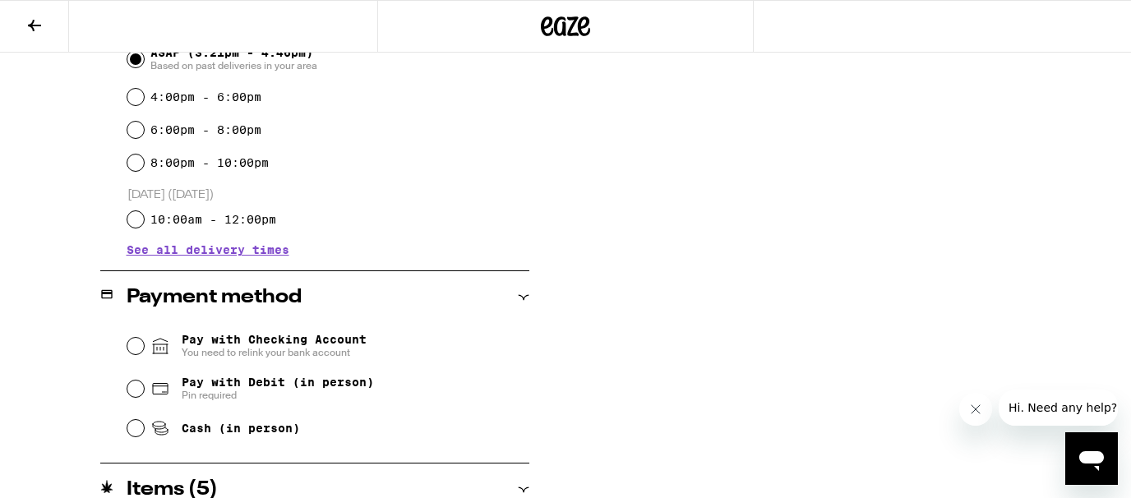
scroll to position [507, 0]
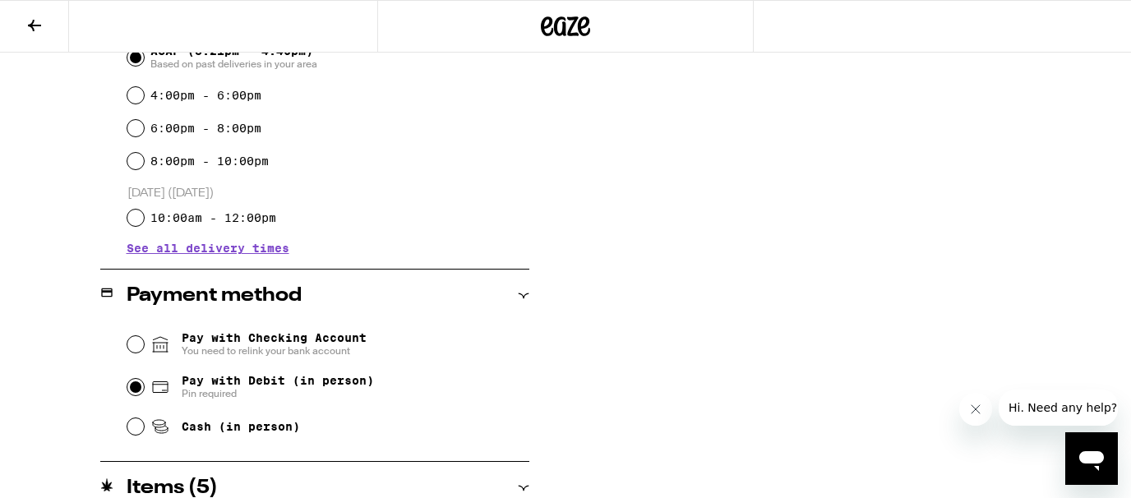
click at [129, 387] on input "Pay with Debit (in person) Pin required" at bounding box center [135, 387] width 16 height 16
radio input "true"
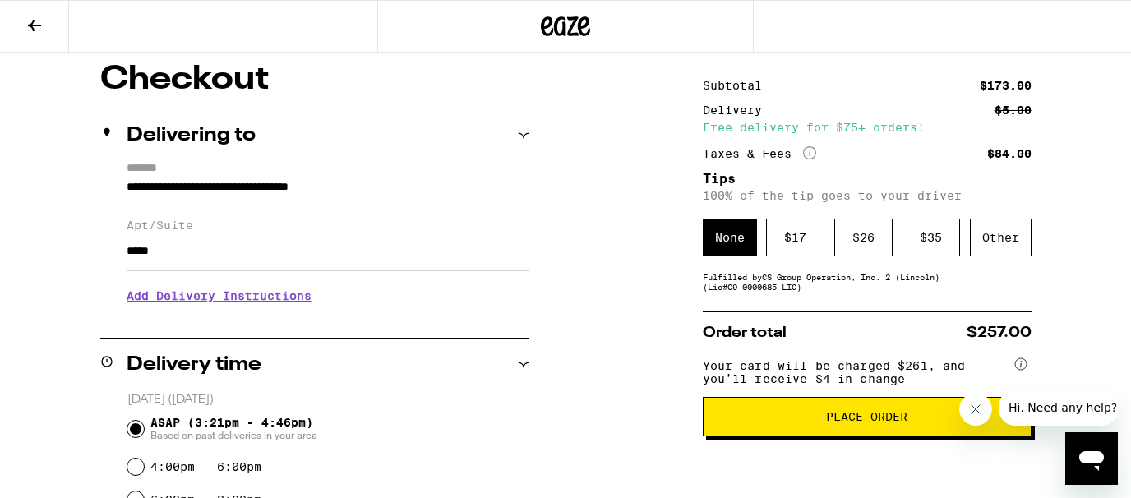
scroll to position [135, 0]
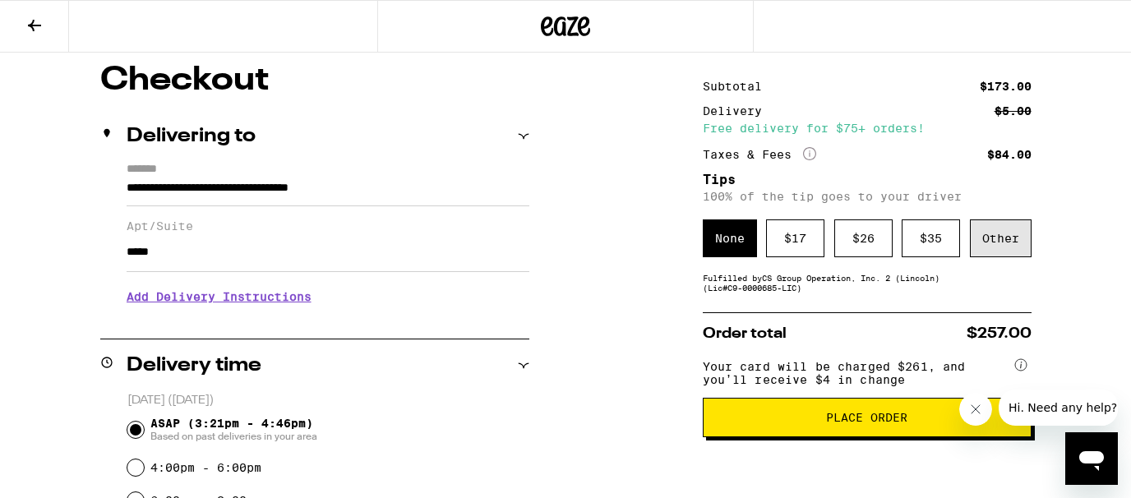
click at [1025, 246] on div "Other" at bounding box center [1001, 238] width 62 height 38
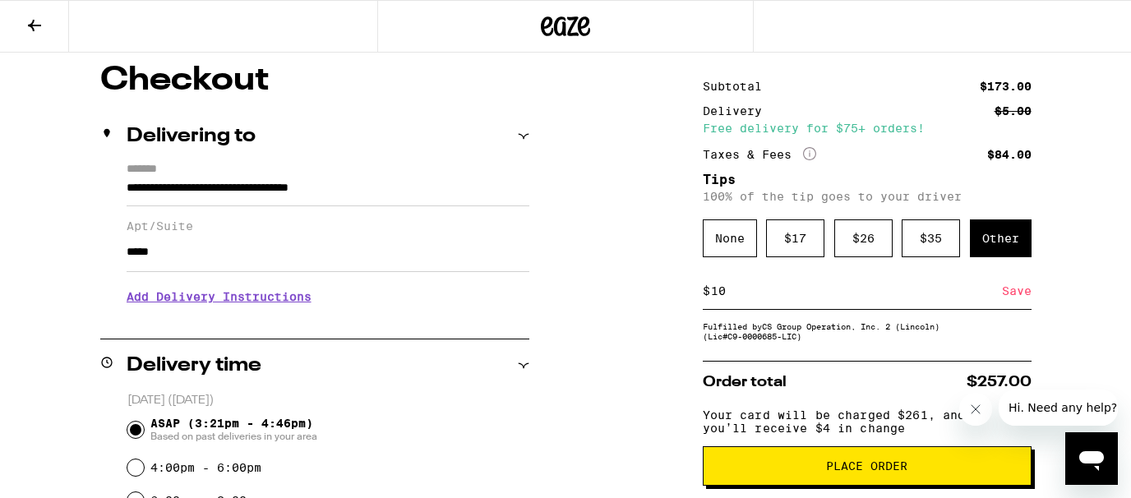
click at [1023, 299] on div "Save" at bounding box center [1017, 291] width 30 height 36
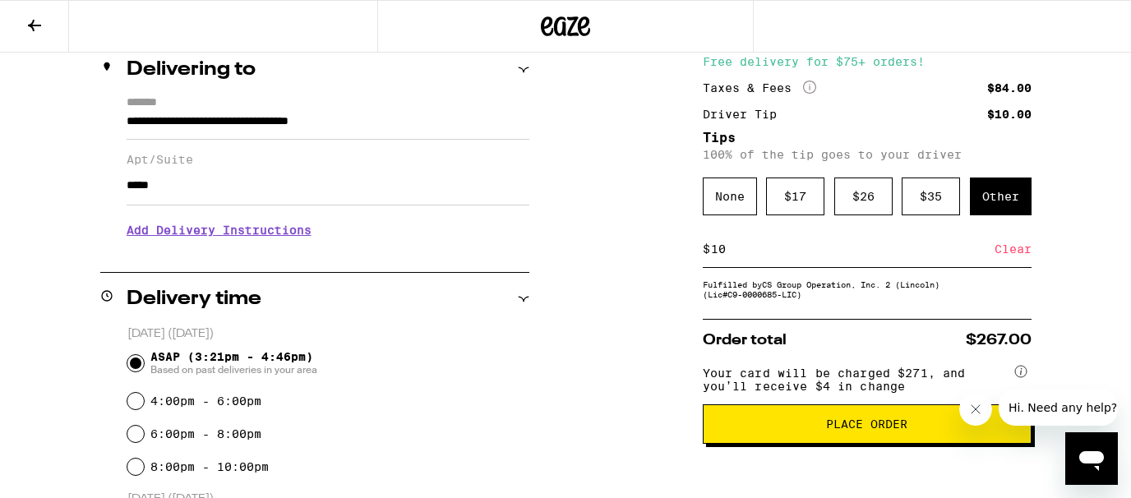
scroll to position [207, 0]
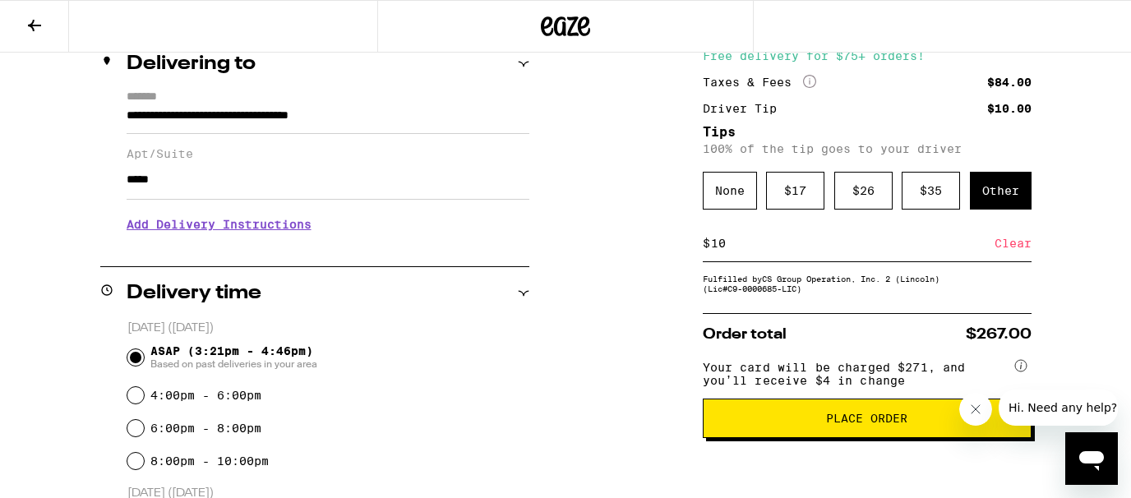
click at [754, 247] on input "10" at bounding box center [852, 243] width 284 height 15
type input "1"
type input "8"
click at [1008, 248] on div "Save" at bounding box center [1017, 243] width 30 height 36
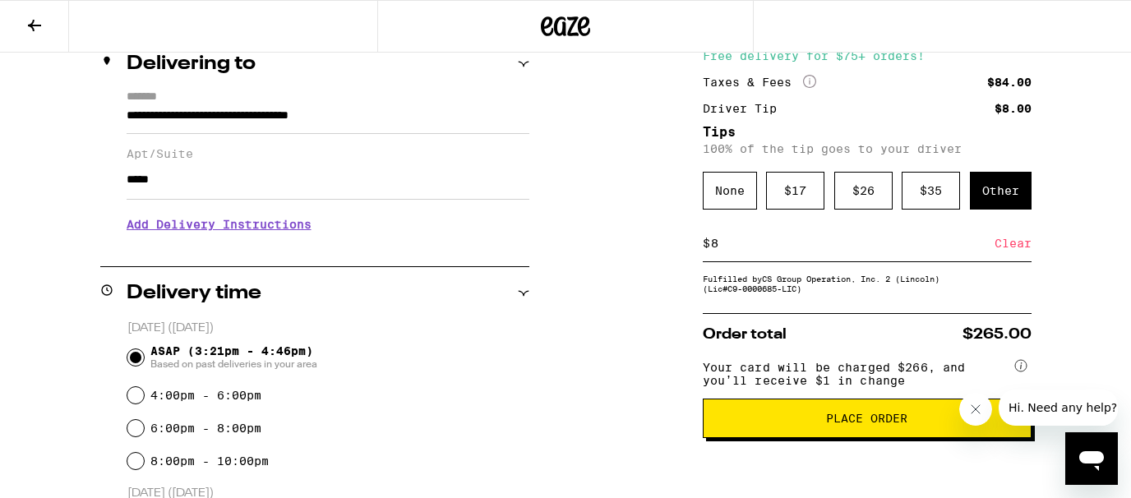
click at [768, 261] on div "$ 8 Clear" at bounding box center [867, 243] width 329 height 37
click at [749, 251] on input "8" at bounding box center [852, 243] width 284 height 15
type input "7"
click at [1020, 251] on div "Save" at bounding box center [1017, 243] width 30 height 36
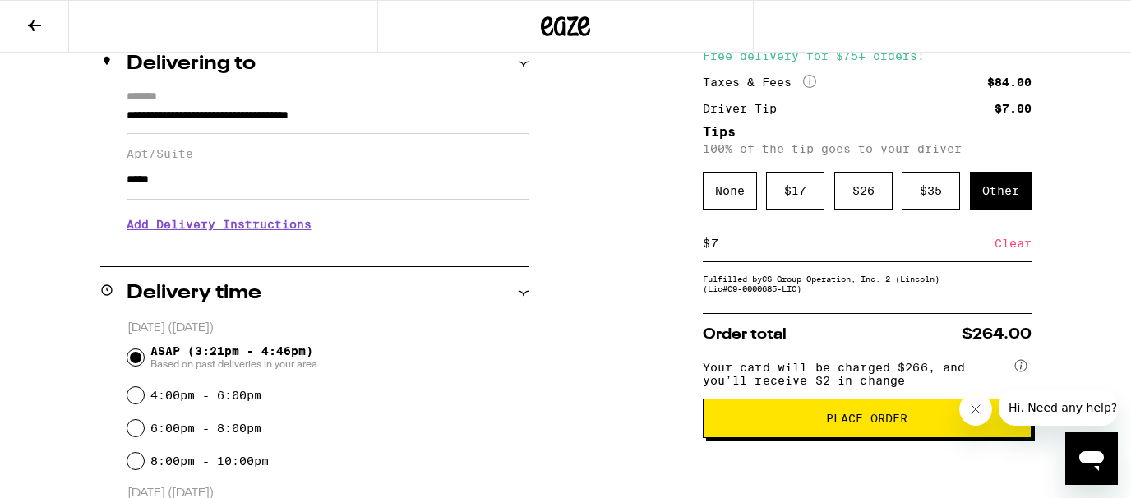
click at [804, 251] on input "7" at bounding box center [852, 243] width 284 height 15
type input "8"
type input "10"
click at [1011, 251] on div "Save" at bounding box center [1017, 243] width 30 height 36
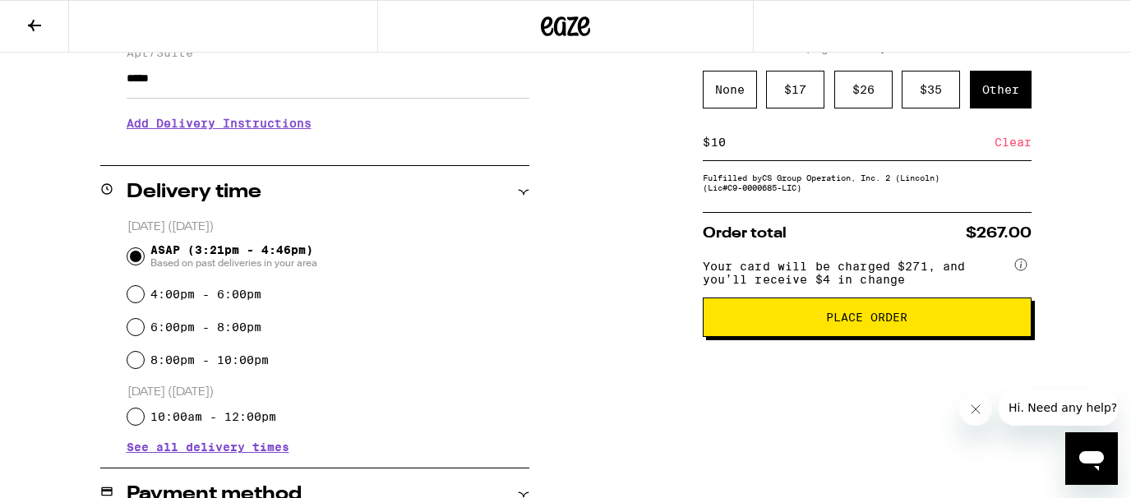
scroll to position [320, 0]
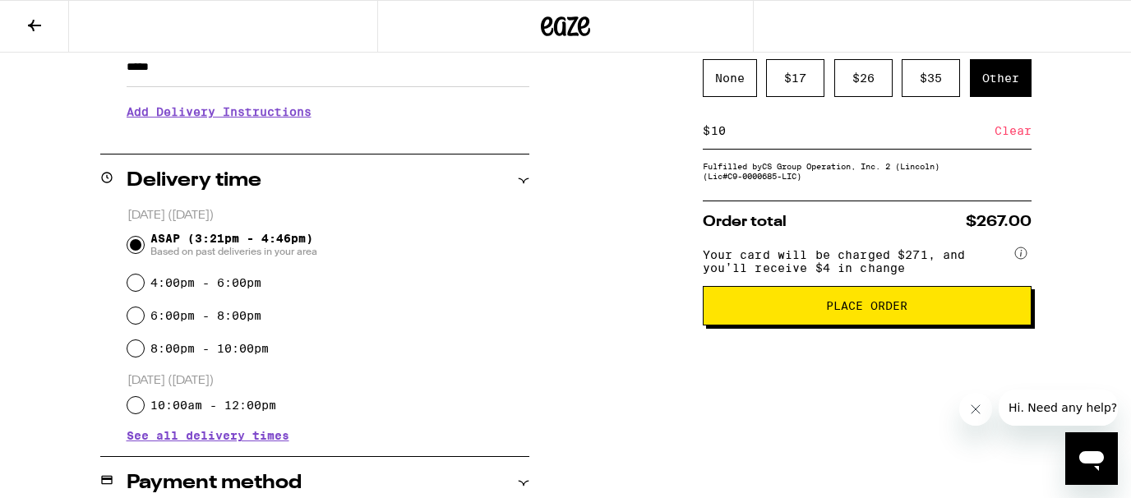
click at [846, 311] on span "Place Order" at bounding box center [866, 306] width 81 height 12
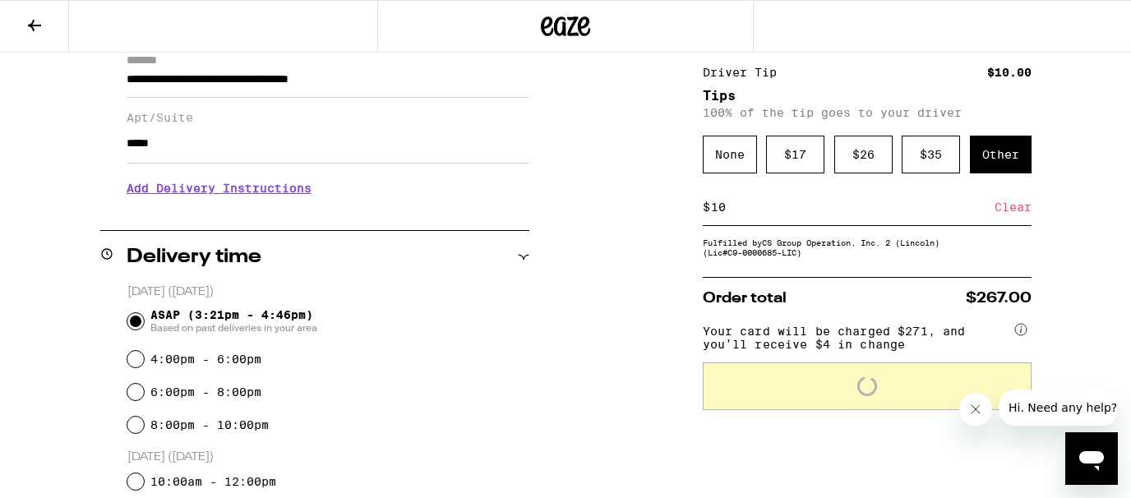
scroll to position [131, 0]
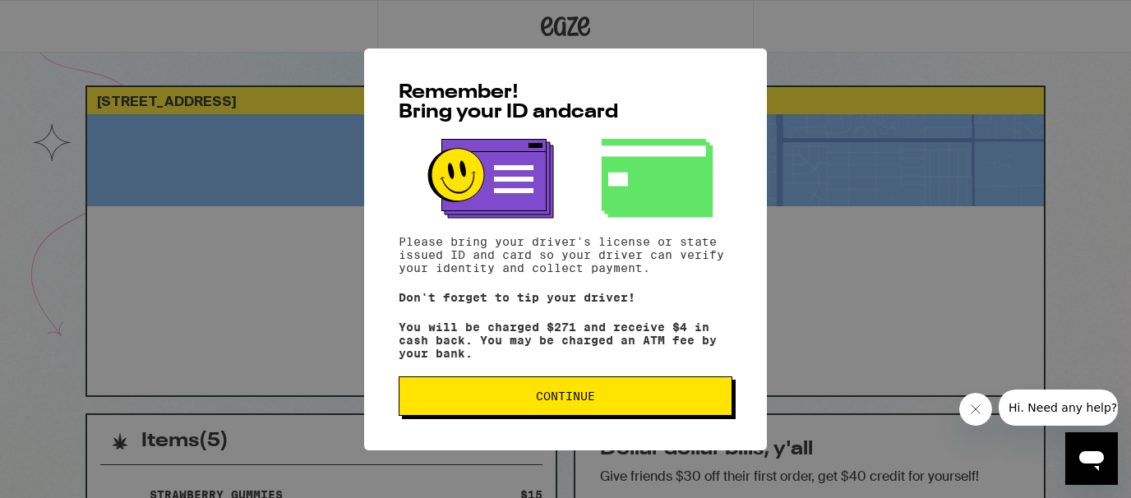
click at [586, 402] on span "Continue" at bounding box center [565, 396] width 59 height 12
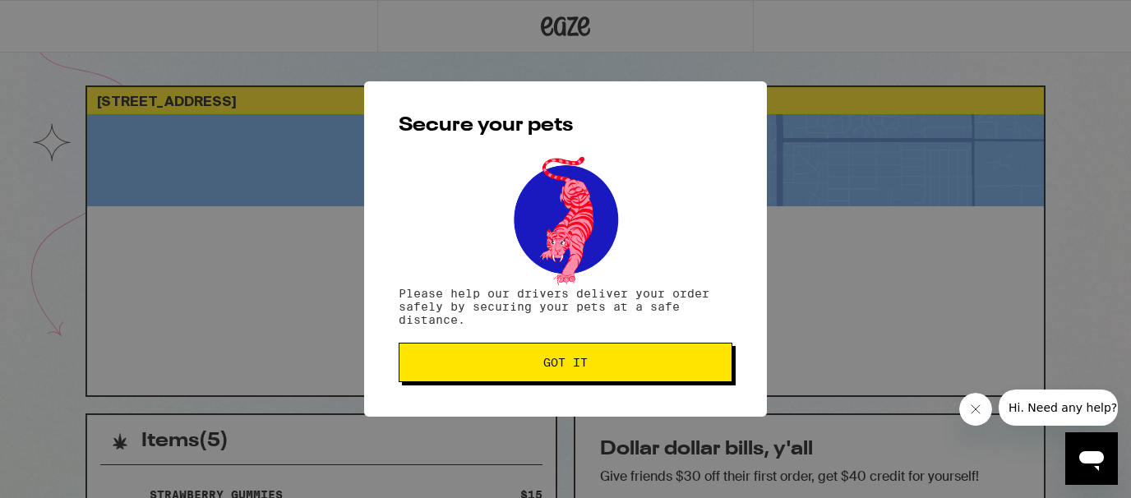
click at [563, 365] on span "Got it" at bounding box center [565, 363] width 44 height 12
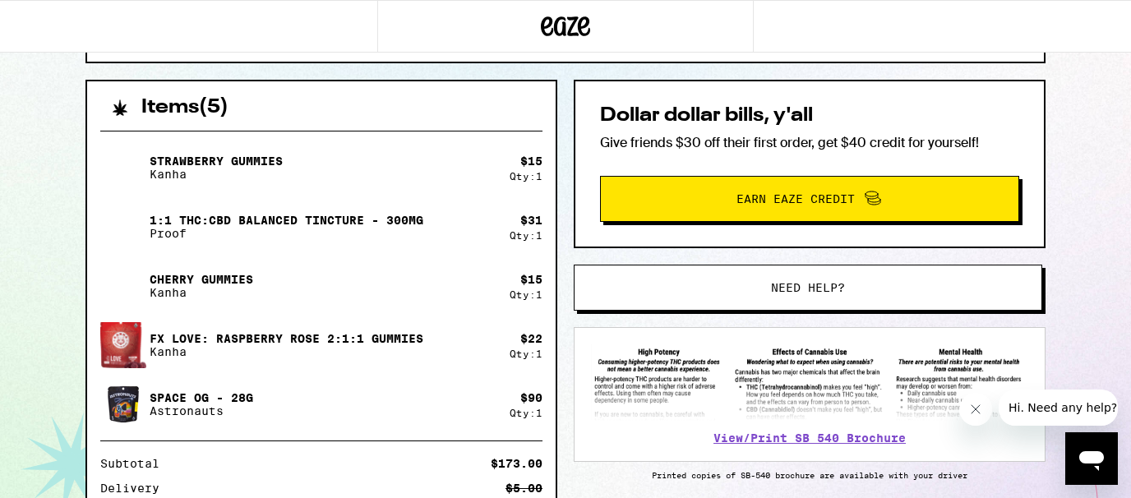
scroll to position [338, 0]
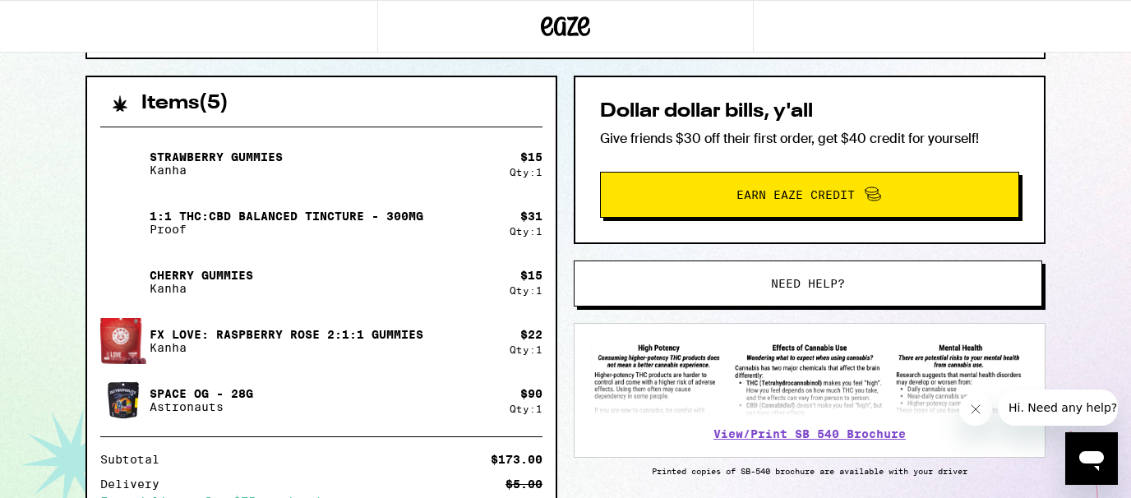
click at [408, 336] on p "FX LOVE: Raspberry Rose 2:1:1 Gummies" at bounding box center [287, 334] width 274 height 13
click at [138, 343] on img at bounding box center [123, 340] width 46 height 49
click at [128, 342] on img at bounding box center [123, 340] width 46 height 49
drag, startPoint x: 438, startPoint y: 329, endPoint x: 149, endPoint y: 333, distance: 289.3
click at [149, 333] on div "FX LOVE: Raspberry Rose 2:1:1 Gummies Kanha" at bounding box center [304, 341] width 409 height 46
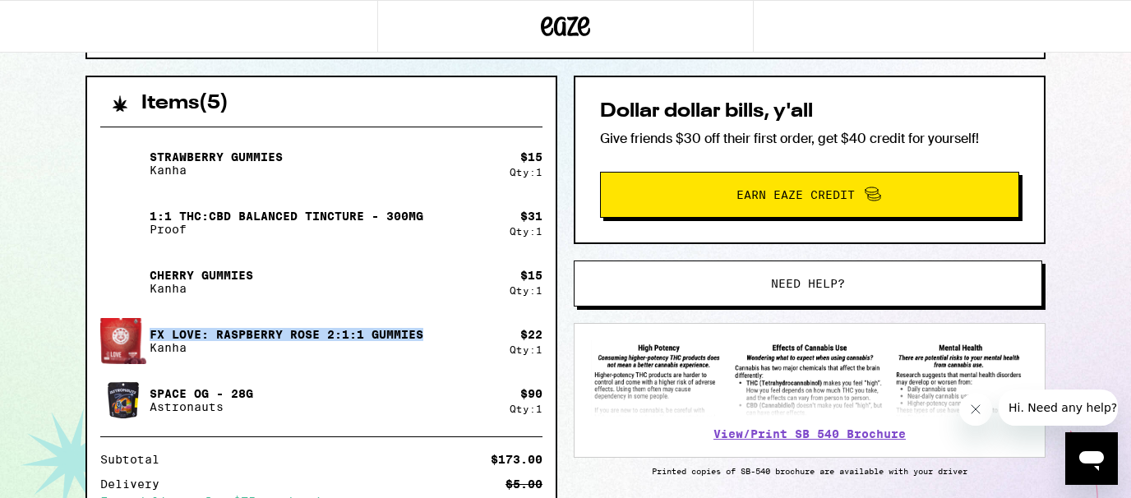
copy p "FX LOVE: Raspberry Rose 2:1:1 Gummies"
